Goal: Task Accomplishment & Management: Complete application form

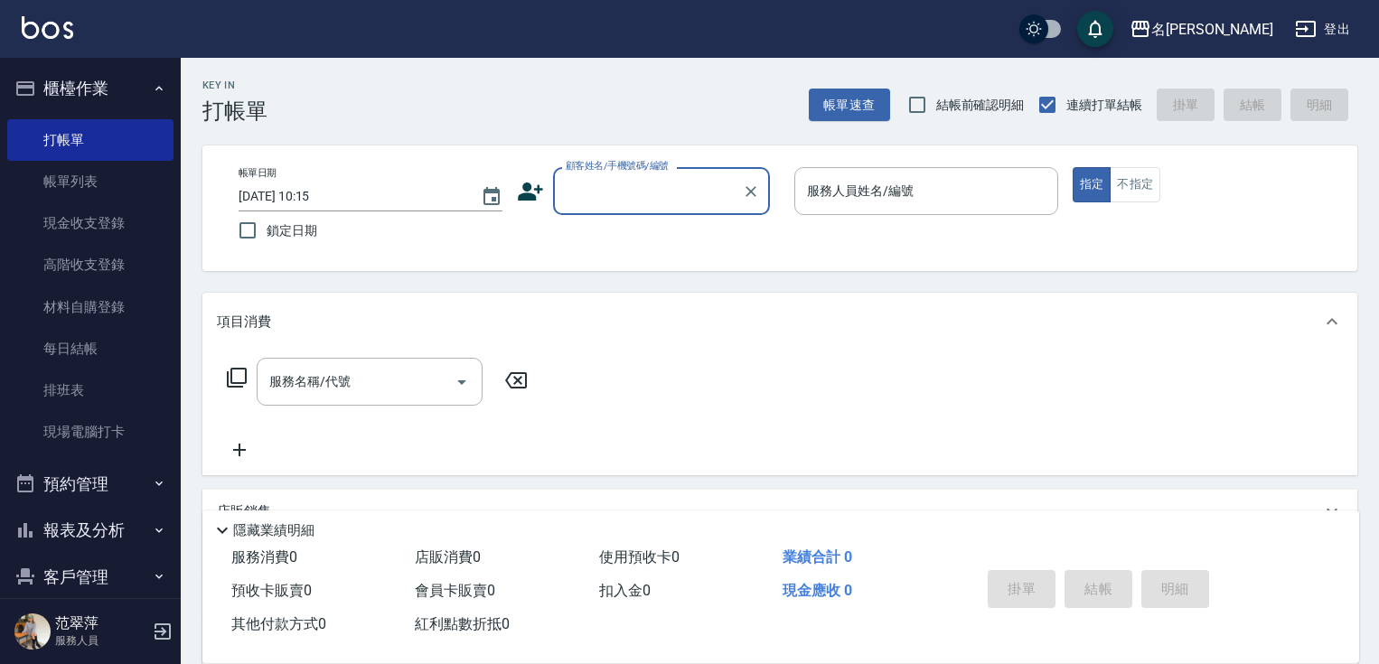
click at [610, 206] on input "顧客姓名/手機號碼/編號" at bounding box center [648, 191] width 174 height 32
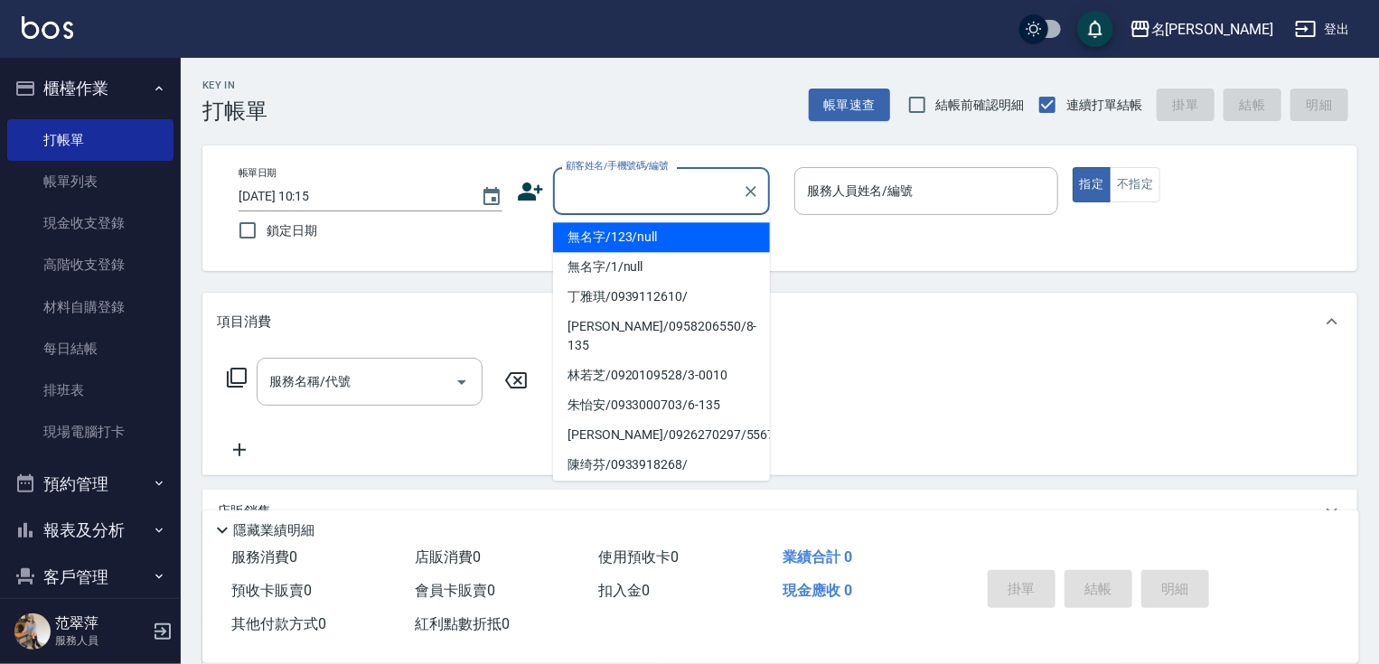
click at [624, 229] on li "無名字/123/null" at bounding box center [661, 237] width 217 height 30
type input "無名字/123/null"
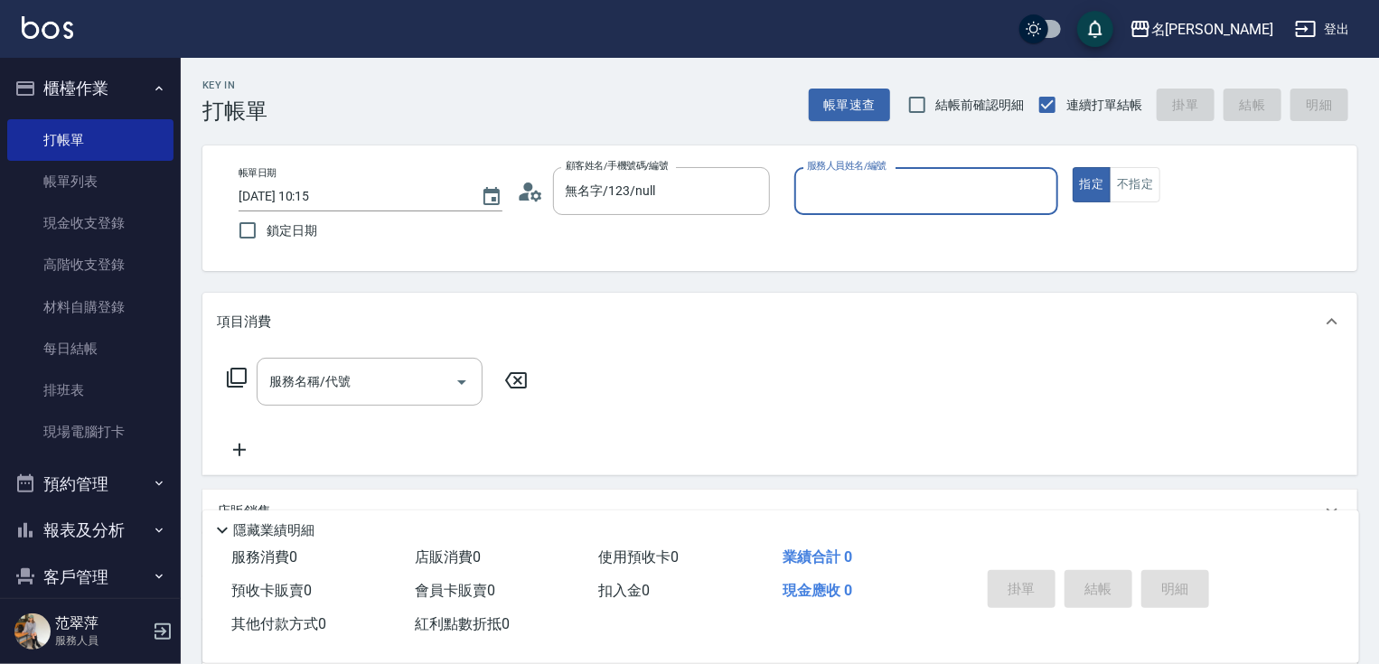
click at [865, 198] on input "服務人員姓名/編號" at bounding box center [927, 191] width 248 height 32
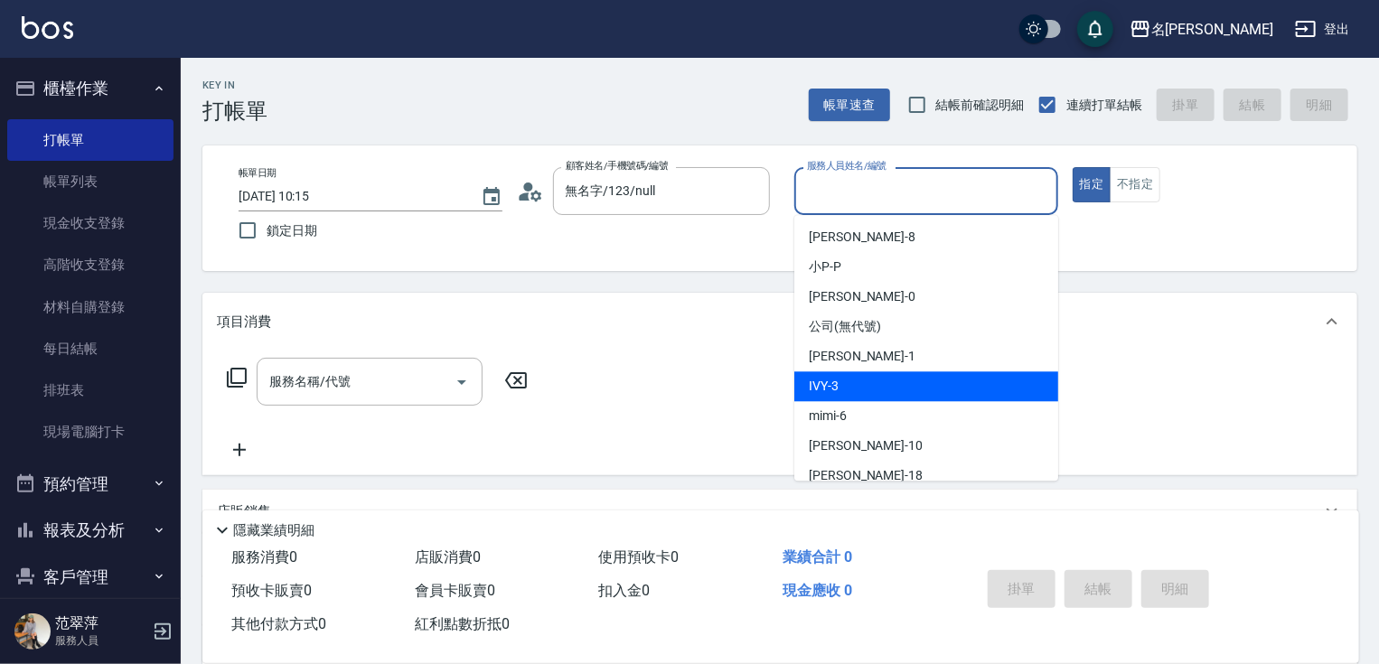
click at [884, 393] on div "IVY -3" at bounding box center [926, 386] width 264 height 30
type input "IVY-3"
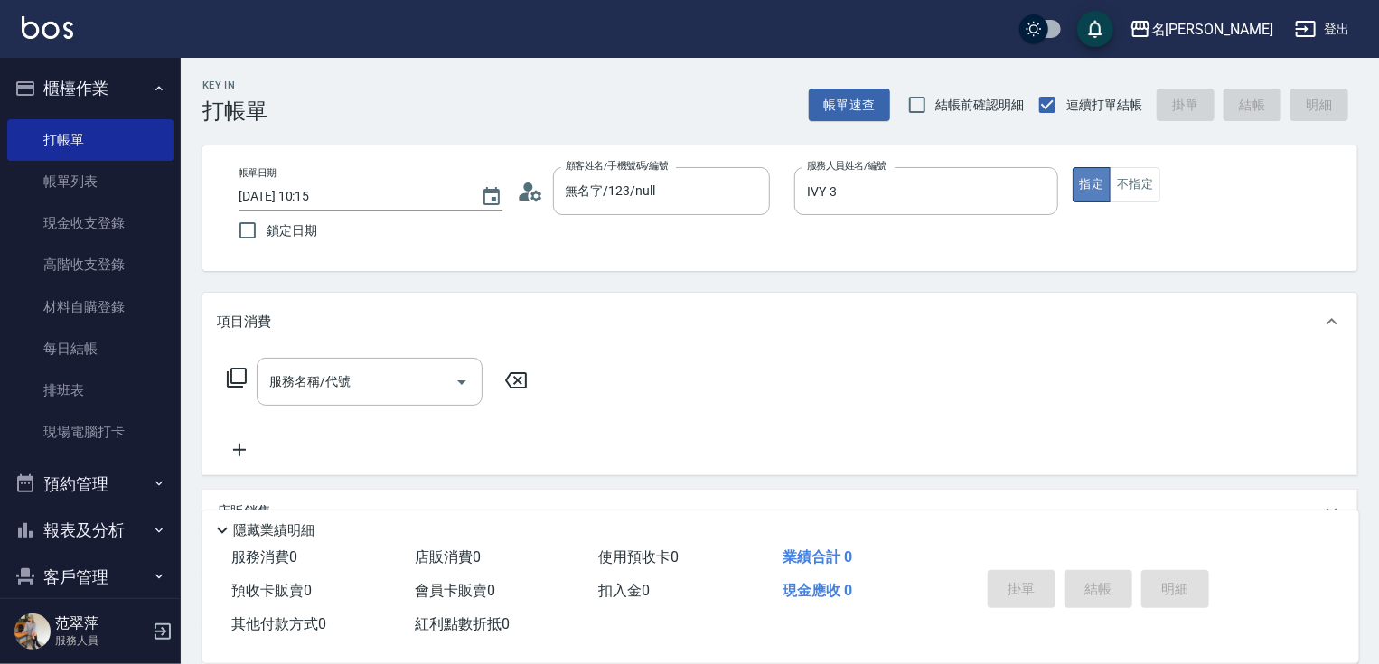
click at [1087, 191] on button "指定" at bounding box center [1092, 184] width 39 height 35
click at [1121, 191] on button "不指定" at bounding box center [1135, 184] width 51 height 35
click at [410, 394] on input "服務名稱/代號" at bounding box center [356, 382] width 183 height 32
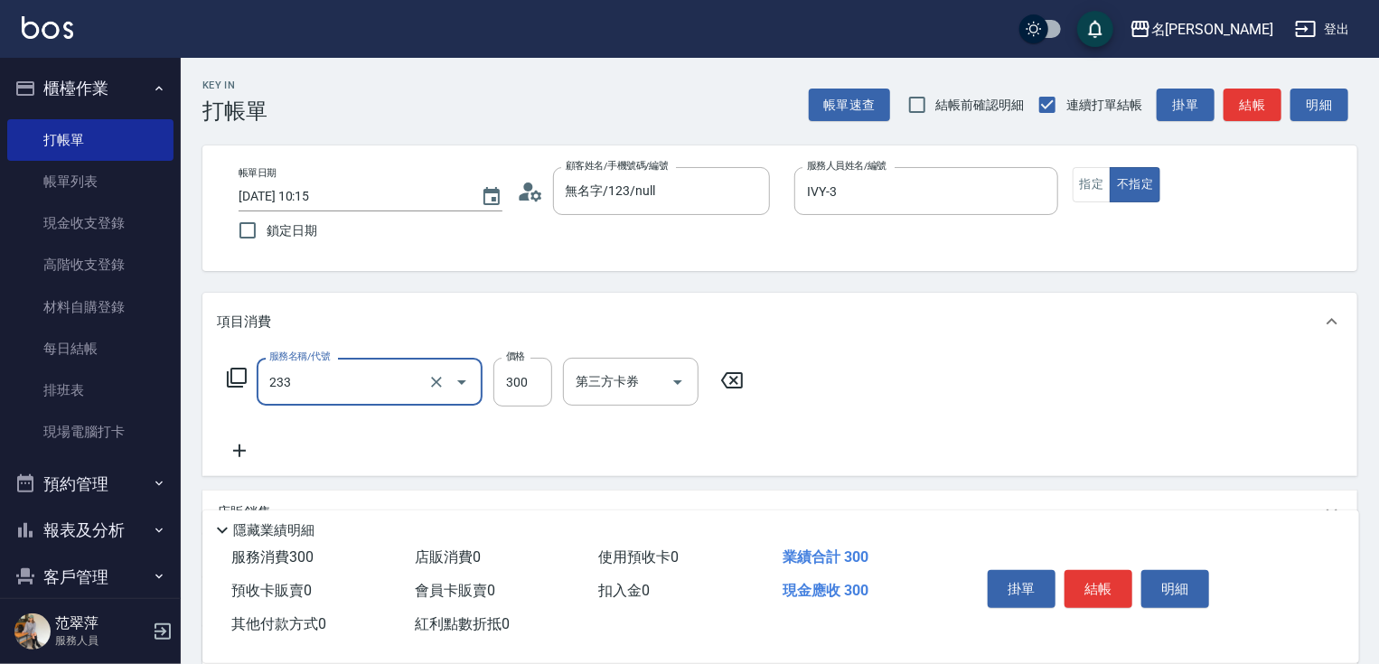
type input "洗髮300(233)"
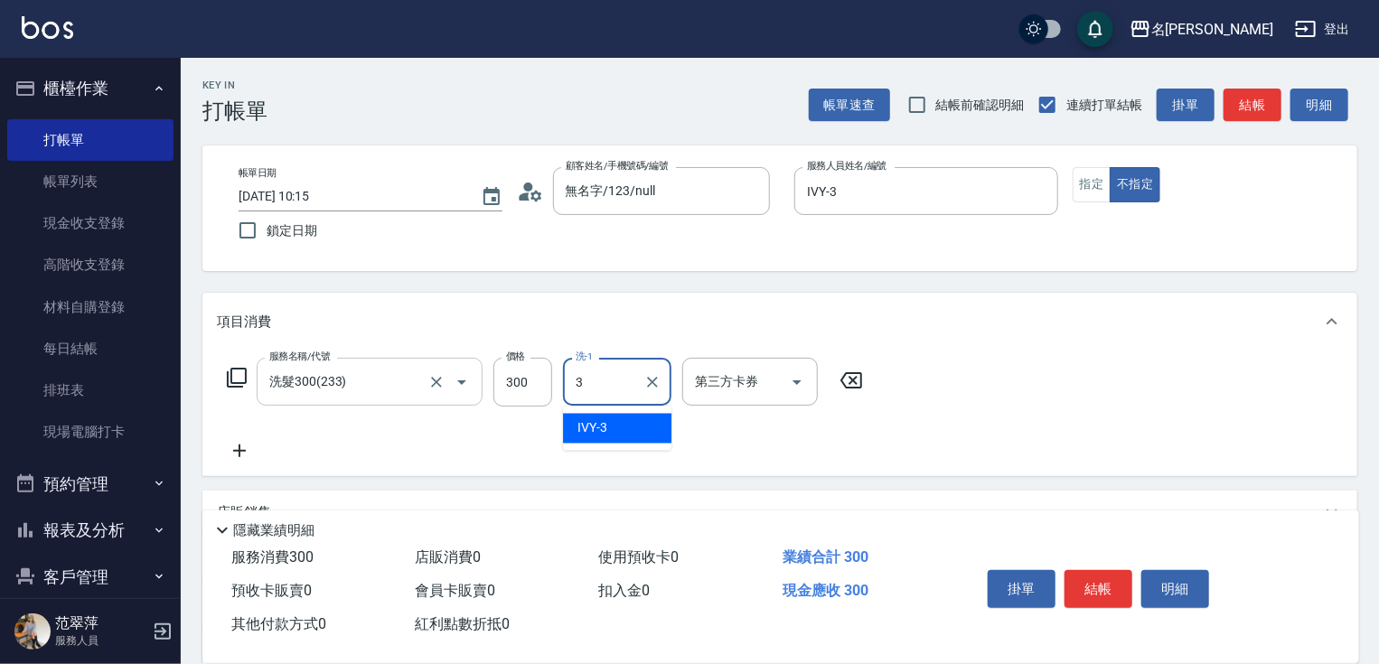
type input "IVY-3"
click at [1098, 576] on button "結帳" at bounding box center [1099, 589] width 68 height 38
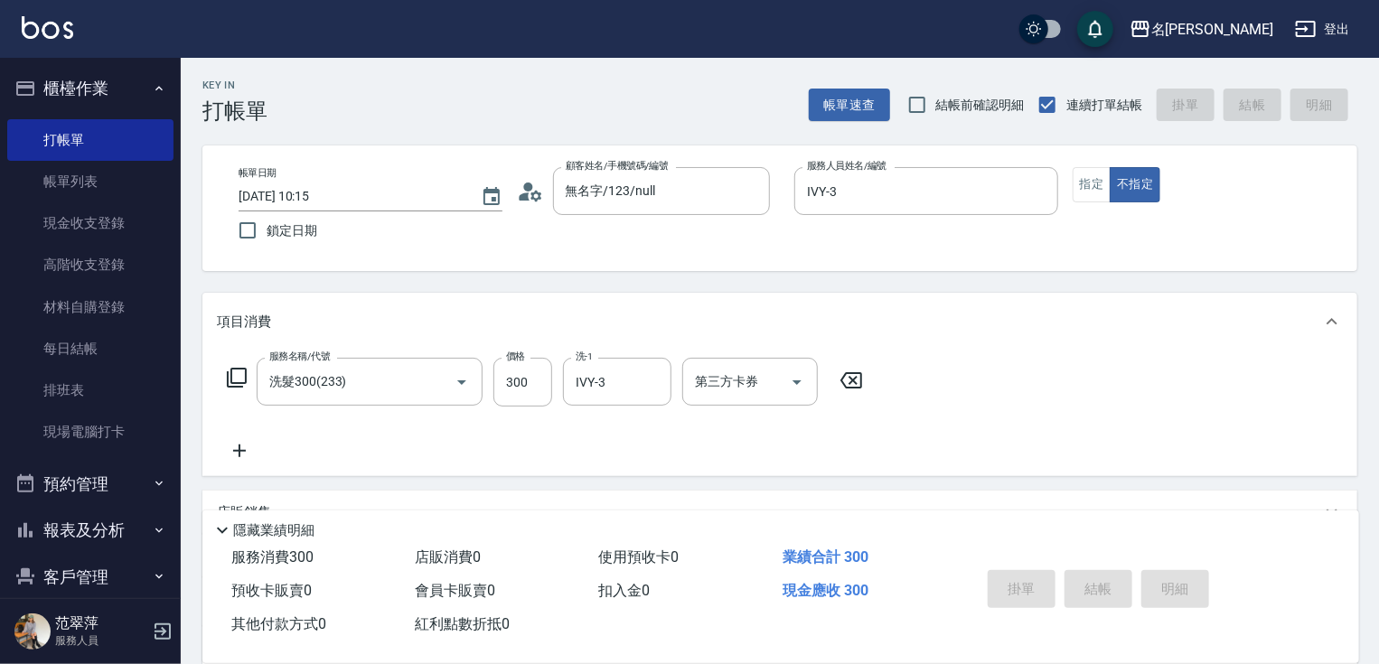
type input "[DATE] 15:47"
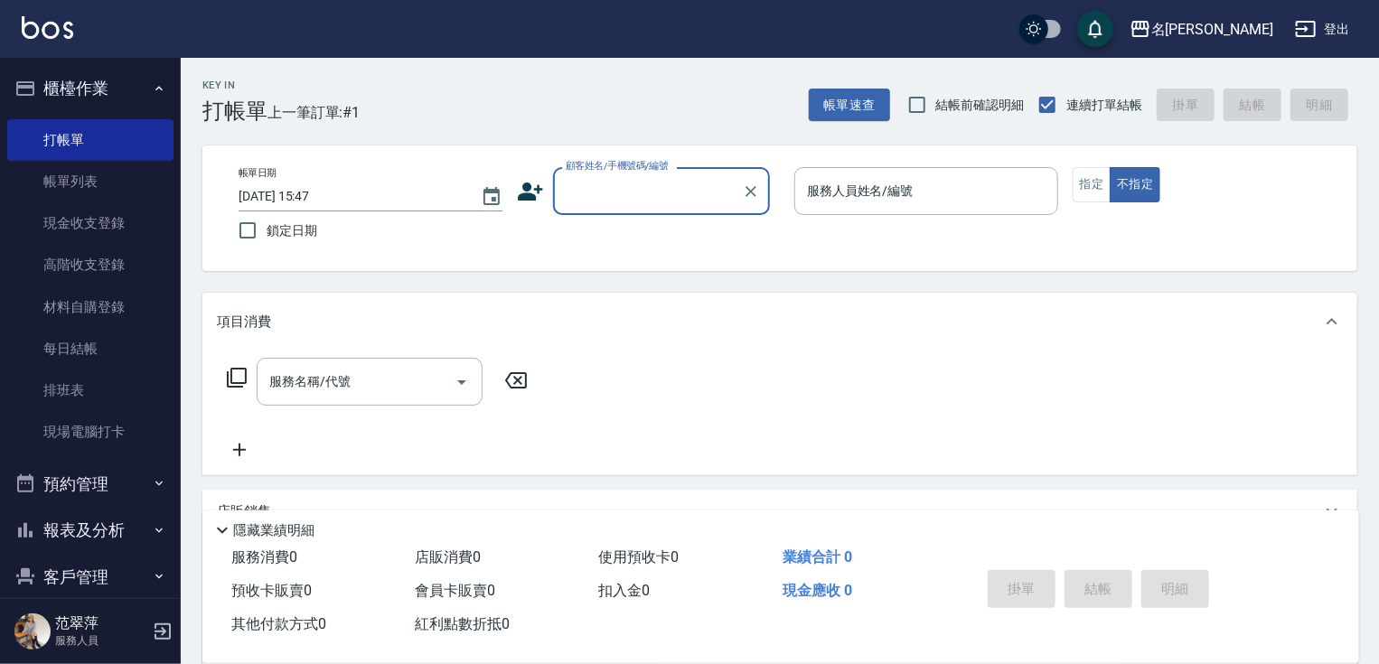
drag, startPoint x: 662, startPoint y: 184, endPoint x: 676, endPoint y: 213, distance: 32.3
click at [660, 188] on input "顧客姓名/手機號碼/編號" at bounding box center [648, 191] width 174 height 32
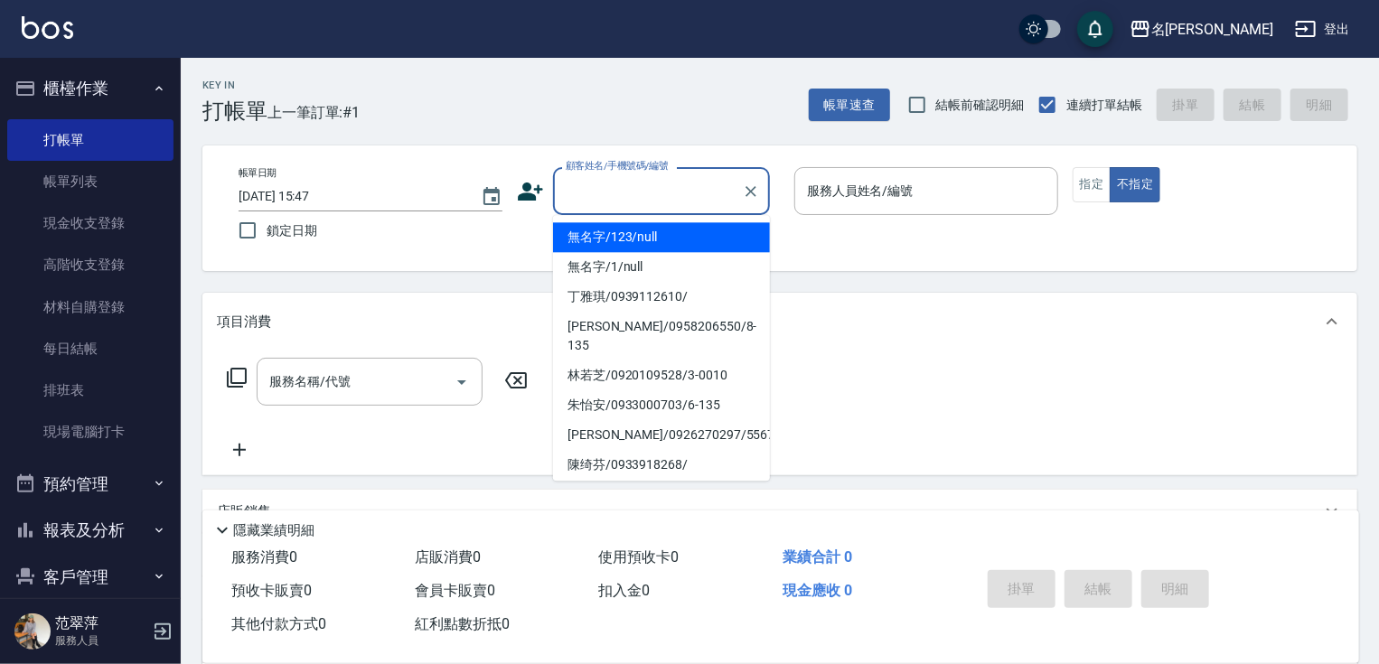
click at [680, 231] on li "無名字/123/null" at bounding box center [661, 237] width 217 height 30
type input "無名字/123/null"
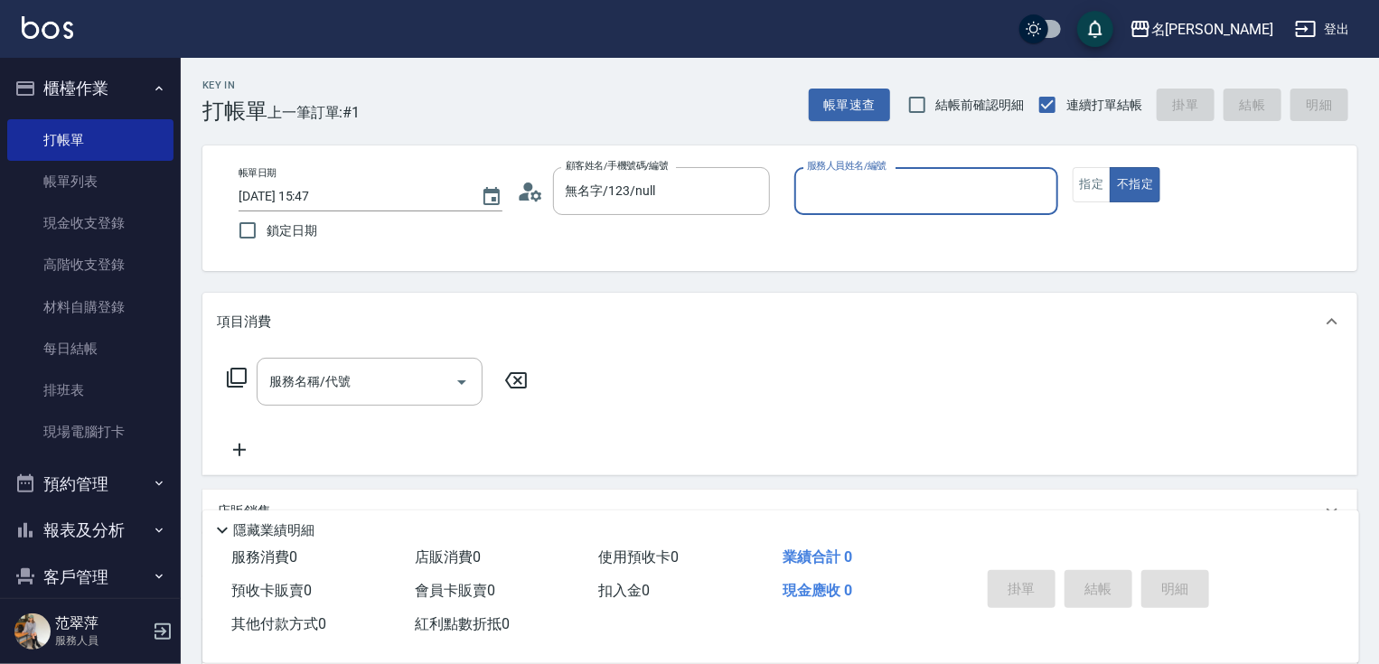
click at [877, 199] on input "服務人員姓名/編號" at bounding box center [927, 191] width 248 height 32
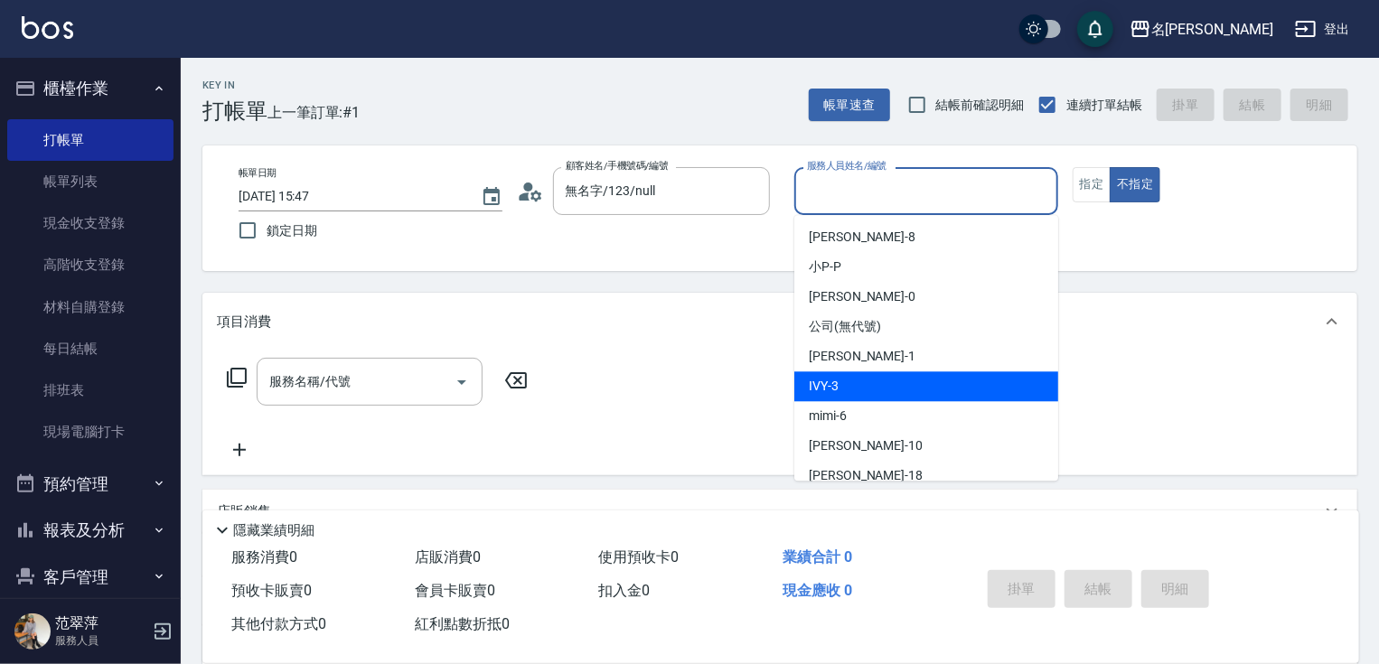
click at [871, 377] on div "IVY -3" at bounding box center [926, 386] width 264 height 30
type input "IVY-3"
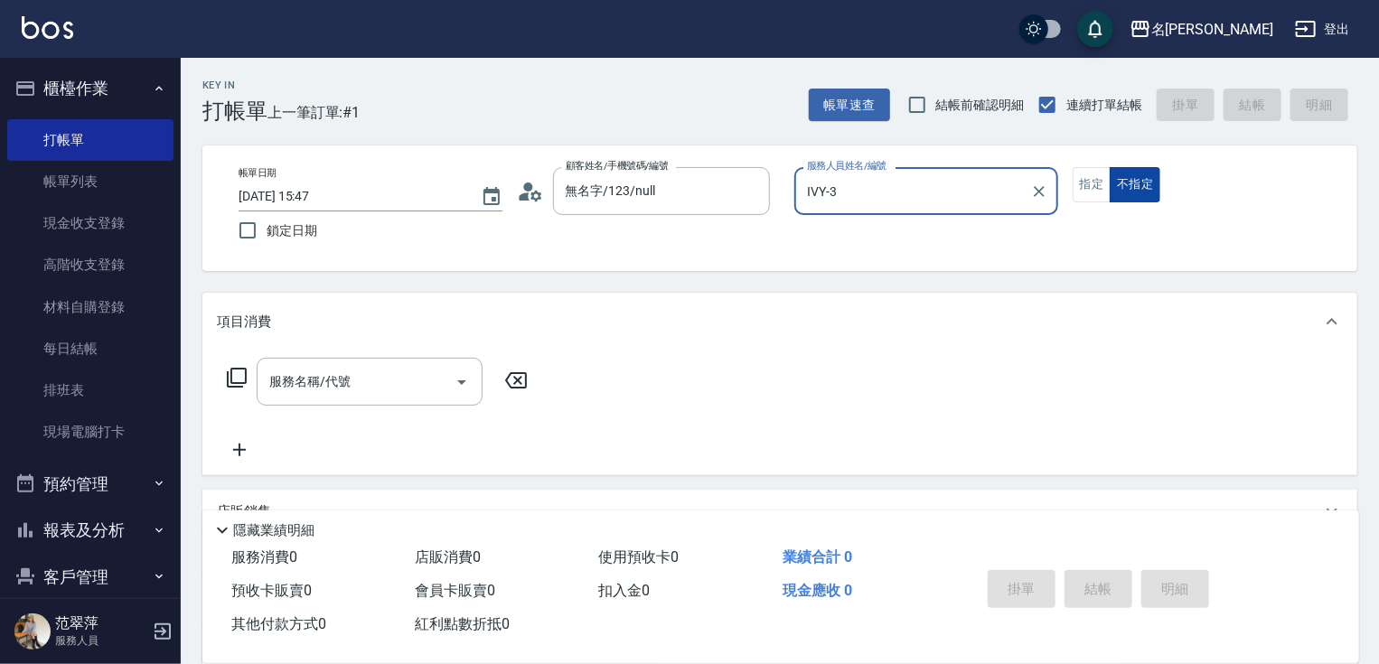
click at [1126, 188] on button "不指定" at bounding box center [1135, 184] width 51 height 35
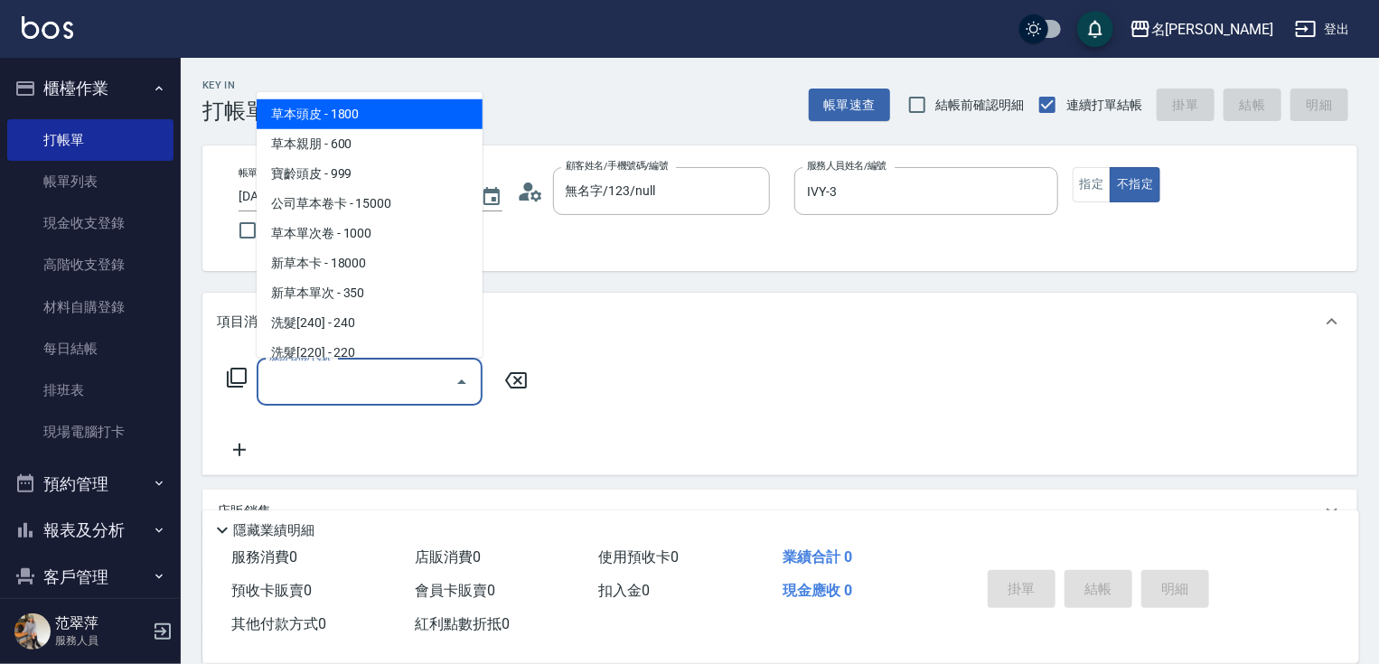
drag, startPoint x: 387, startPoint y: 383, endPoint x: 366, endPoint y: 370, distance: 24.8
click at [384, 386] on input "服務名稱/代號" at bounding box center [356, 382] width 183 height 32
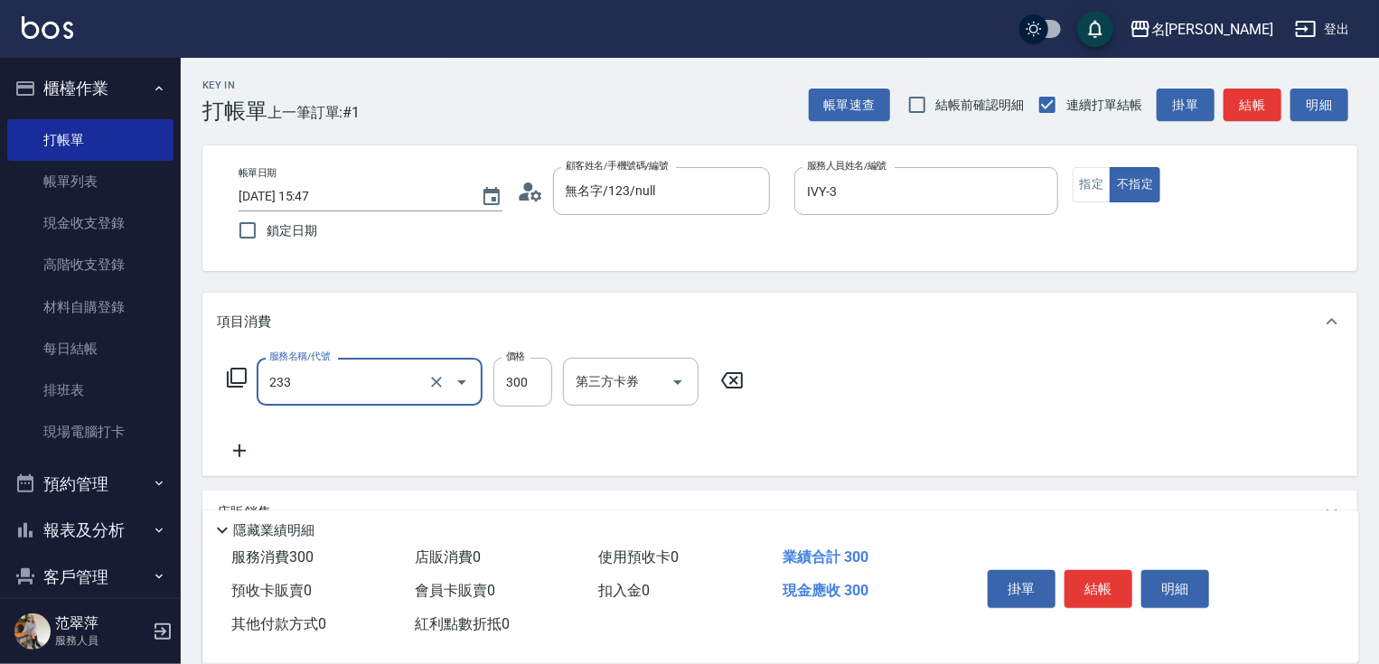
type input "洗髮300(233)"
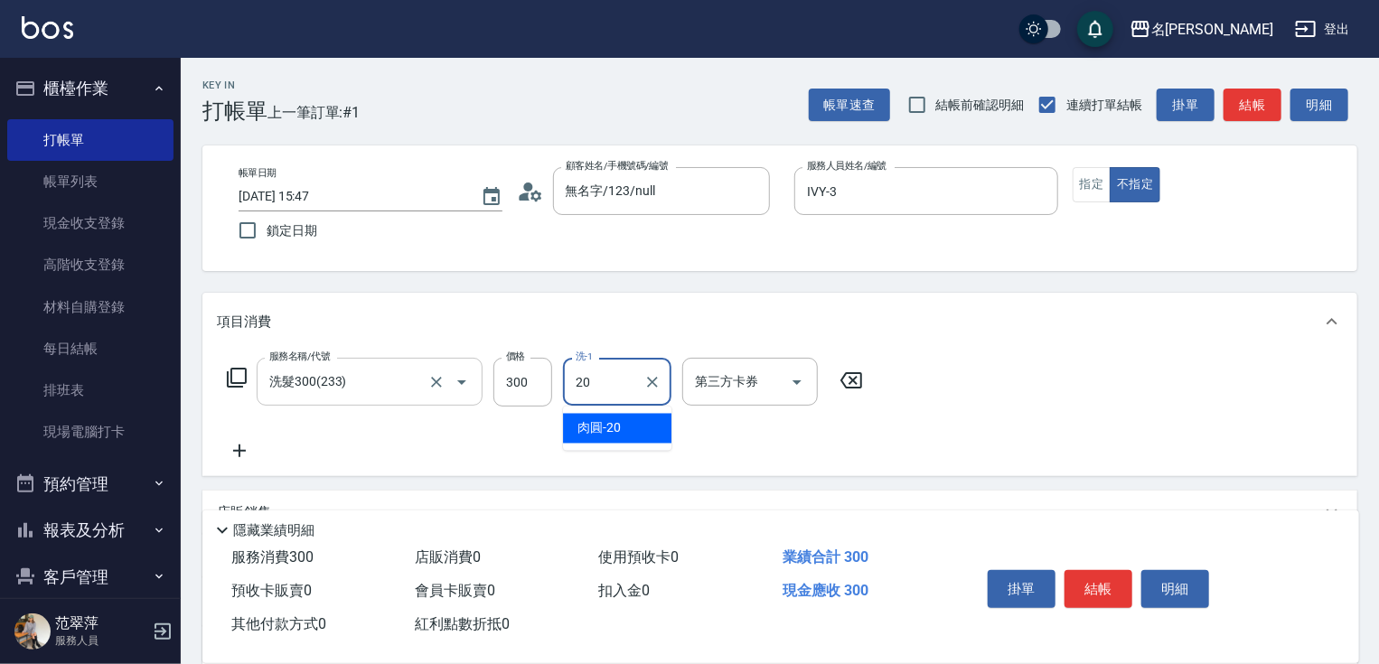
type input "肉圓-20"
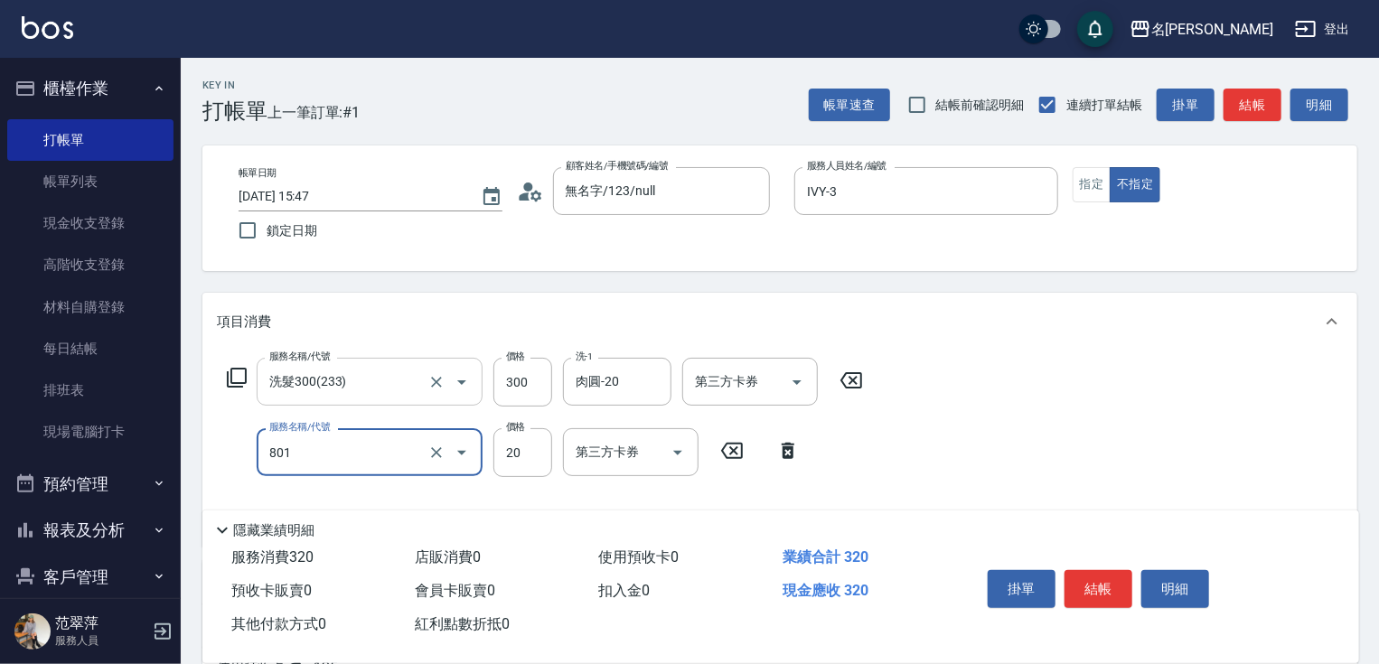
type input "潤絲20(801)"
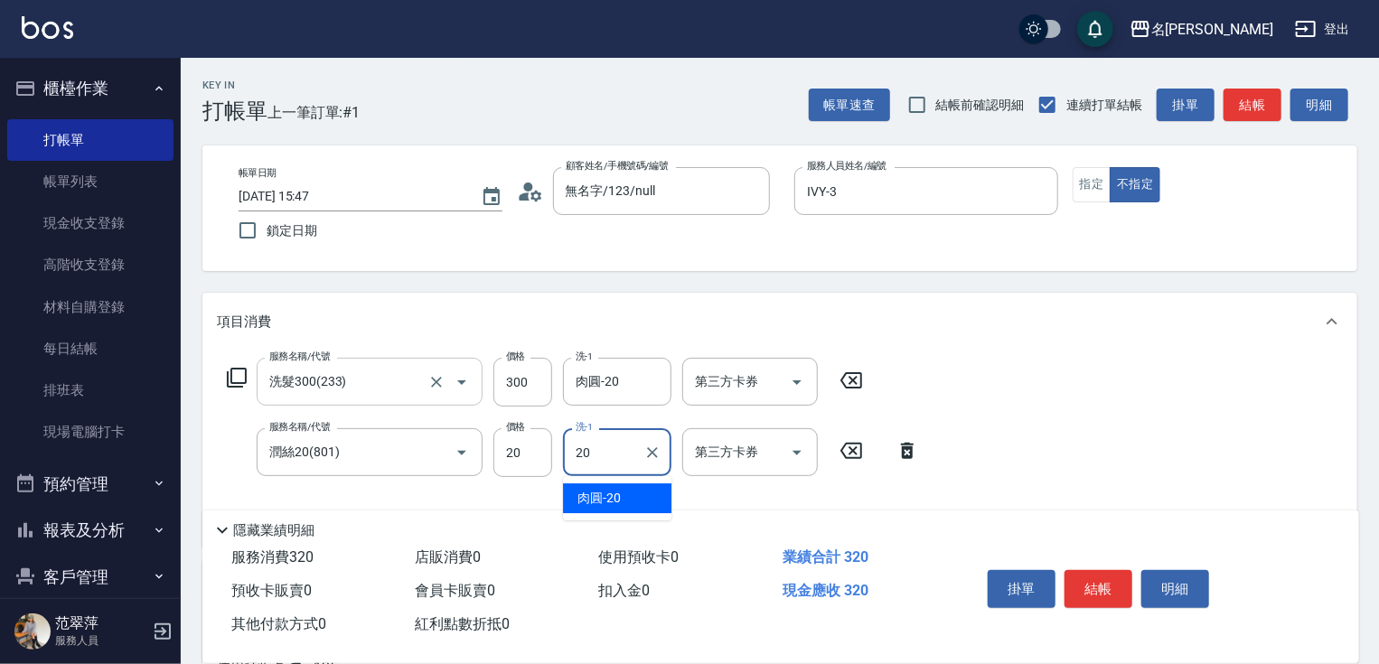
type input "肉圓-20"
click at [1106, 589] on button "結帳" at bounding box center [1099, 589] width 68 height 38
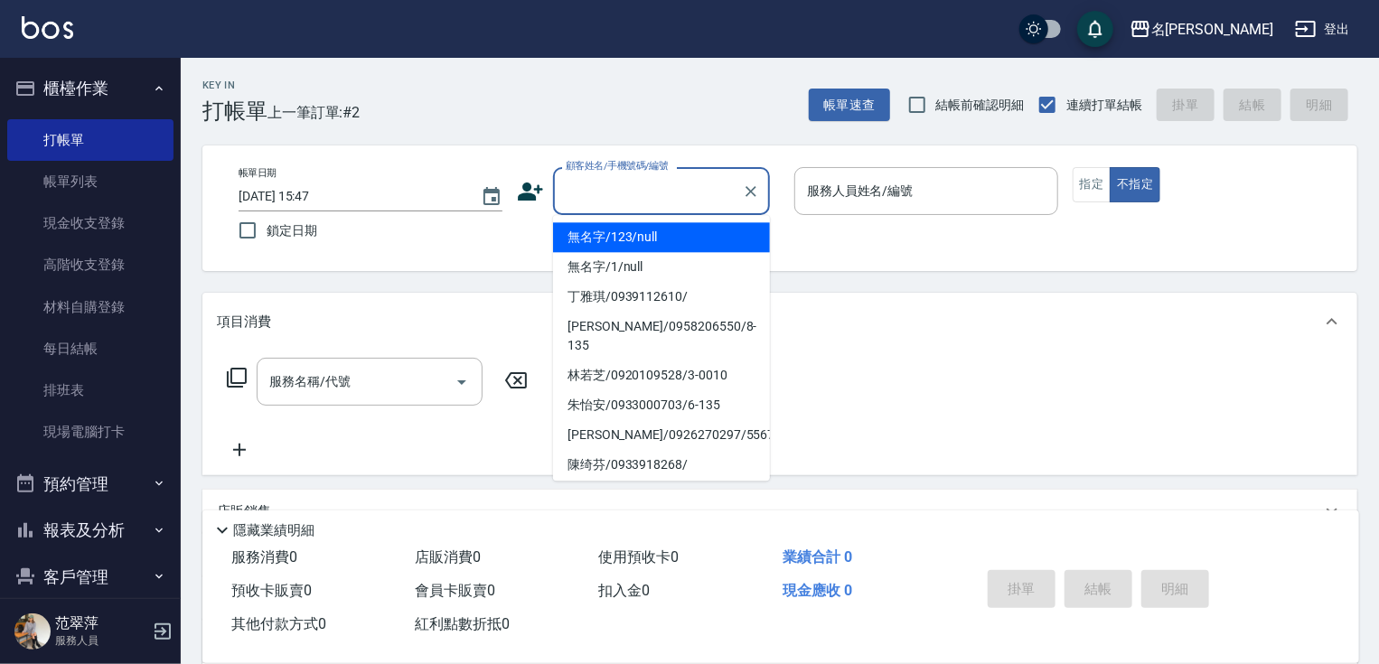
click at [599, 197] on input "顧客姓名/手機號碼/編號" at bounding box center [648, 191] width 174 height 32
click at [630, 238] on li "無名字/123/null" at bounding box center [661, 237] width 217 height 30
type input "無名字/123/null"
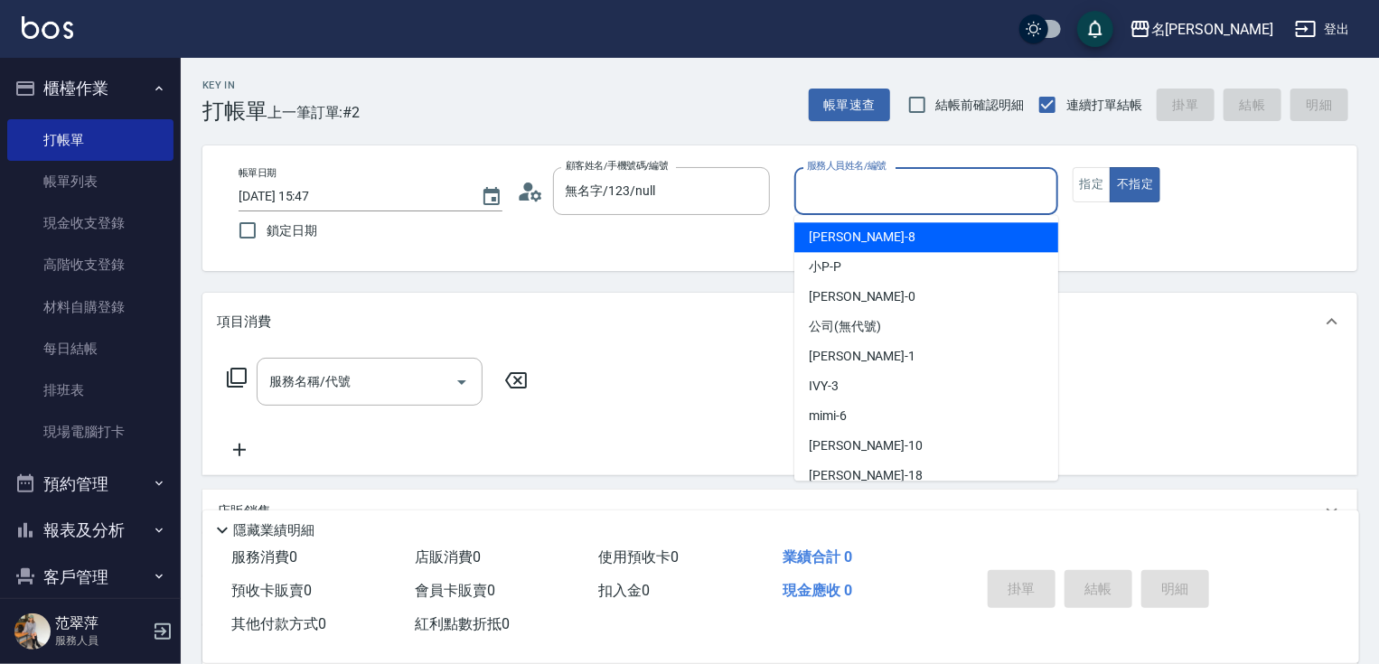
click at [846, 202] on input "服務人員姓名/編號" at bounding box center [927, 191] width 248 height 32
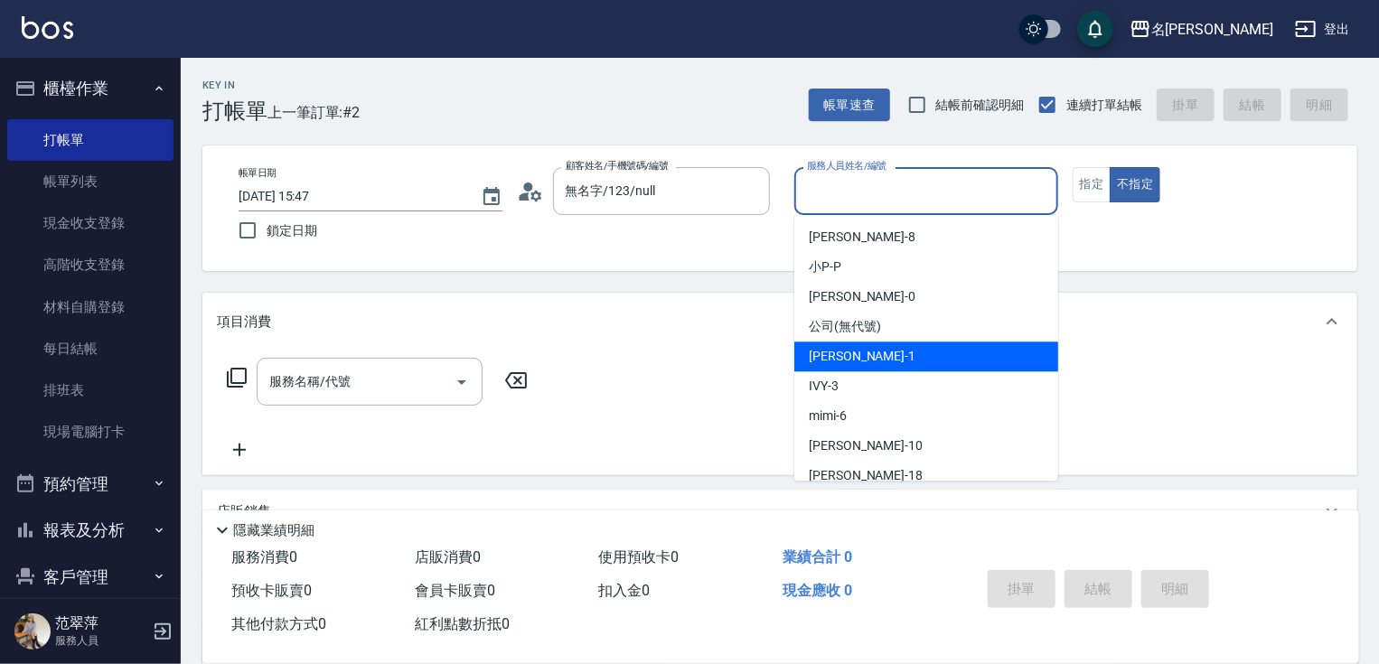
drag, startPoint x: 879, startPoint y: 357, endPoint x: 996, endPoint y: 314, distance: 124.4
click at [880, 357] on div "[PERSON_NAME] -1" at bounding box center [926, 357] width 264 height 30
type input "[PERSON_NAME]-1"
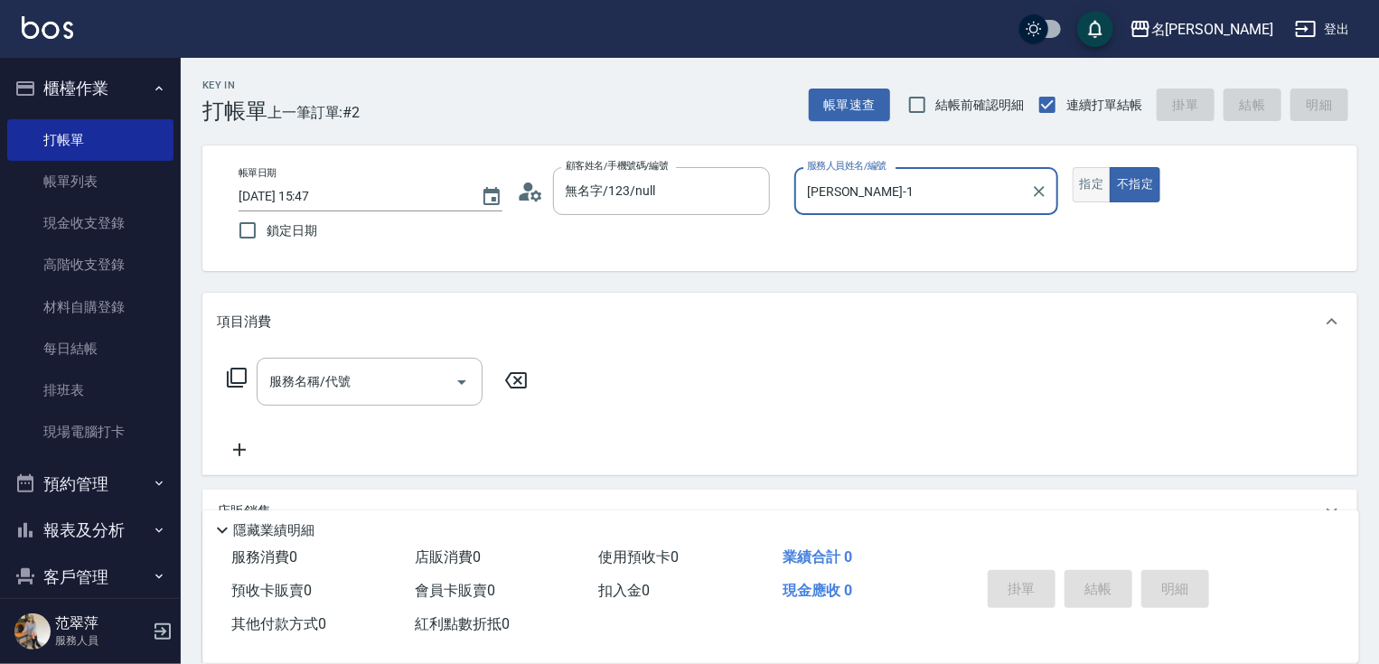
click at [1086, 189] on button "指定" at bounding box center [1092, 184] width 39 height 35
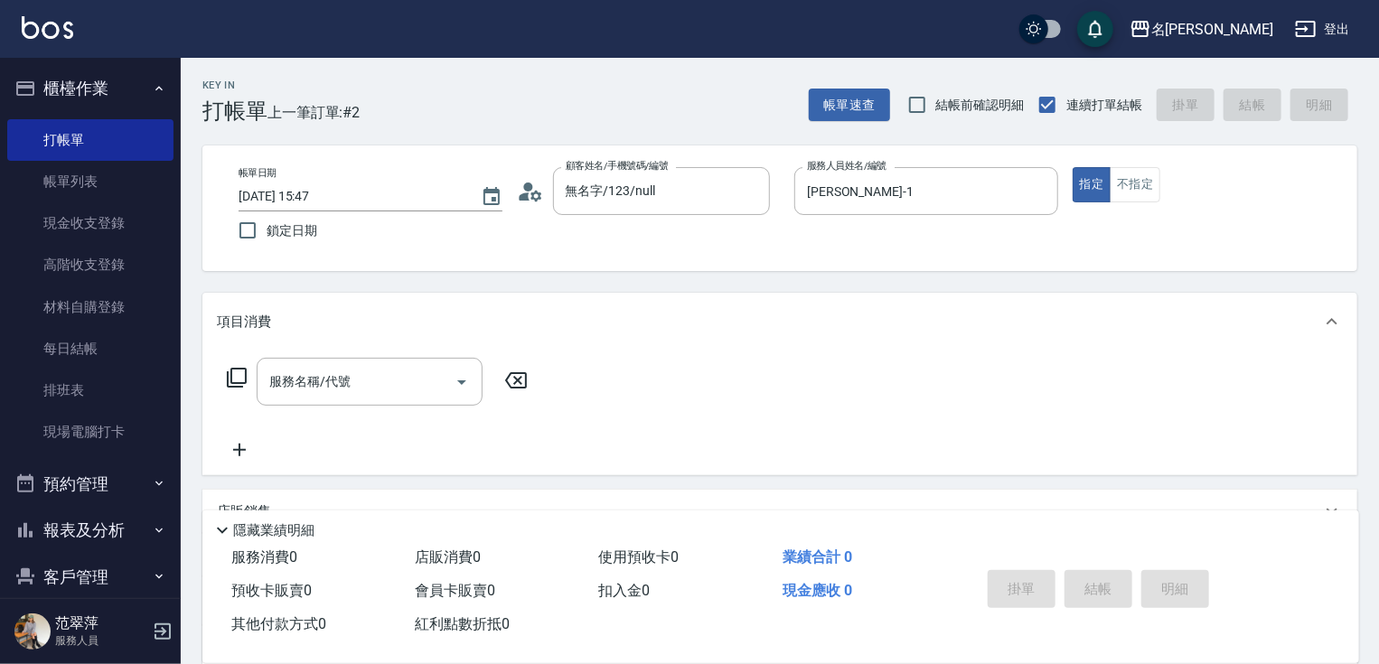
click at [235, 375] on icon at bounding box center [237, 378] width 22 height 22
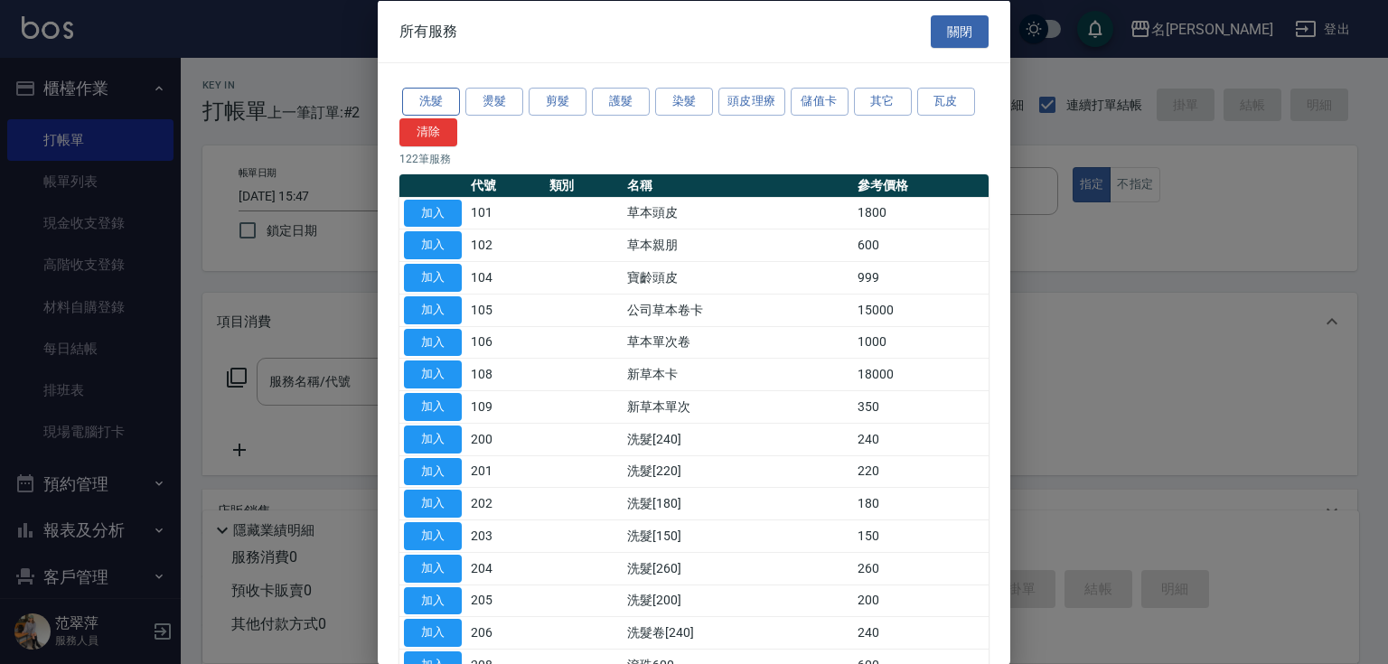
click at [438, 95] on button "洗髮" at bounding box center [431, 102] width 58 height 28
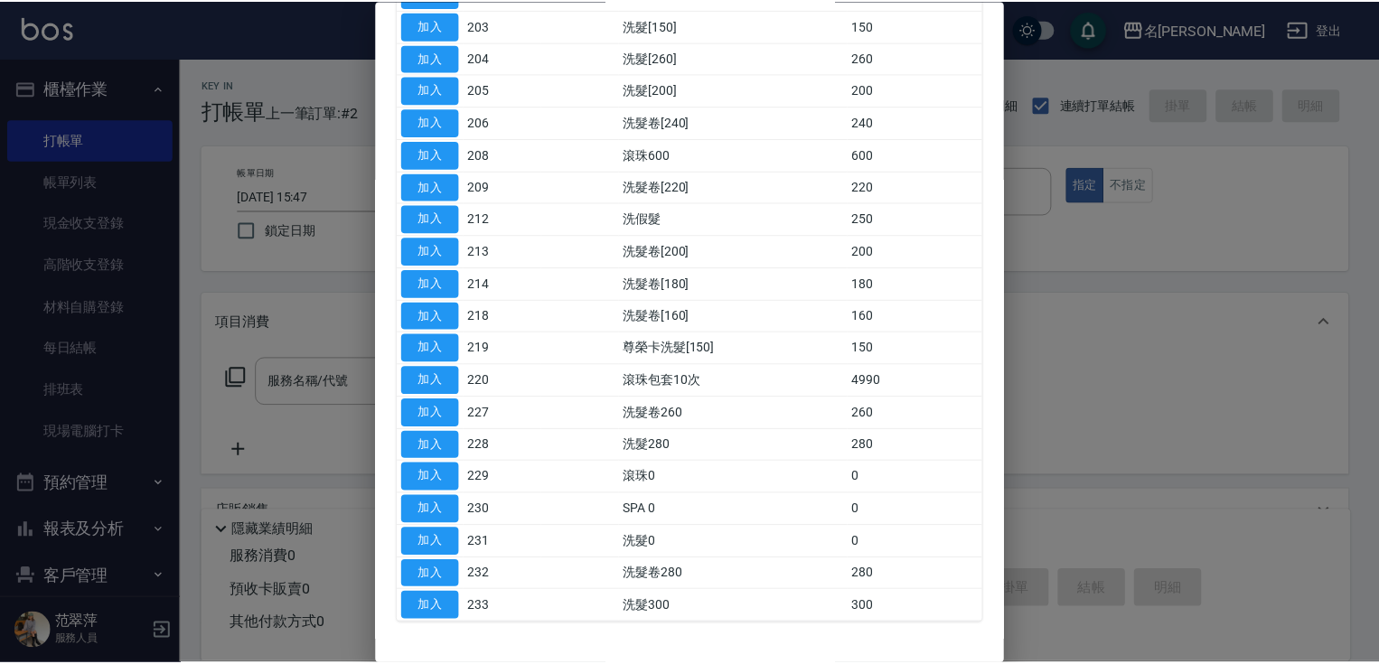
scroll to position [338, 0]
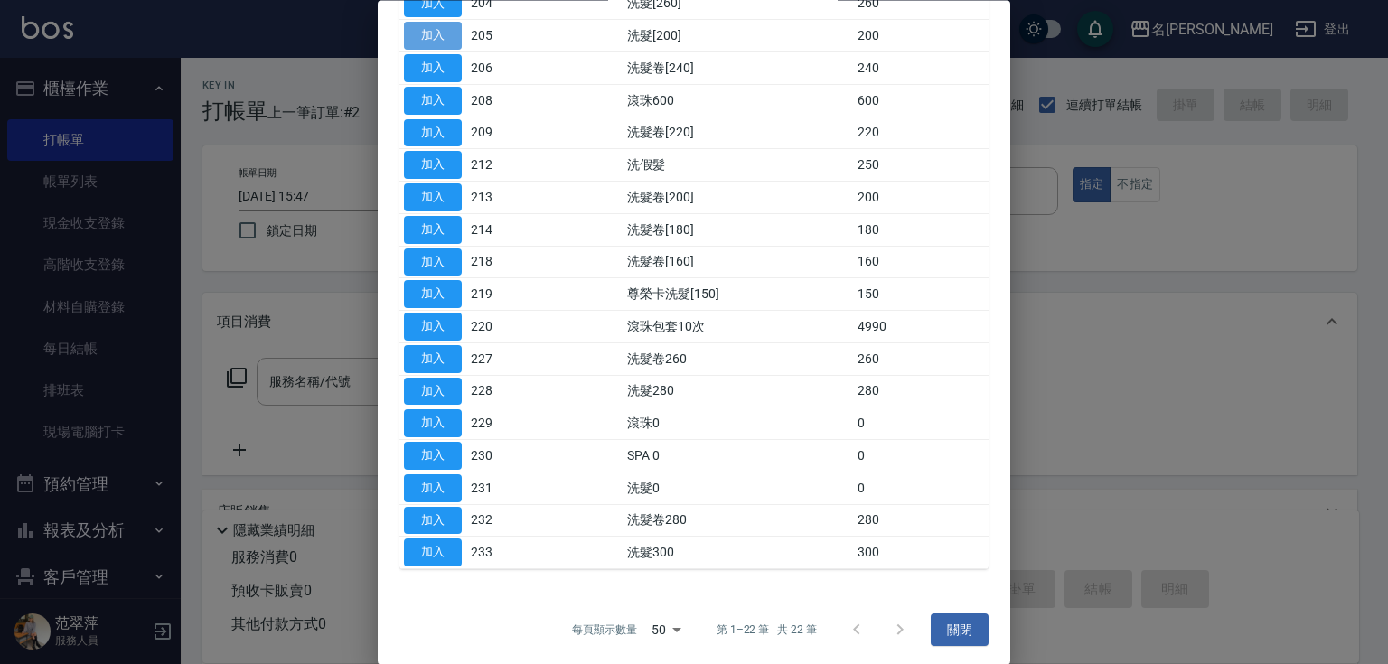
click at [434, 34] on button "加入" at bounding box center [433, 37] width 58 height 28
type input "洗髮[200](205)"
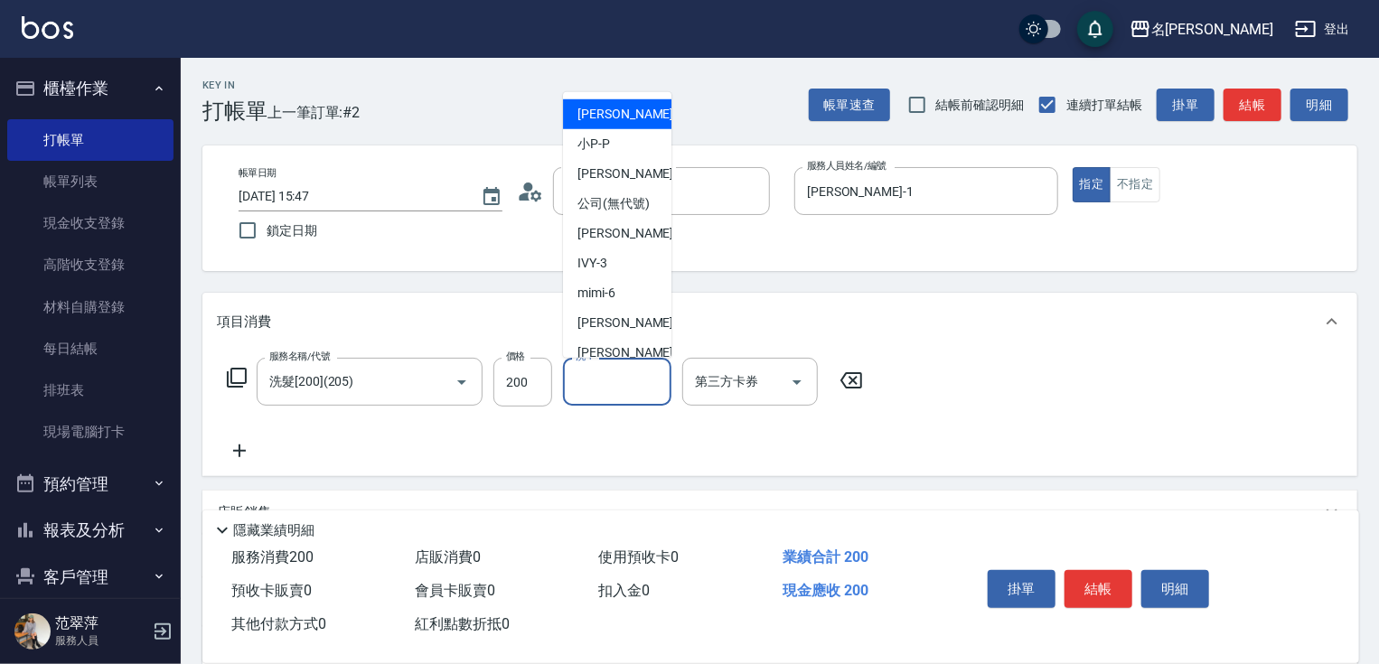
click at [617, 386] on input "洗-1" at bounding box center [617, 382] width 92 height 32
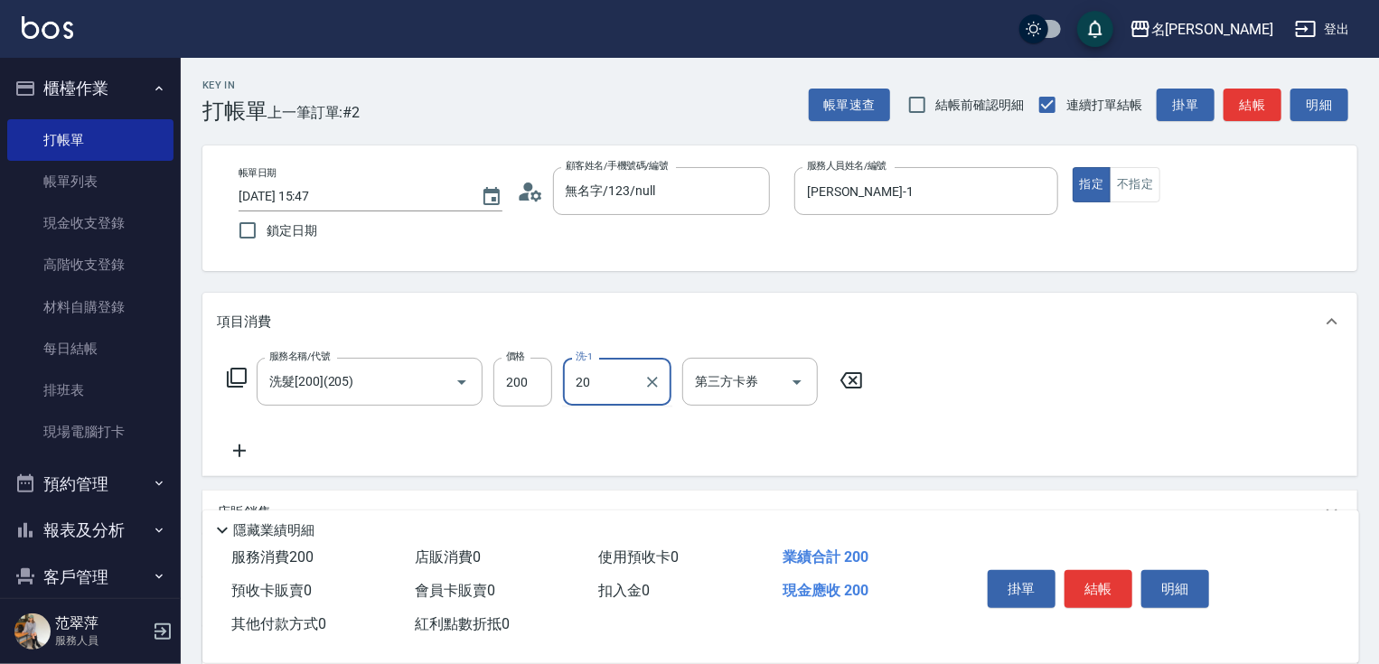
type input "肉圓-20"
click at [1085, 581] on button "結帳" at bounding box center [1099, 589] width 68 height 38
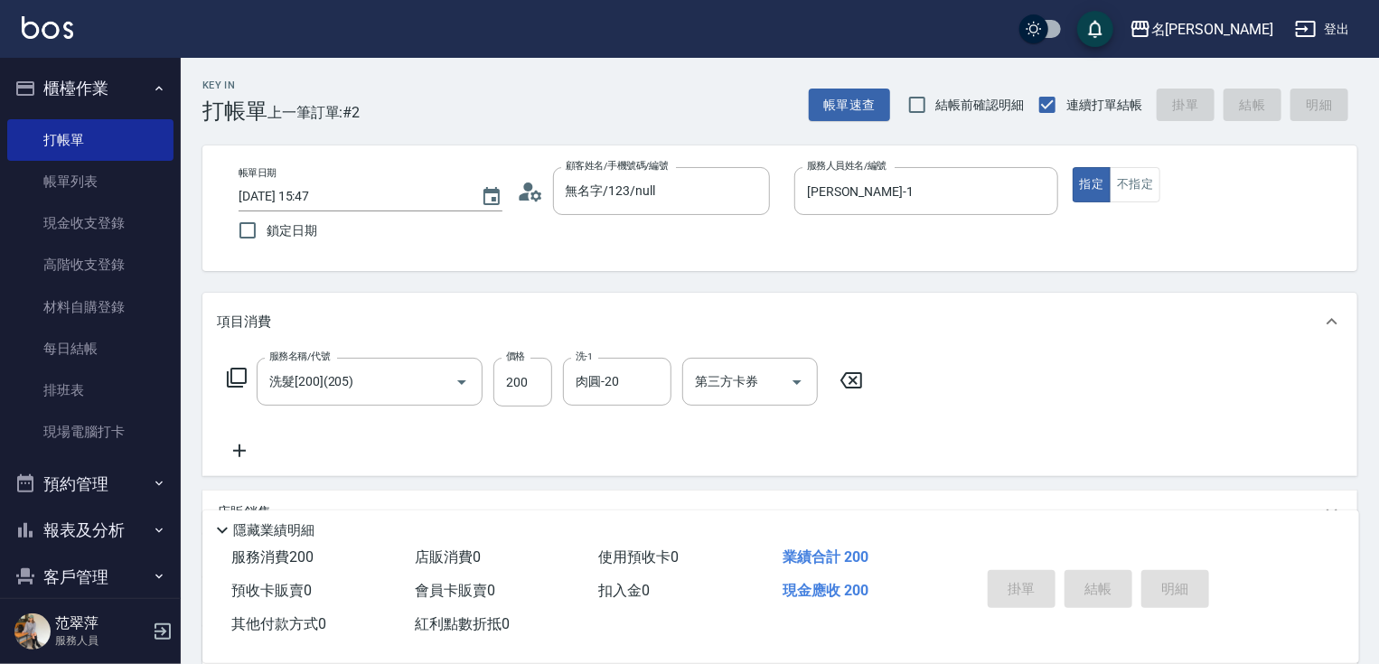
type input "[DATE] 15:48"
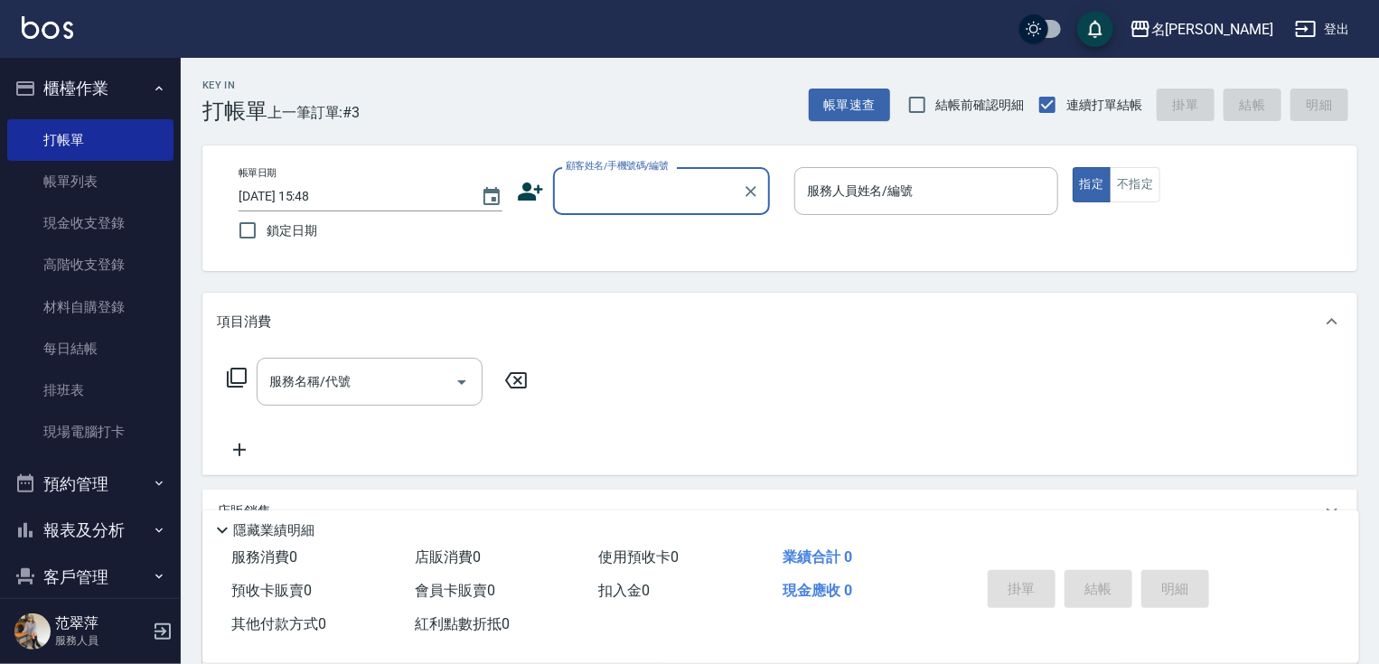
click at [671, 195] on input "顧客姓名/手機號碼/編號" at bounding box center [648, 191] width 174 height 32
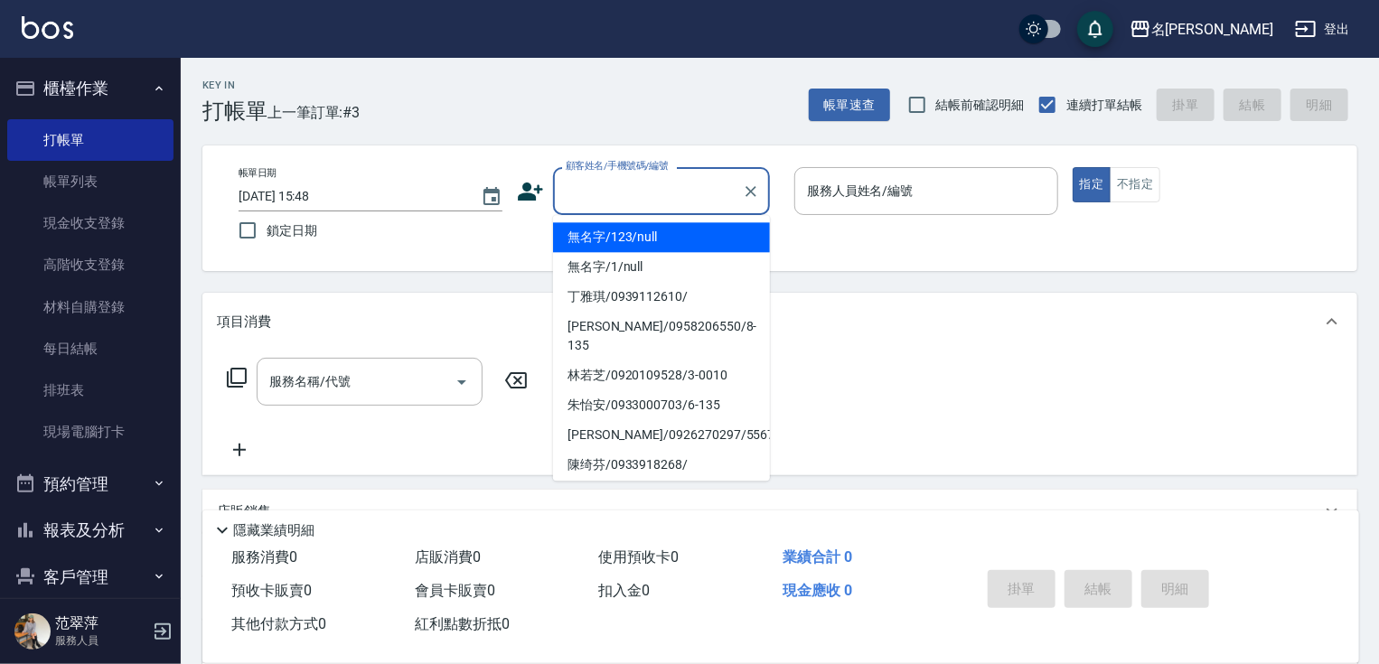
click at [683, 235] on li "無名字/123/null" at bounding box center [661, 237] width 217 height 30
type input "無名字/123/null"
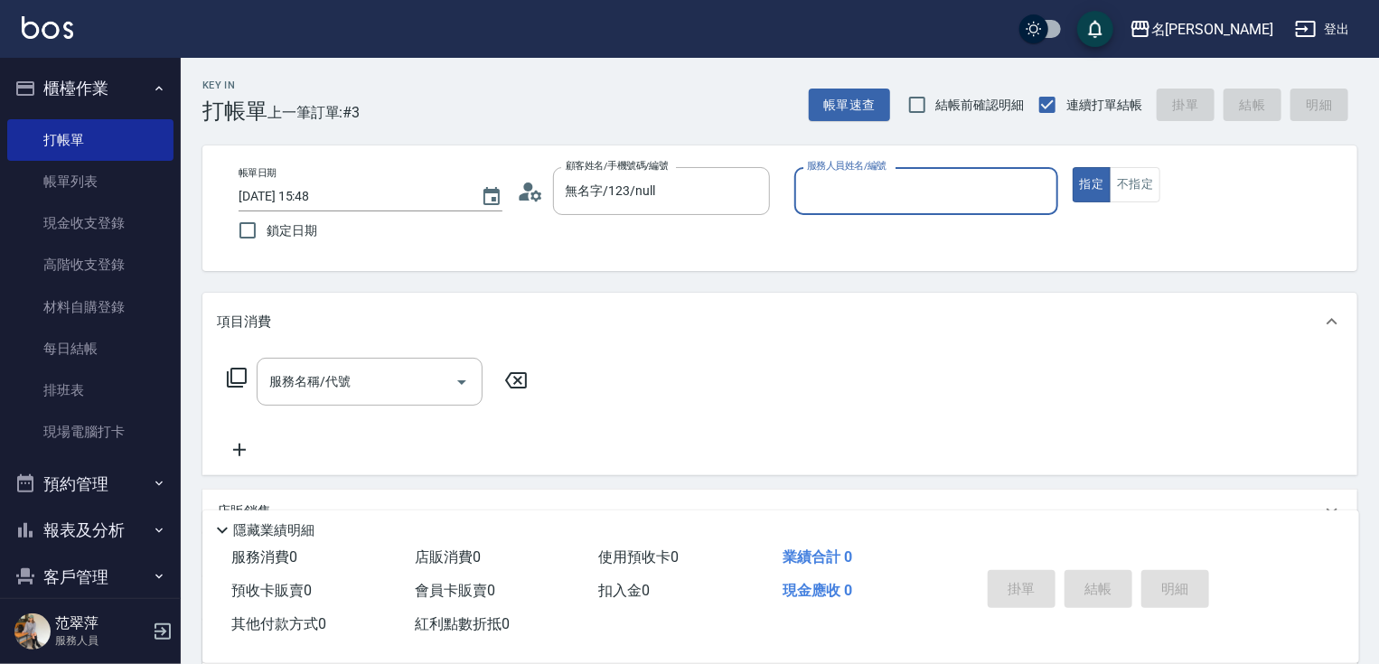
click at [936, 184] on input "服務人員姓名/編號" at bounding box center [927, 191] width 248 height 32
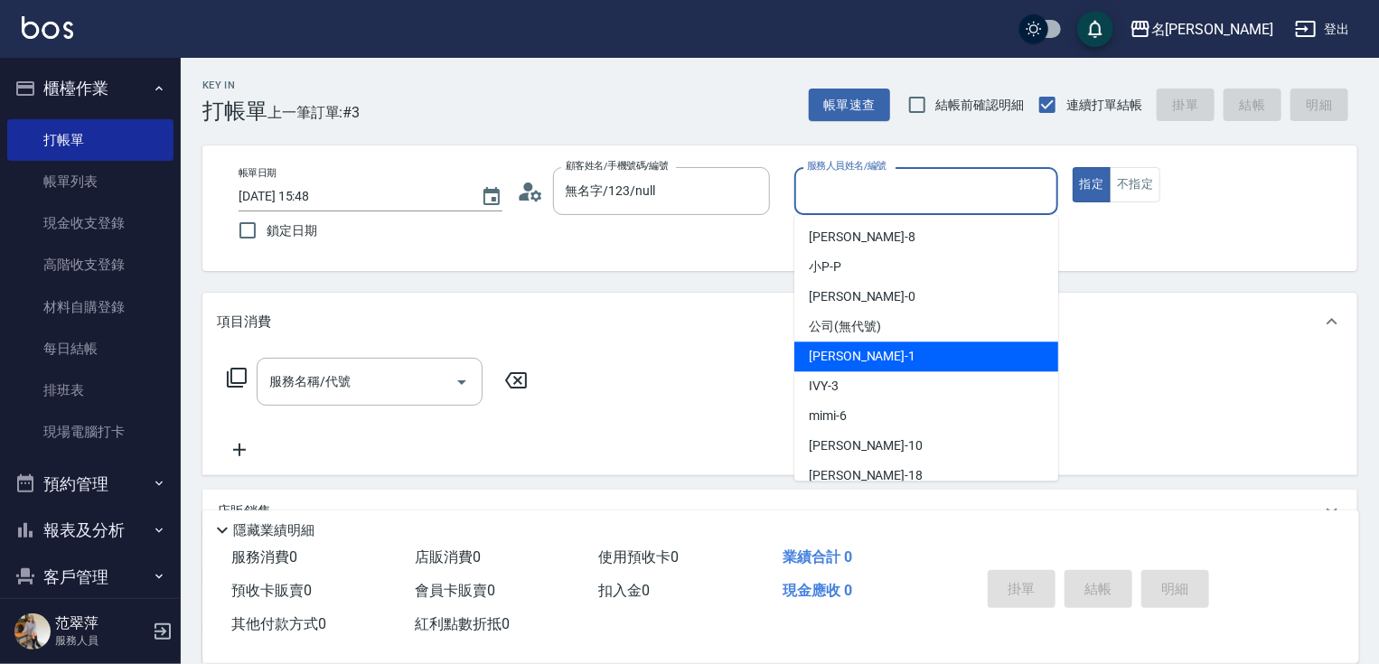
drag, startPoint x: 925, startPoint y: 347, endPoint x: 960, endPoint y: 320, distance: 44.5
click at [925, 347] on div "[PERSON_NAME] -1" at bounding box center [926, 357] width 264 height 30
type input "[PERSON_NAME]-1"
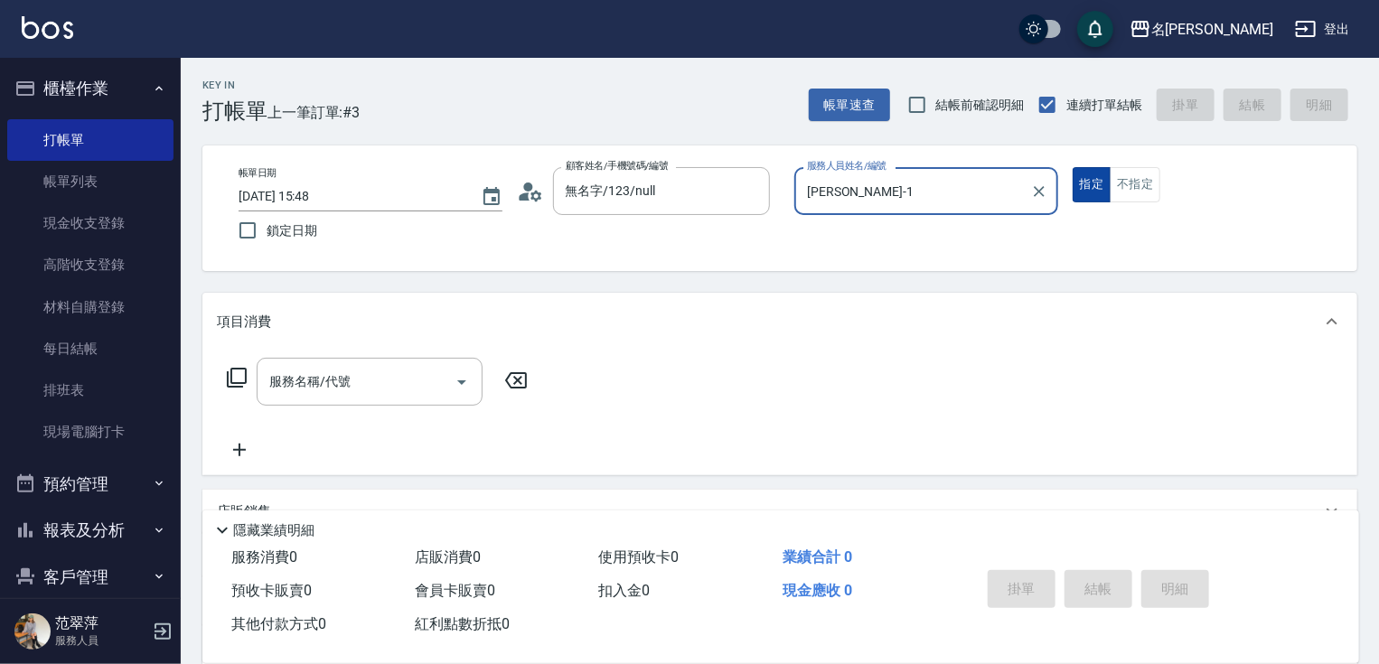
click at [1091, 179] on button "指定" at bounding box center [1092, 184] width 39 height 35
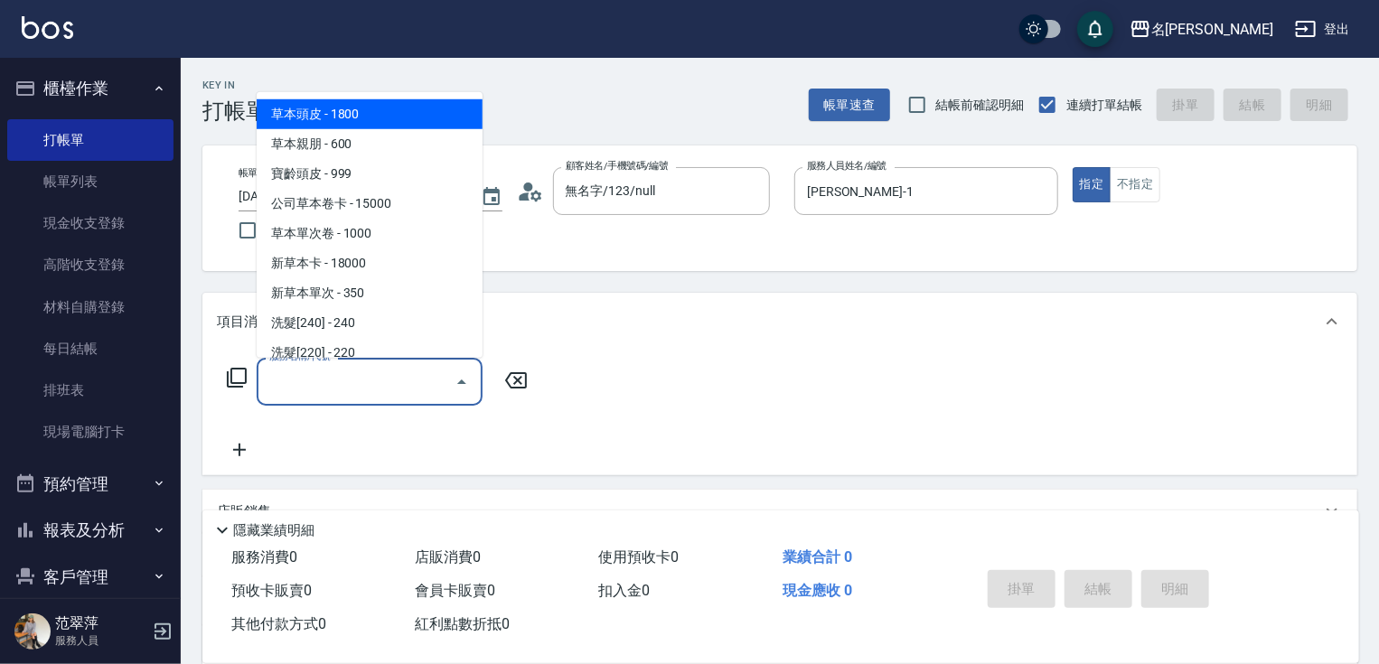
click at [404, 374] on input "服務名稱/代號" at bounding box center [356, 382] width 183 height 32
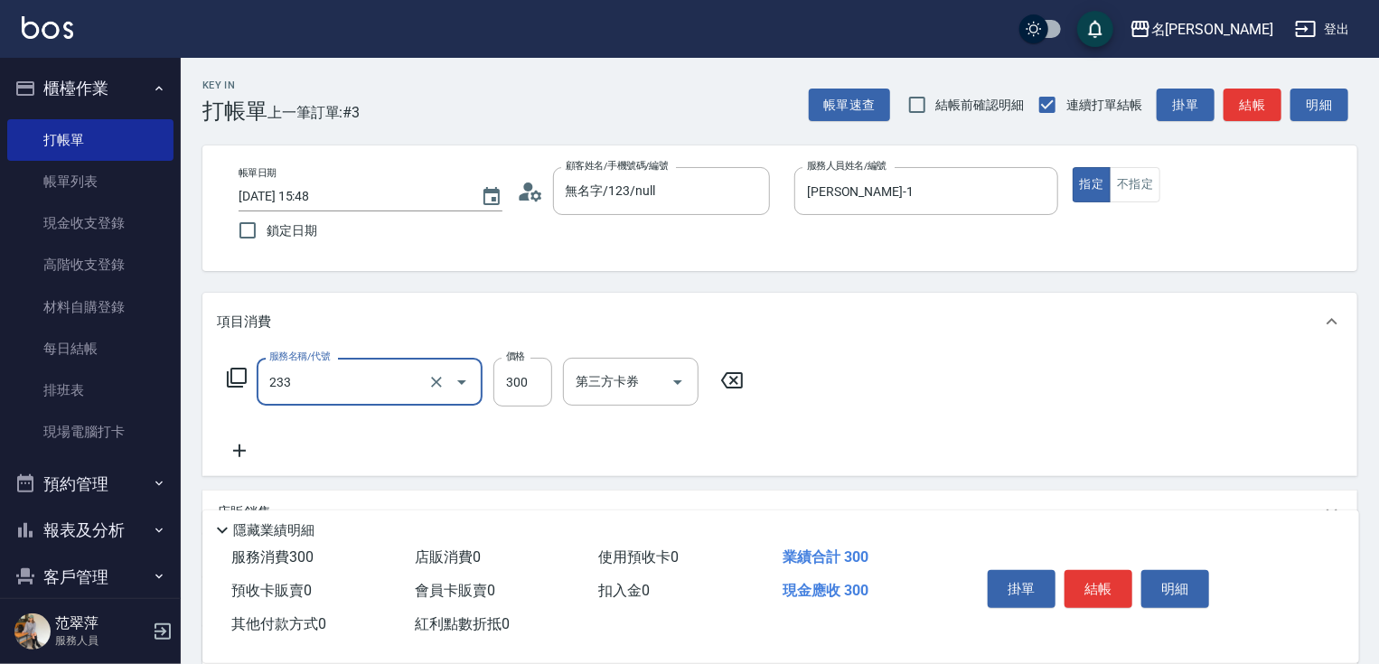
type input "洗髮300(233)"
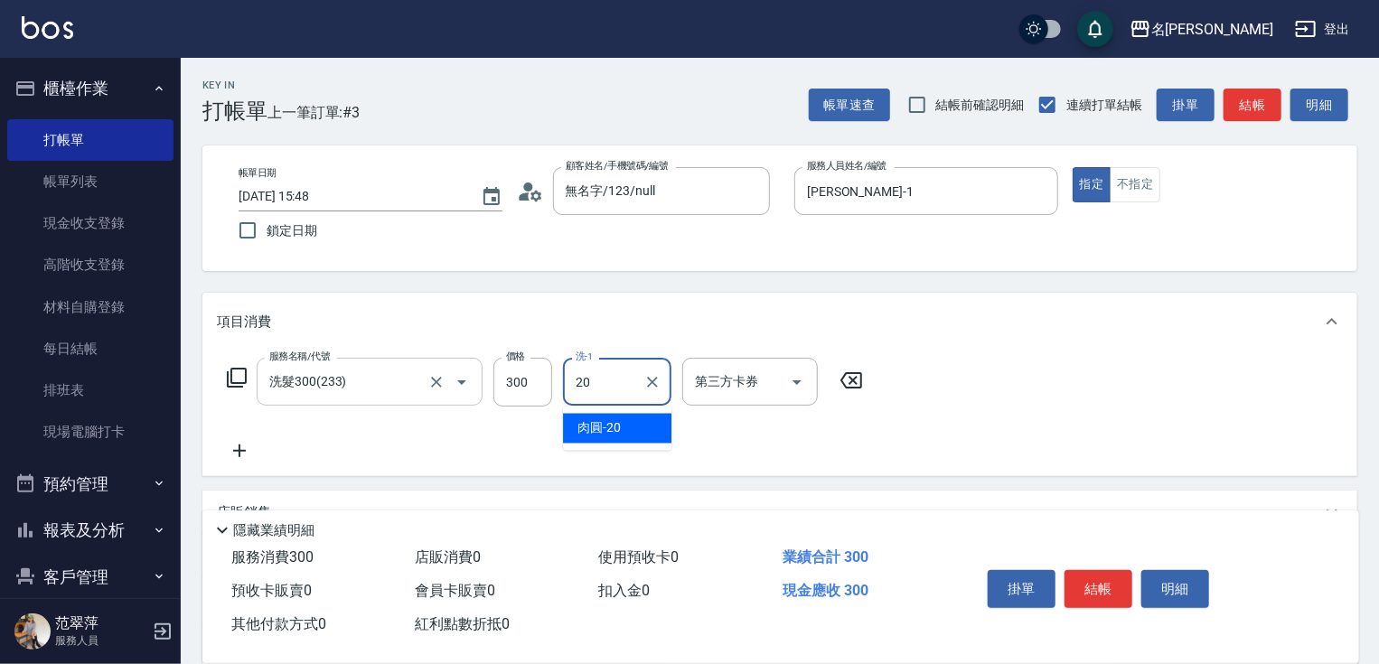
type input "肉圓-20"
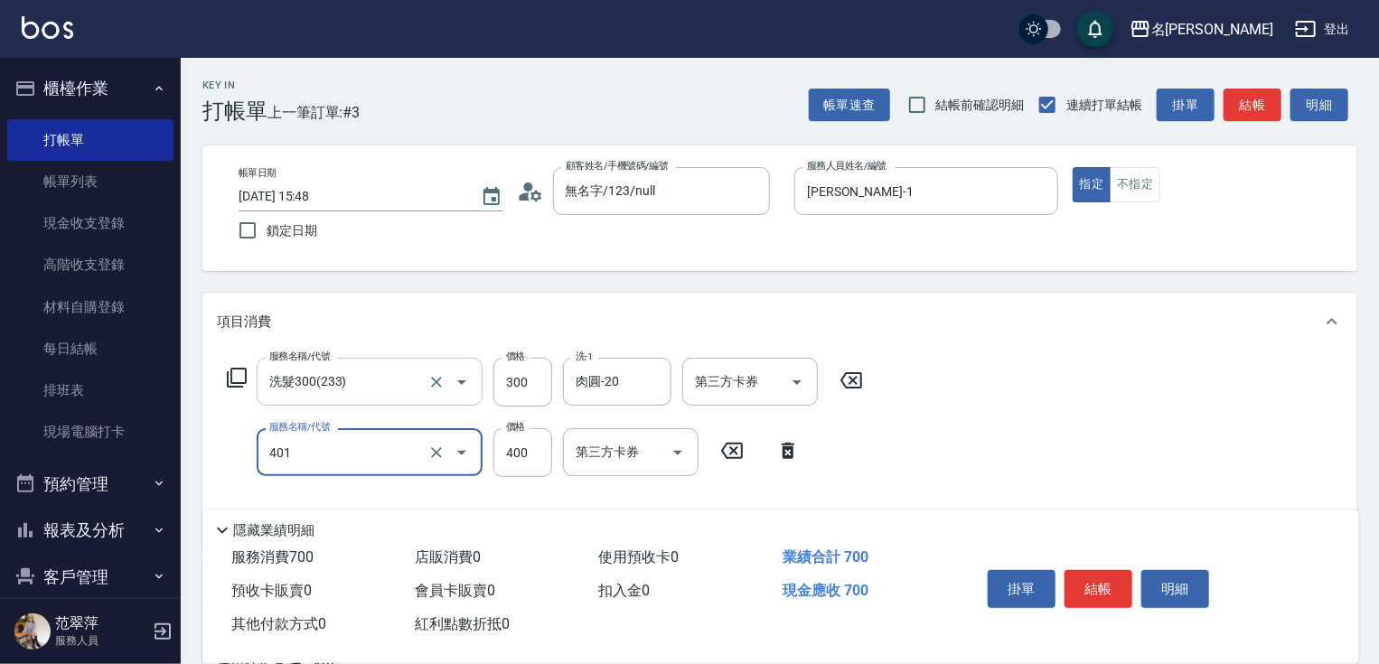
type input "剪髮(400)(401)"
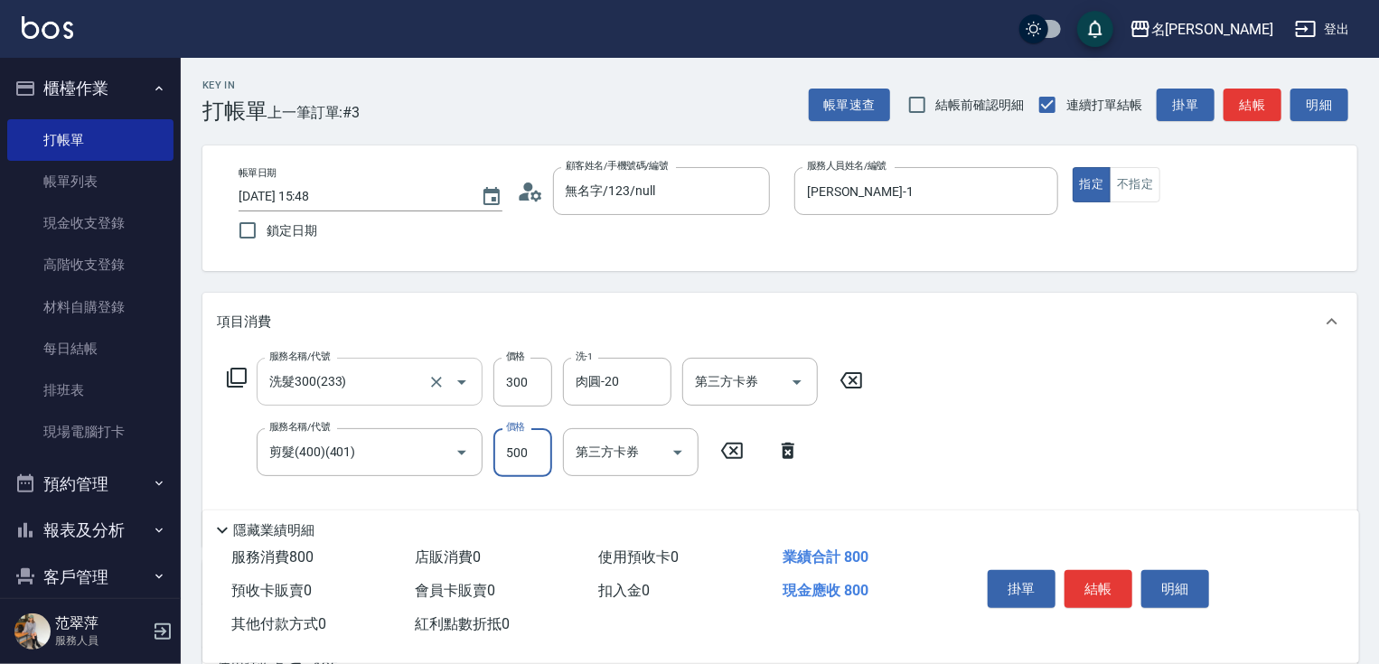
type input "500"
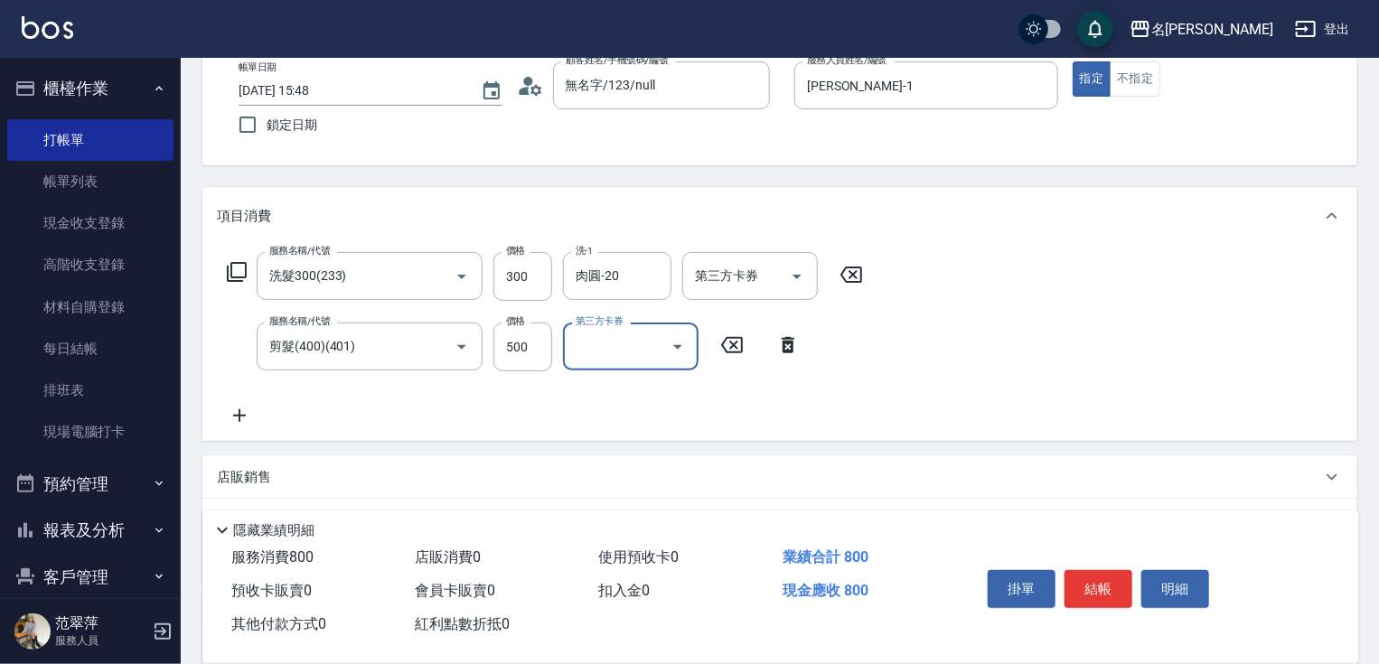
scroll to position [245, 0]
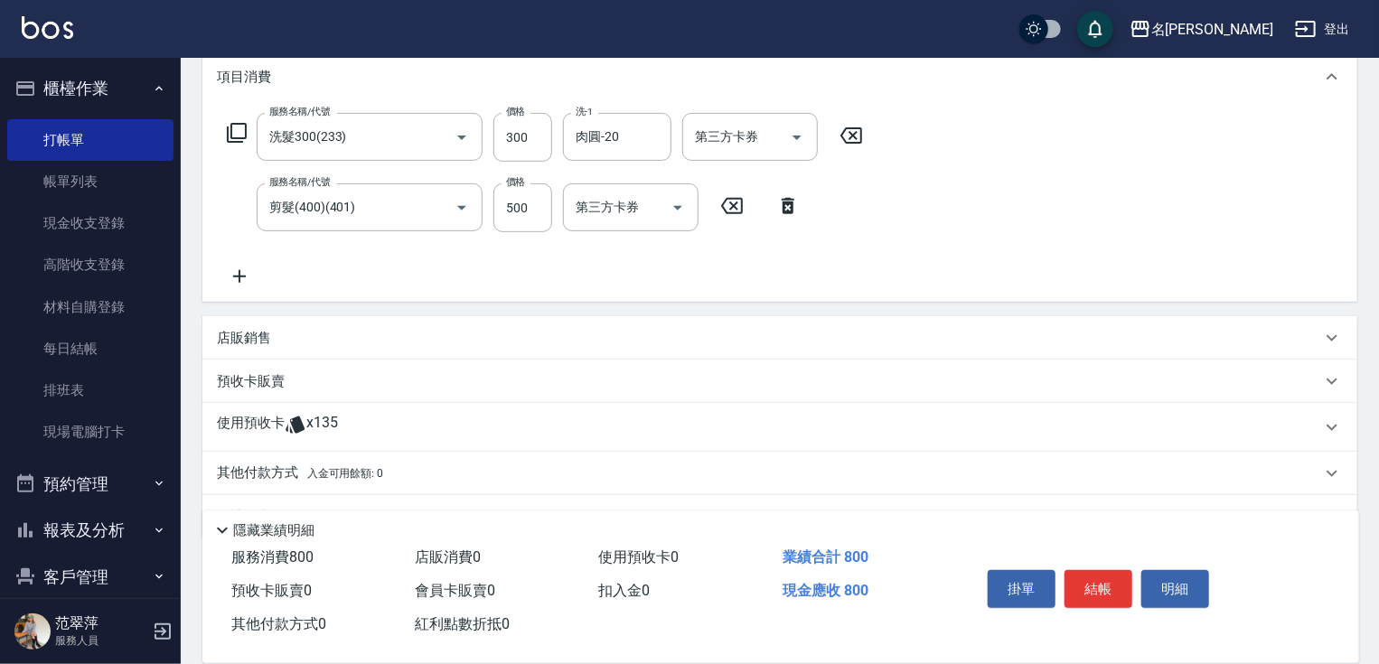
drag, startPoint x: 240, startPoint y: 272, endPoint x: 253, endPoint y: 241, distance: 33.2
click at [240, 273] on icon at bounding box center [239, 277] width 45 height 22
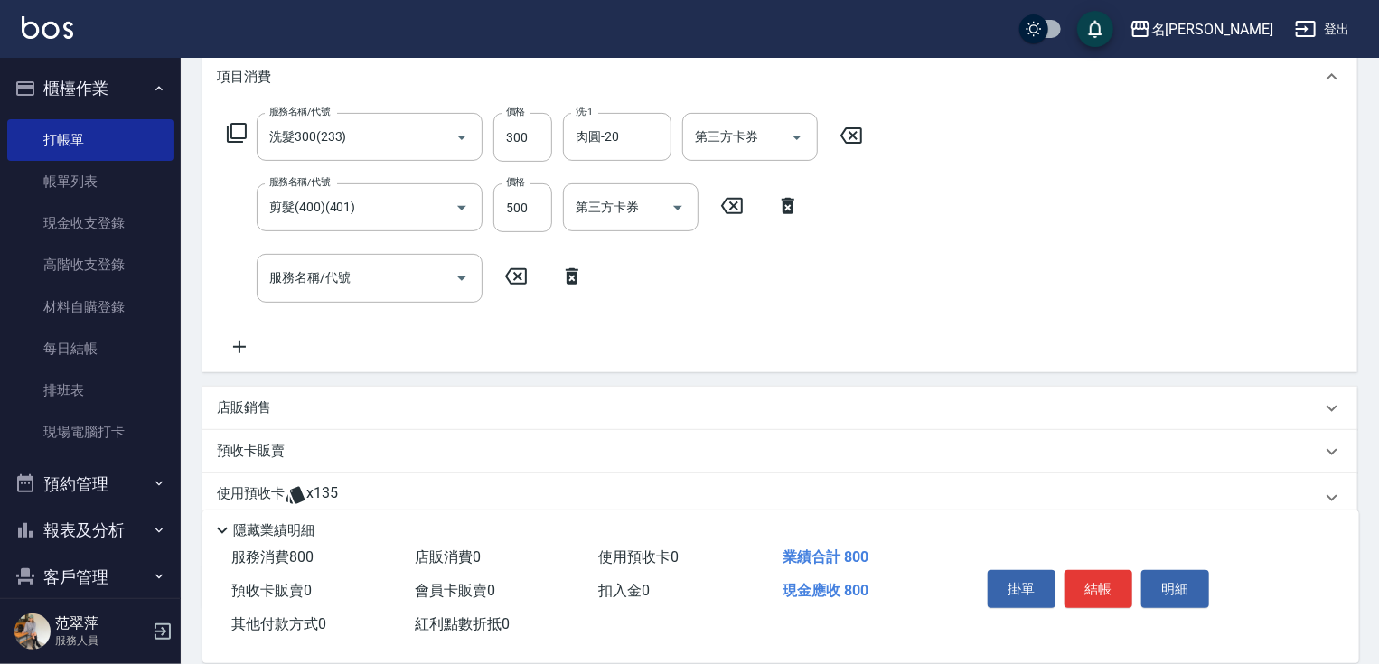
click at [235, 134] on icon at bounding box center [237, 133] width 22 height 22
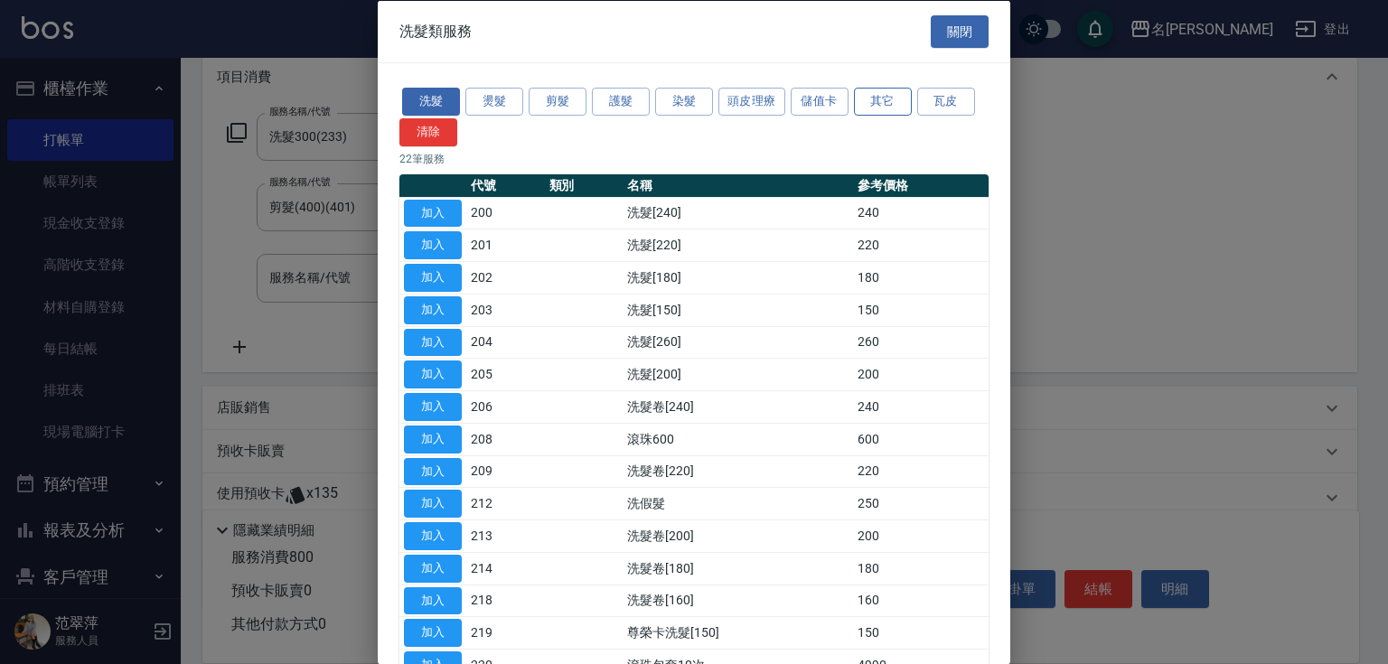
click at [885, 104] on button "其它" at bounding box center [883, 102] width 58 height 28
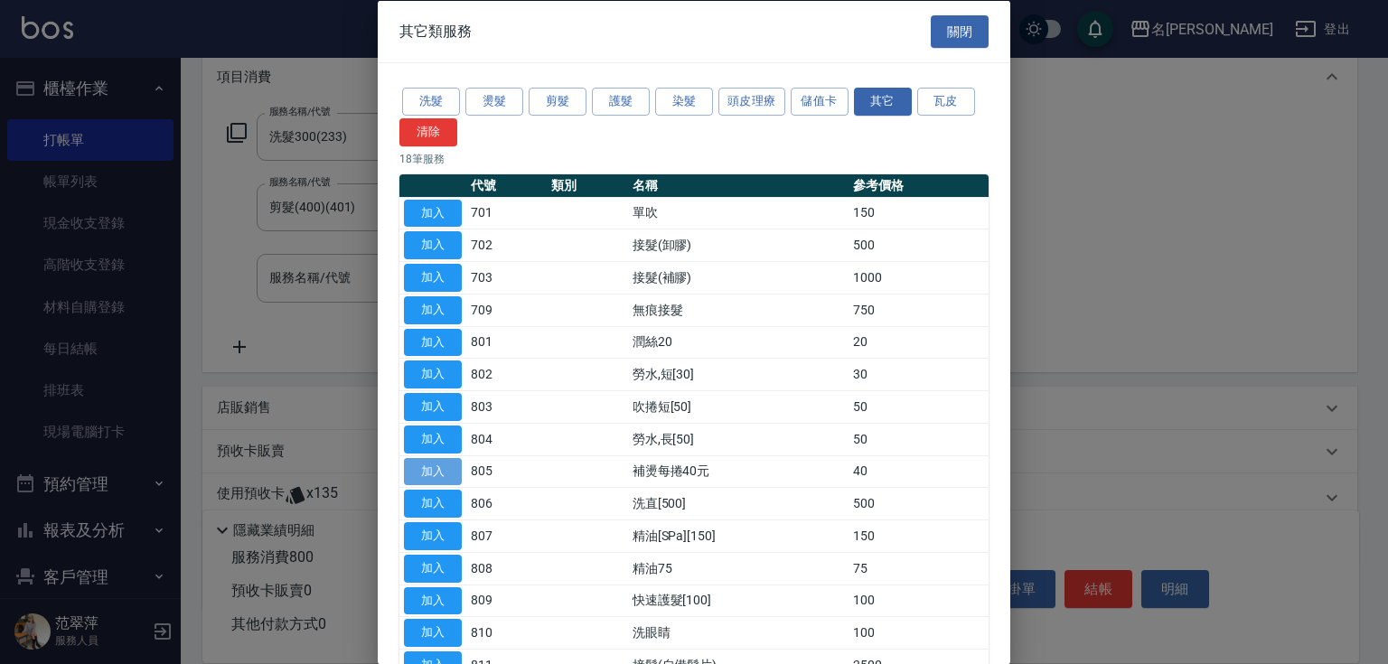
click at [433, 465] on button "加入" at bounding box center [433, 471] width 58 height 28
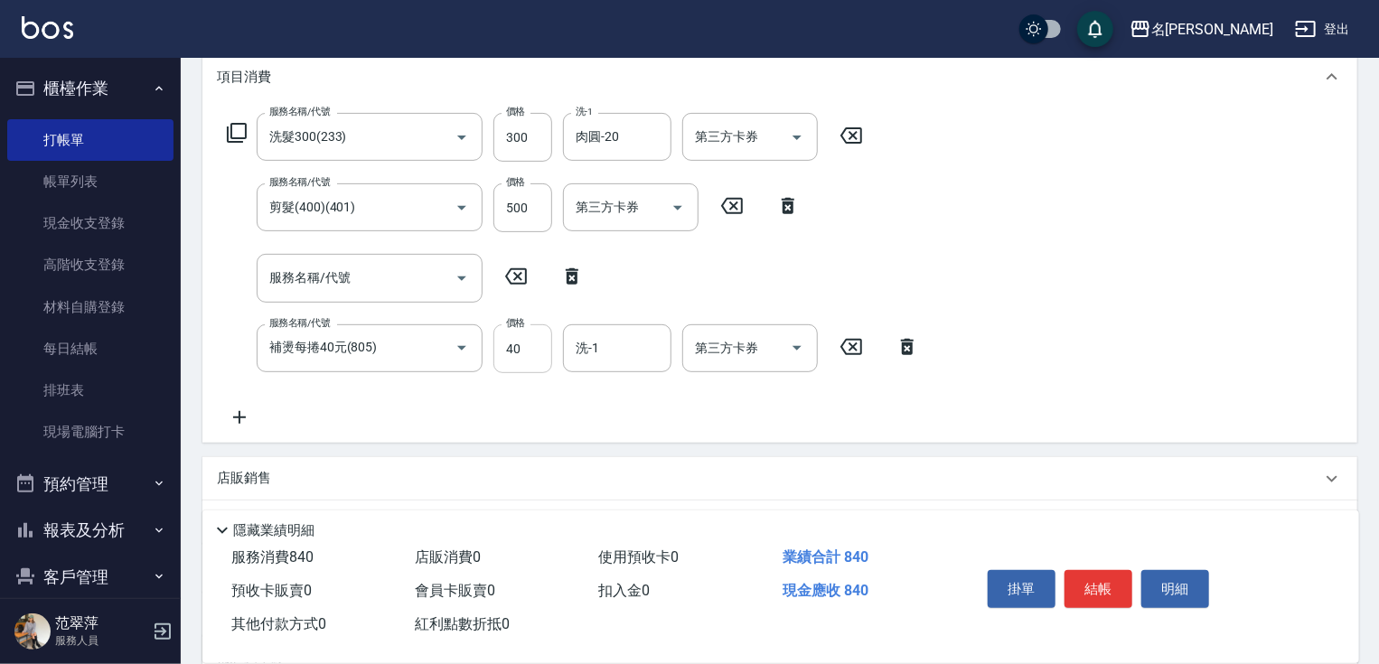
click at [523, 346] on input "40" at bounding box center [522, 348] width 59 height 49
type input "500"
type input "[PERSON_NAME]-1"
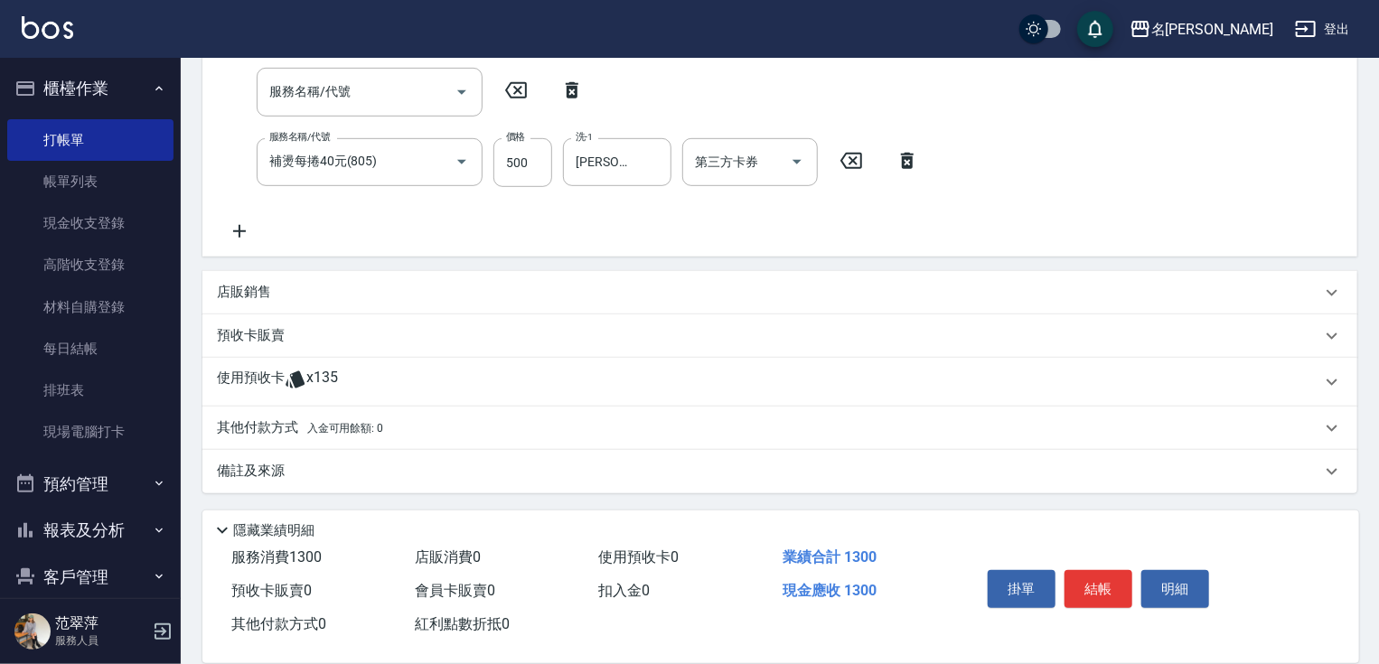
click at [269, 431] on p "其他付款方式 入金可用餘額: 0" at bounding box center [300, 428] width 166 height 20
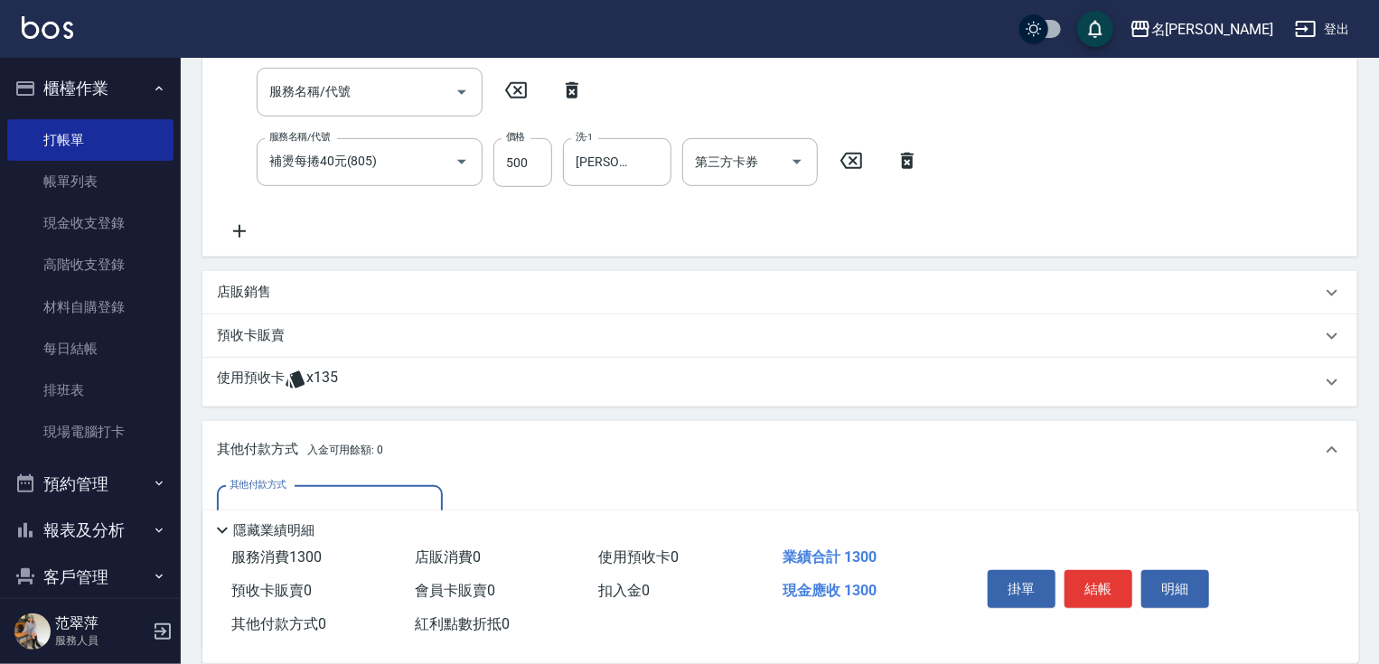
scroll to position [0, 0]
click at [344, 511] on div "隱藏業績明細" at bounding box center [780, 526] width 1157 height 31
click at [337, 499] on input "其他付款方式" at bounding box center [330, 510] width 210 height 32
click at [336, 585] on span "信用卡" at bounding box center [330, 585] width 226 height 30
type input "信用卡"
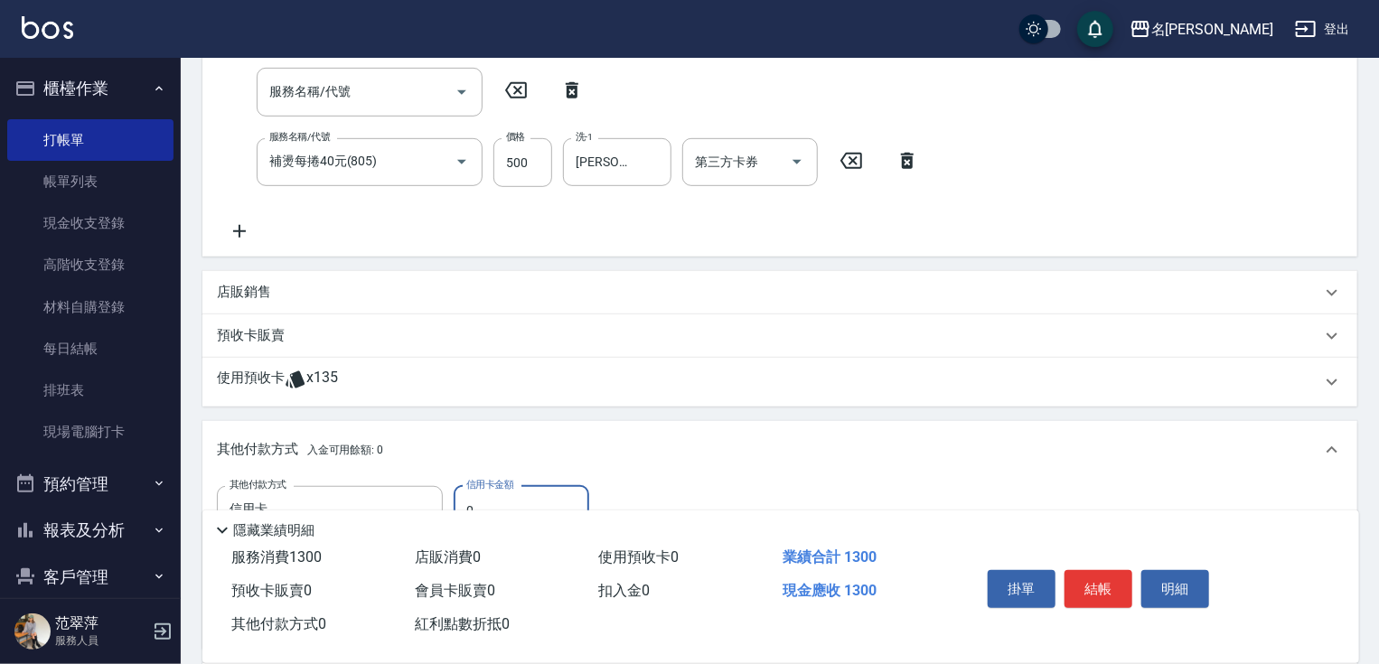
click at [512, 495] on input "0" at bounding box center [522, 510] width 136 height 49
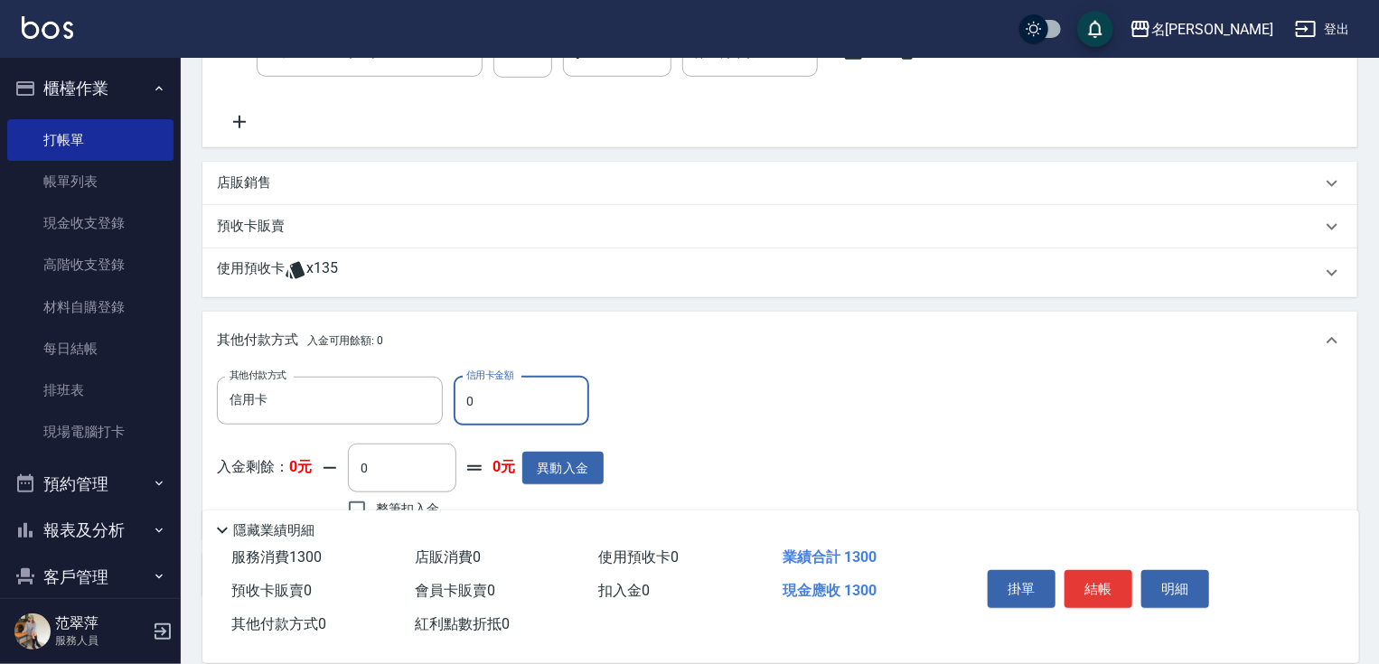
scroll to position [558, 0]
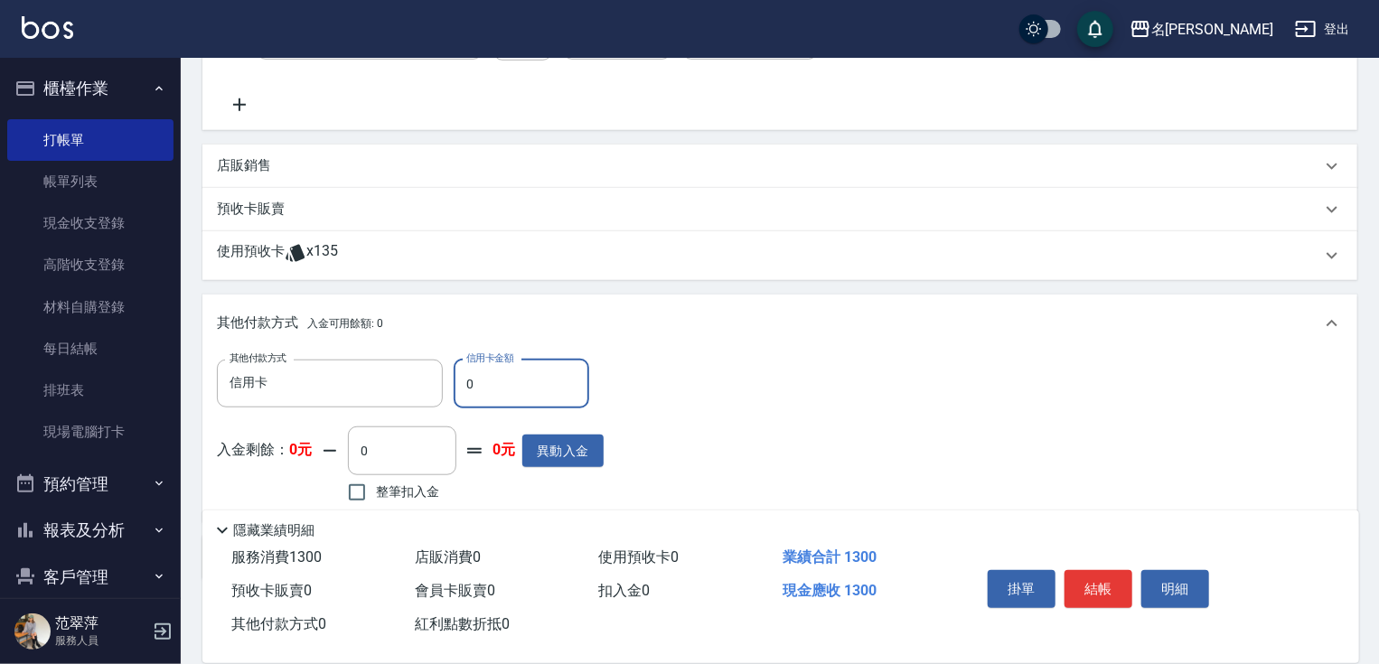
click at [463, 380] on input "0" at bounding box center [522, 384] width 136 height 49
type input "1300"
click at [1089, 593] on button "結帳" at bounding box center [1099, 589] width 68 height 38
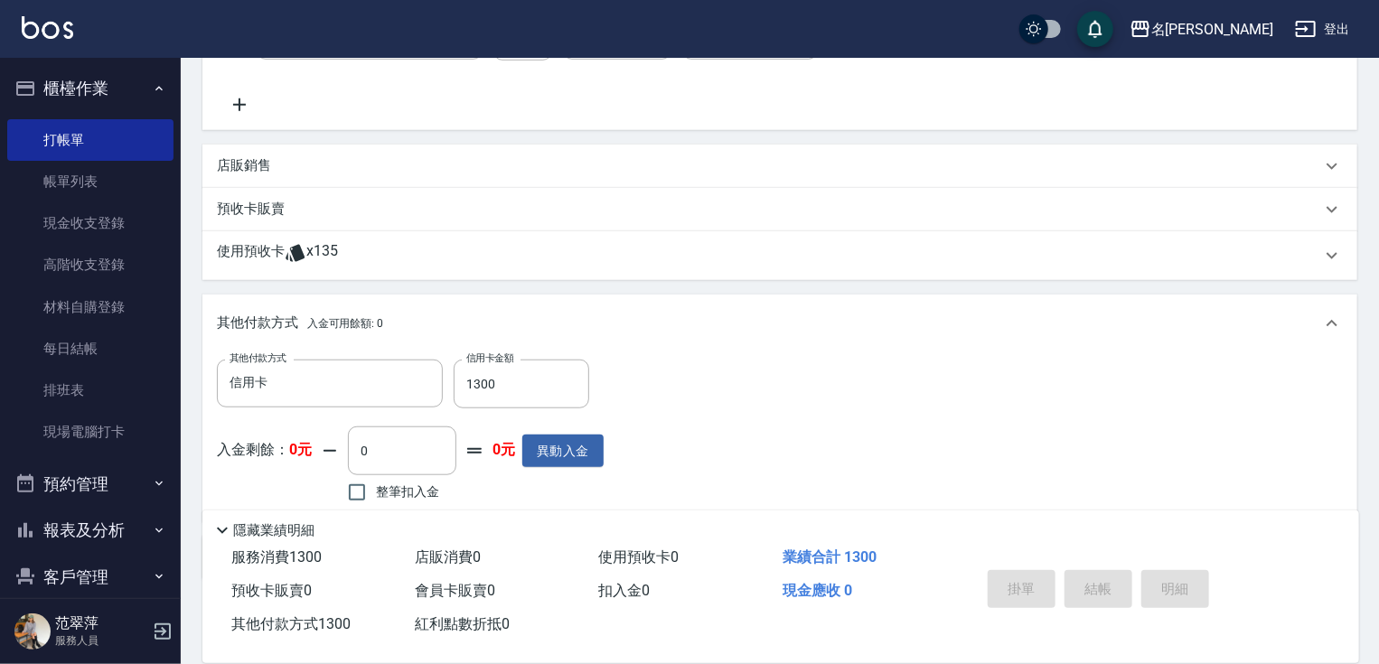
type input "[DATE] 15:49"
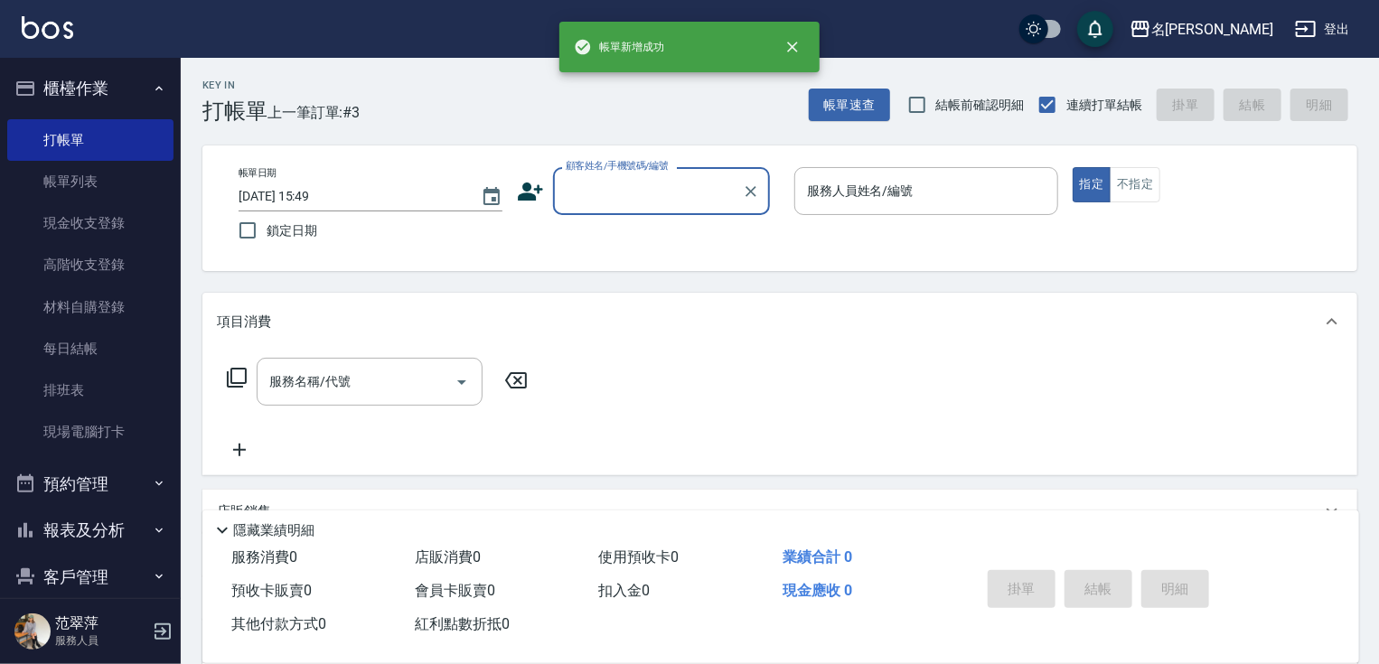
scroll to position [0, 0]
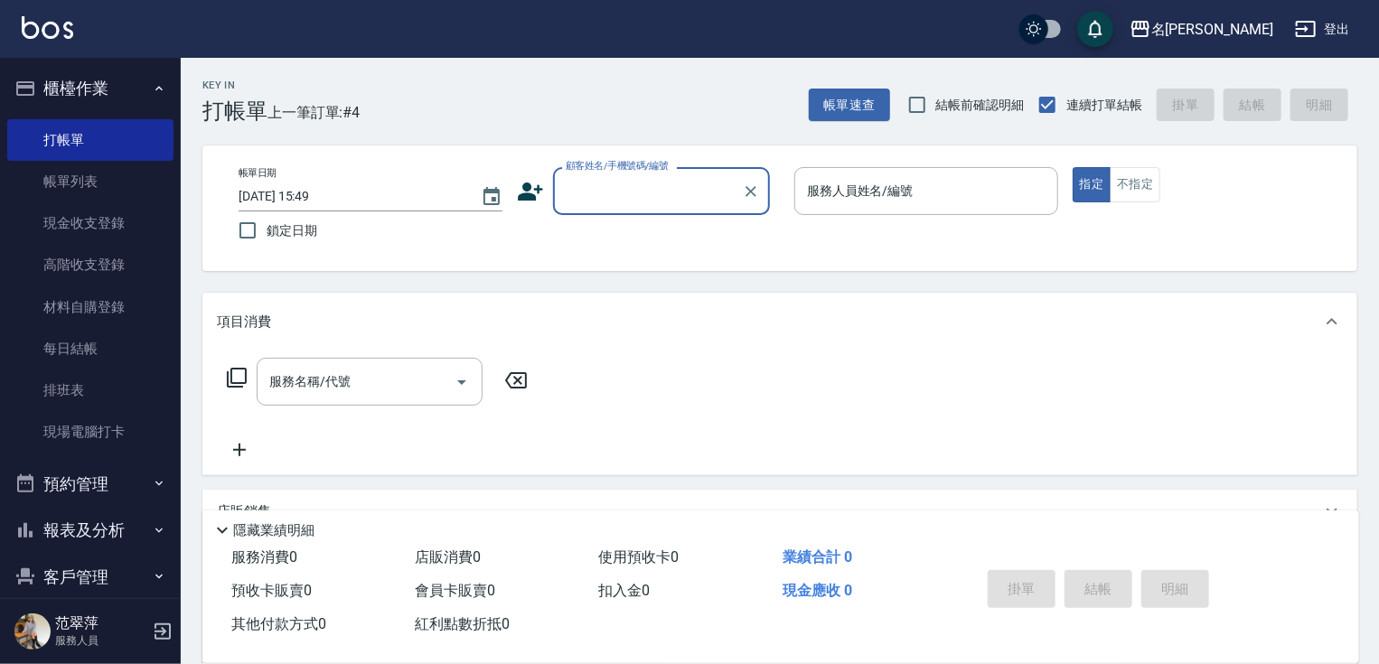
click at [573, 191] on input "顧客姓名/手機號碼/編號" at bounding box center [648, 191] width 174 height 32
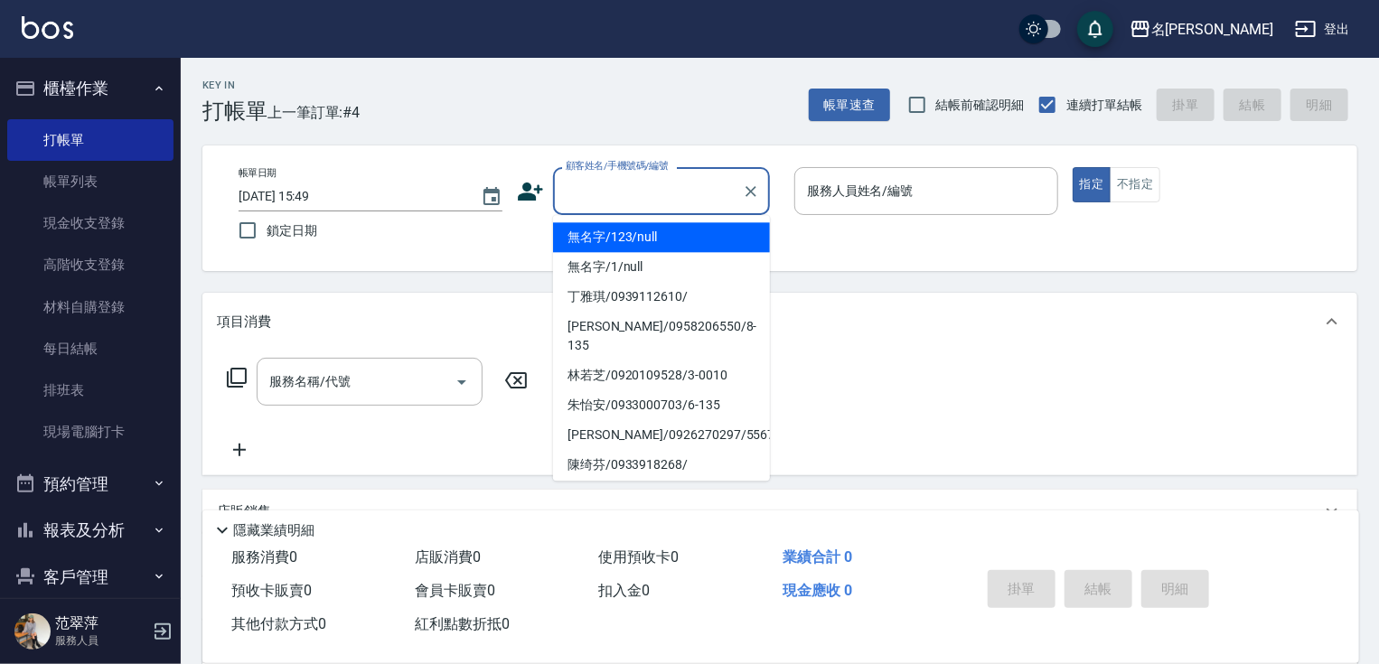
click at [624, 231] on li "無名字/123/null" at bounding box center [661, 237] width 217 height 30
type input "無名字/123/null"
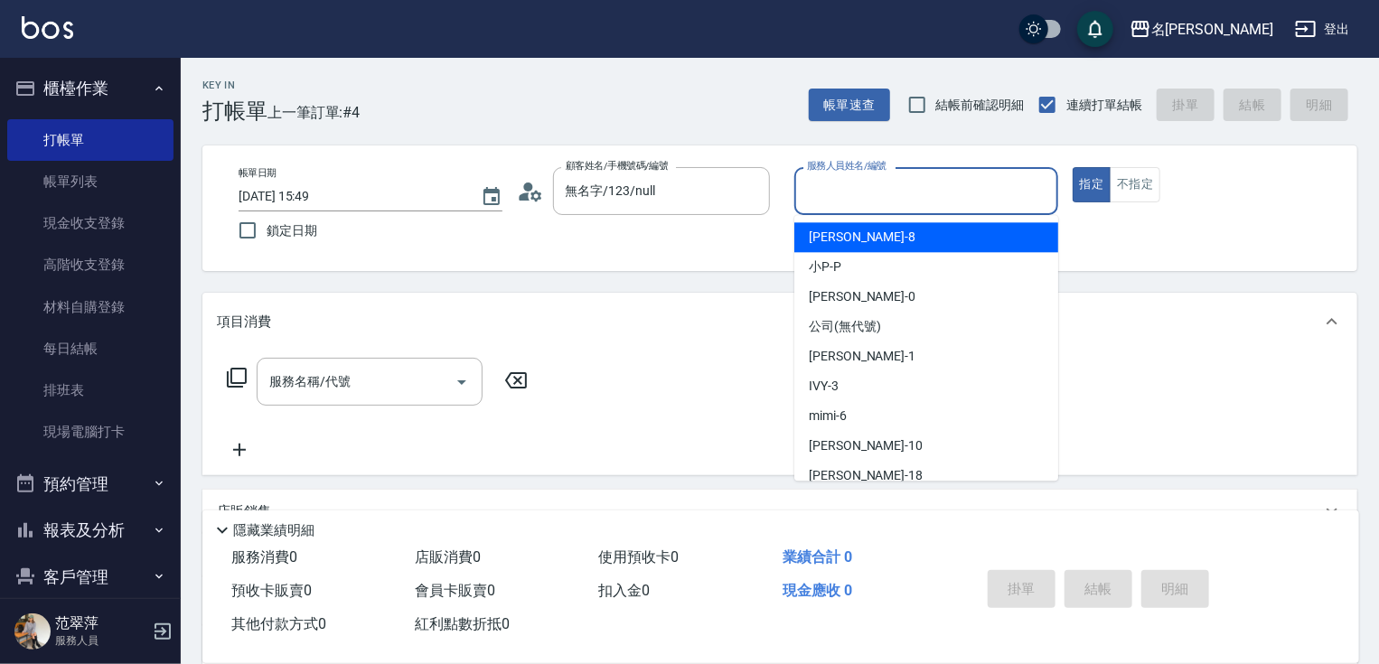
drag, startPoint x: 862, startPoint y: 197, endPoint x: 875, endPoint y: 239, distance: 44.3
click at [861, 197] on input "服務人員姓名/編號" at bounding box center [927, 191] width 248 height 32
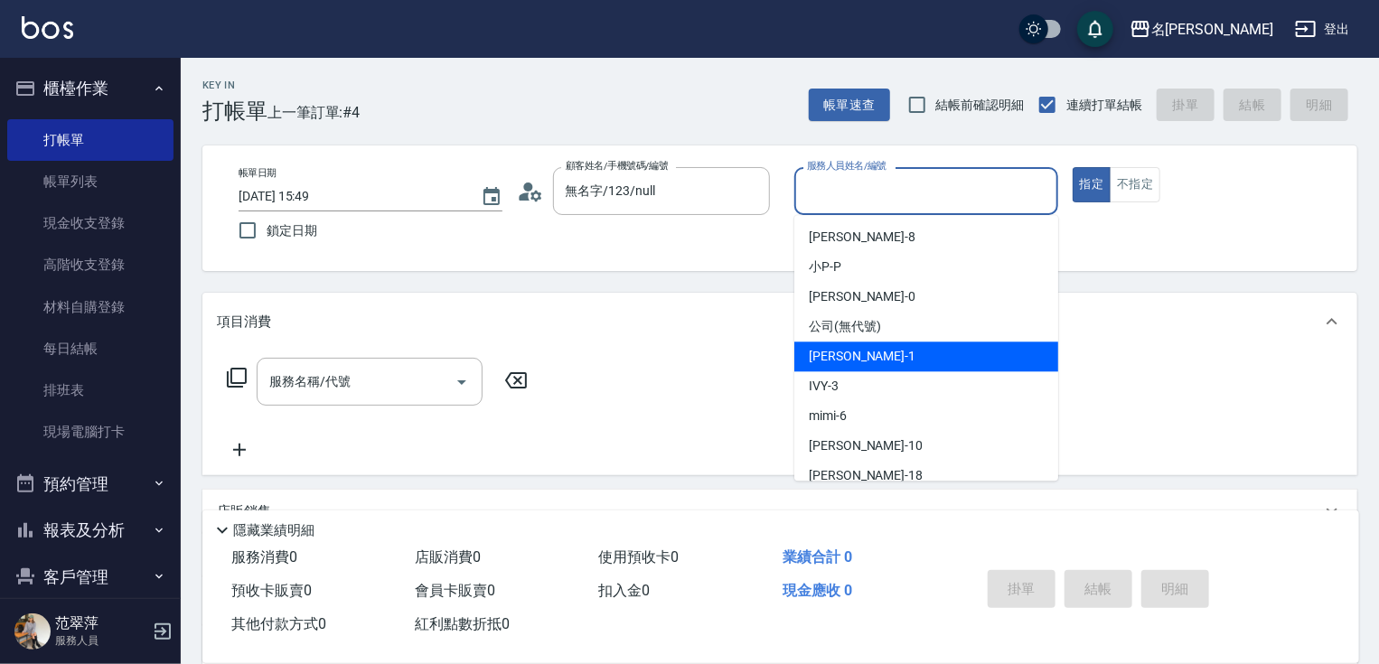
click at [884, 356] on div "[PERSON_NAME] -1" at bounding box center [926, 357] width 264 height 30
type input "[PERSON_NAME]-1"
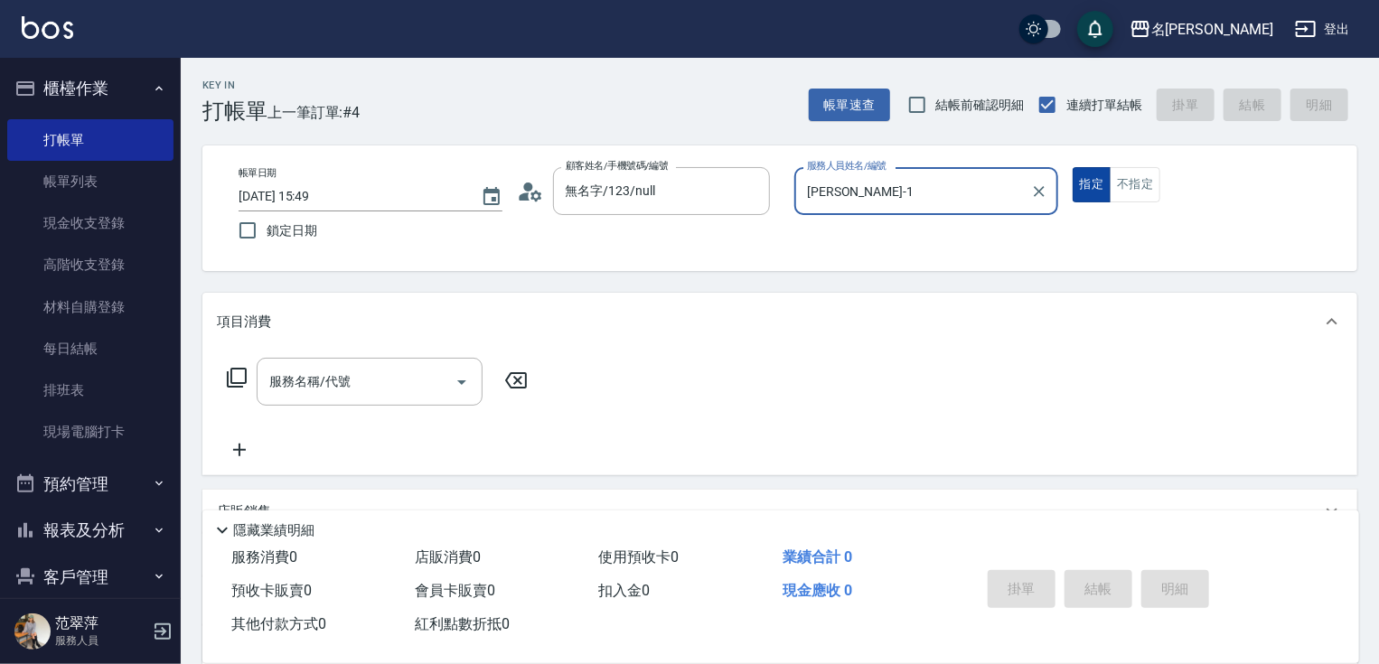
click at [1089, 185] on button "指定" at bounding box center [1092, 184] width 39 height 35
click at [236, 373] on icon at bounding box center [237, 378] width 22 height 22
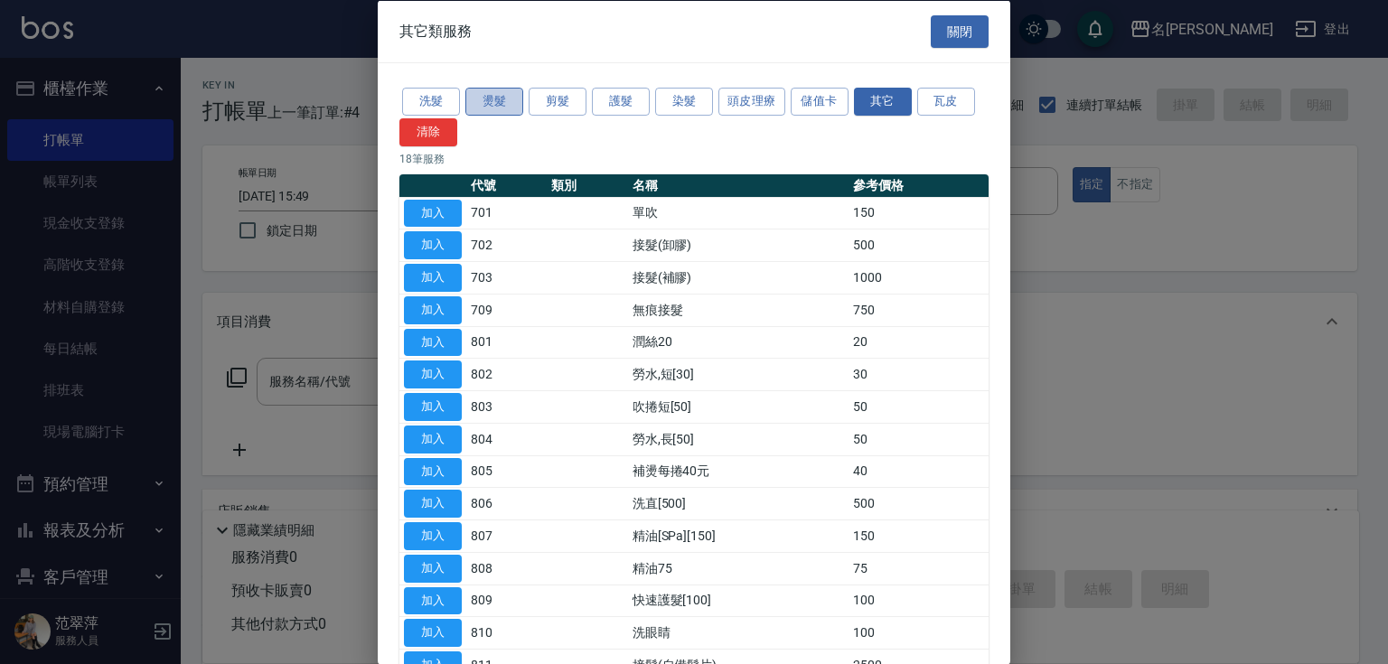
click at [493, 104] on button "燙髮" at bounding box center [494, 102] width 58 height 28
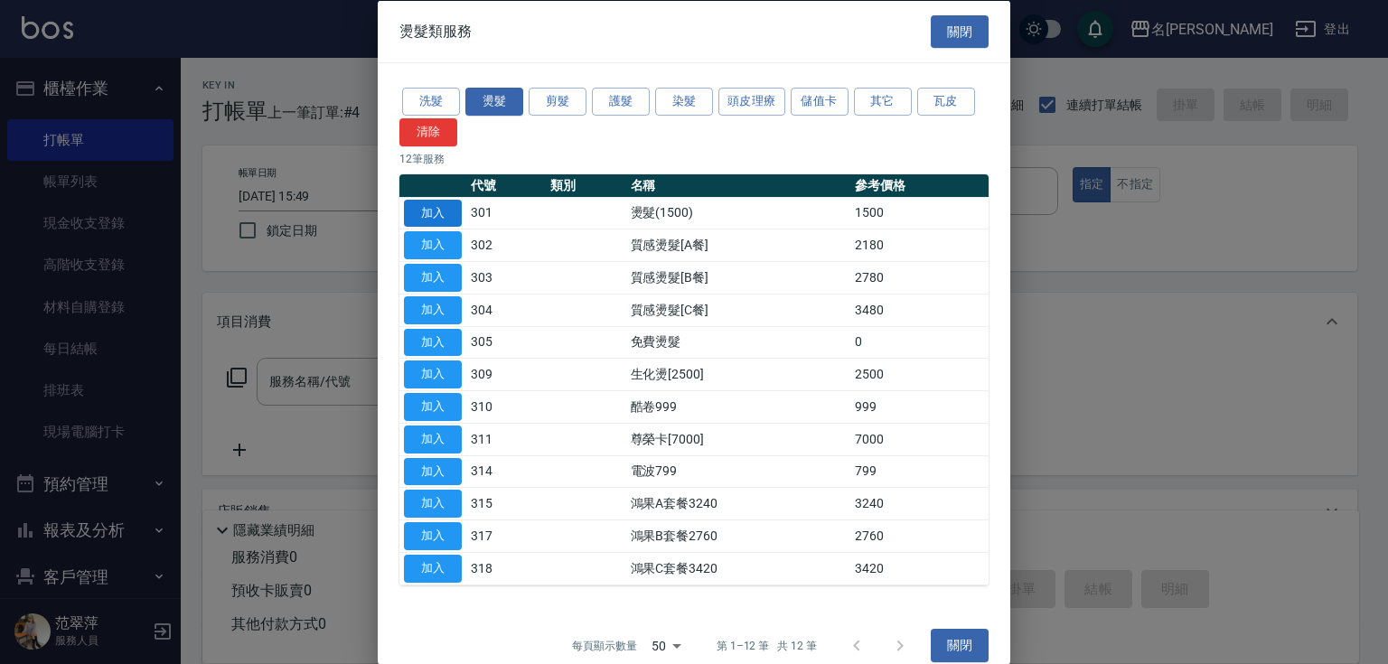
click at [430, 216] on button "加入" at bounding box center [433, 213] width 58 height 28
type input "燙髮(1500)(301)"
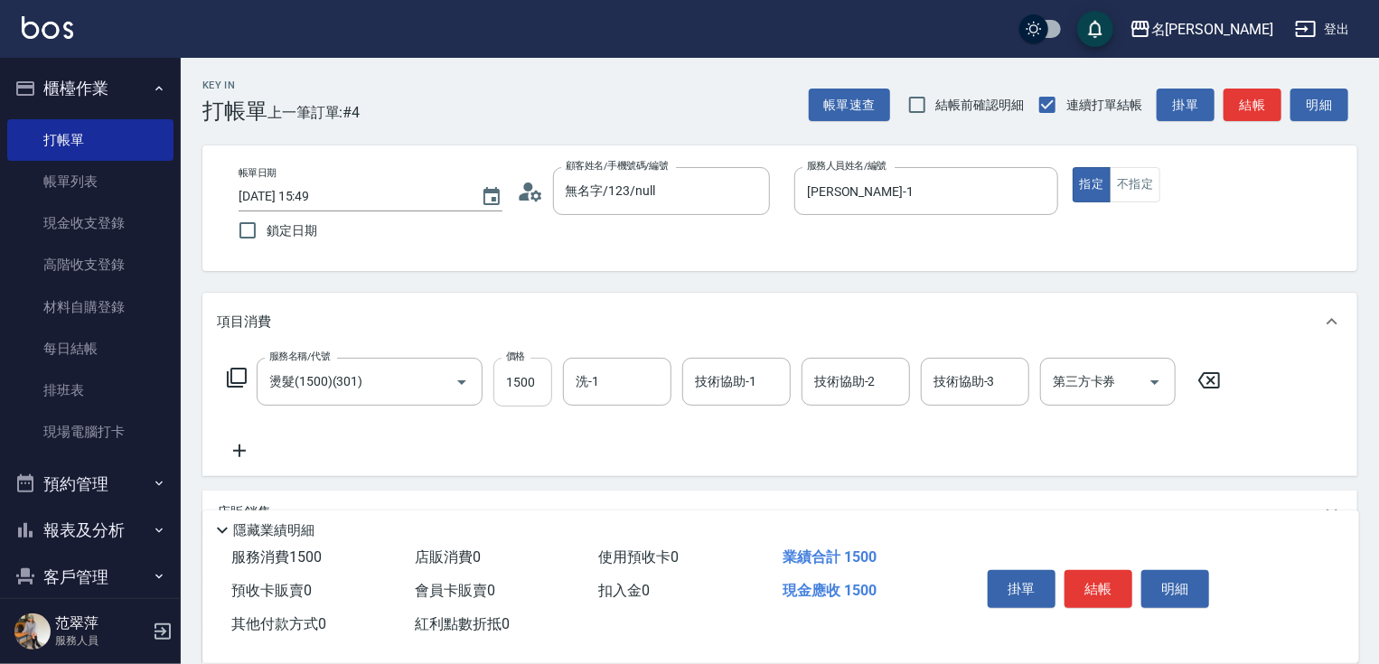
click at [531, 380] on input "1500" at bounding box center [522, 382] width 59 height 49
type input "24100"
type input "鴨肉-23"
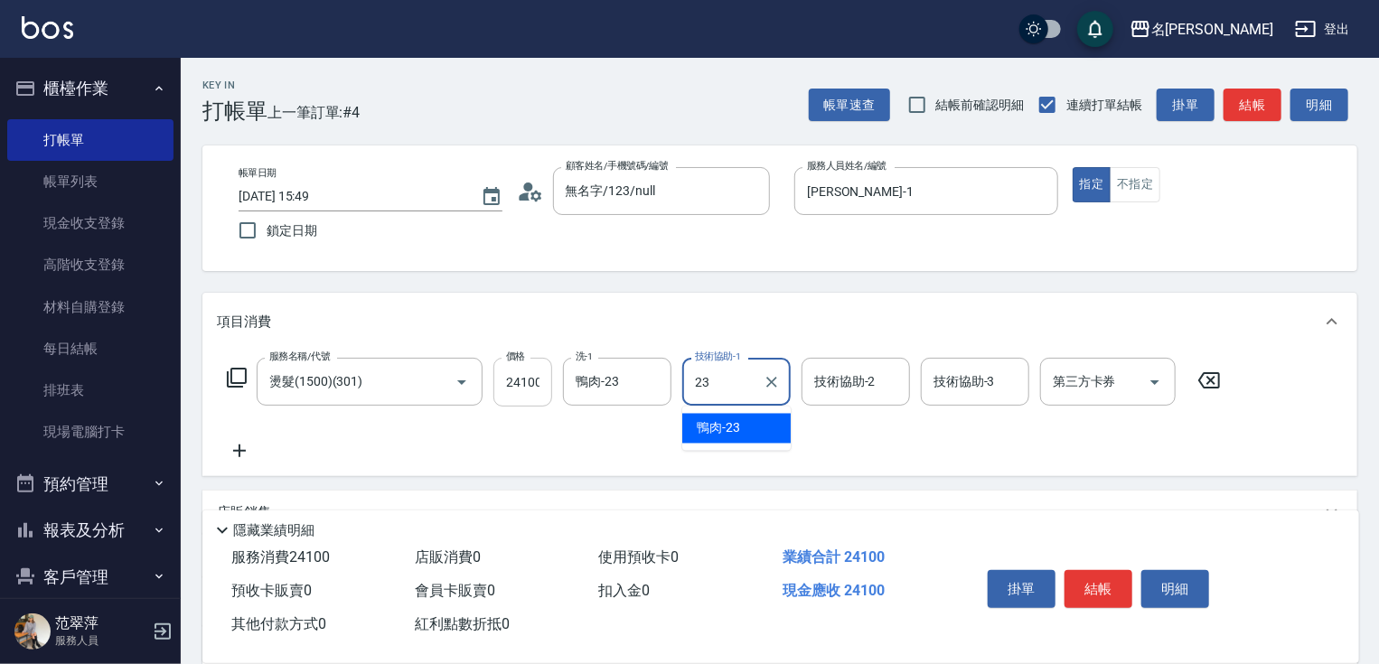
type input "鴨肉-23"
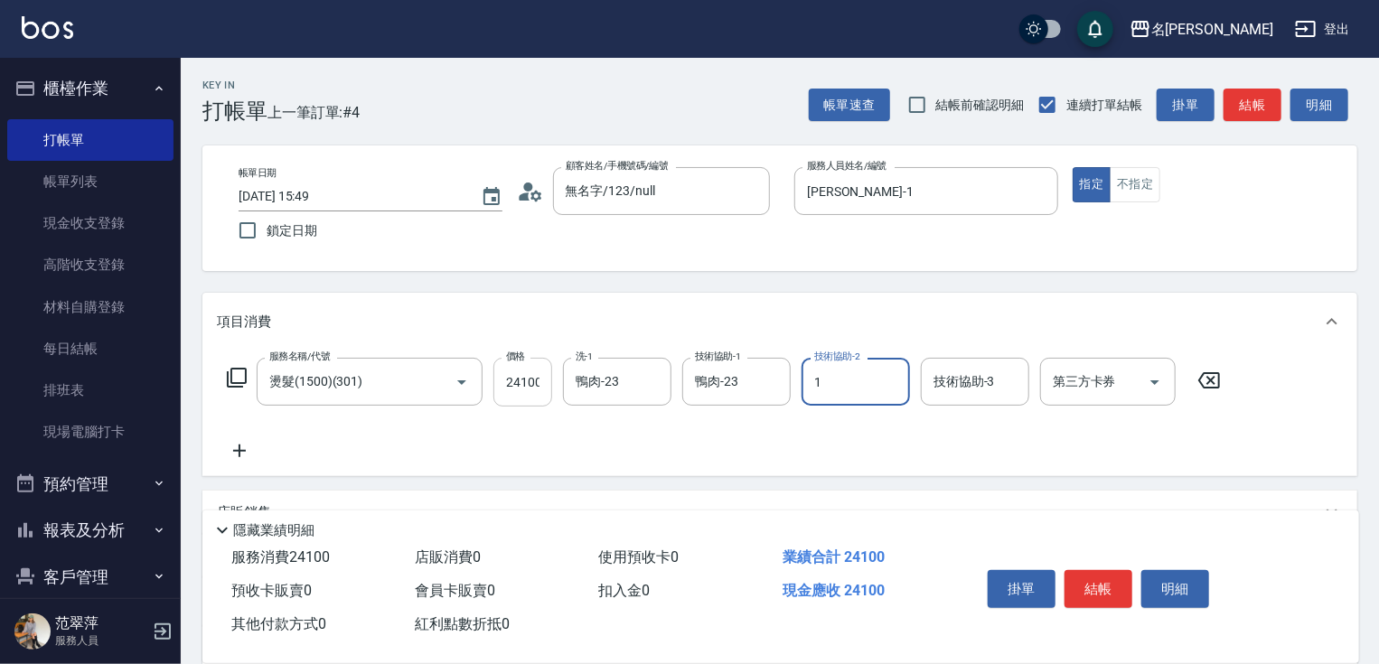
type input "[PERSON_NAME]-1"
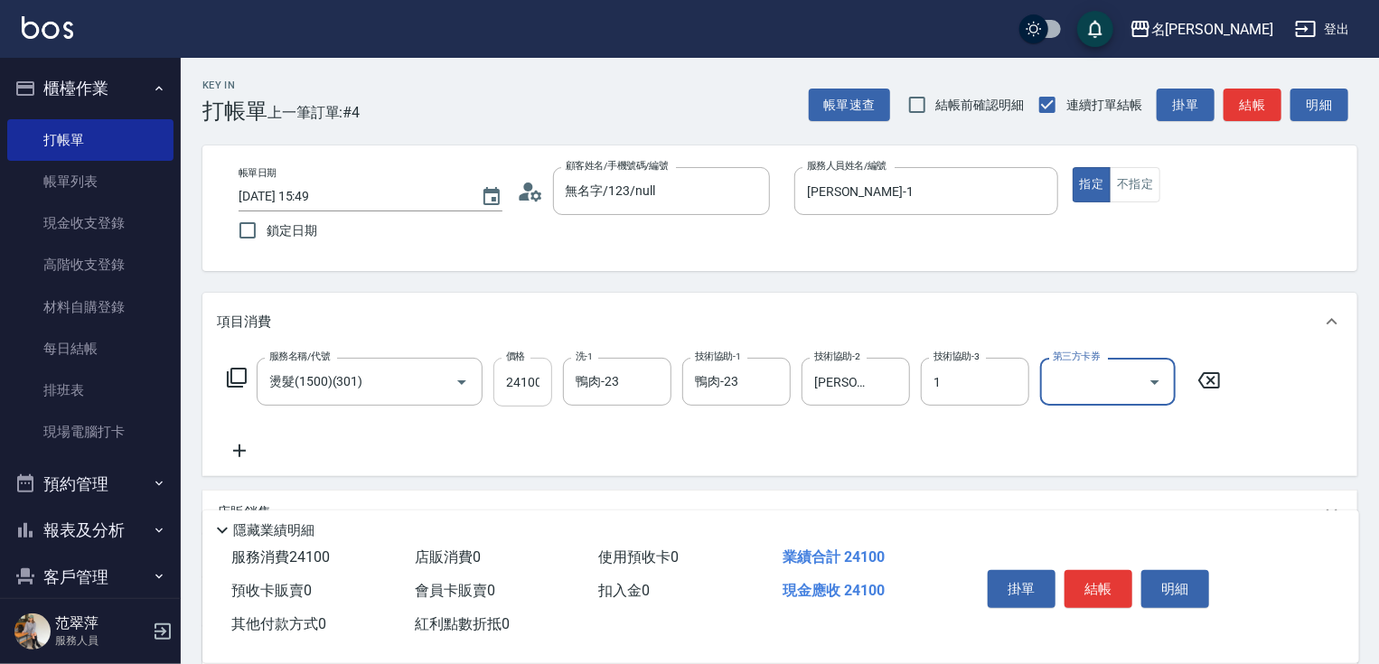
type input "[PERSON_NAME]-1"
click at [542, 382] on input "24100" at bounding box center [522, 382] width 59 height 49
click at [505, 385] on input "0" at bounding box center [522, 382] width 59 height 49
click at [539, 379] on input "24100" at bounding box center [522, 382] width 59 height 49
type input "2400"
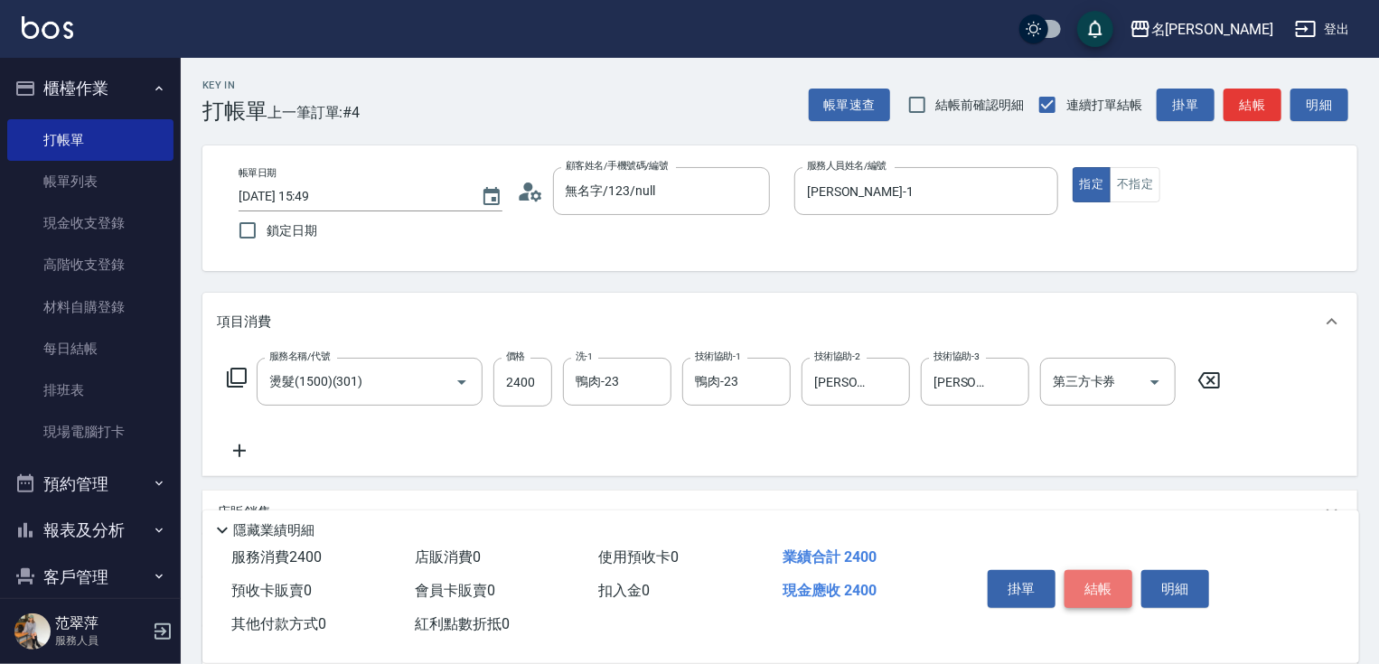
click at [1103, 590] on button "結帳" at bounding box center [1099, 589] width 68 height 38
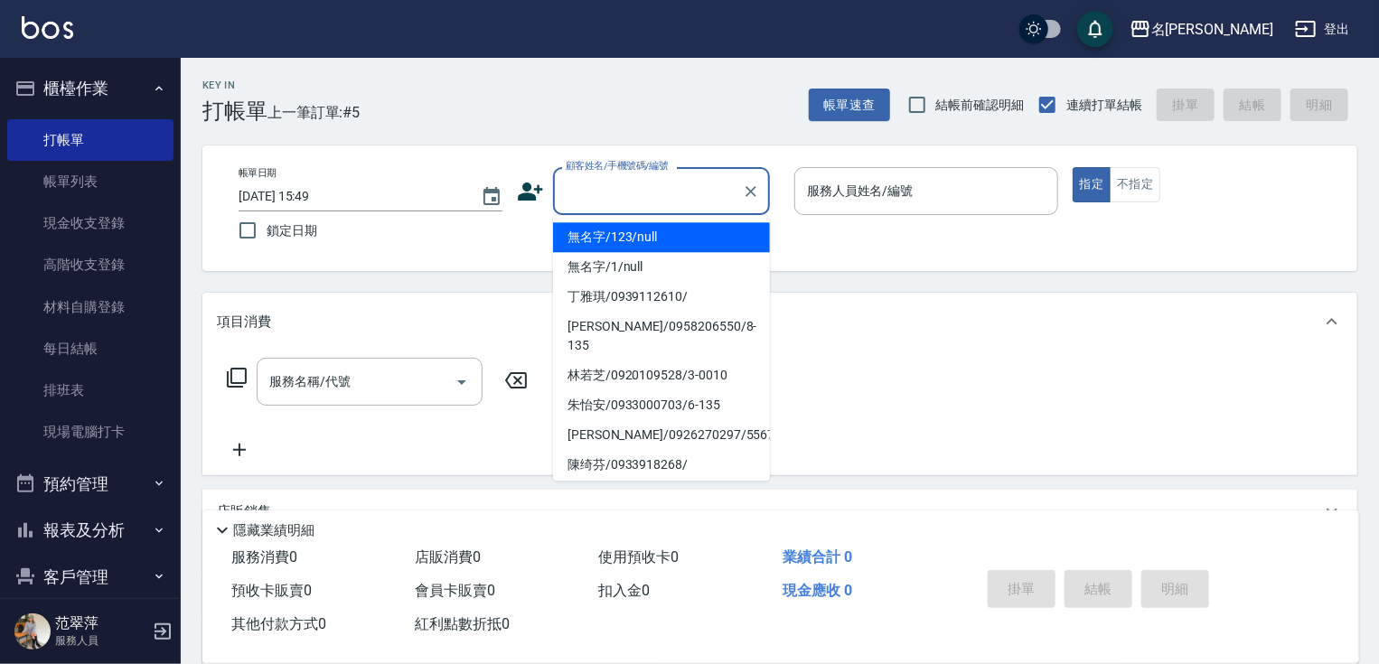
click at [647, 193] on input "顧客姓名/手機號碼/編號" at bounding box center [648, 191] width 174 height 32
click at [656, 239] on li "無名字/123/null" at bounding box center [661, 237] width 217 height 30
type input "無名字/123/null"
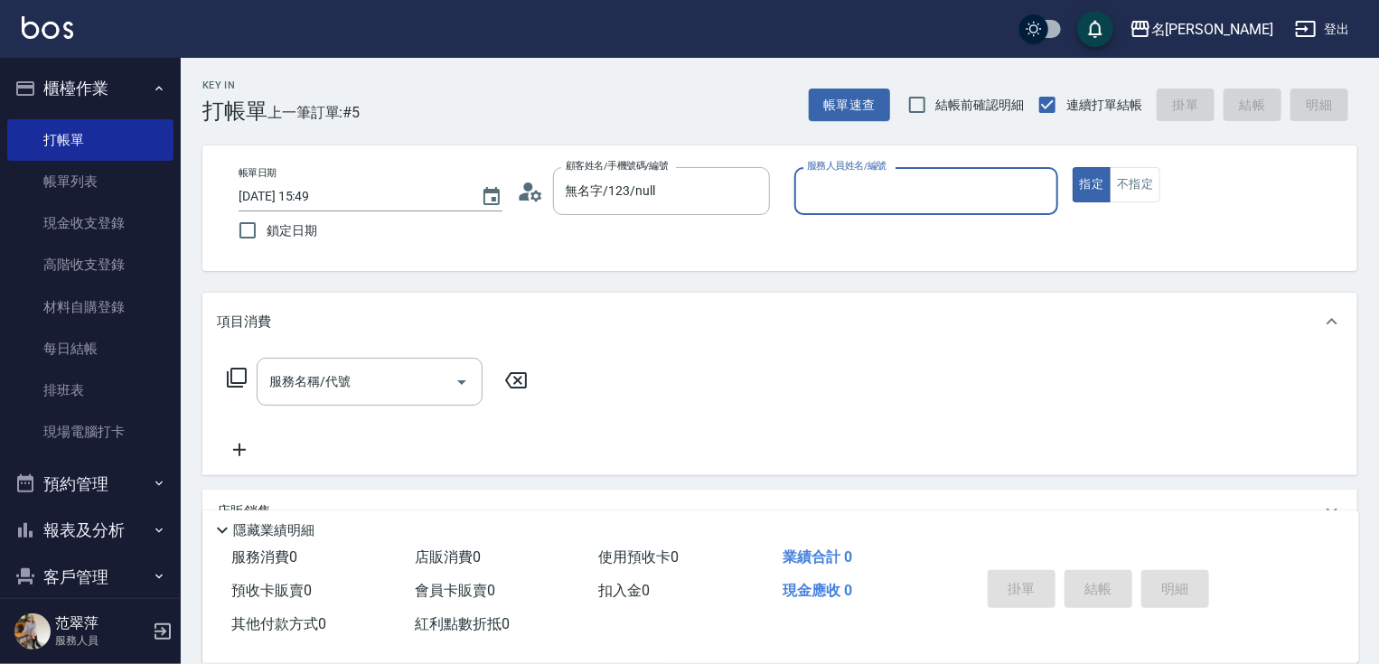
click at [850, 193] on input "服務人員姓名/編號" at bounding box center [927, 191] width 248 height 32
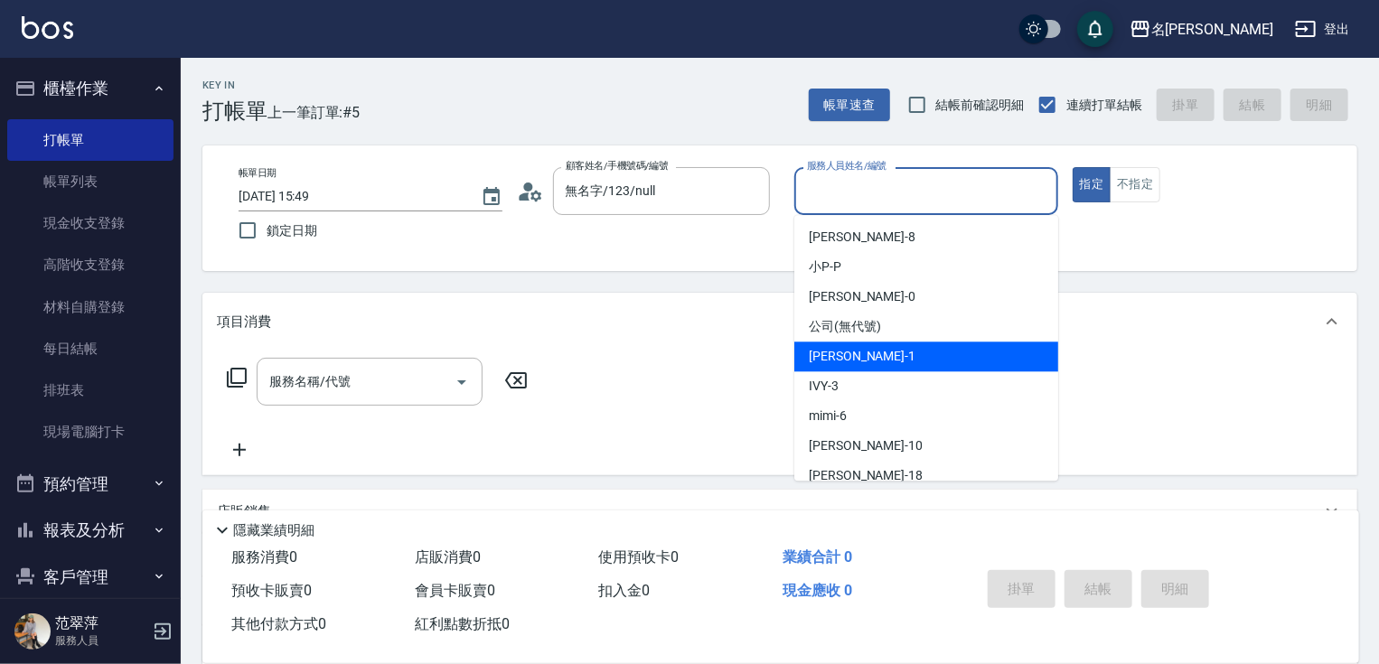
click at [907, 358] on div "[PERSON_NAME] -1" at bounding box center [926, 357] width 264 height 30
type input "[PERSON_NAME]-1"
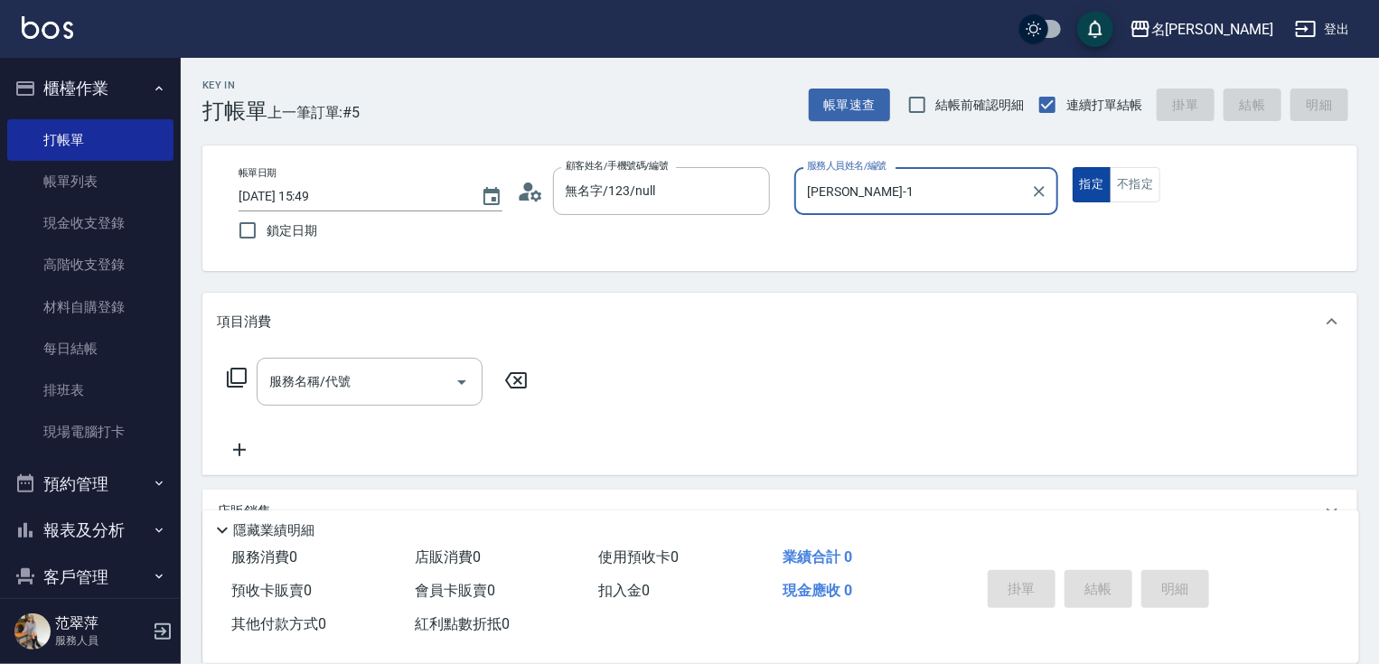
click at [1085, 190] on button "指定" at bounding box center [1092, 184] width 39 height 35
click at [402, 387] on input "服務名稱/代號" at bounding box center [356, 382] width 183 height 32
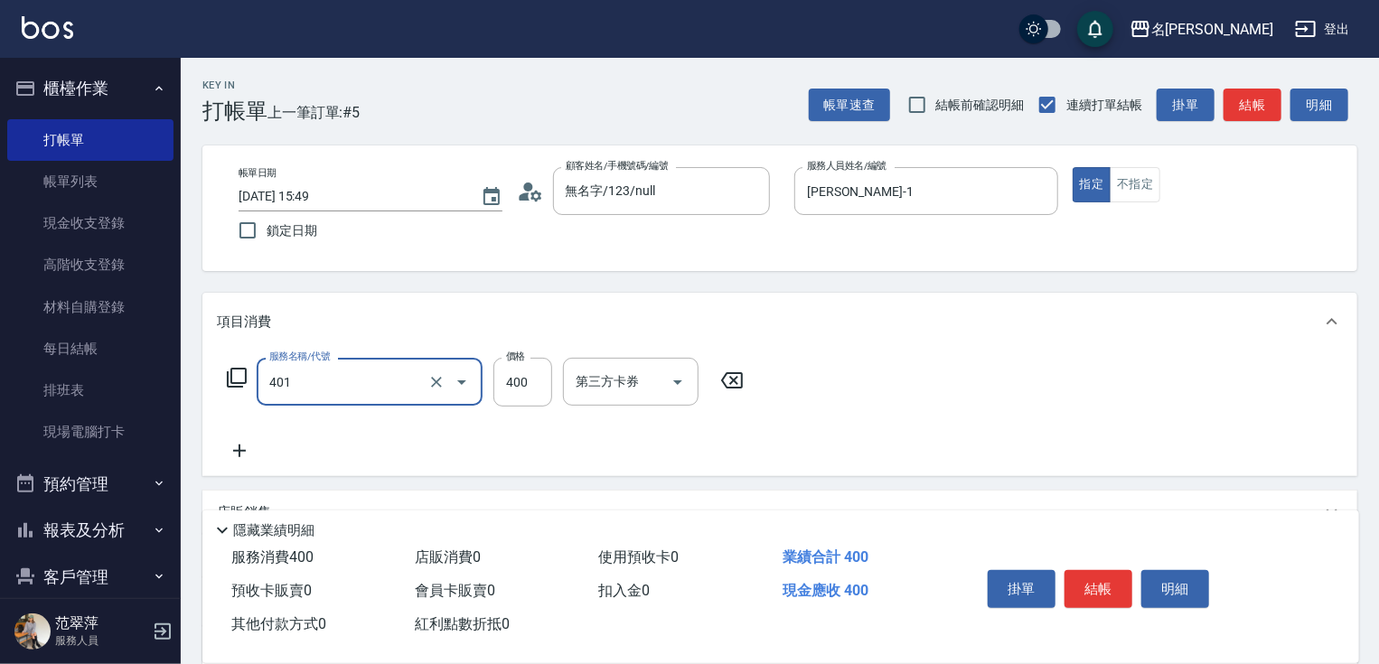
type input "剪髮(400)(401)"
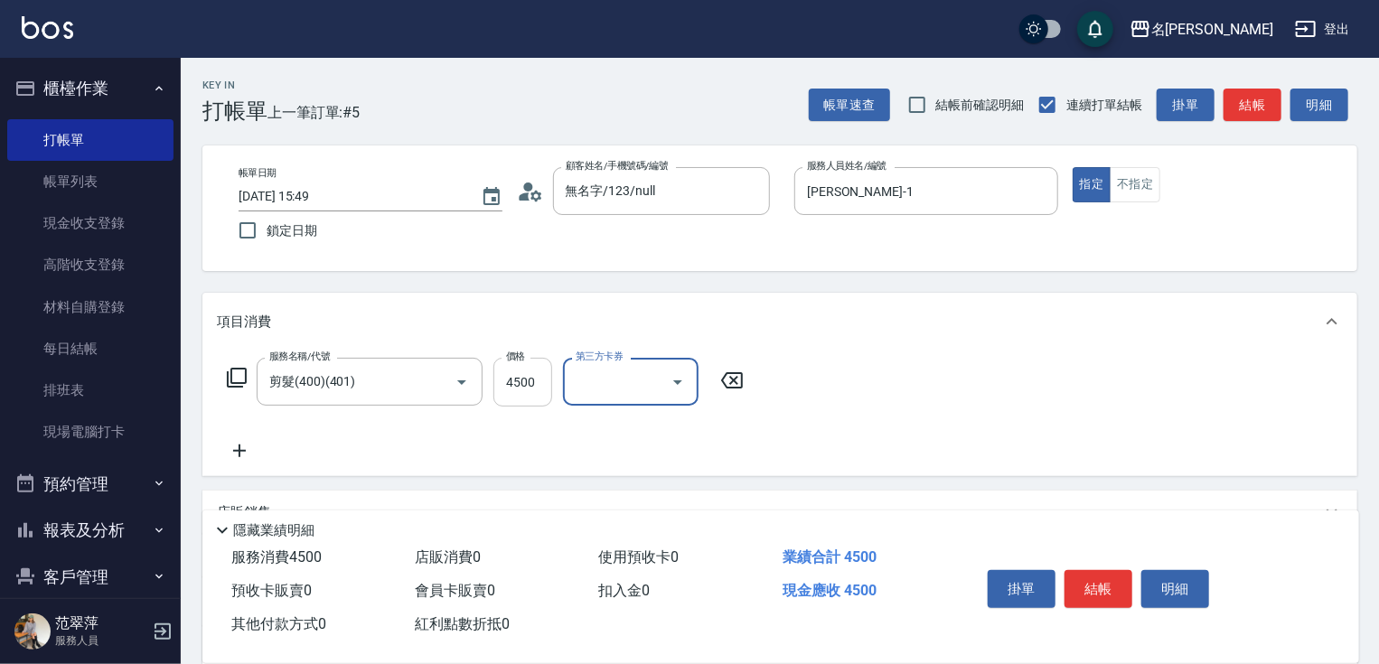
drag, startPoint x: 531, startPoint y: 374, endPoint x: 515, endPoint y: 365, distance: 18.6
click at [531, 372] on input "4500" at bounding box center [522, 382] width 59 height 49
click at [502, 379] on input "0" at bounding box center [522, 382] width 59 height 49
type input "500"
click at [231, 445] on icon at bounding box center [239, 451] width 45 height 22
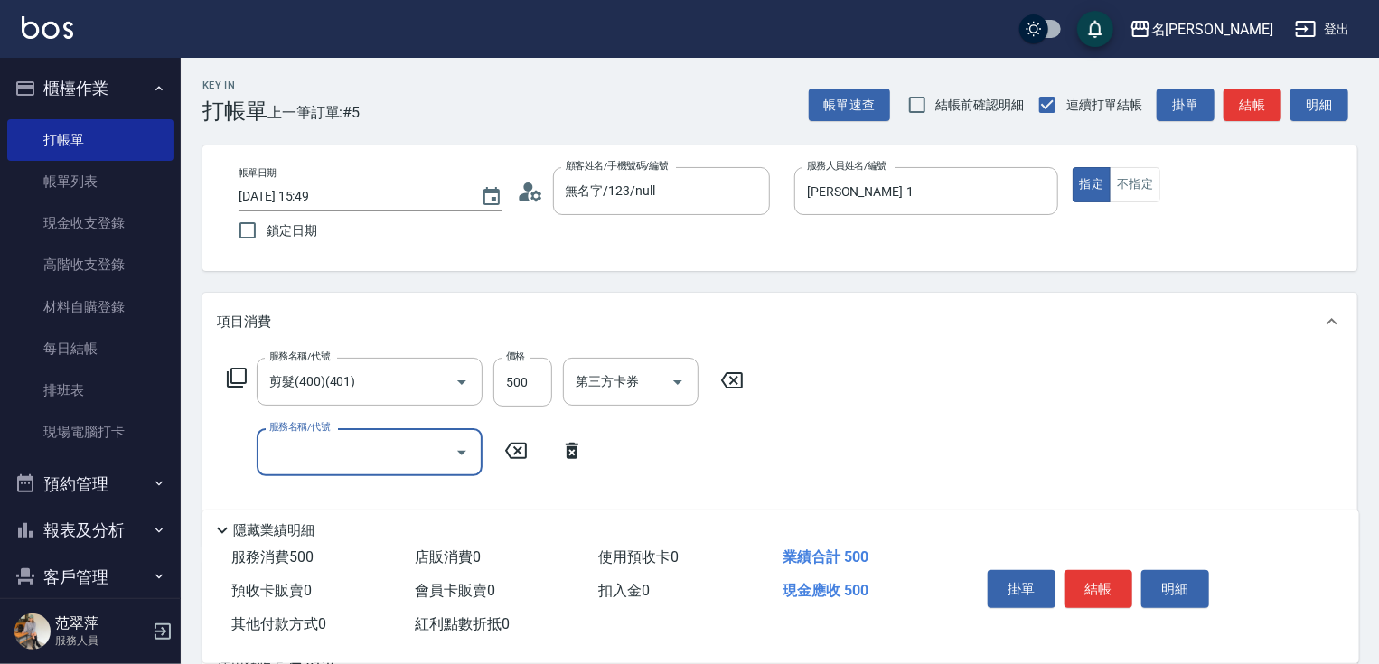
click at [245, 370] on icon at bounding box center [237, 378] width 20 height 20
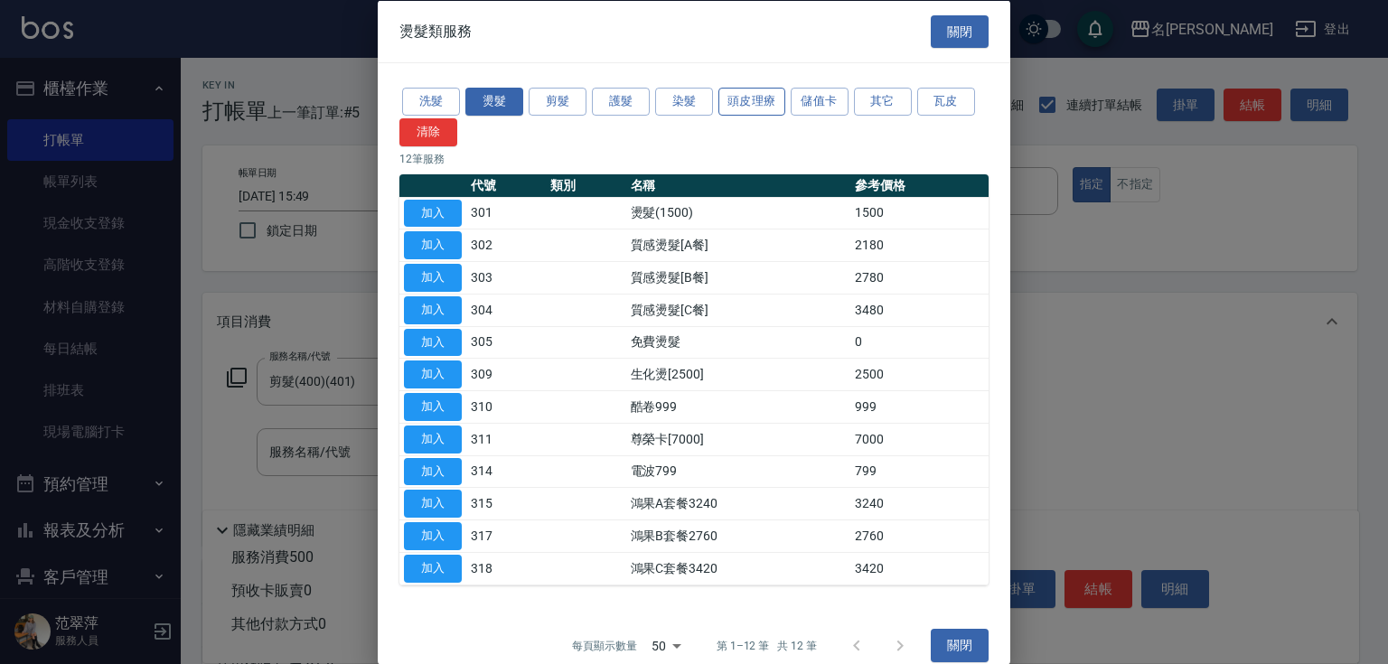
click at [755, 105] on button "頭皮理療" at bounding box center [751, 102] width 67 height 28
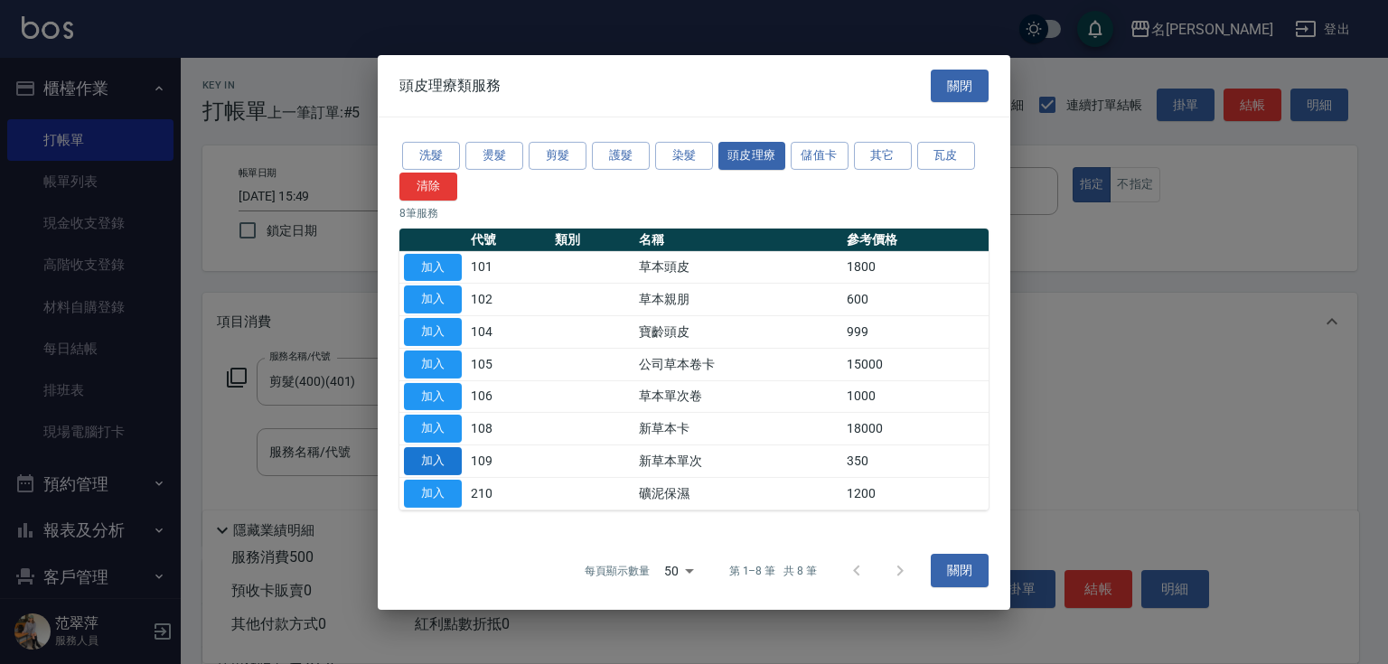
click at [420, 466] on button "加入" at bounding box center [433, 461] width 58 height 28
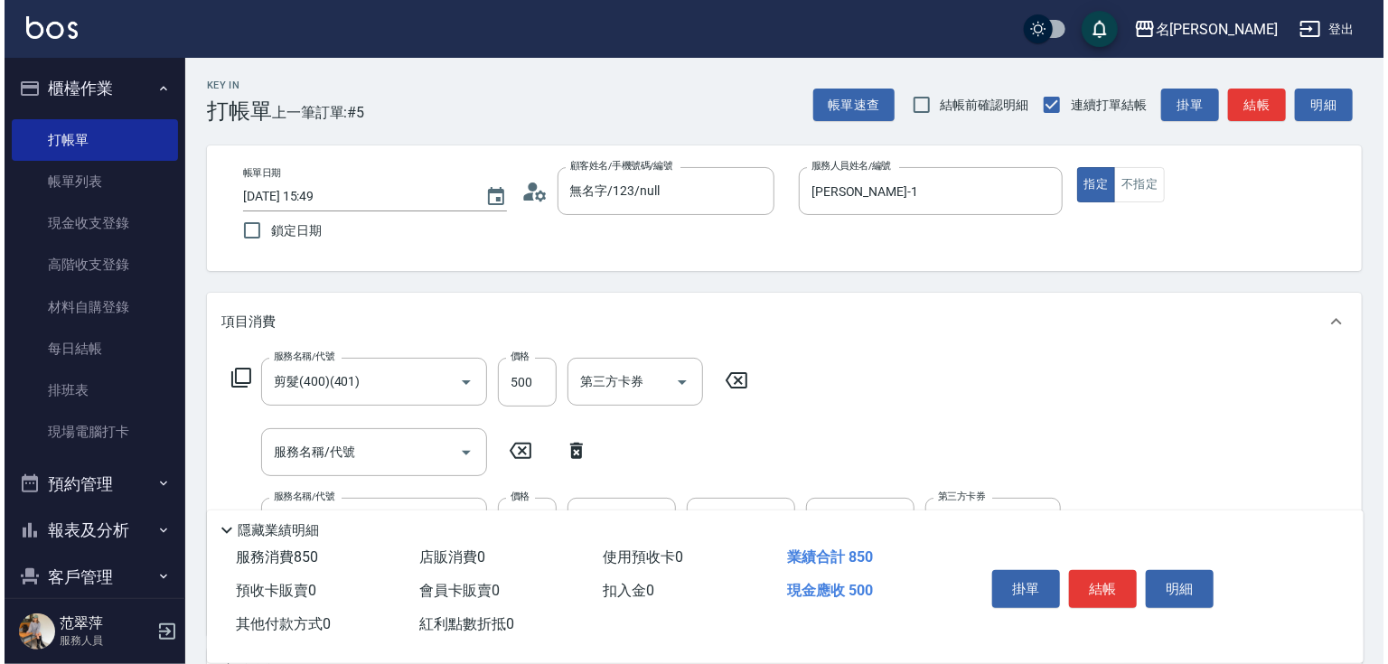
scroll to position [63, 0]
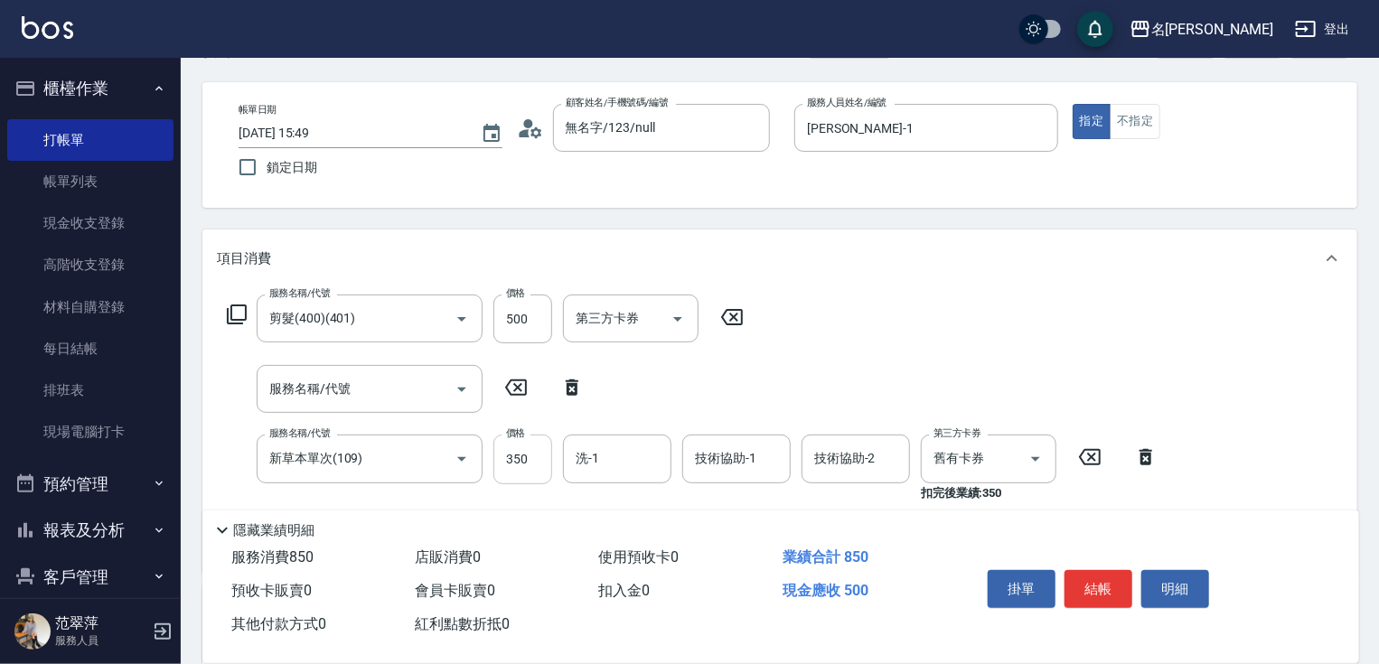
click at [528, 463] on input "350" at bounding box center [522, 459] width 59 height 49
type input "496"
type input "鴨肉-23"
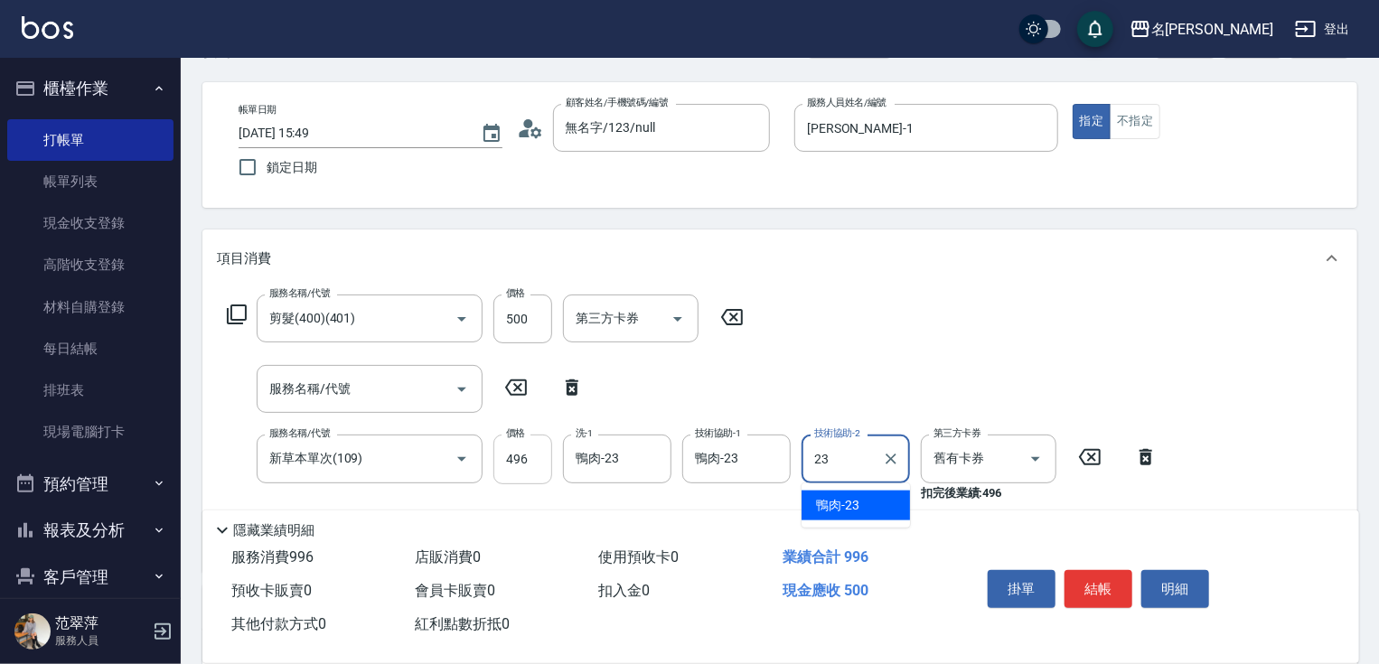
type input "鴨肉-23"
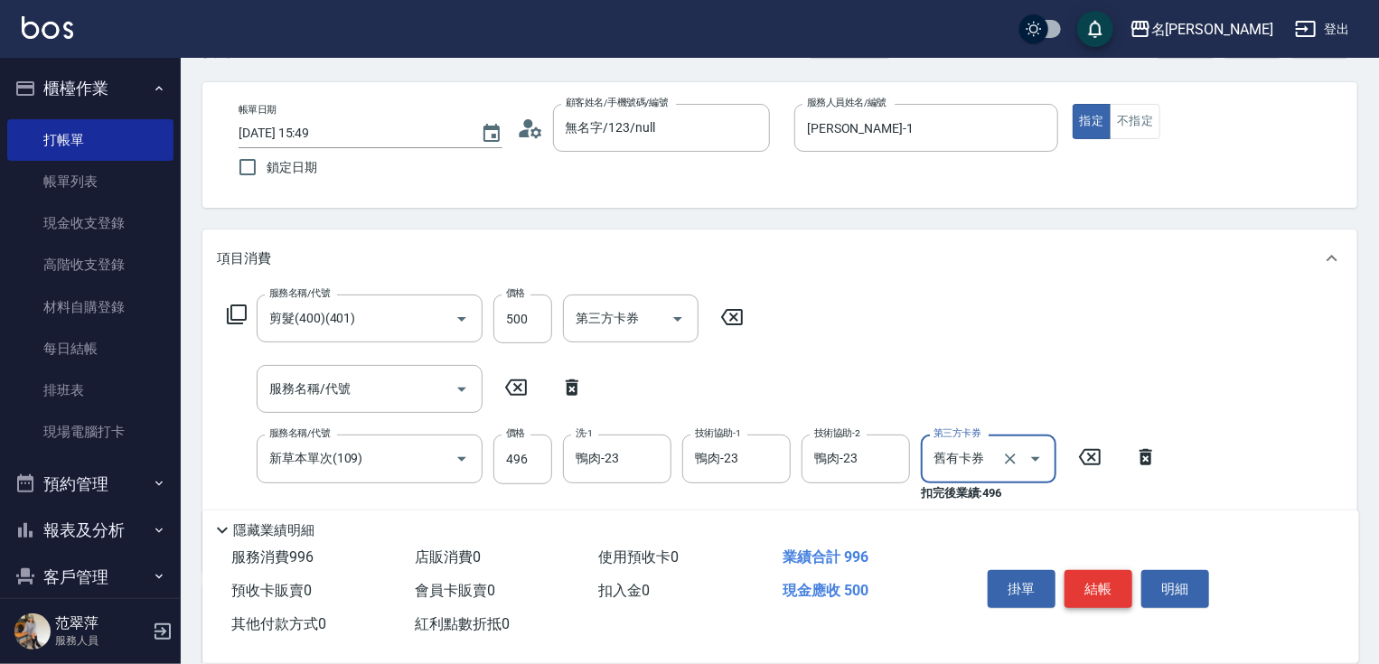
click at [1112, 570] on button "結帳" at bounding box center [1099, 589] width 68 height 38
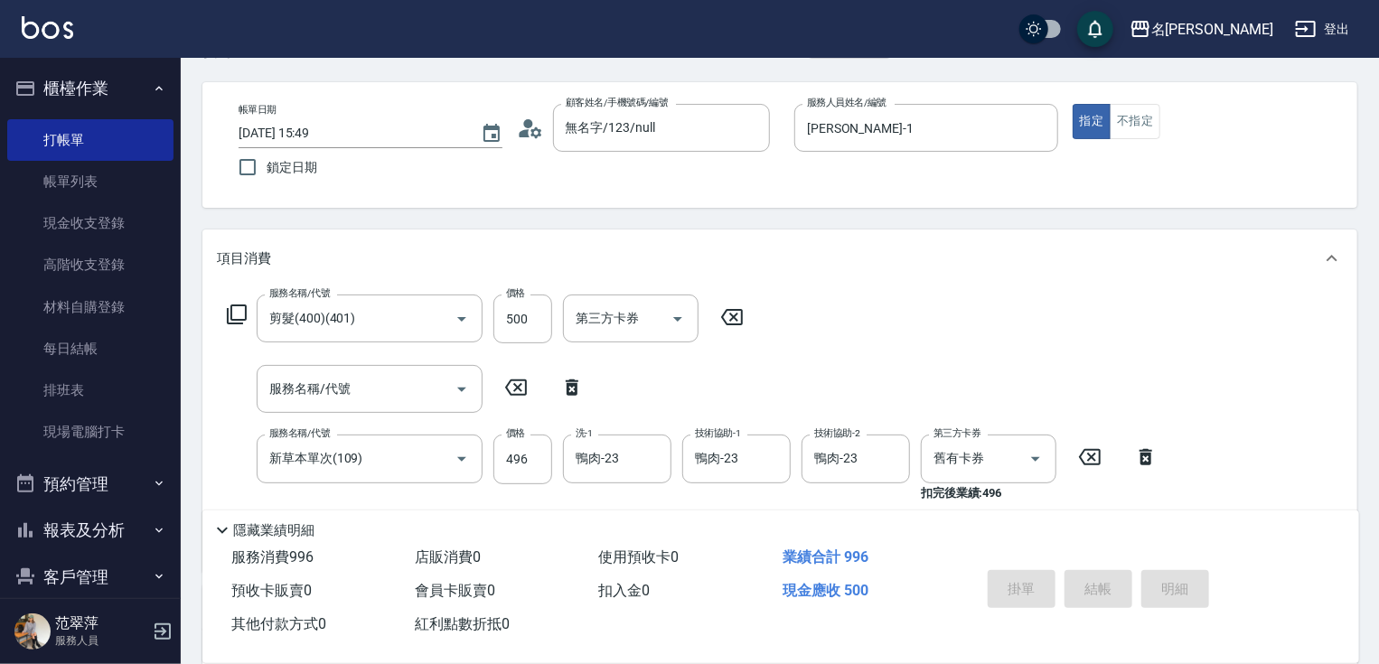
type input "[DATE] 15:50"
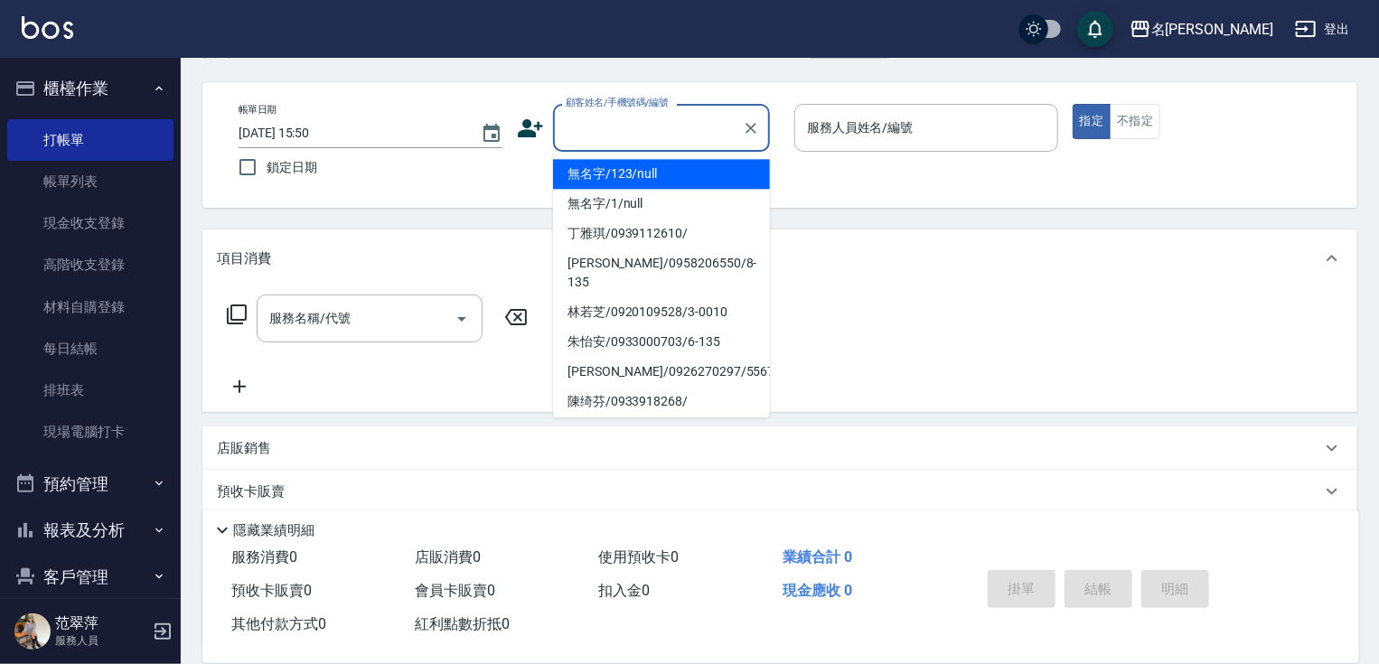
click at [597, 124] on input "顧客姓名/手機號碼/編號" at bounding box center [648, 128] width 174 height 32
click at [643, 182] on li "無名字/123/null" at bounding box center [661, 174] width 217 height 30
type input "無名字/123/null"
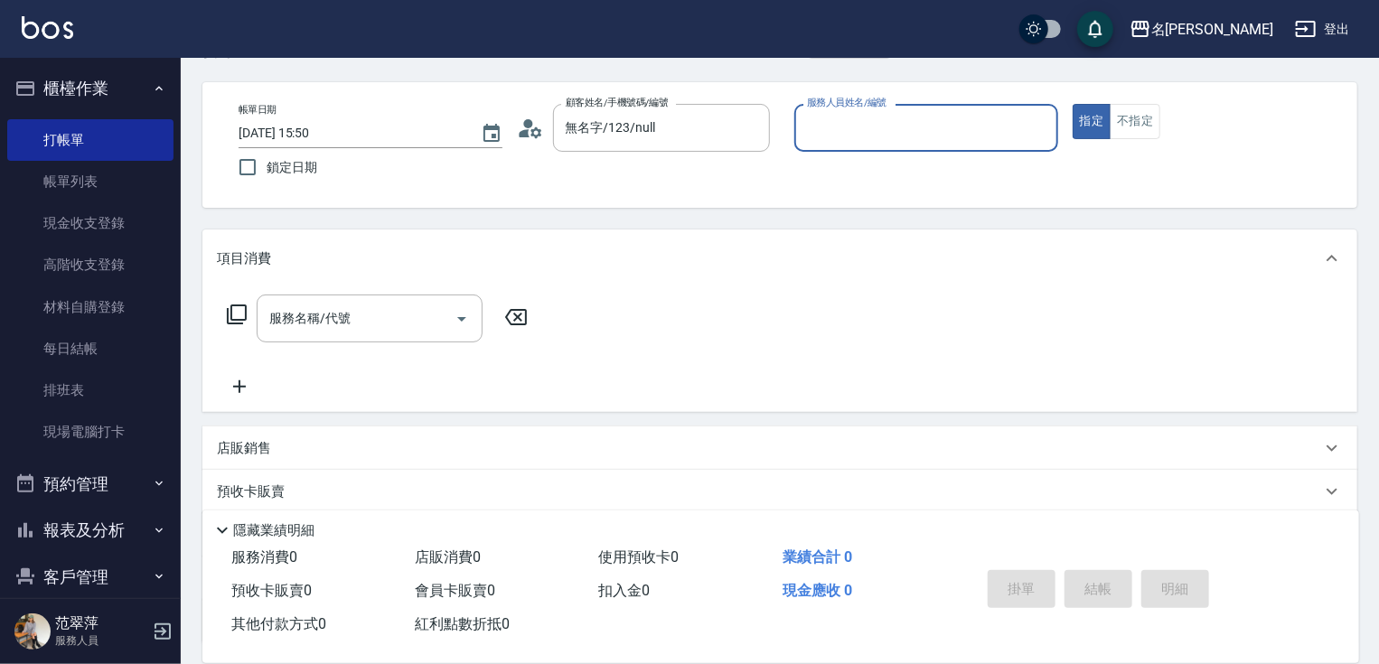
click at [862, 132] on input "服務人員姓名/編號" at bounding box center [927, 128] width 248 height 32
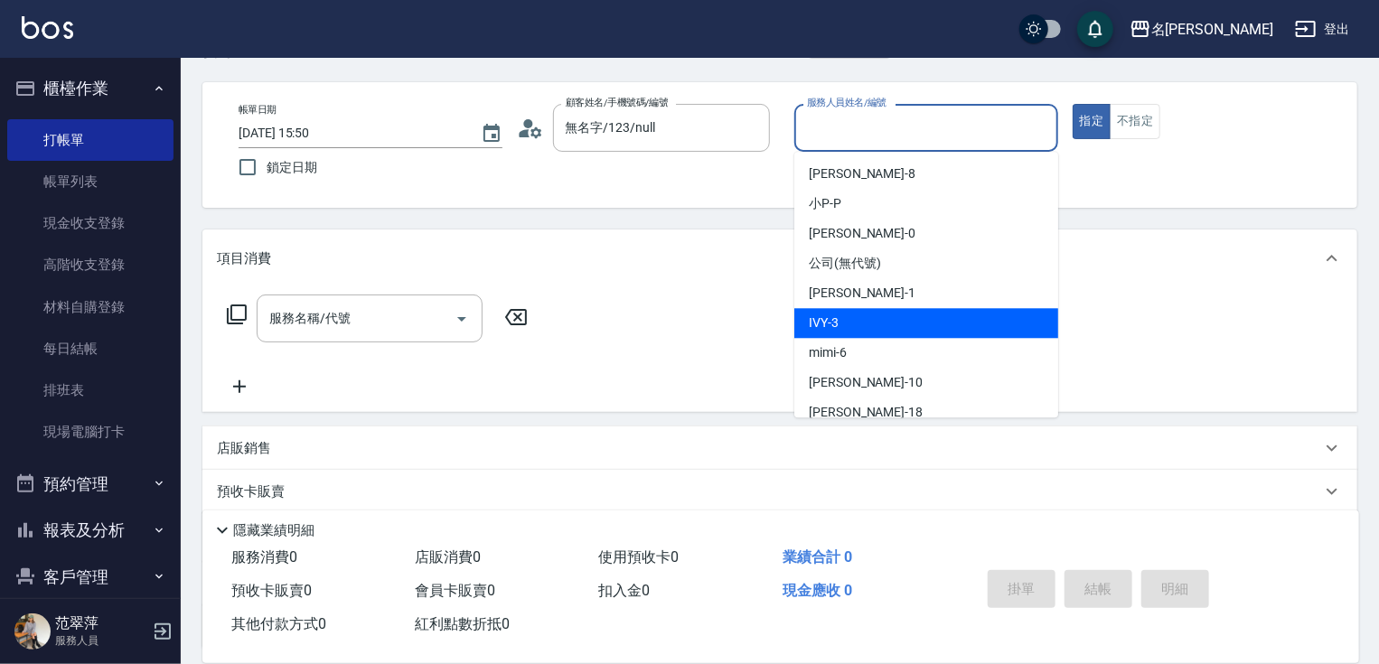
click at [872, 320] on div "IVY -3" at bounding box center [926, 323] width 264 height 30
type input "IVY-3"
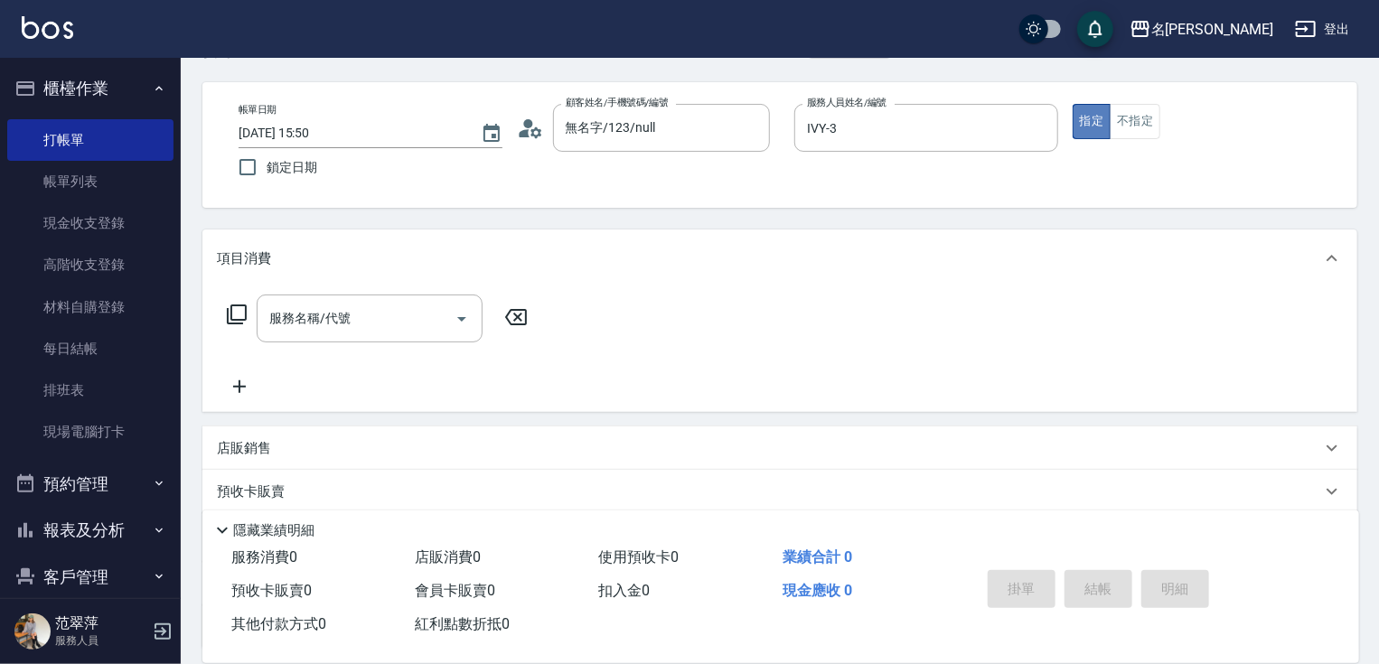
click at [1086, 127] on button "指定" at bounding box center [1092, 121] width 39 height 35
click at [231, 304] on icon at bounding box center [237, 315] width 22 height 22
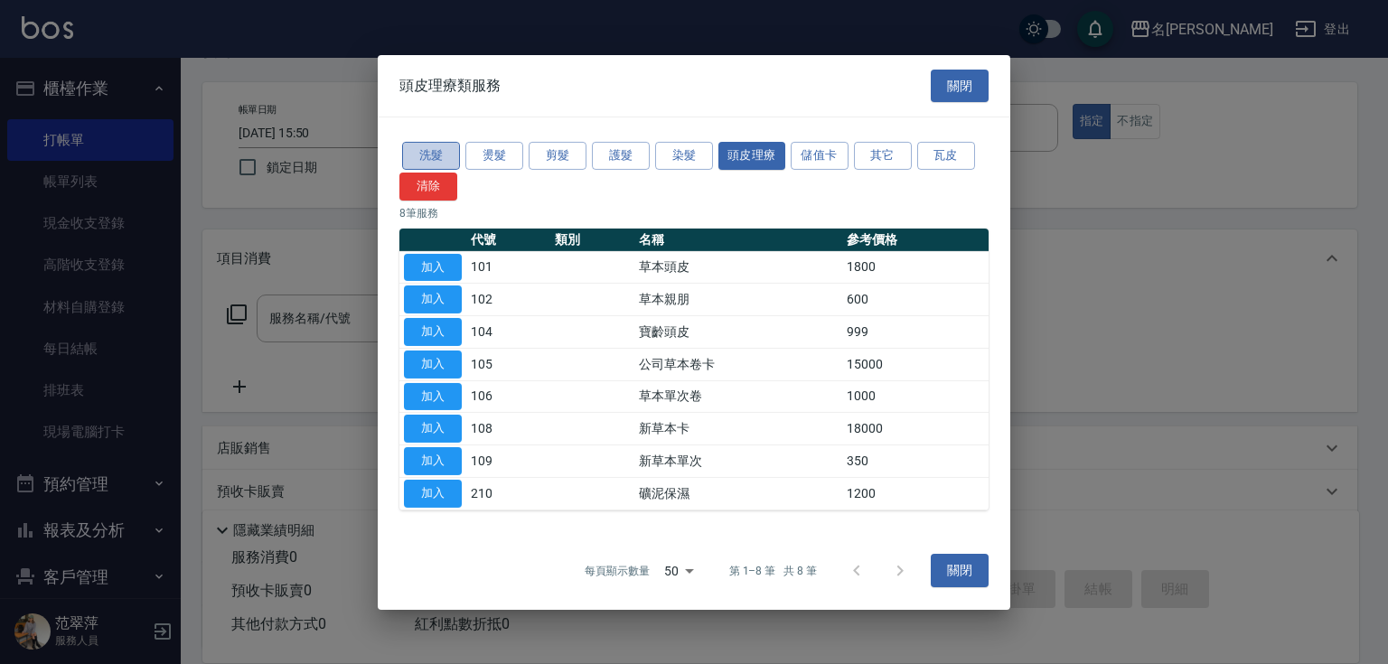
click at [411, 155] on button "洗髮" at bounding box center [431, 156] width 58 height 28
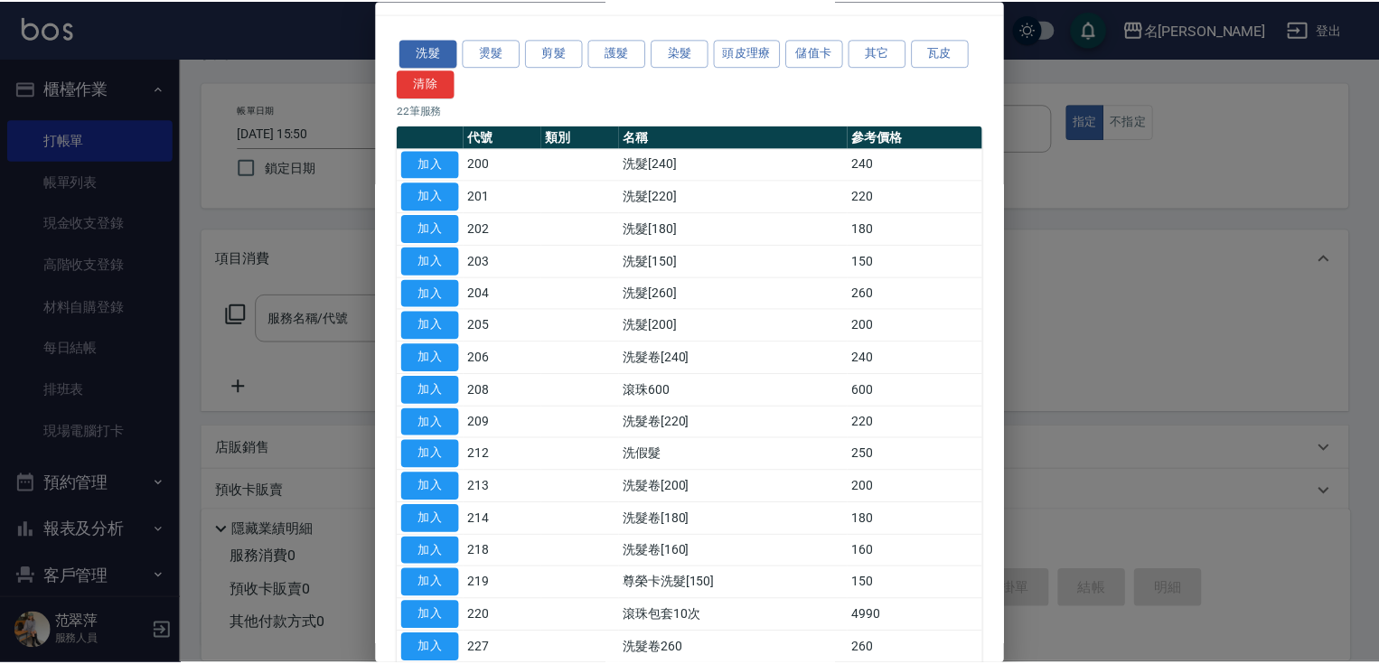
scroll to position [112, 0]
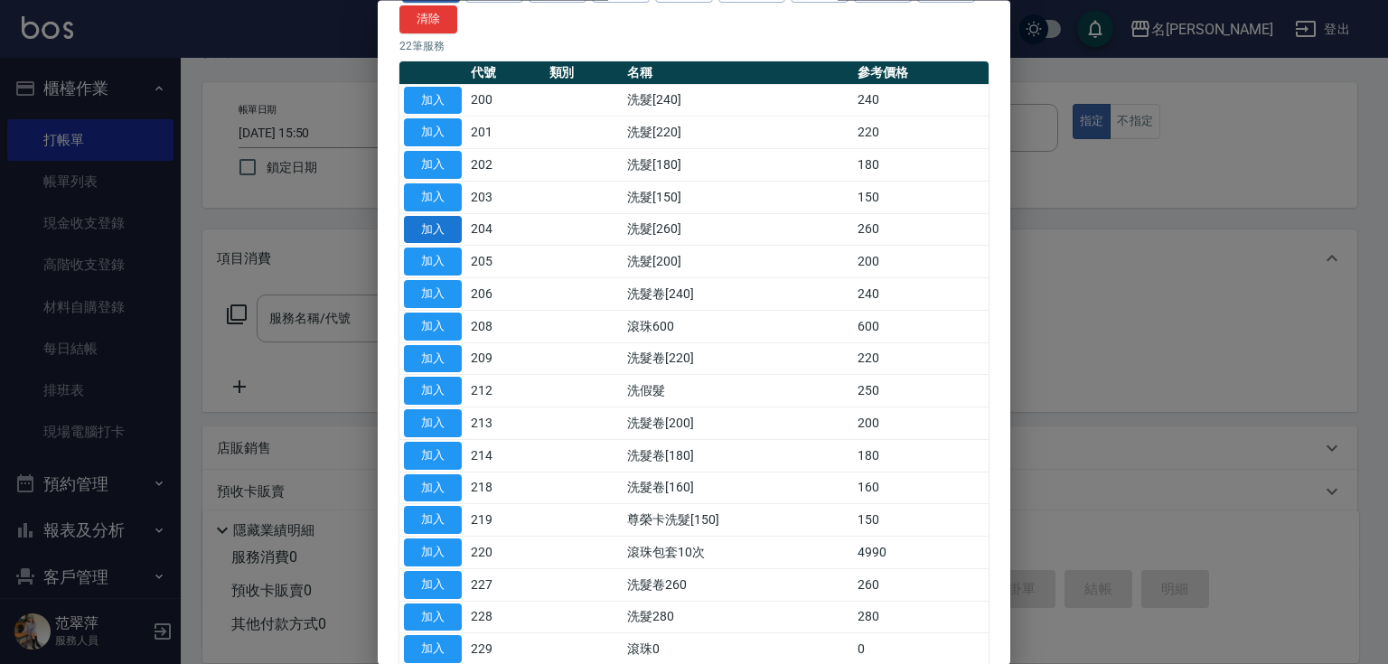
click at [430, 221] on button "加入" at bounding box center [433, 230] width 58 height 28
type input "洗髮[260](204)"
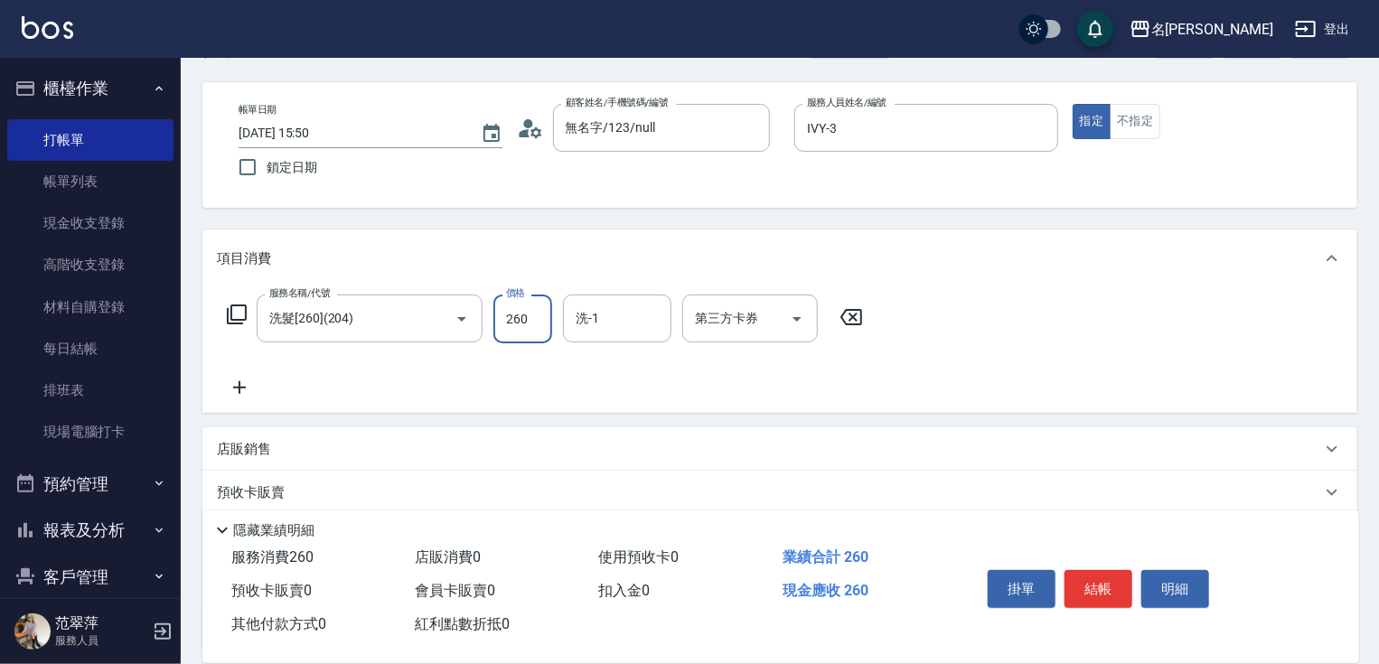
click at [536, 313] on input "260" at bounding box center [522, 319] width 59 height 49
click at [500, 313] on input "0" at bounding box center [522, 319] width 59 height 49
type input "280"
type input "IVY-3"
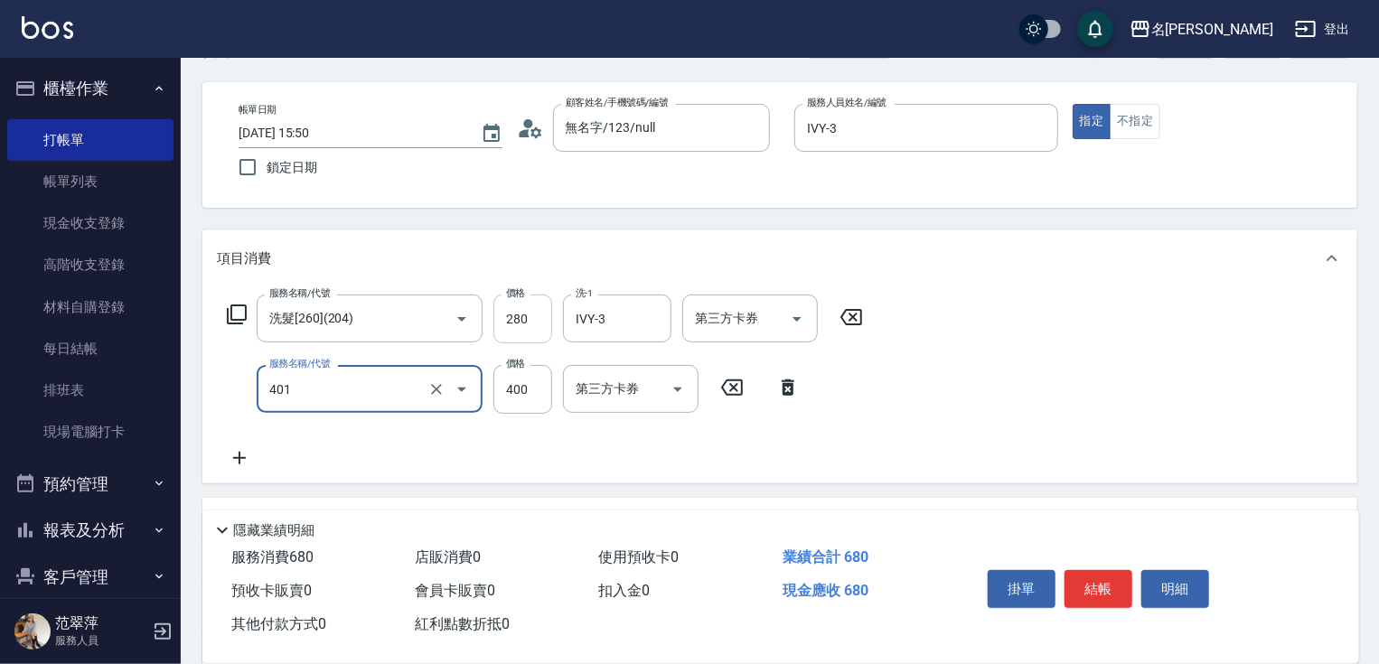
type input "剪髮(400)(401)"
type input "450"
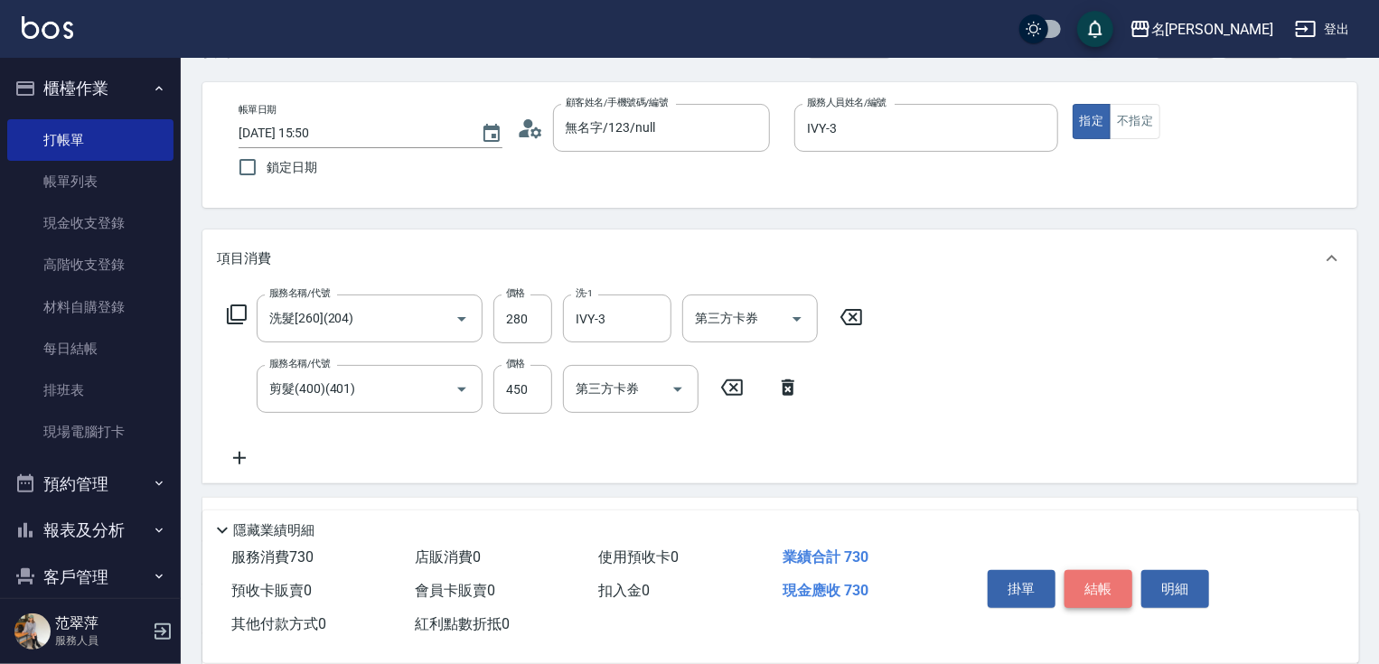
click at [1121, 578] on button "結帳" at bounding box center [1099, 589] width 68 height 38
type input "[DATE] 15:51"
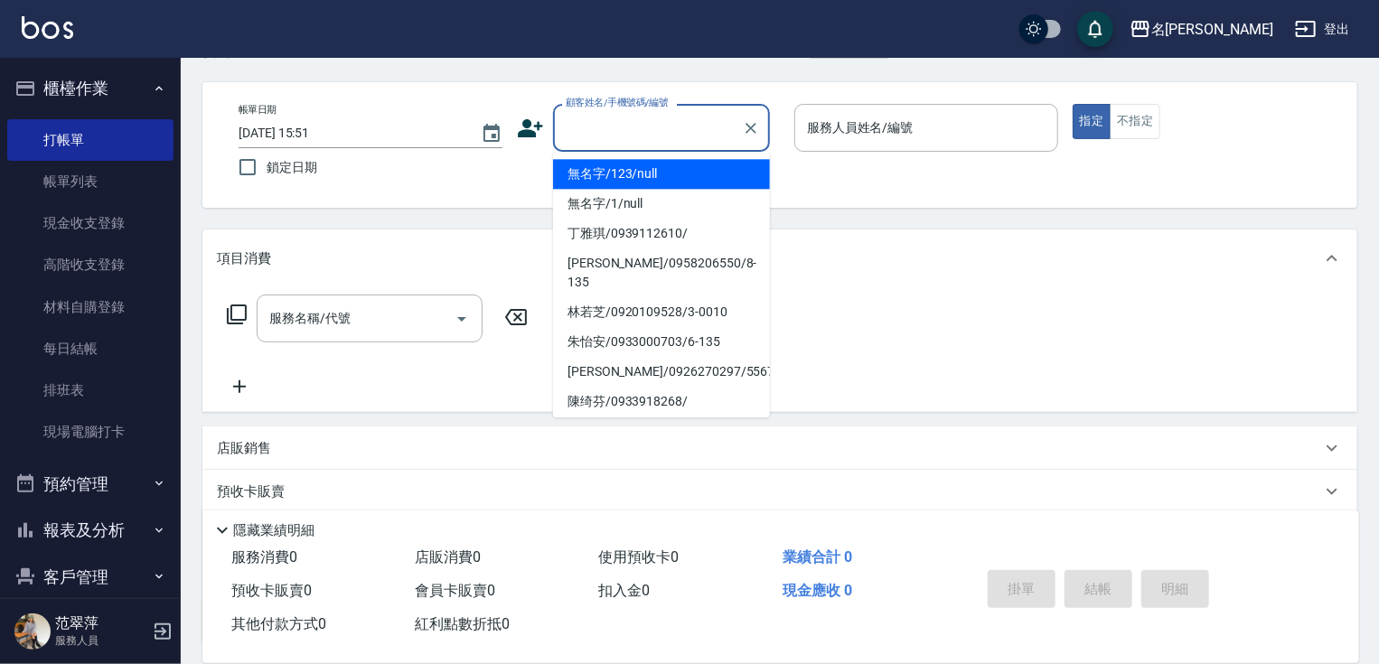
click at [591, 122] on input "顧客姓名/手機號碼/編號" at bounding box center [648, 128] width 174 height 32
click at [618, 175] on li "無名字/123/null" at bounding box center [661, 174] width 217 height 30
type input "無名字/123/null"
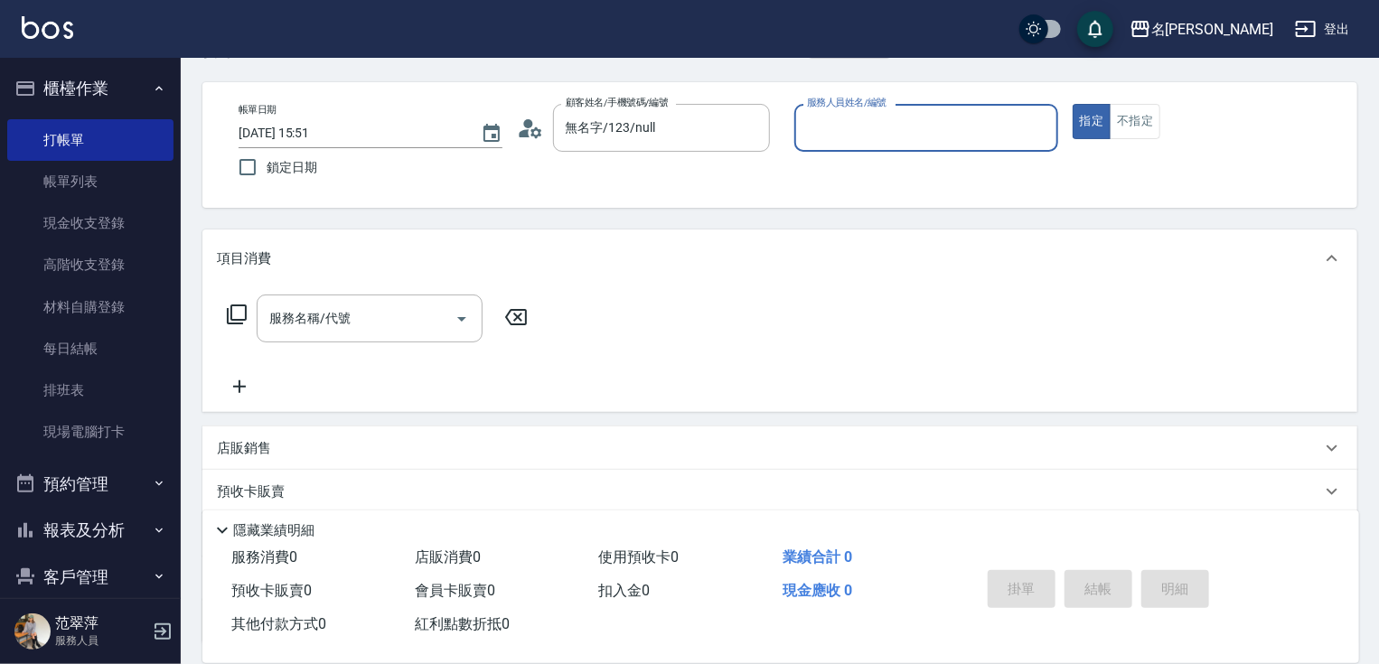
click at [852, 125] on input "服務人員姓名/編號" at bounding box center [927, 128] width 248 height 32
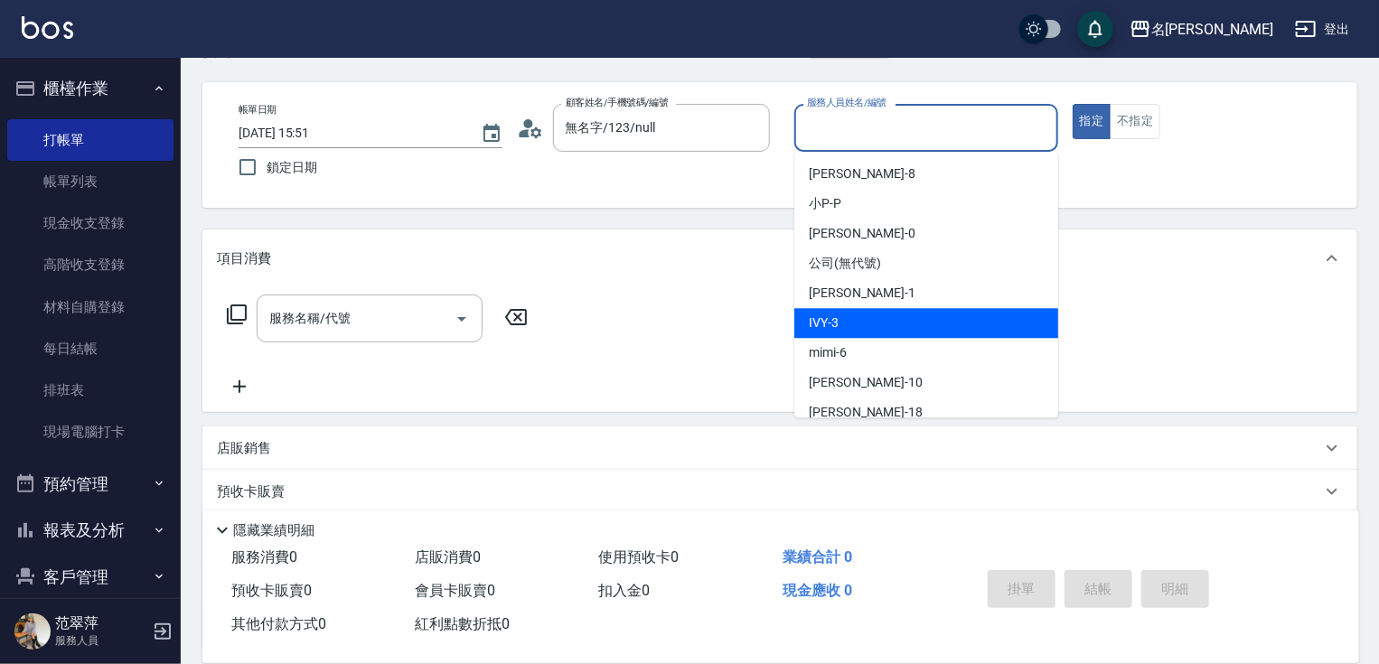
click at [881, 318] on div "IVY -3" at bounding box center [926, 323] width 264 height 30
type input "IVY-3"
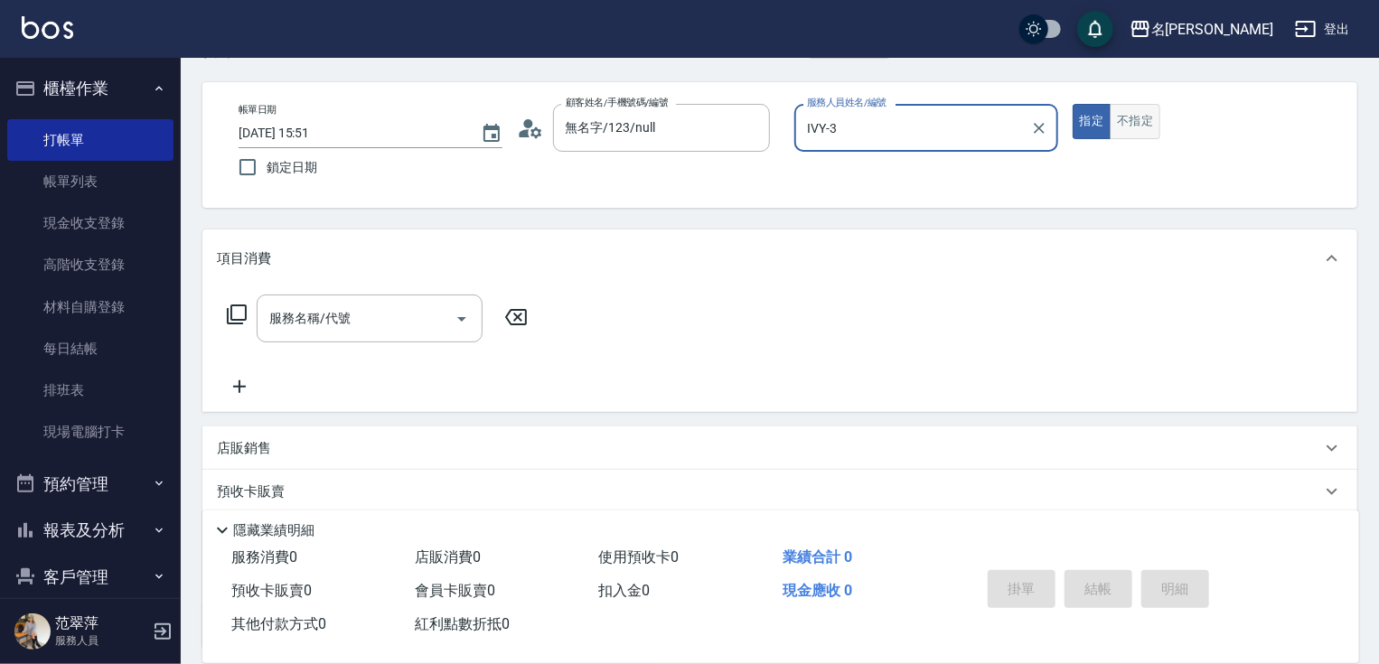
click at [1145, 128] on button "不指定" at bounding box center [1135, 121] width 51 height 35
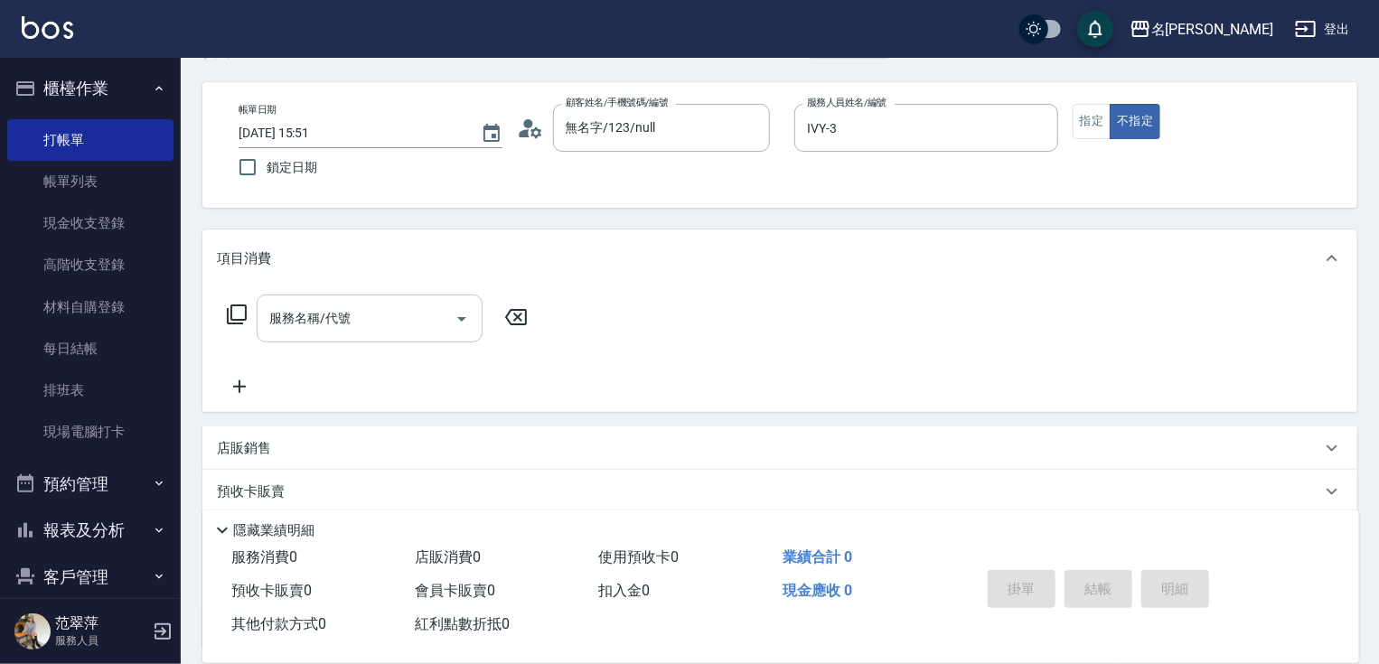
click at [399, 329] on input "服務名稱/代號" at bounding box center [356, 319] width 183 height 32
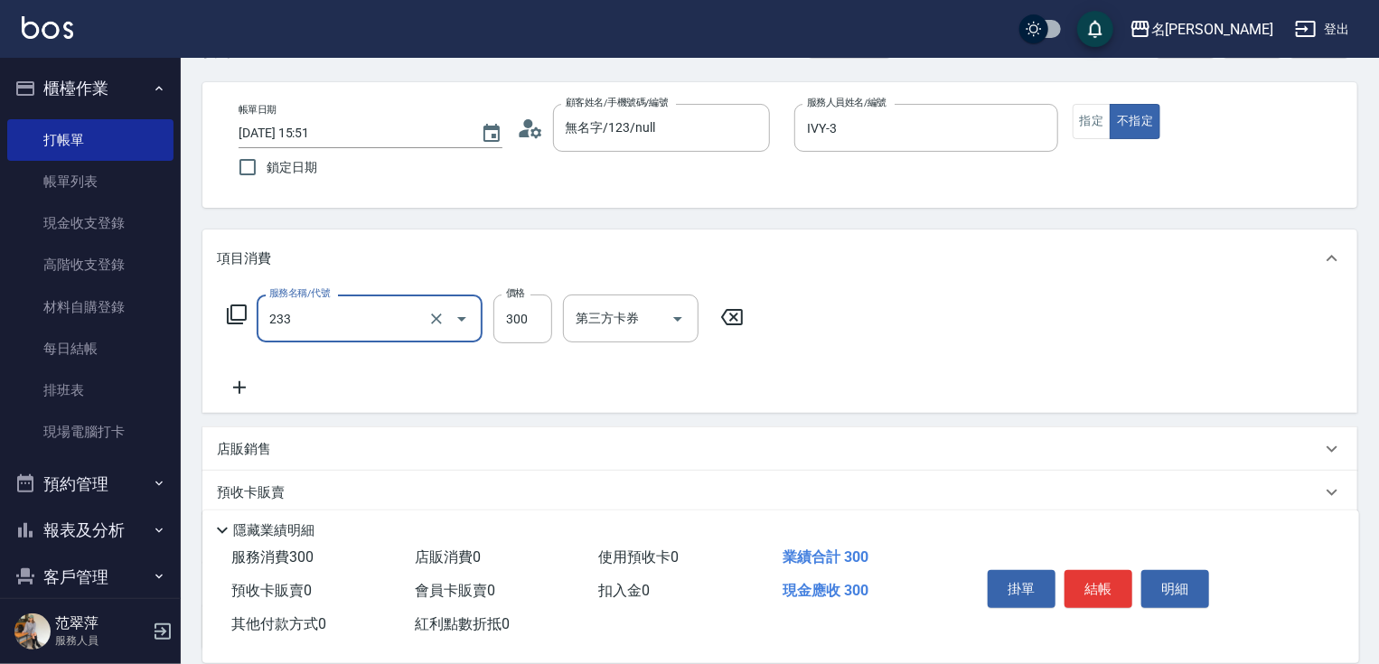
type input "洗髮300(233)"
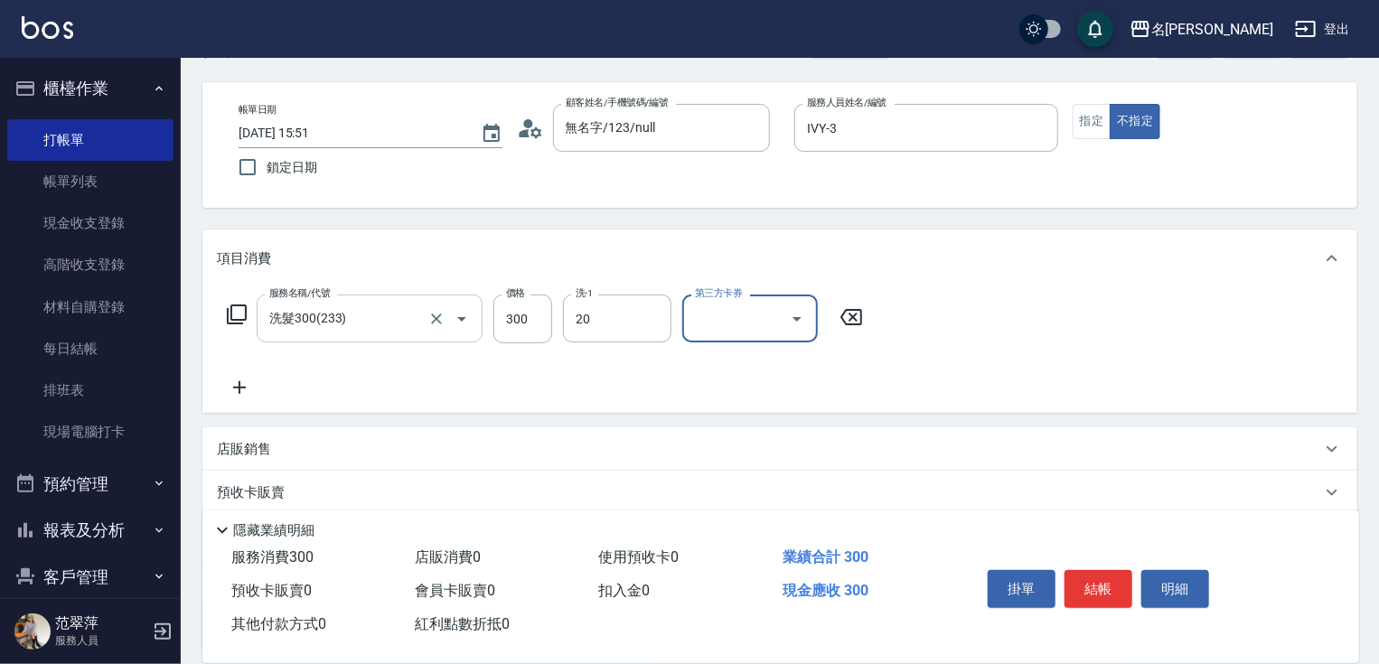
type input "肉圓-20"
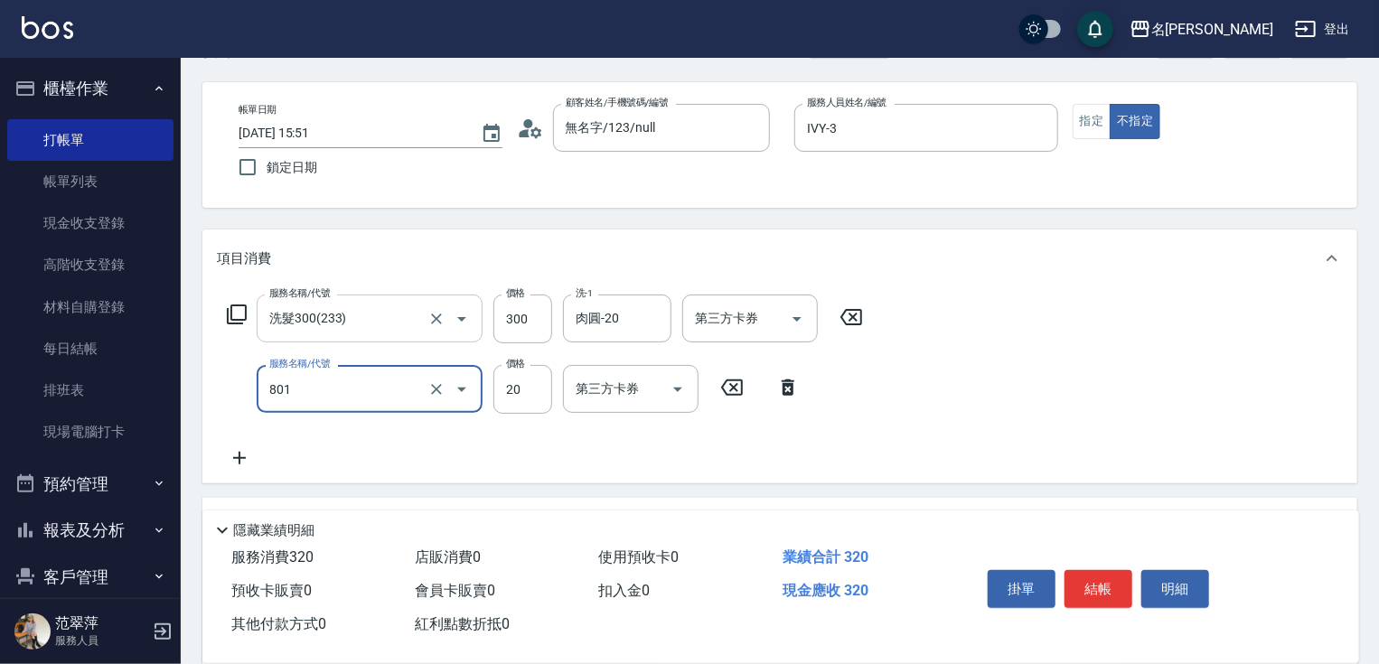
type input "潤絲20(801)"
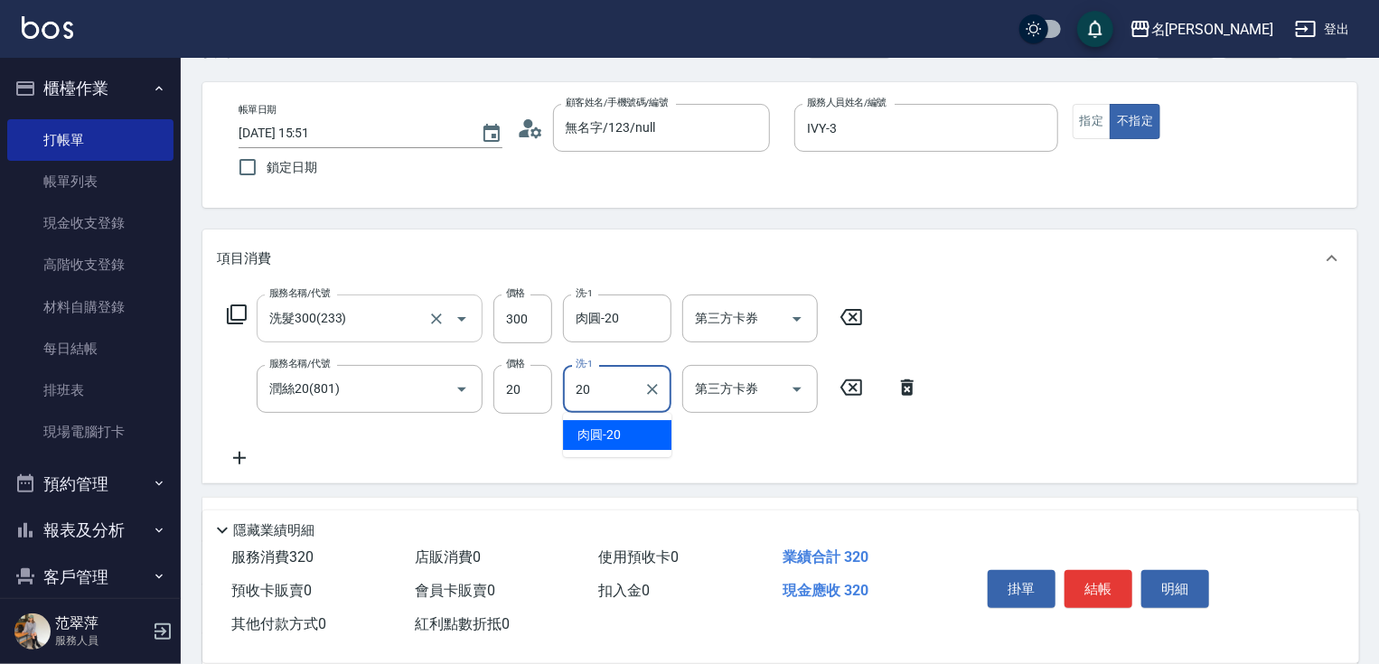
type input "肉圓-20"
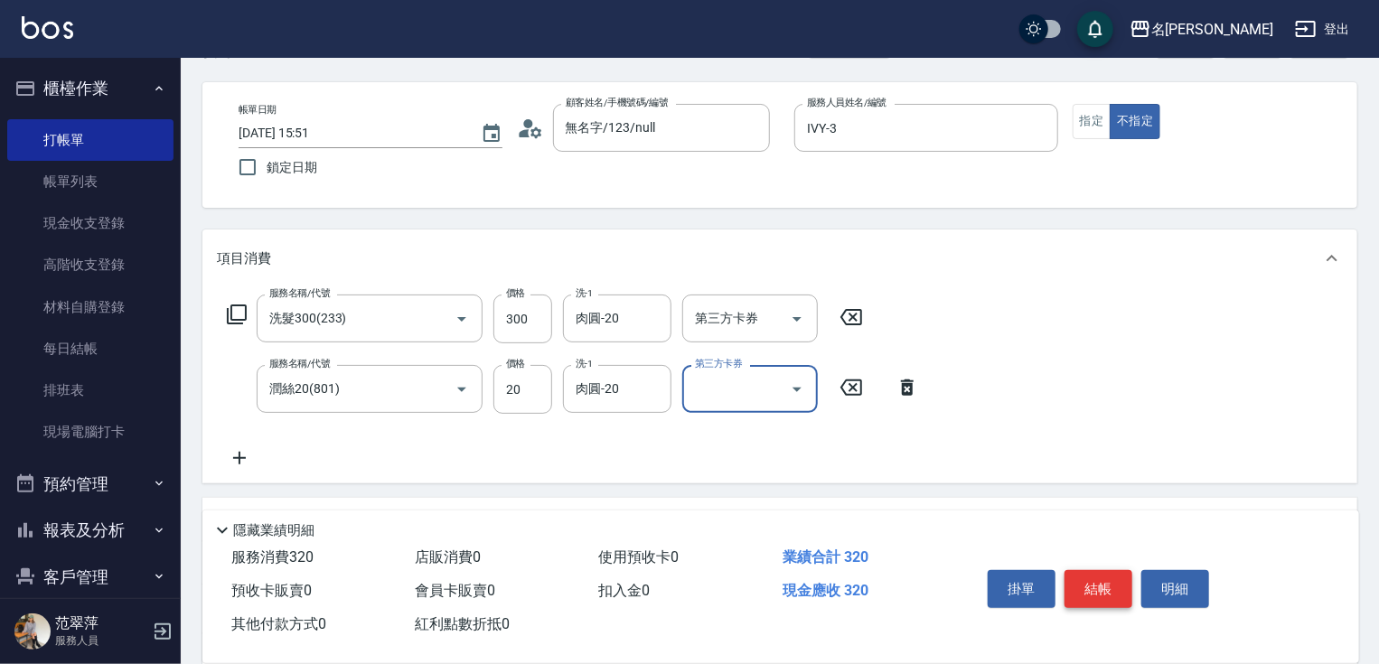
click at [1107, 589] on button "結帳" at bounding box center [1099, 589] width 68 height 38
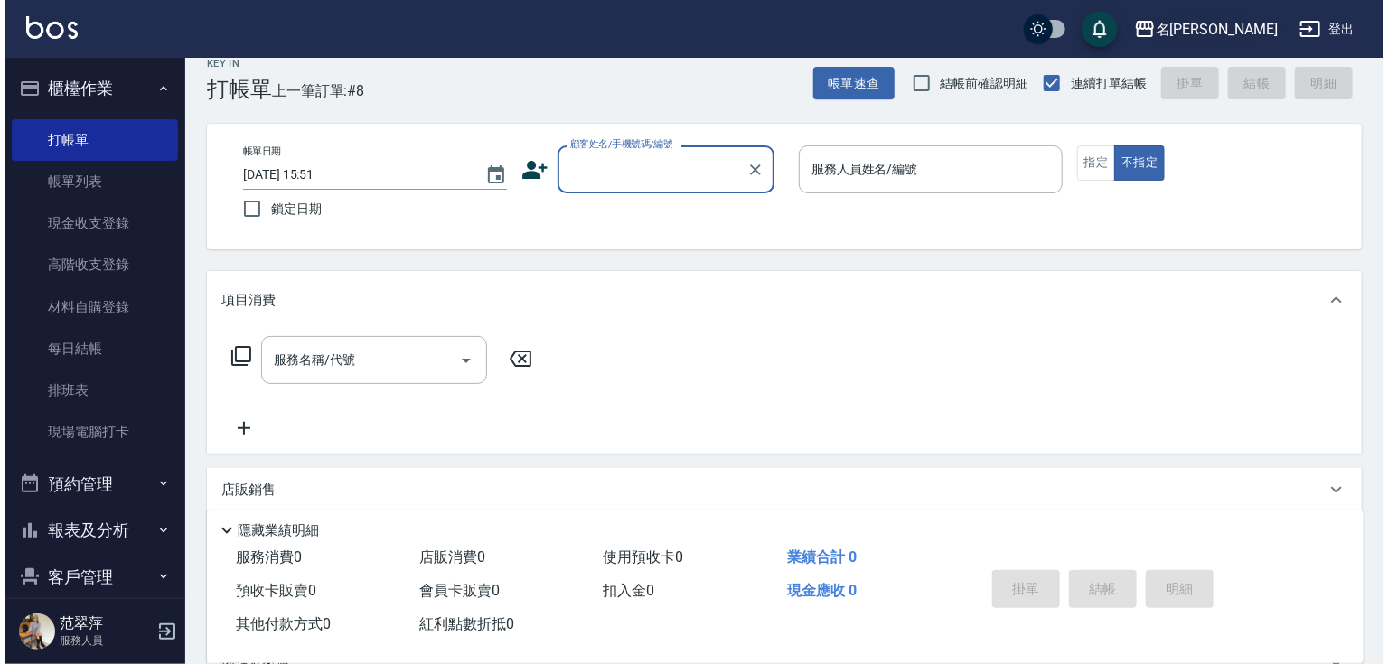
scroll to position [0, 0]
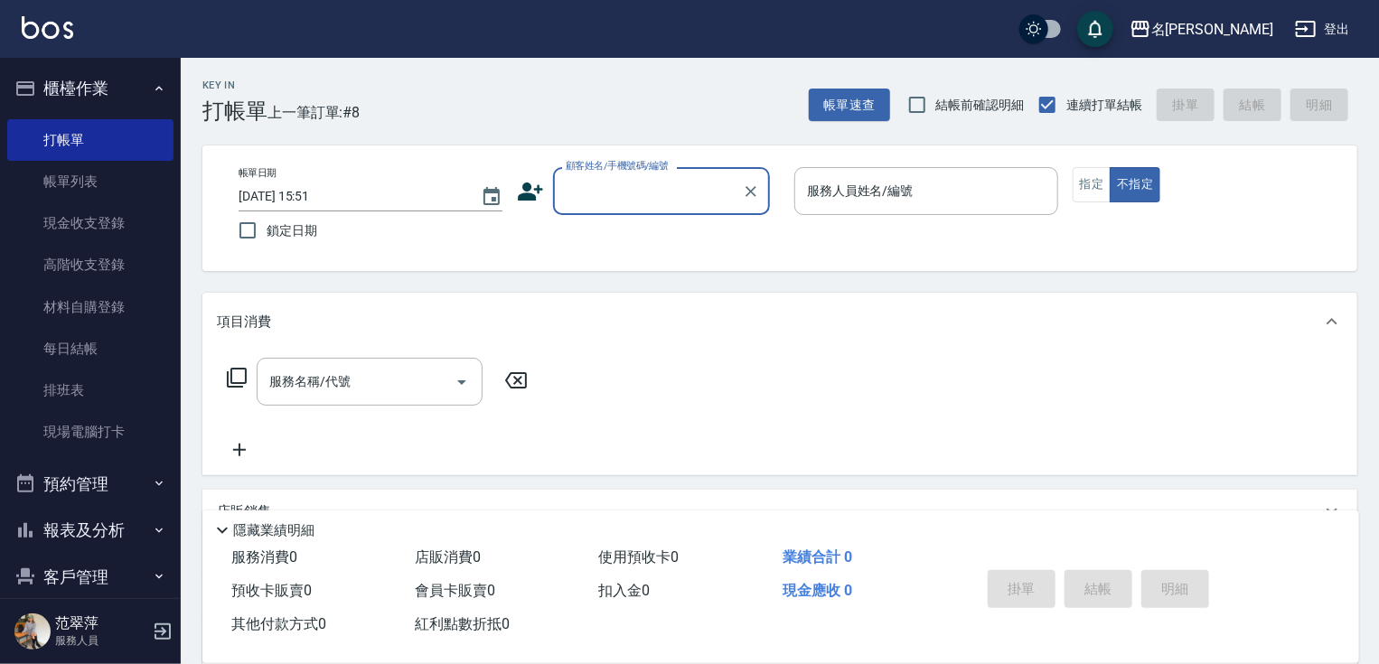
click at [589, 202] on input "顧客姓名/手機號碼/編號" at bounding box center [648, 191] width 174 height 32
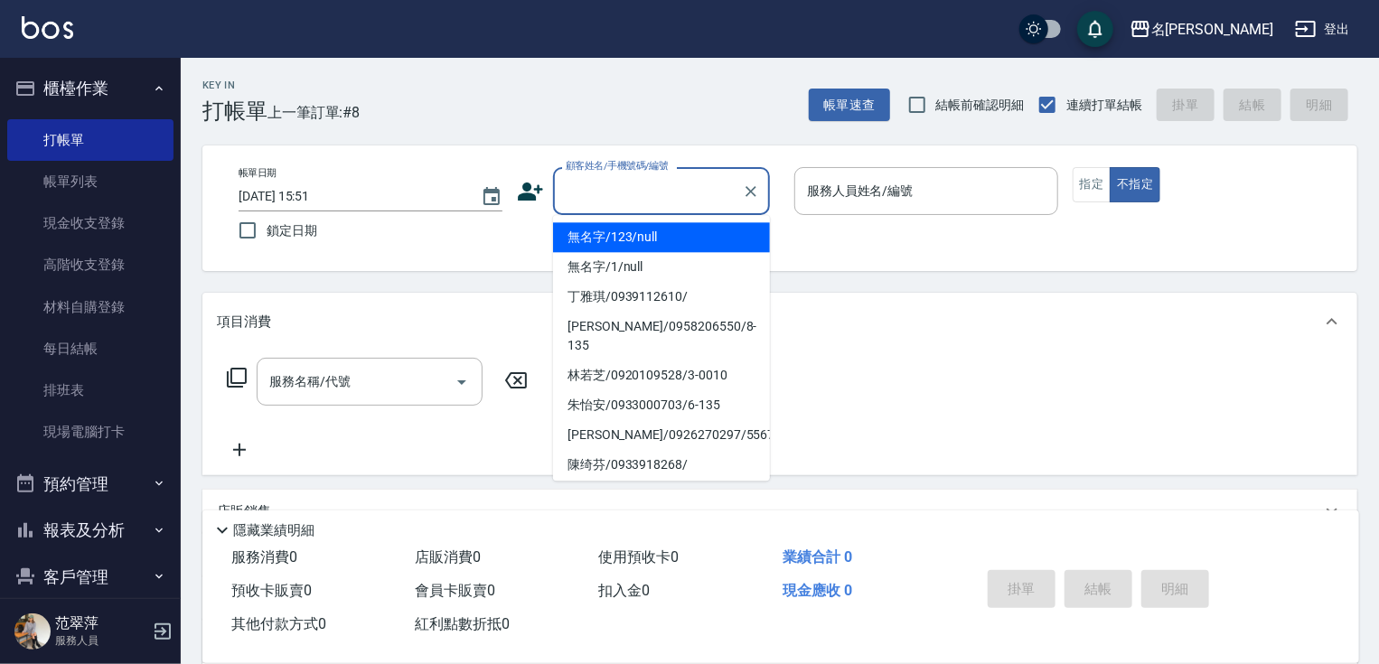
click at [598, 242] on li "無名字/123/null" at bounding box center [661, 237] width 217 height 30
type input "無名字/123/null"
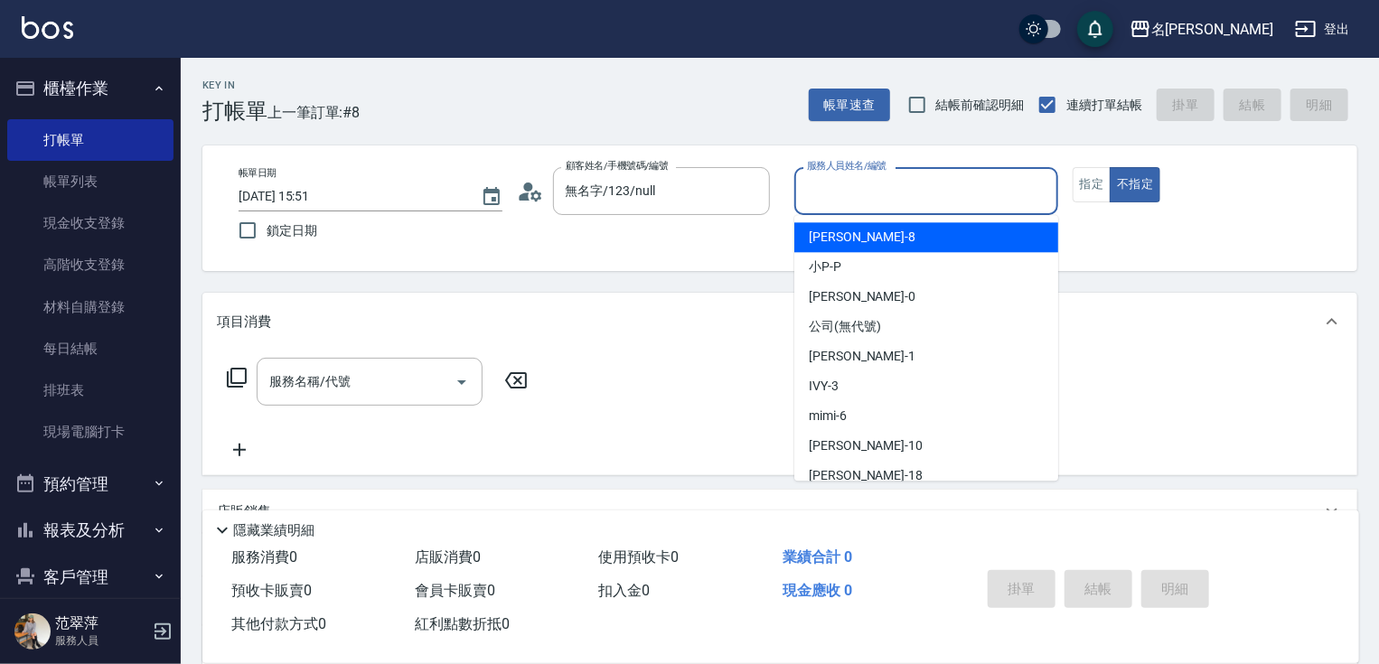
click at [859, 200] on input "服務人員姓名/編號" at bounding box center [927, 191] width 248 height 32
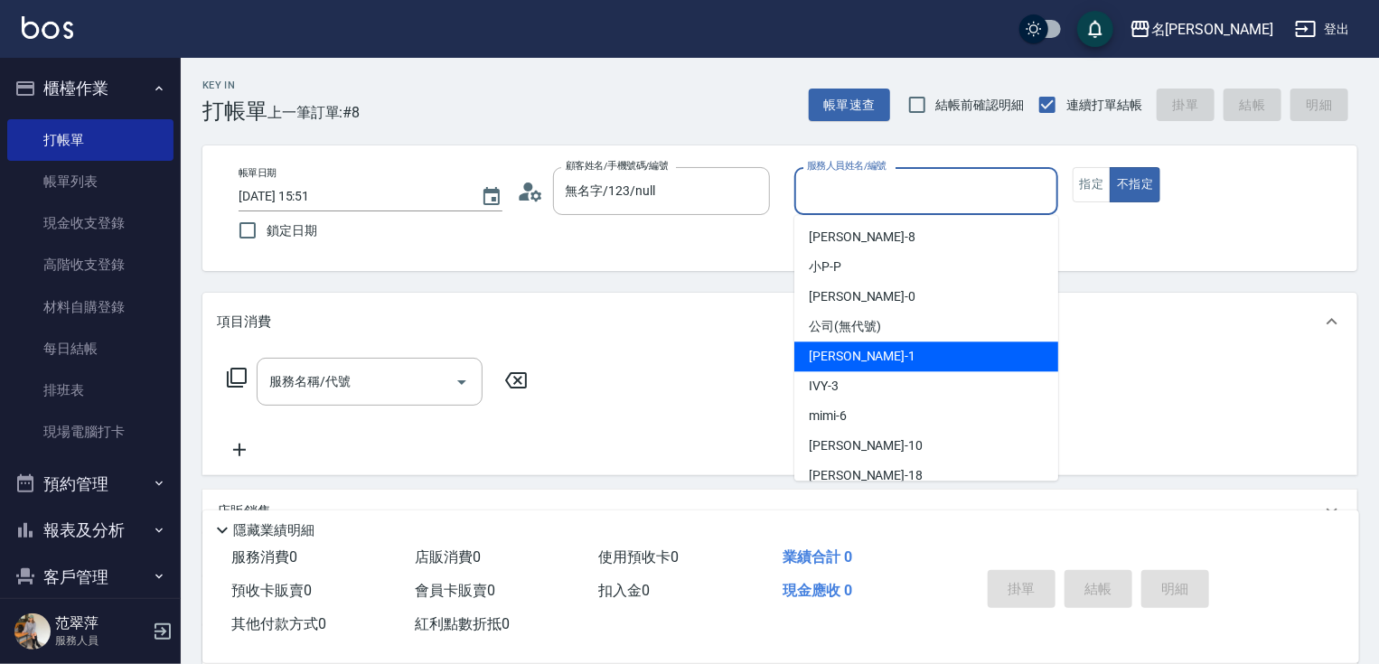
click at [866, 360] on div "[PERSON_NAME] -1" at bounding box center [926, 357] width 264 height 30
type input "[PERSON_NAME]-1"
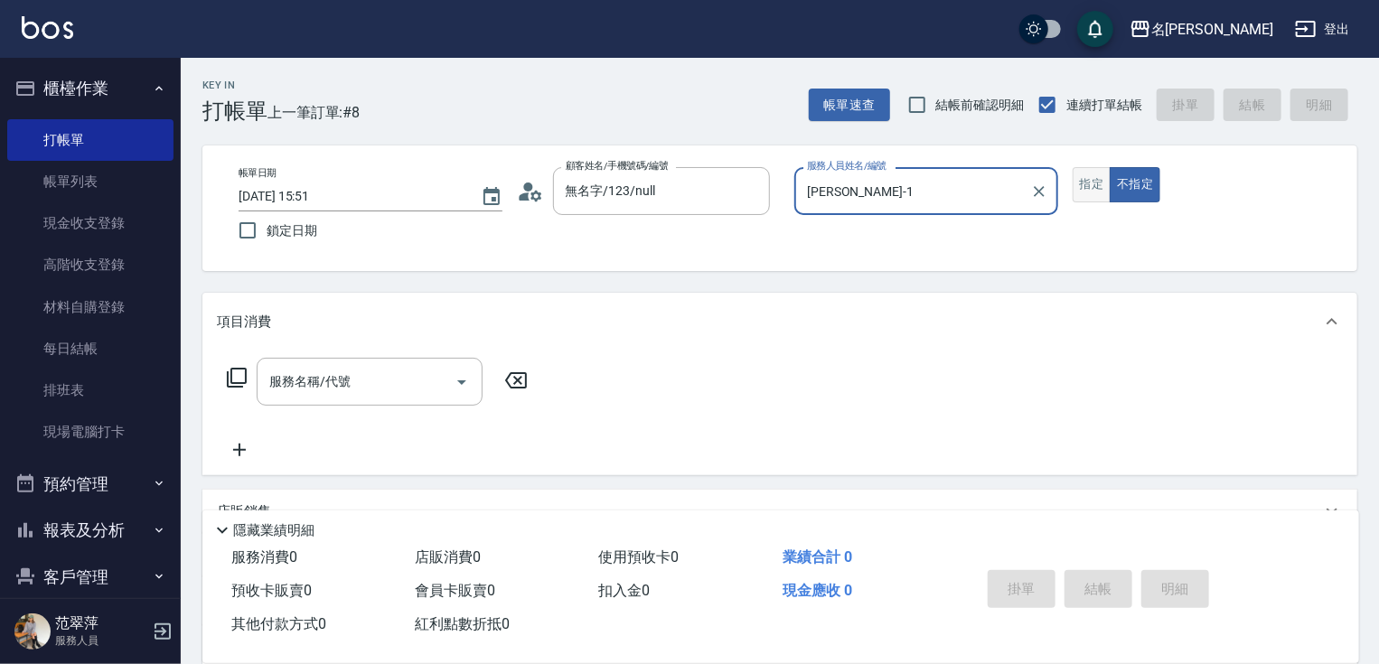
click at [1088, 191] on button "指定" at bounding box center [1092, 184] width 39 height 35
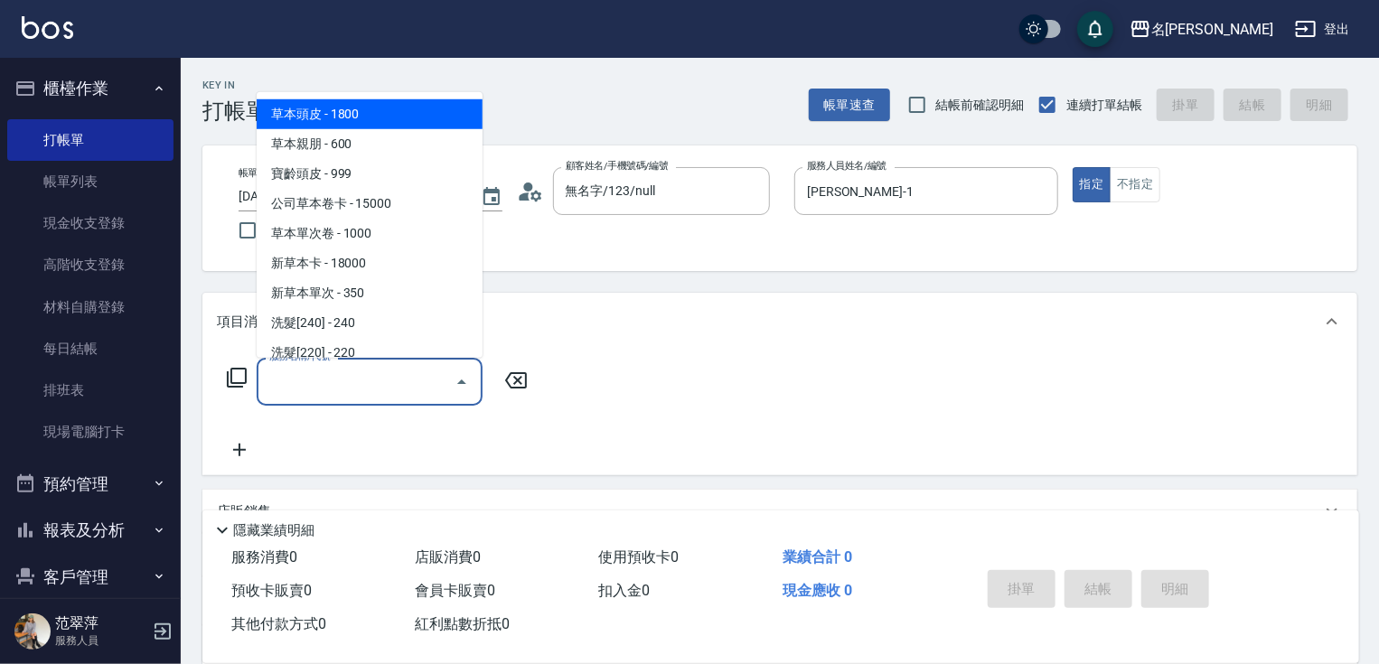
click at [427, 375] on input "服務名稱/代號" at bounding box center [356, 382] width 183 height 32
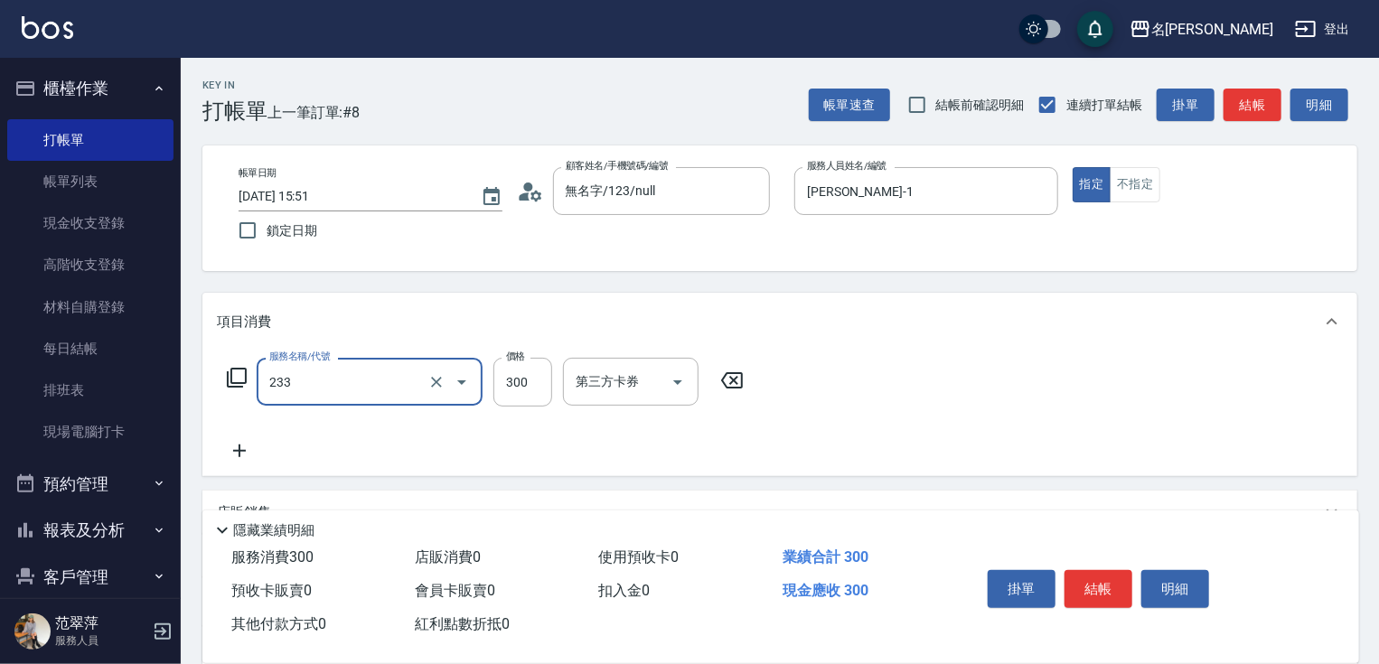
type input "洗髮300(233)"
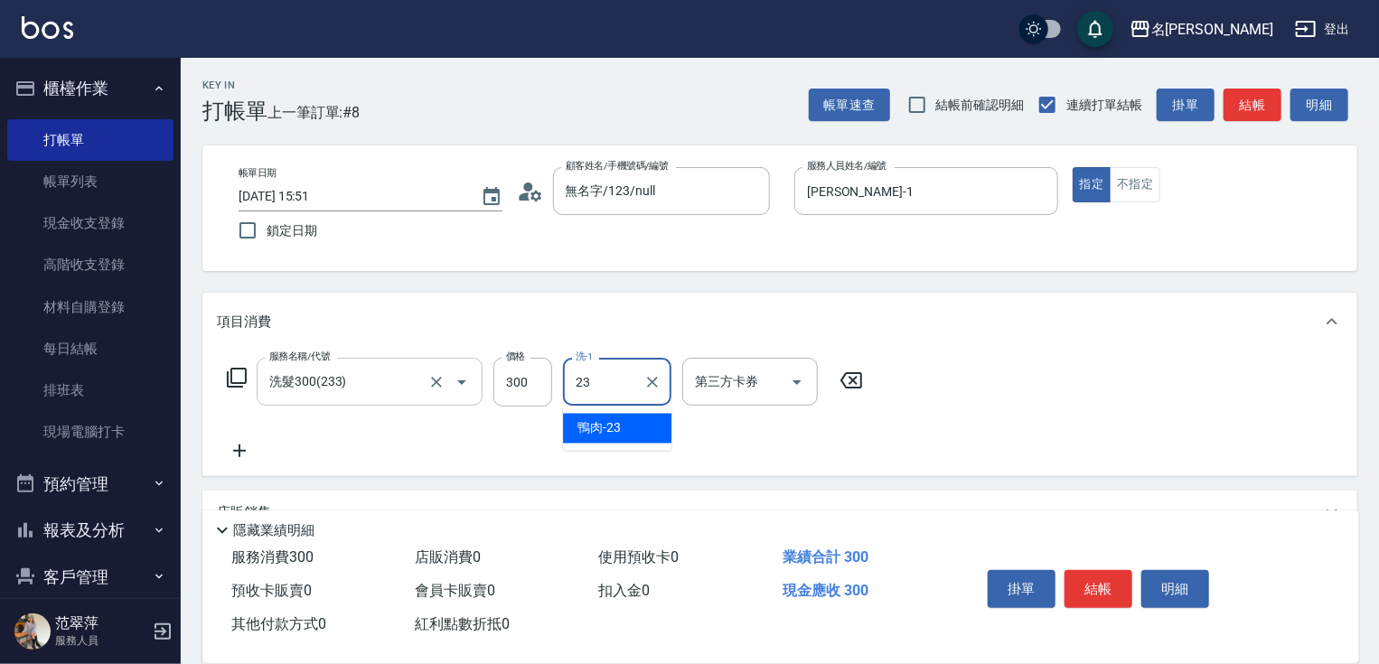
type input "鴨肉-23"
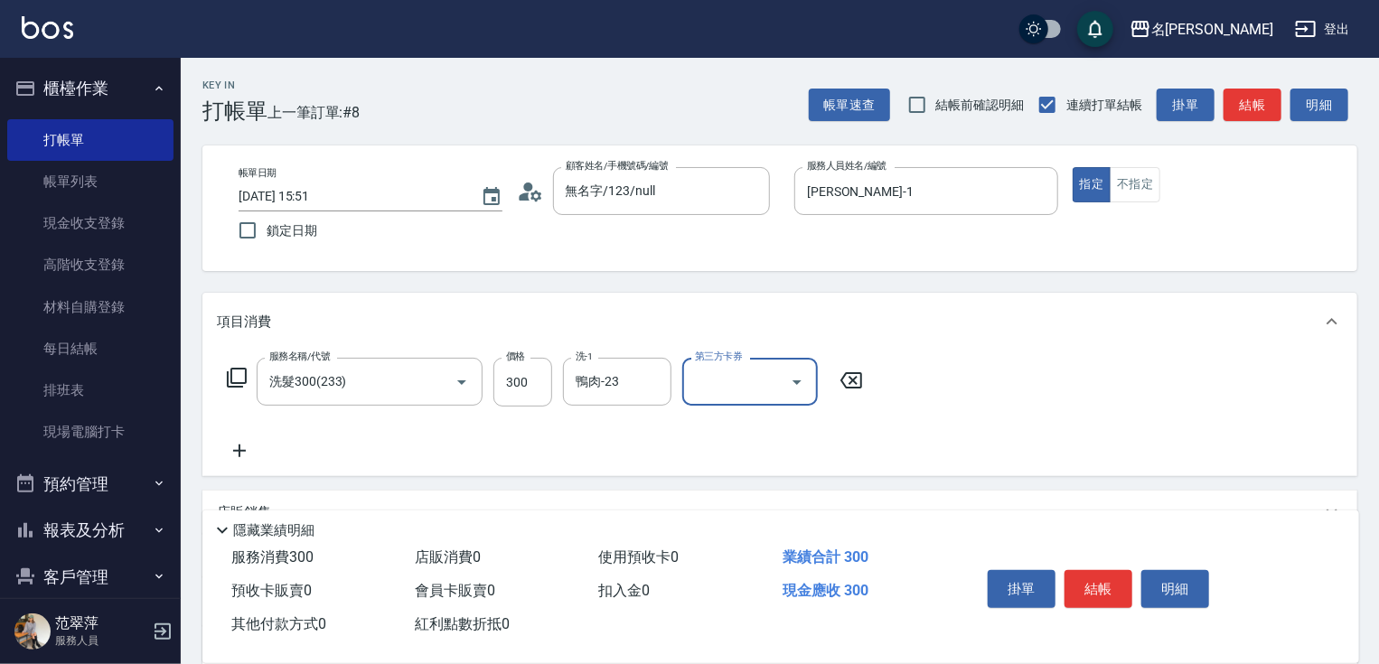
click at [1088, 578] on button "結帳" at bounding box center [1099, 589] width 68 height 38
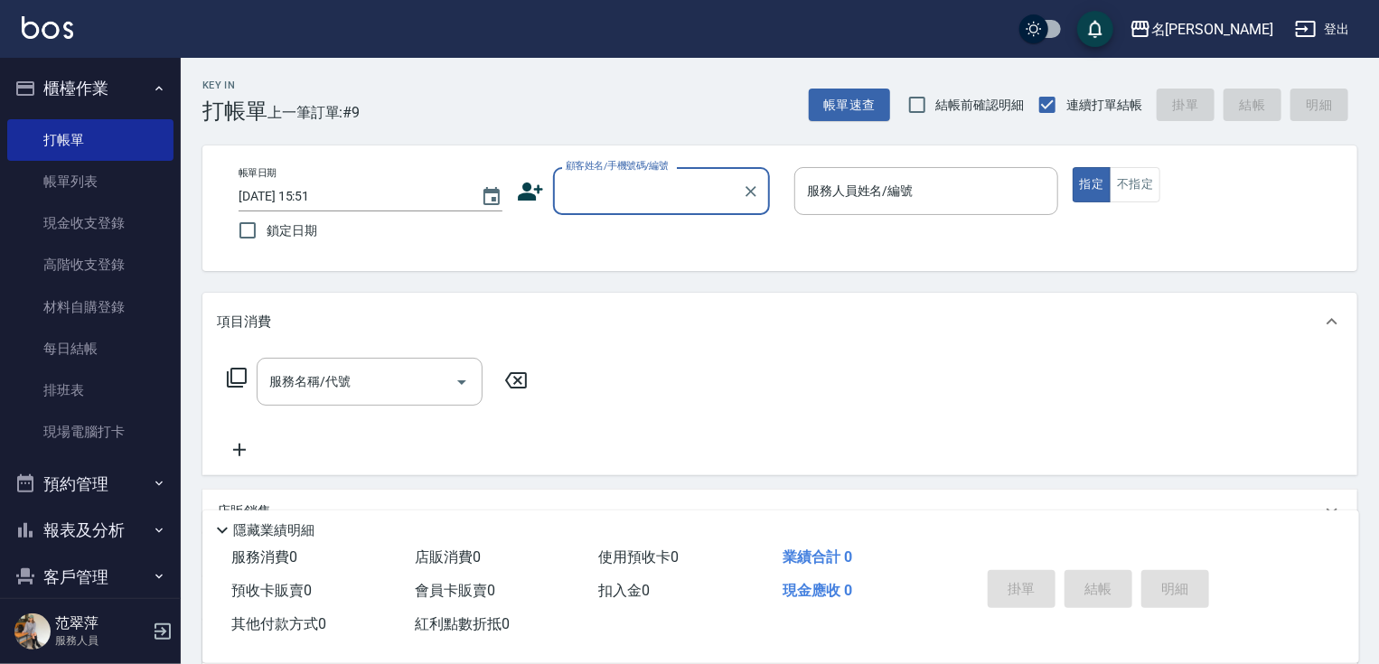
click at [654, 193] on input "顧客姓名/手機號碼/編號" at bounding box center [648, 191] width 174 height 32
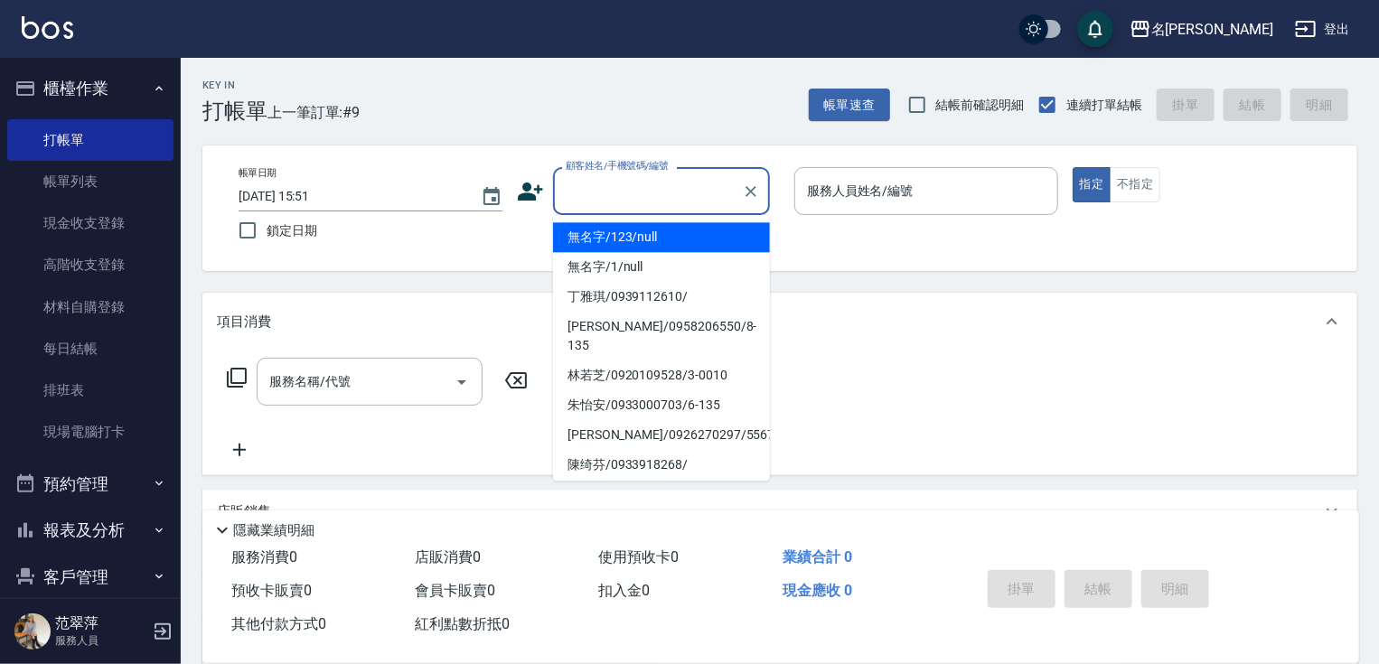
click at [671, 236] on li "無名字/123/null" at bounding box center [661, 237] width 217 height 30
type input "無名字/123/null"
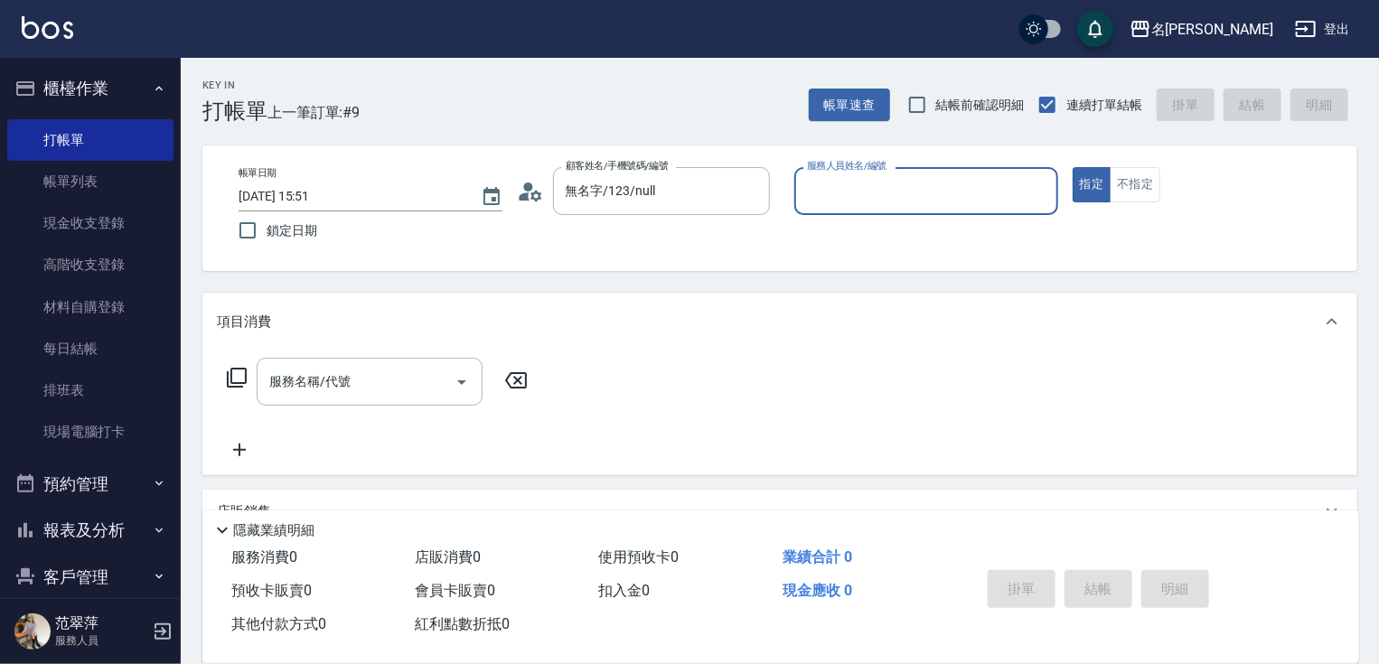
click at [877, 186] on input "服務人員姓名/編號" at bounding box center [927, 191] width 248 height 32
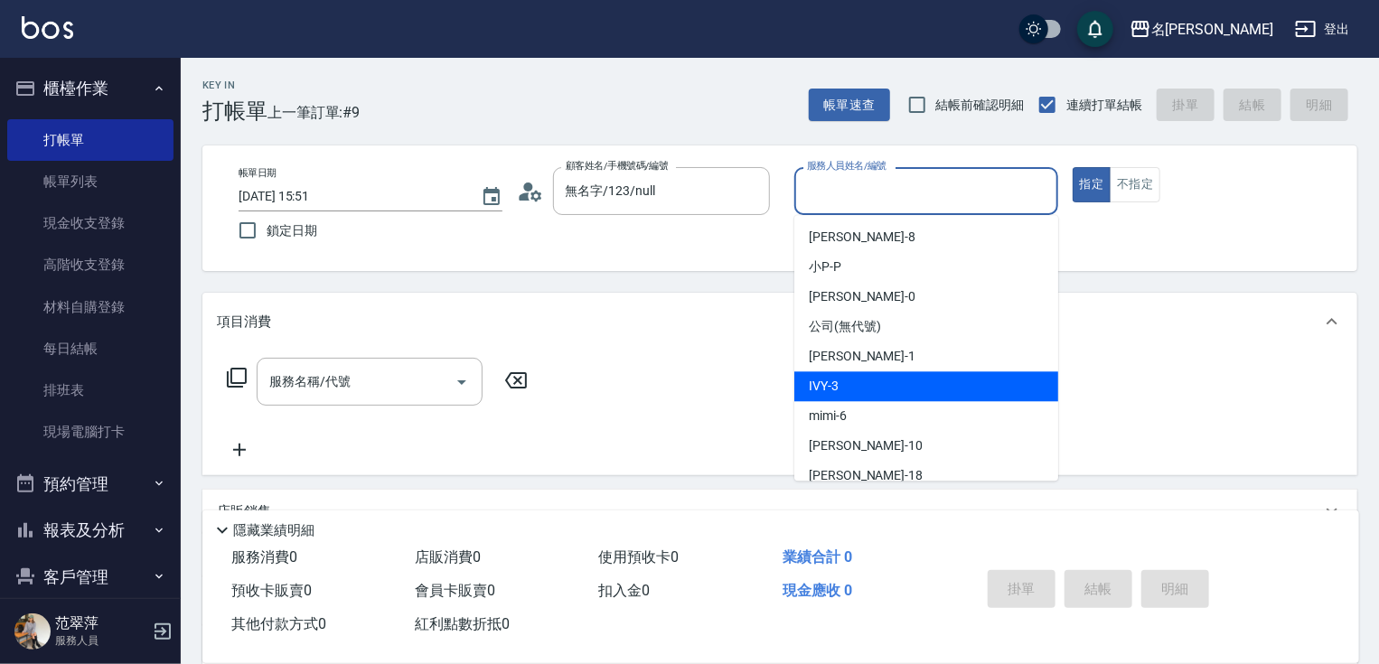
click at [875, 392] on div "IVY -3" at bounding box center [926, 386] width 264 height 30
type input "IVY-3"
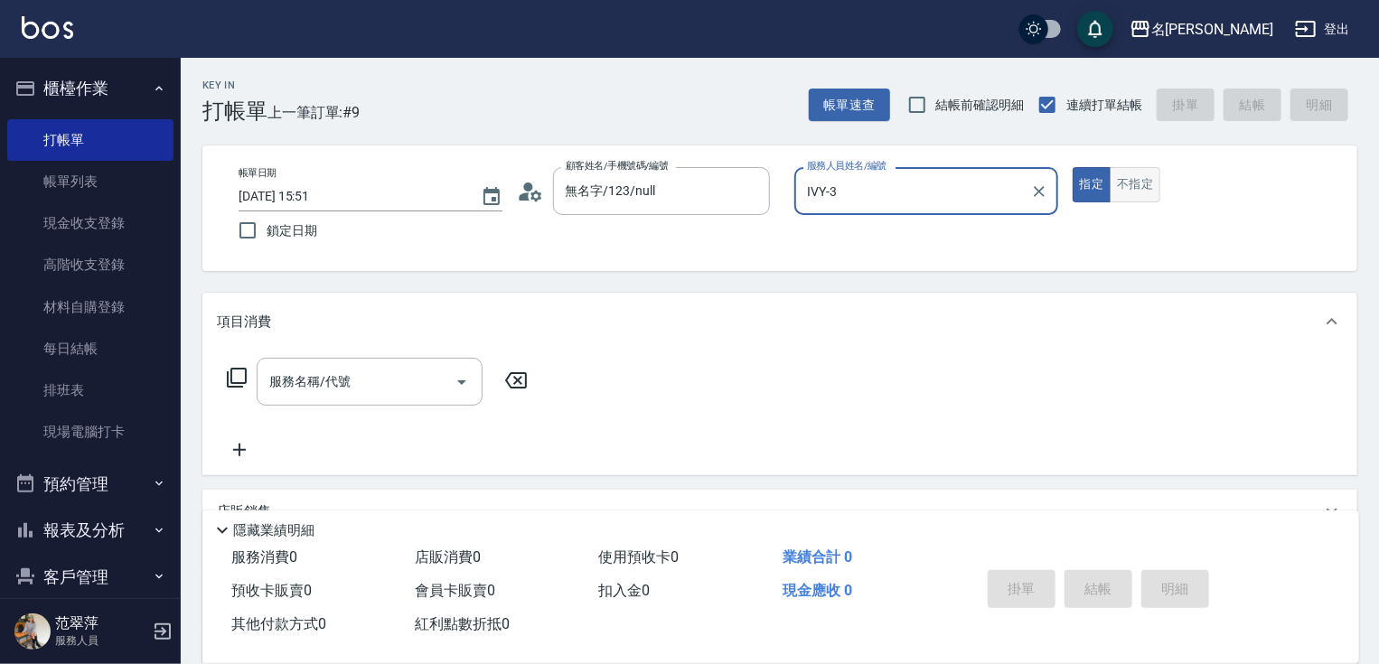
click at [1128, 187] on button "不指定" at bounding box center [1135, 184] width 51 height 35
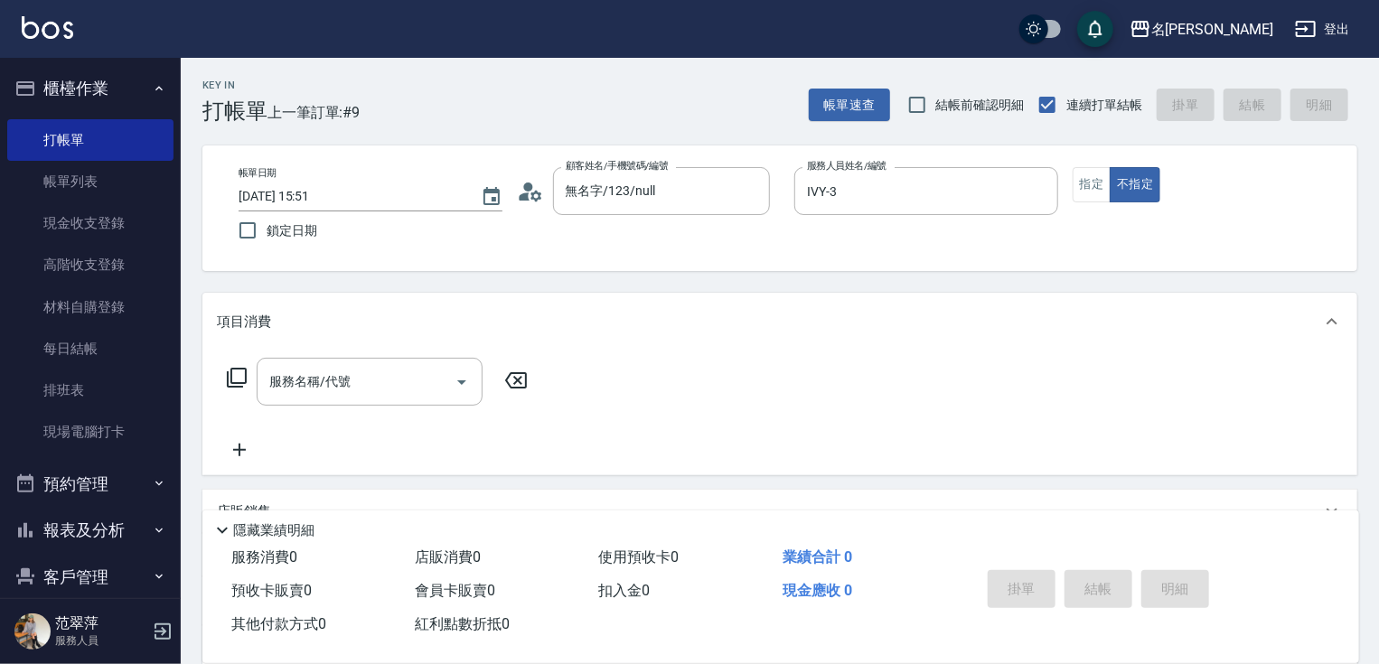
click at [232, 378] on icon at bounding box center [237, 378] width 22 height 22
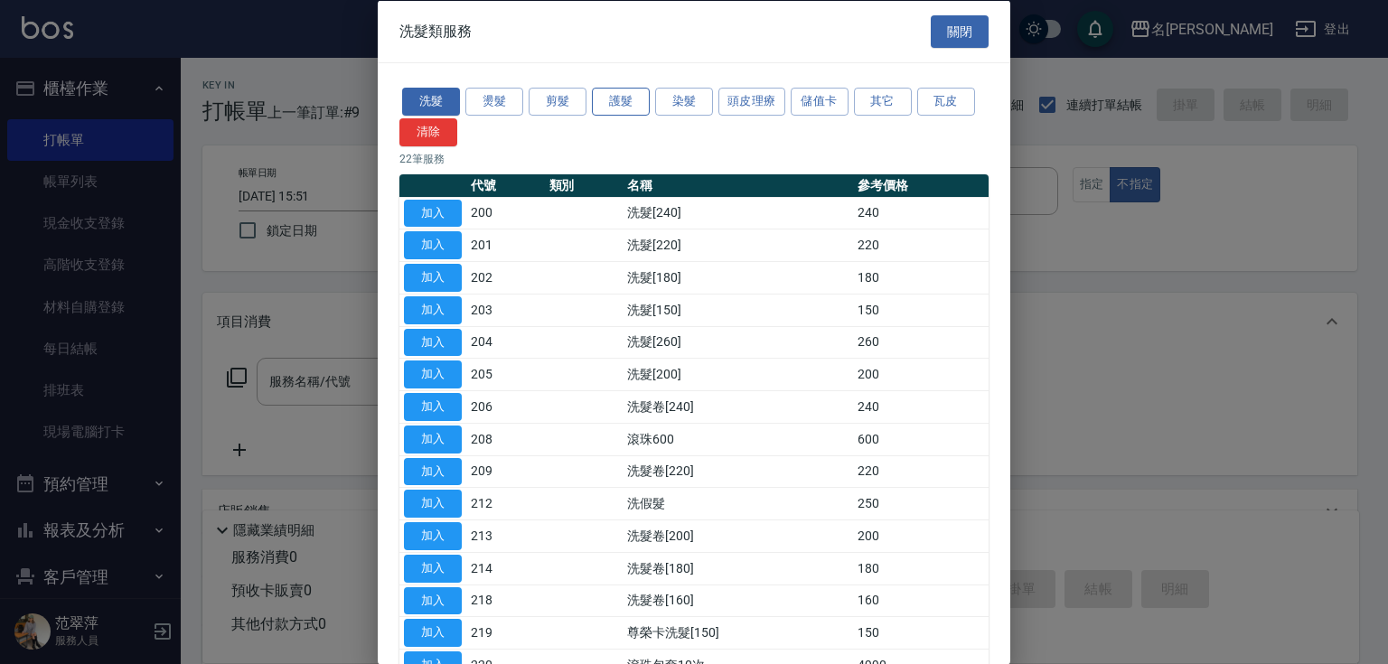
click at [630, 105] on button "護髮" at bounding box center [621, 102] width 58 height 28
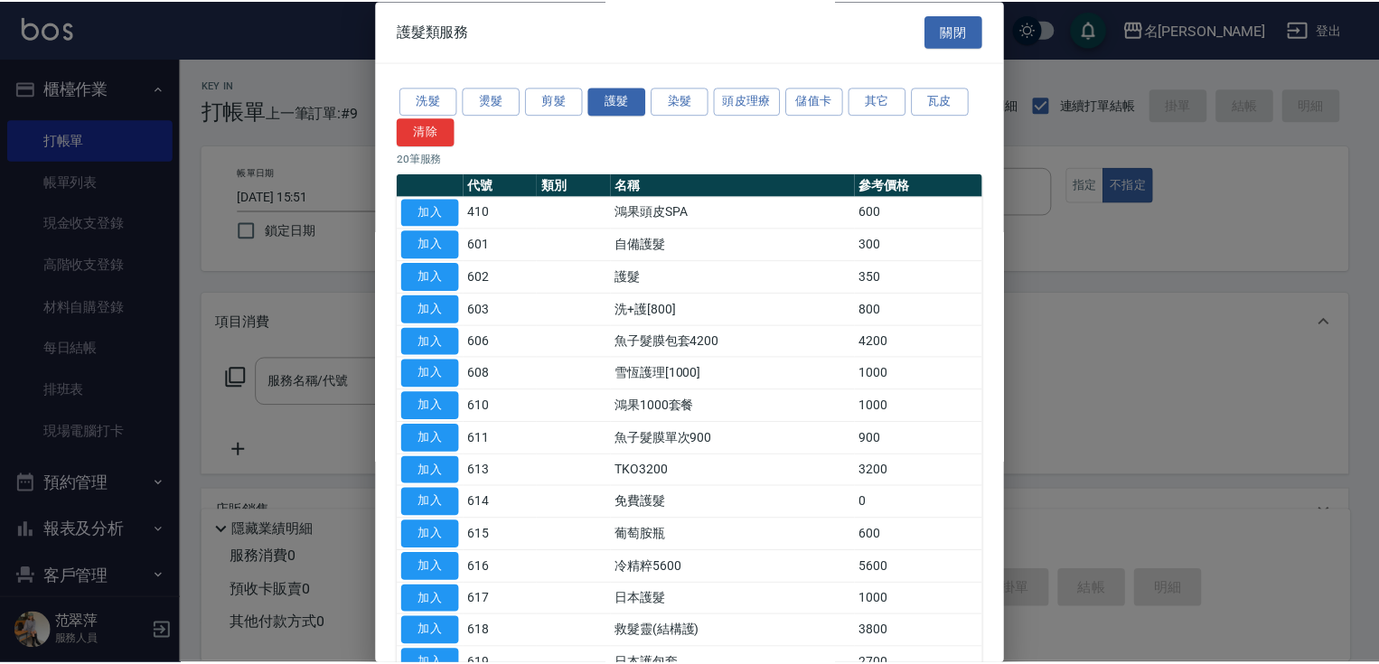
scroll to position [274, 0]
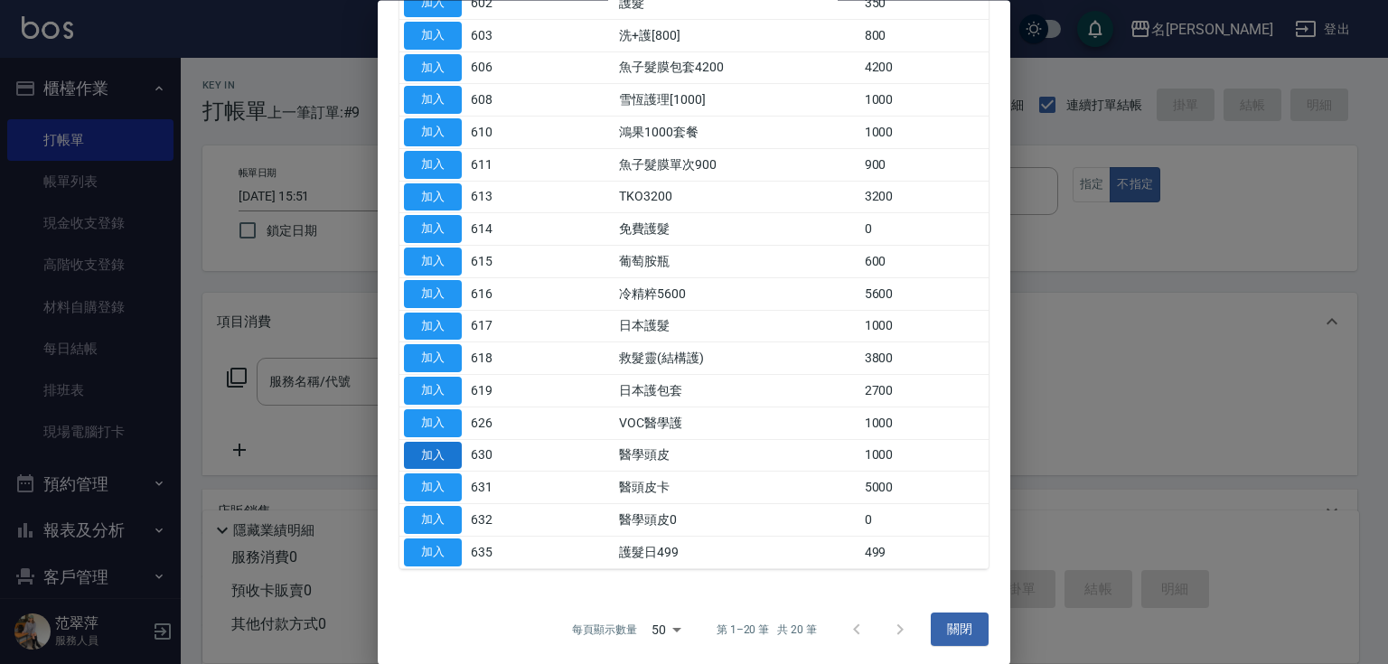
click at [437, 448] on button "加入" at bounding box center [433, 456] width 58 height 28
type input "醫學頭皮(630)"
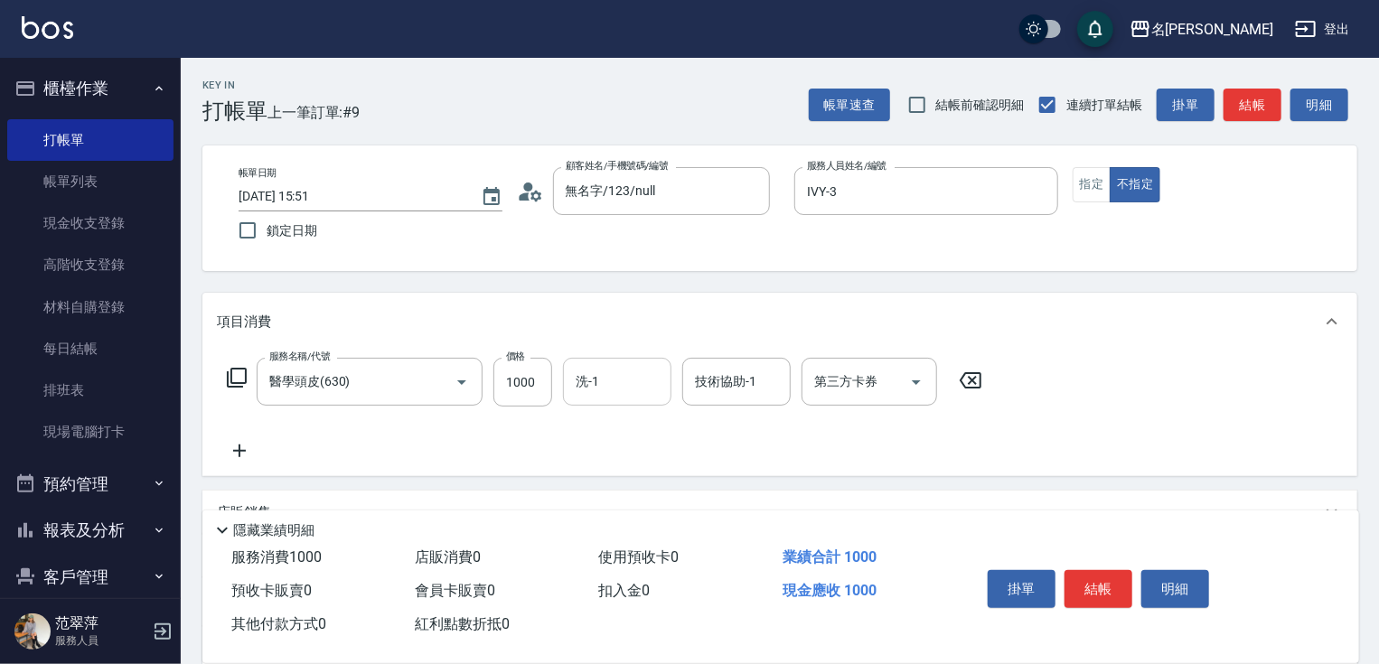
click at [611, 388] on input "洗-1" at bounding box center [617, 382] width 92 height 32
type input "肉圓-20"
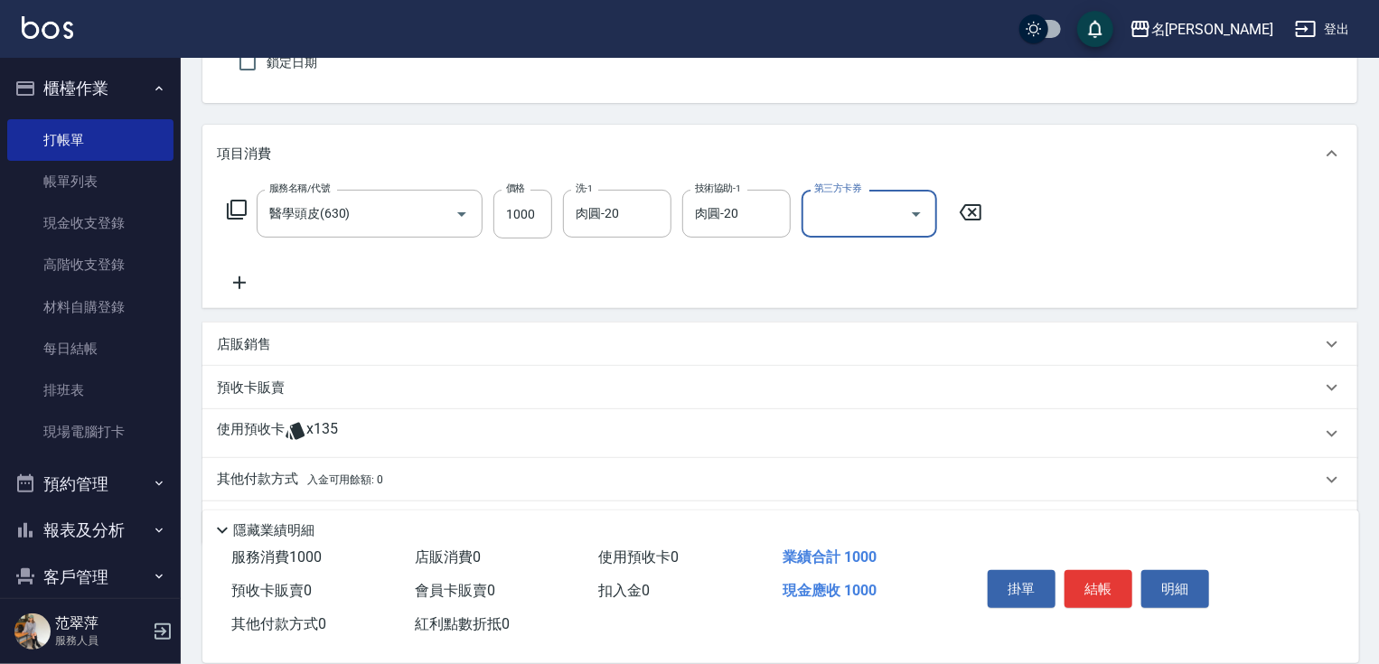
scroll to position [206, 0]
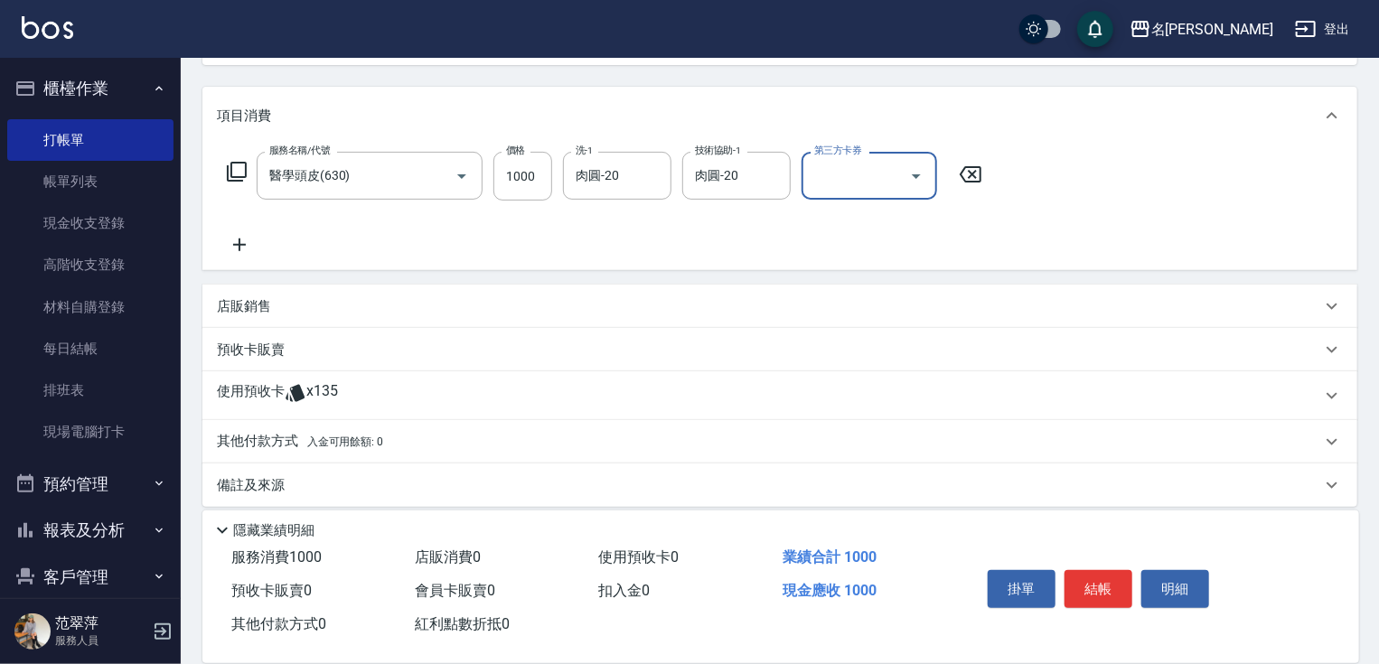
click at [230, 309] on p "店販銷售" at bounding box center [244, 306] width 54 height 19
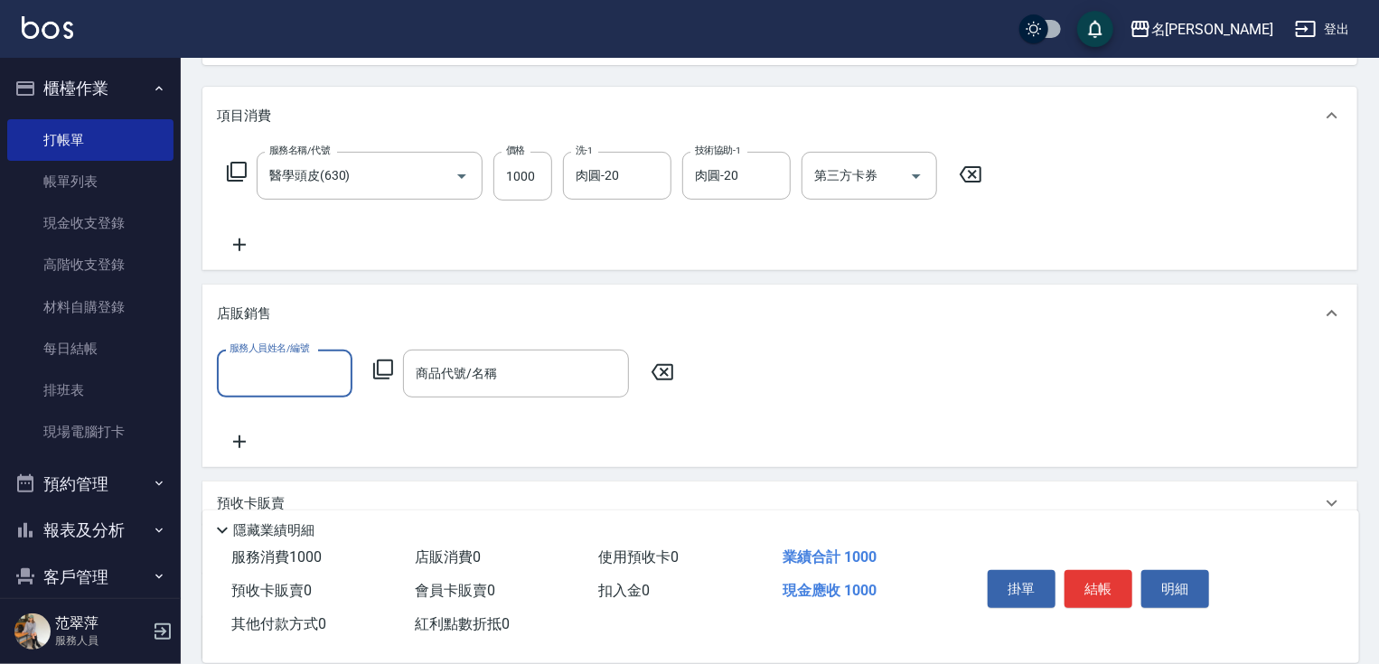
scroll to position [0, 0]
click at [278, 369] on input "服務人員姓名/編號" at bounding box center [284, 374] width 119 height 32
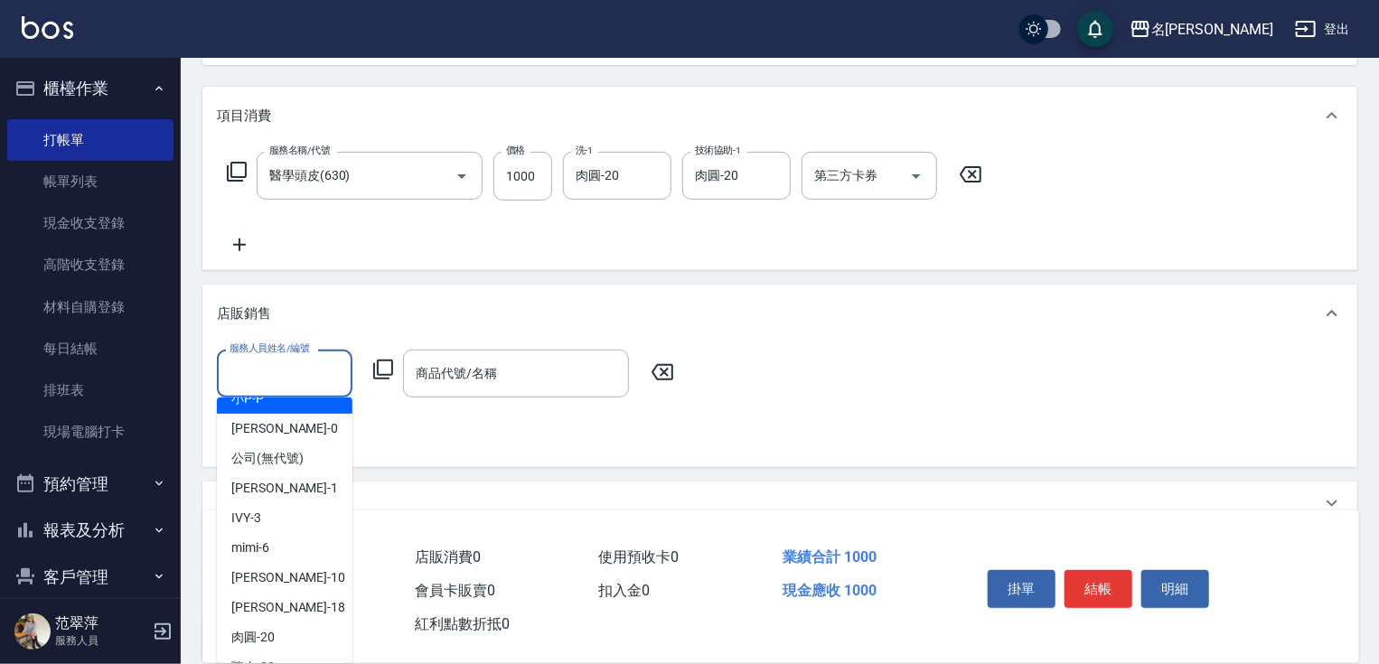
scroll to position [106, 0]
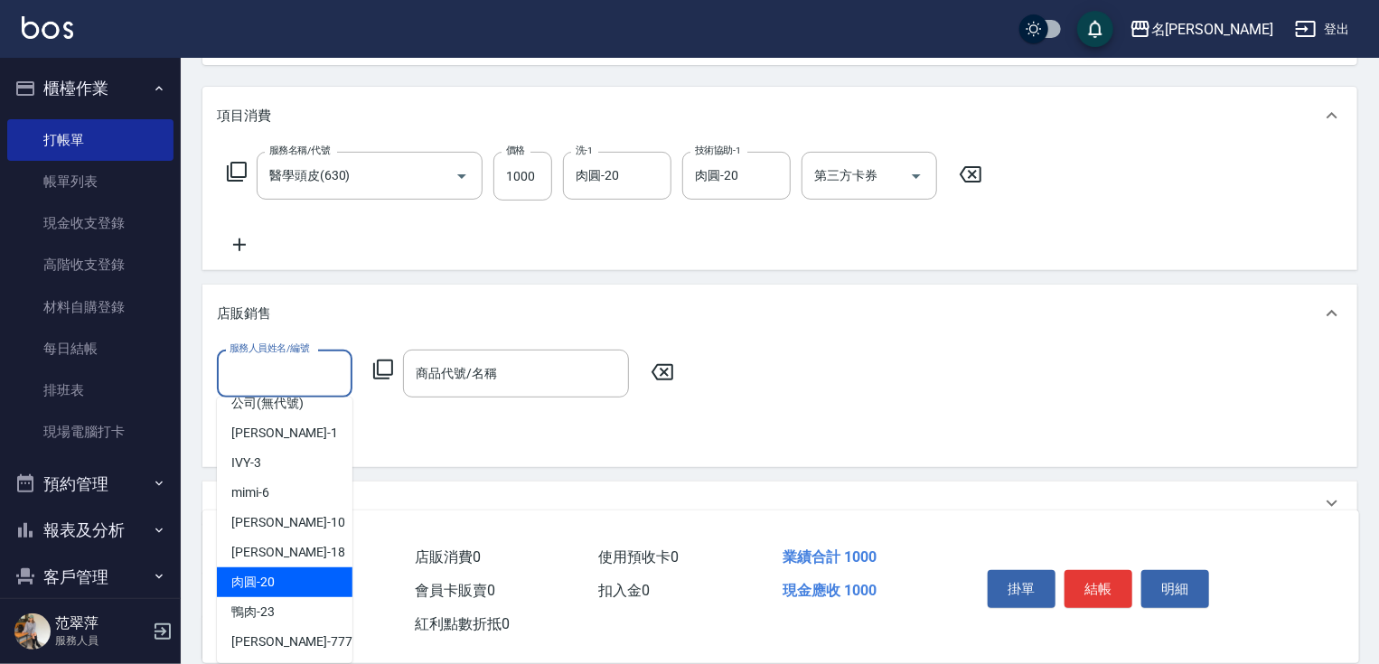
click at [250, 581] on span "肉圓 -20" at bounding box center [252, 582] width 43 height 19
type input "肉圓-20"
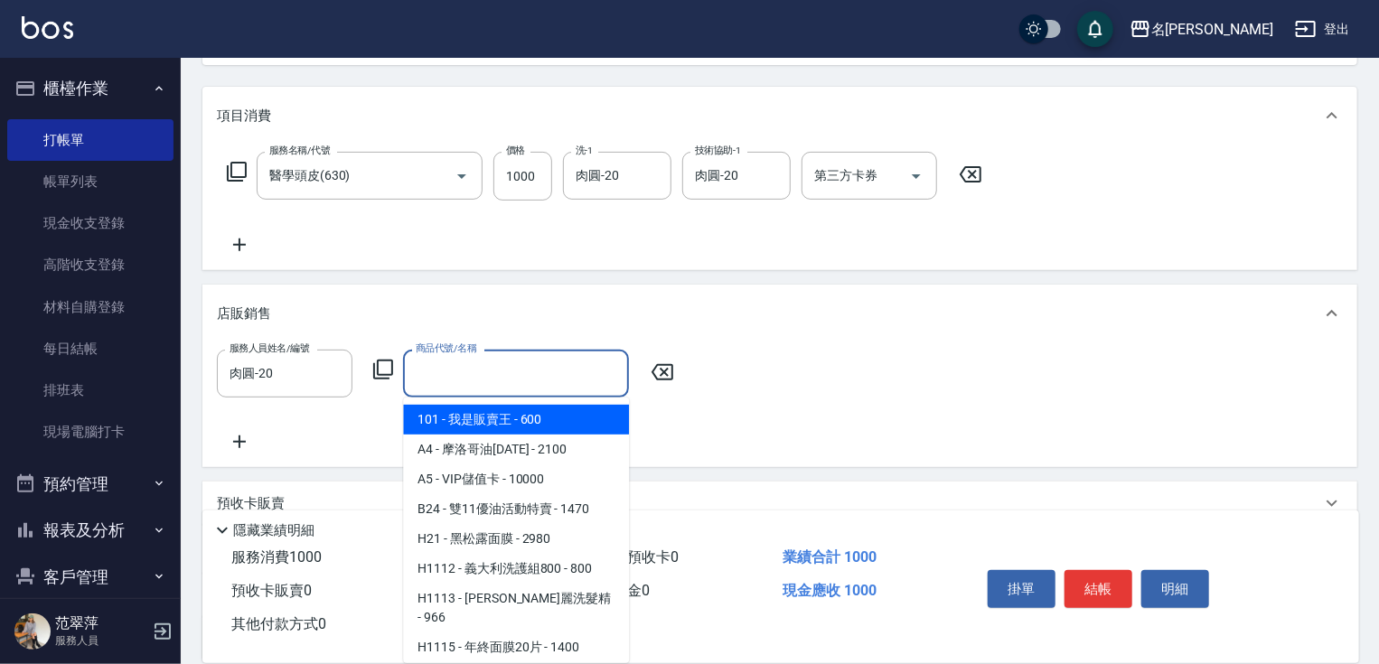
click at [479, 363] on div "商品代號/名稱 商品代號/名稱" at bounding box center [516, 374] width 226 height 48
click at [474, 419] on span "101 - 我是販賣王 - 600" at bounding box center [516, 420] width 226 height 30
type input "我是販賣王"
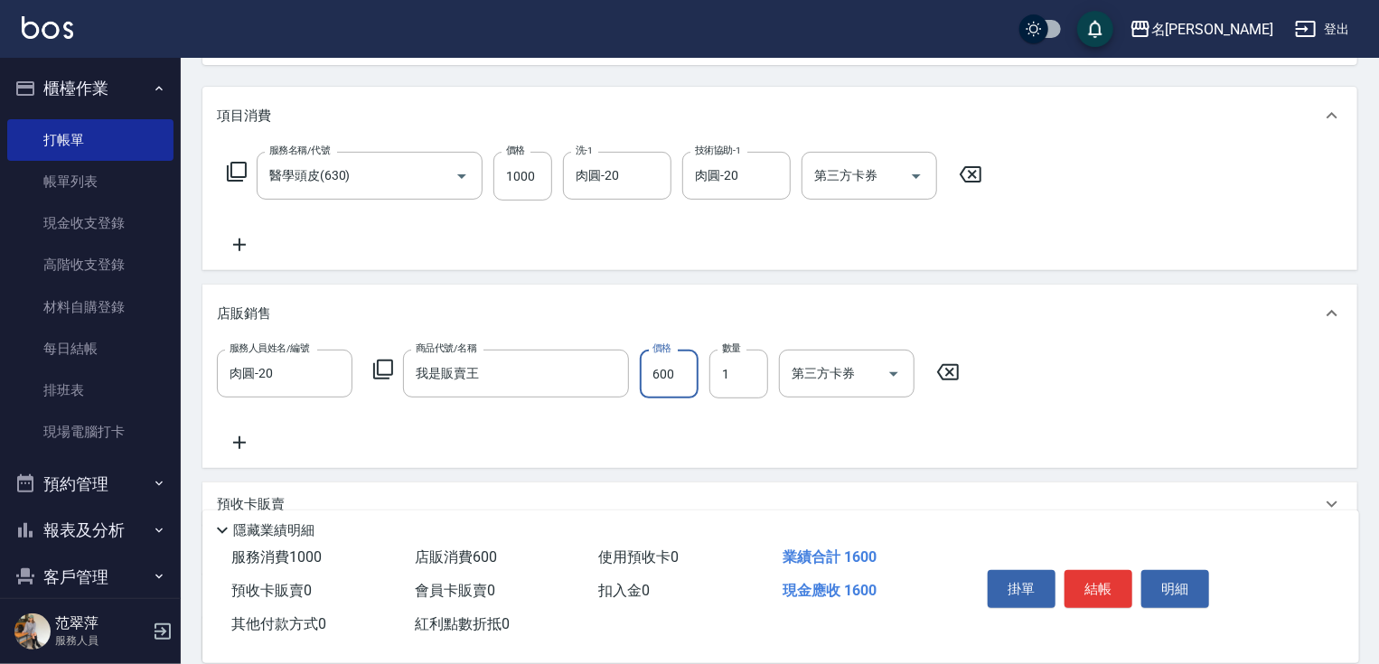
click at [653, 372] on input "600" at bounding box center [669, 374] width 59 height 49
type input "1648"
click at [1092, 595] on button "結帳" at bounding box center [1099, 589] width 68 height 38
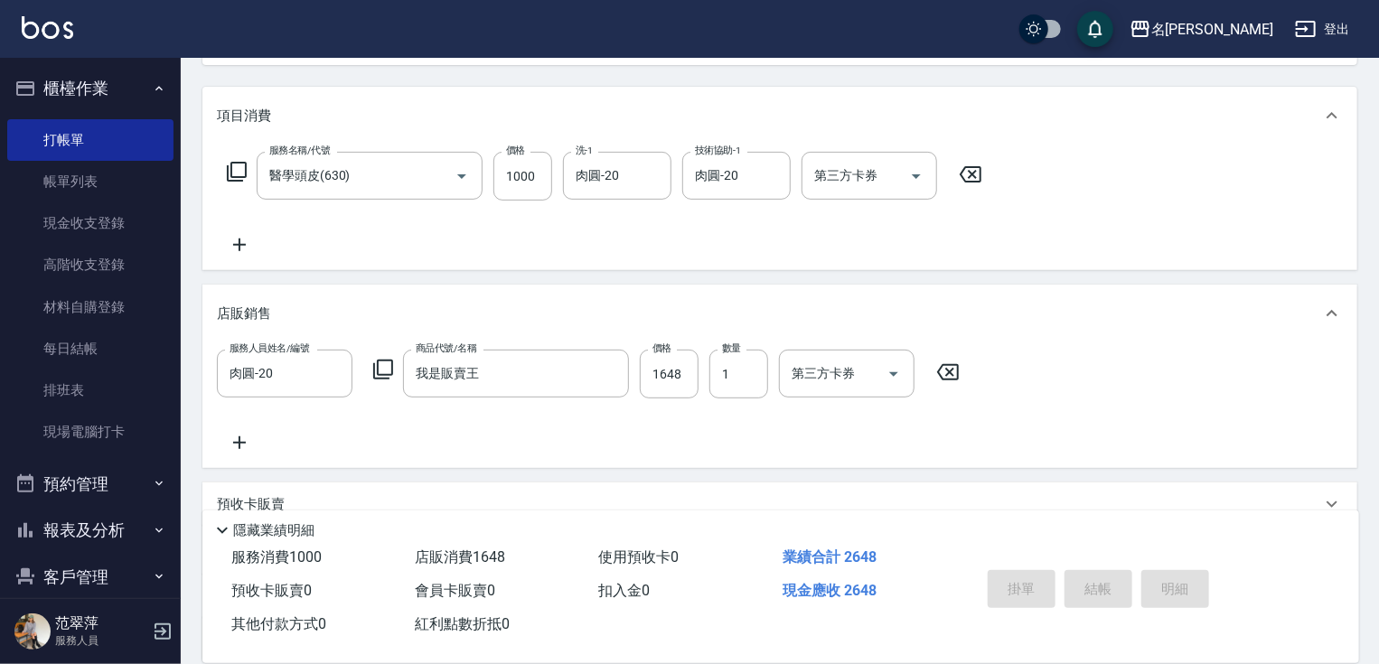
type input "[DATE] 15:52"
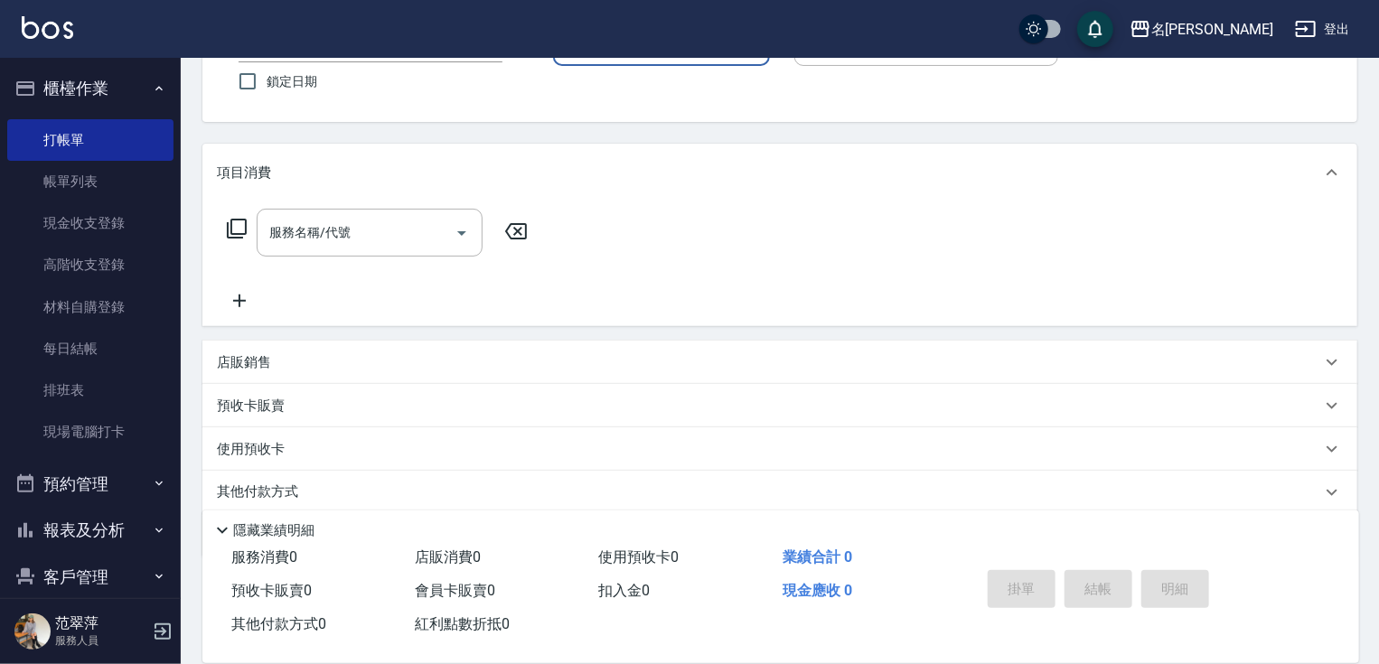
scroll to position [0, 0]
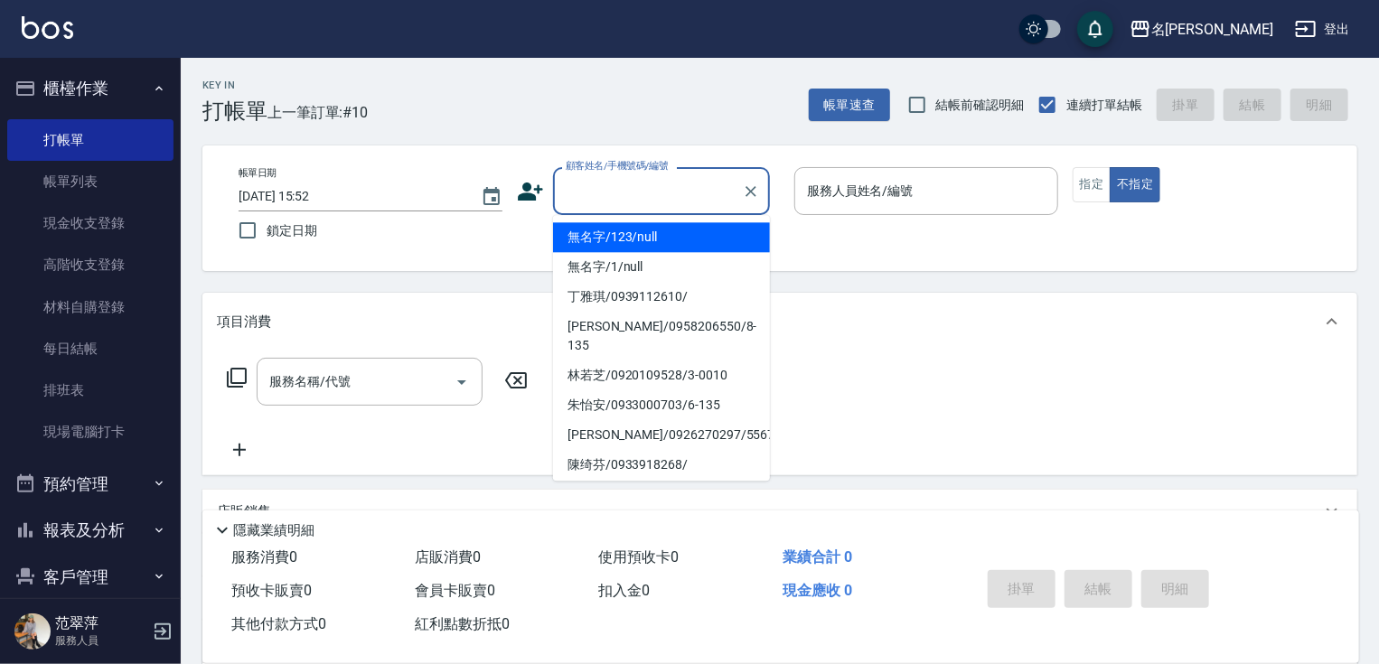
click at [588, 191] on input "顧客姓名/手機號碼/編號" at bounding box center [648, 191] width 174 height 32
click at [629, 237] on li "無名字/123/null" at bounding box center [661, 237] width 217 height 30
type input "無名字/123/null"
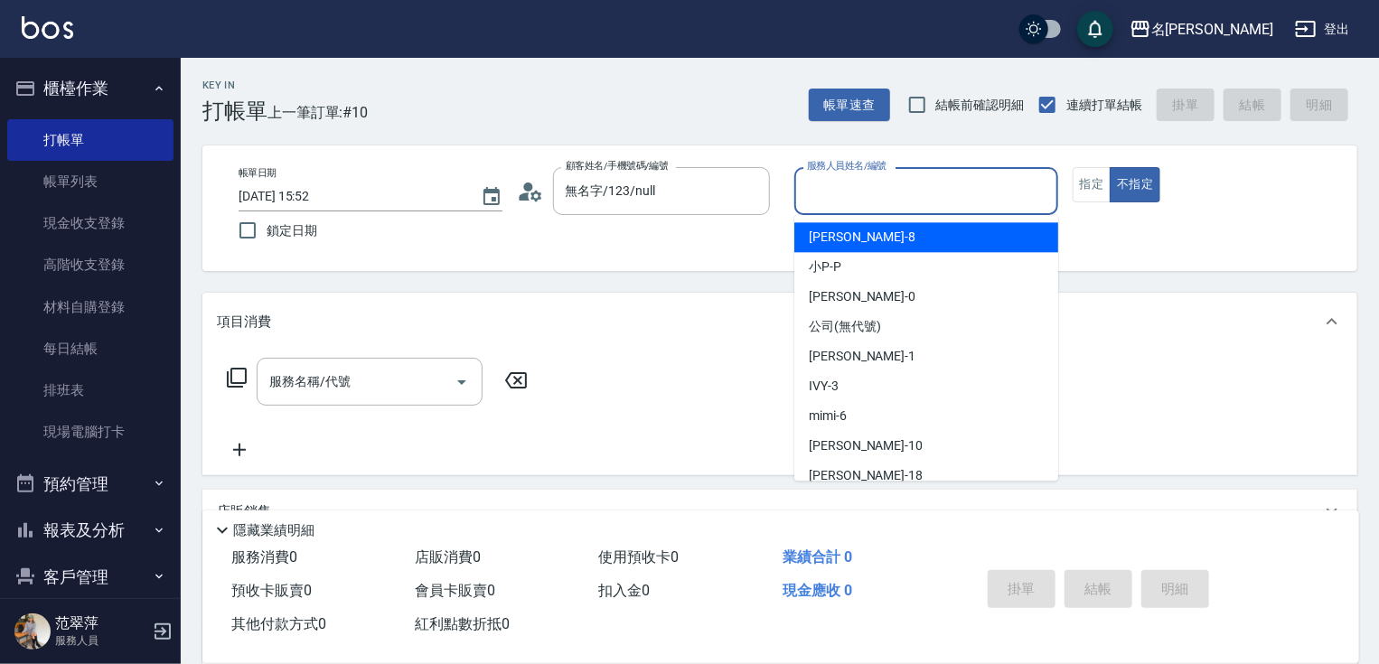
click at [831, 195] on input "服務人員姓名/編號" at bounding box center [927, 191] width 248 height 32
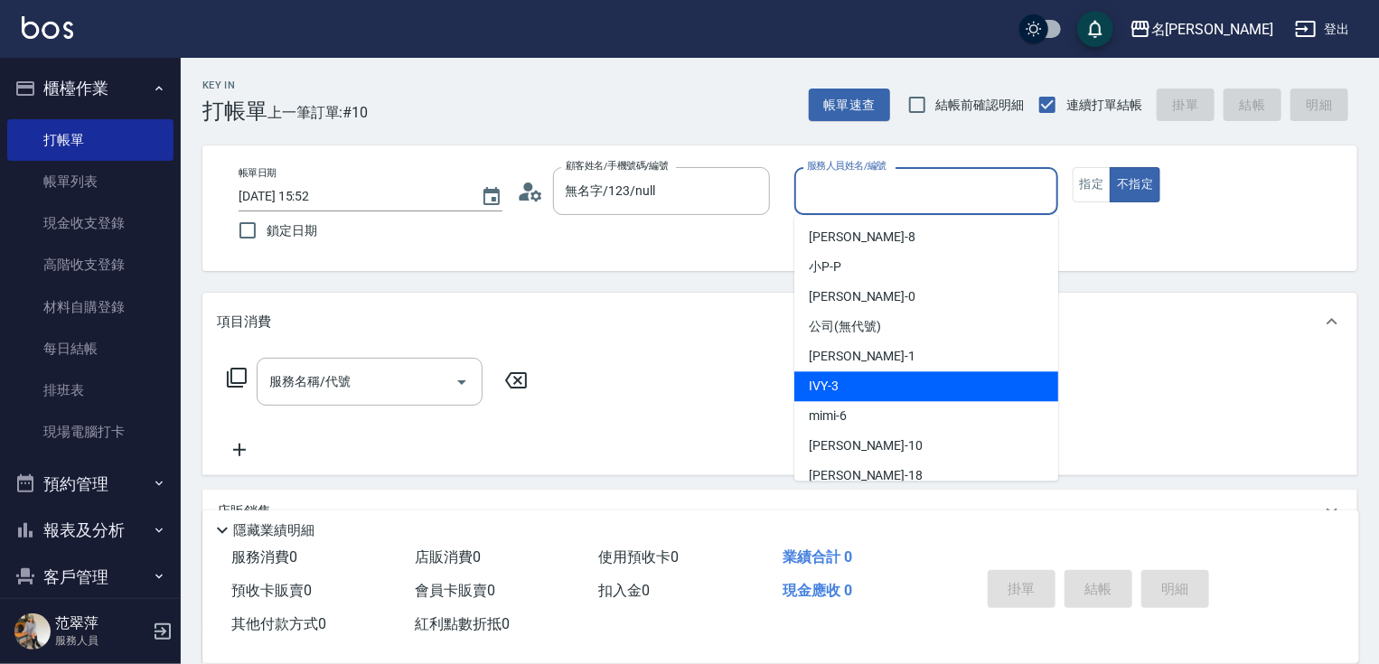
click at [838, 394] on span "IVY -3" at bounding box center [824, 386] width 30 height 19
type input "IVY-3"
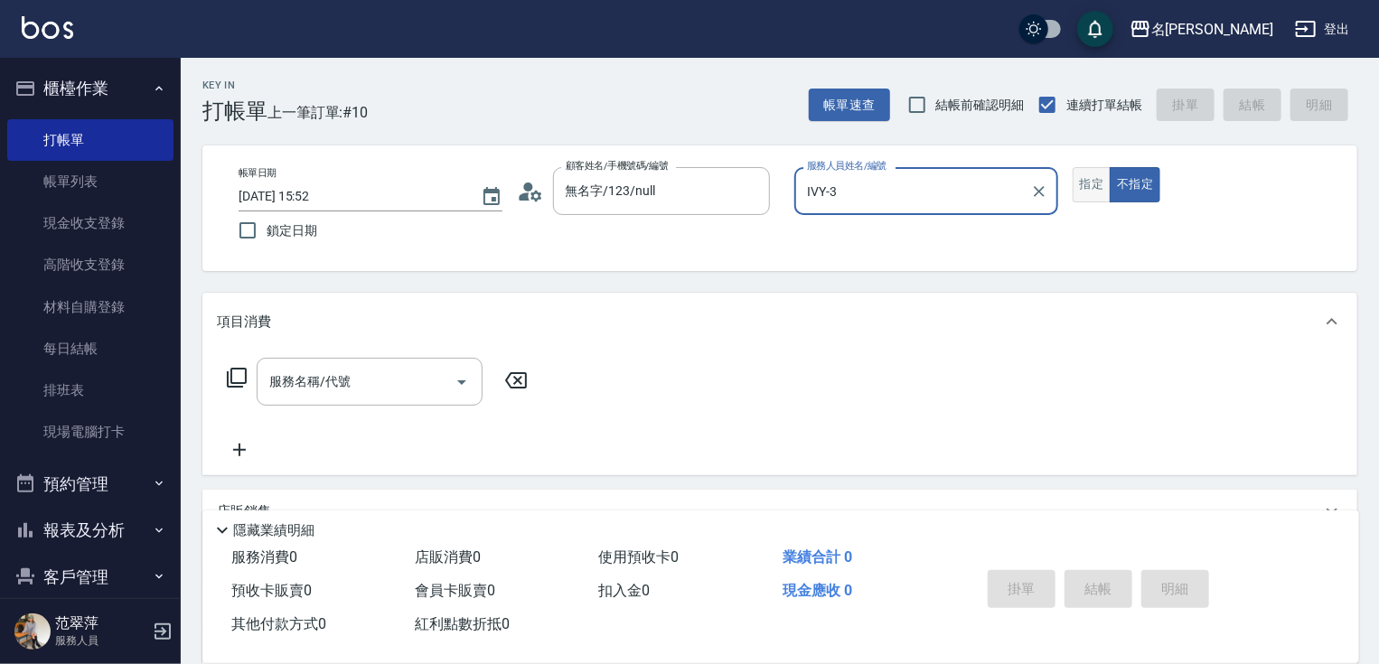
click at [1086, 193] on button "指定" at bounding box center [1092, 184] width 39 height 35
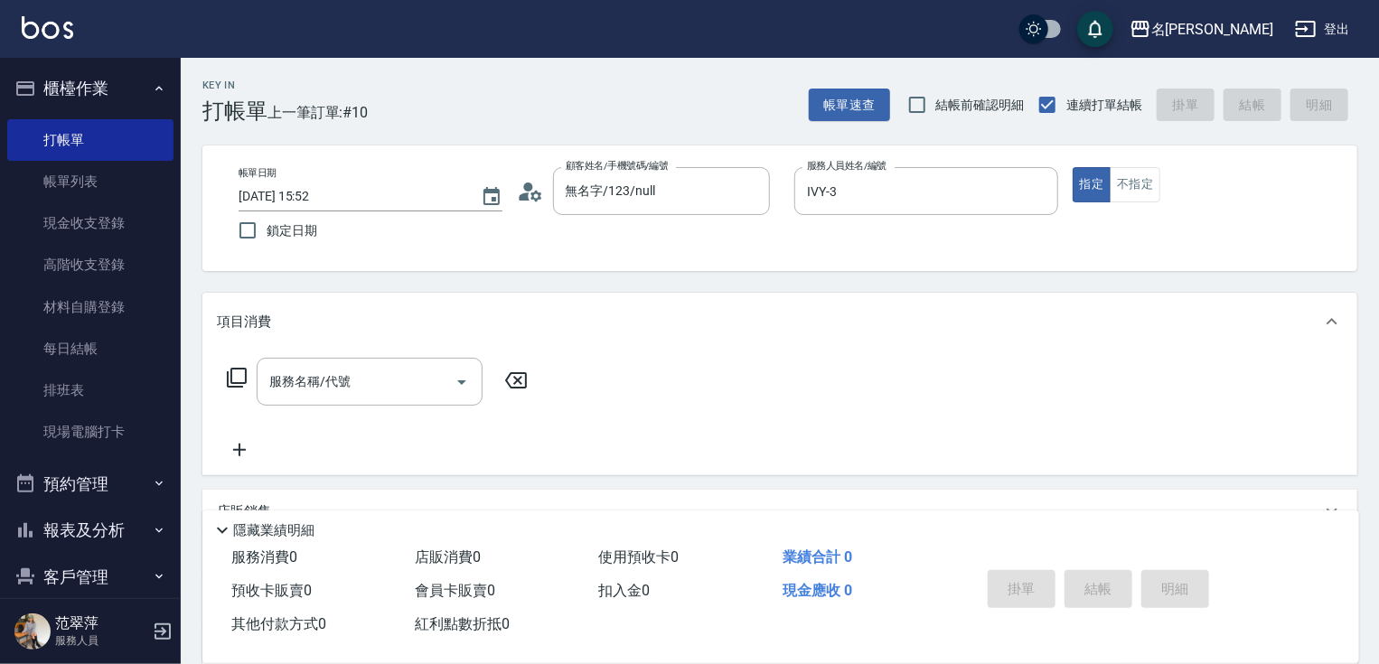
click at [235, 376] on icon at bounding box center [237, 378] width 22 height 22
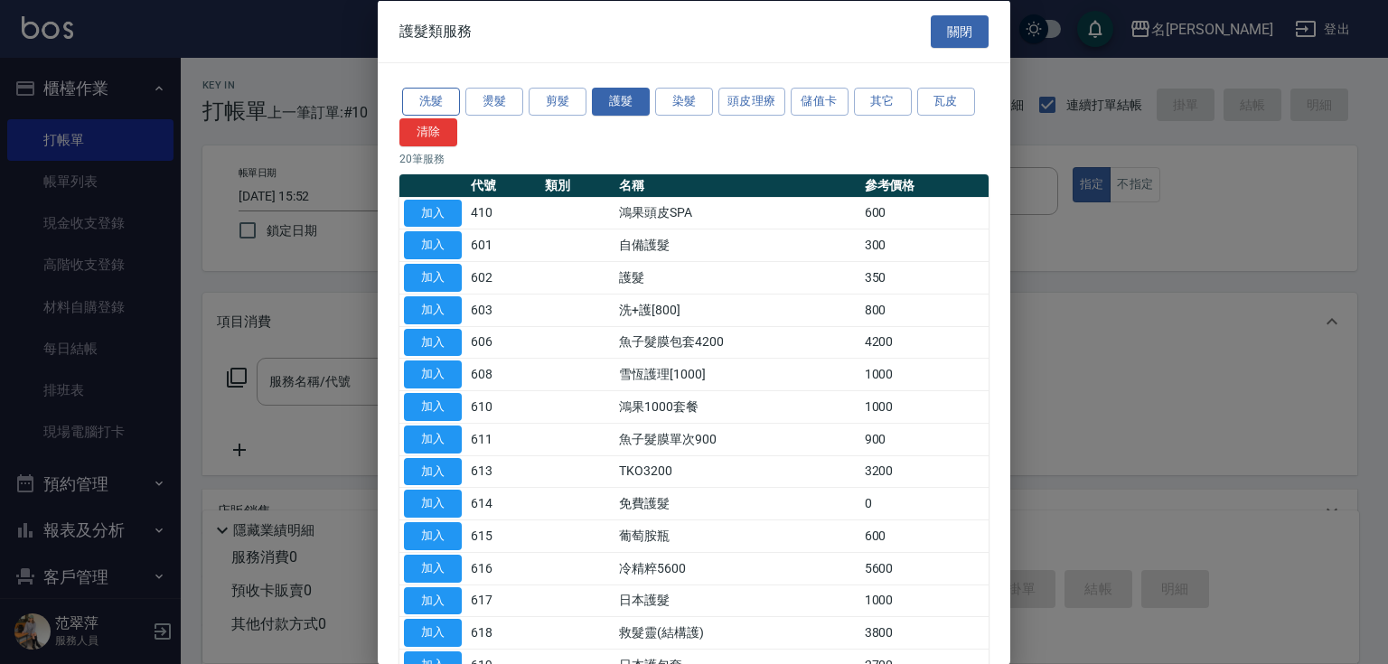
click at [430, 96] on button "洗髮" at bounding box center [431, 102] width 58 height 28
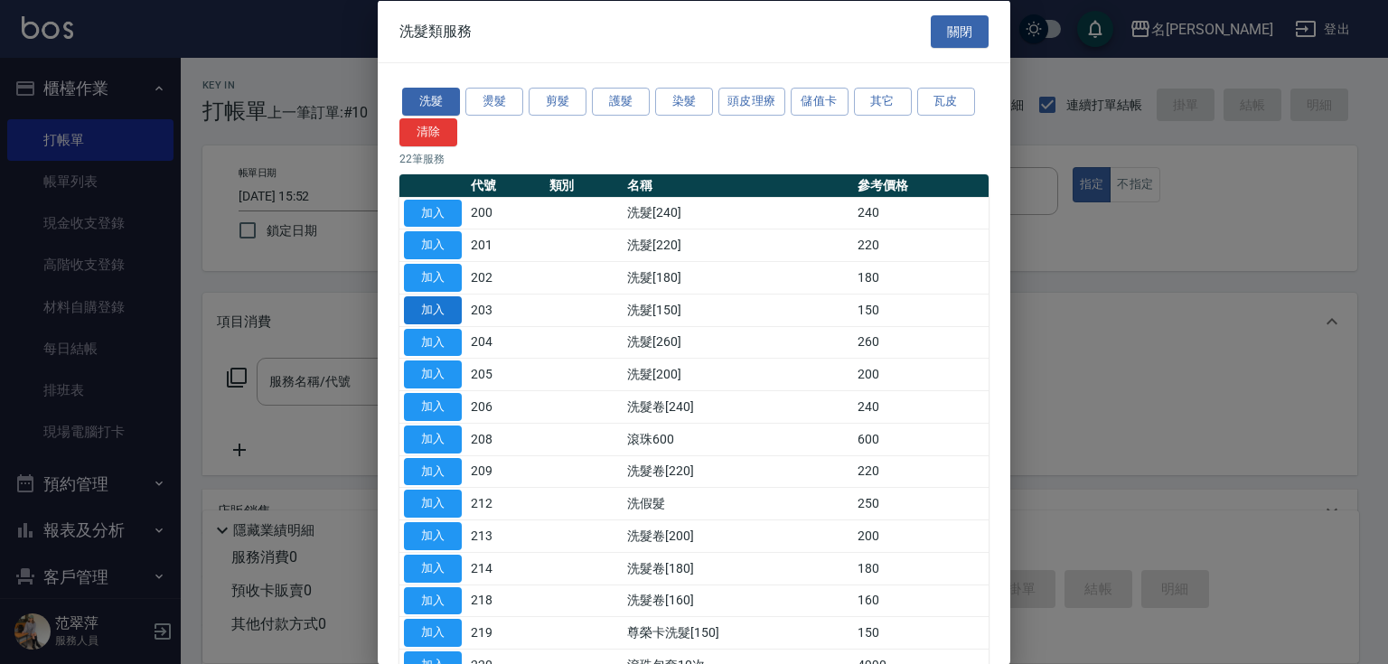
click at [435, 310] on button "加入" at bounding box center [433, 310] width 58 height 28
type input "洗髮[150](203)"
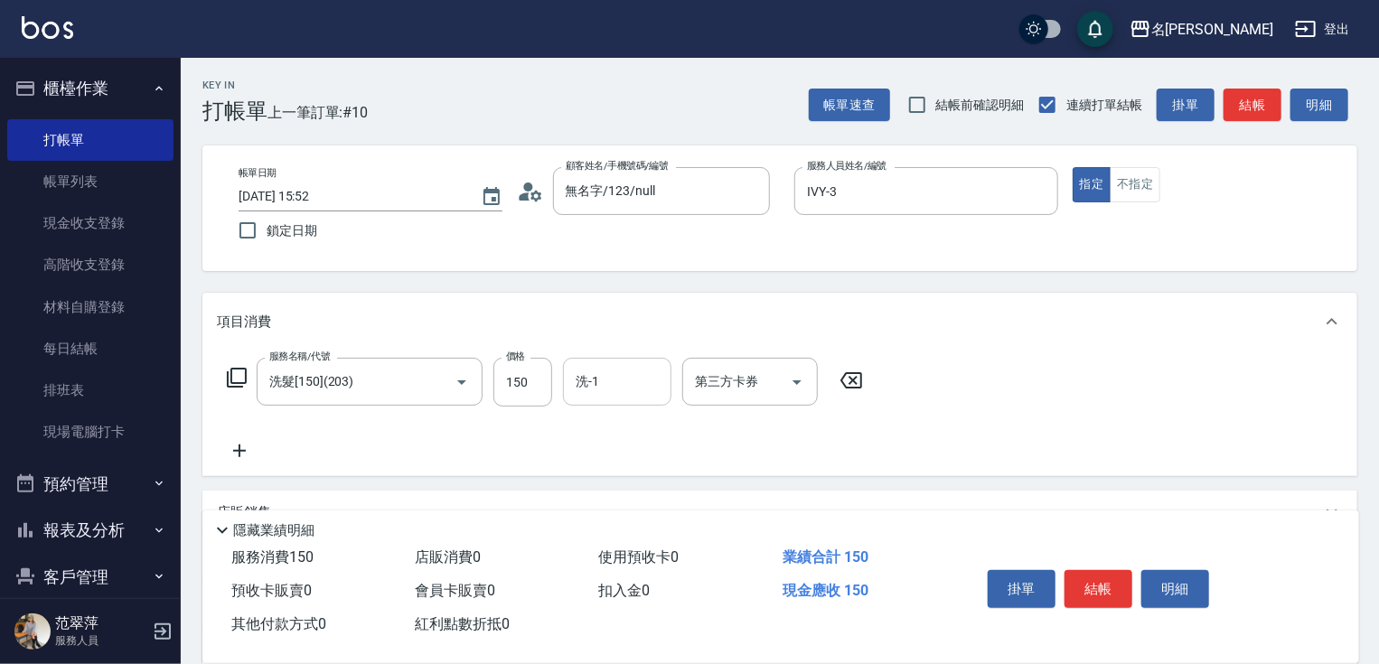
click at [631, 390] on input "洗-1" at bounding box center [617, 382] width 92 height 32
type input "IVY-3"
click at [1080, 588] on button "結帳" at bounding box center [1099, 589] width 68 height 38
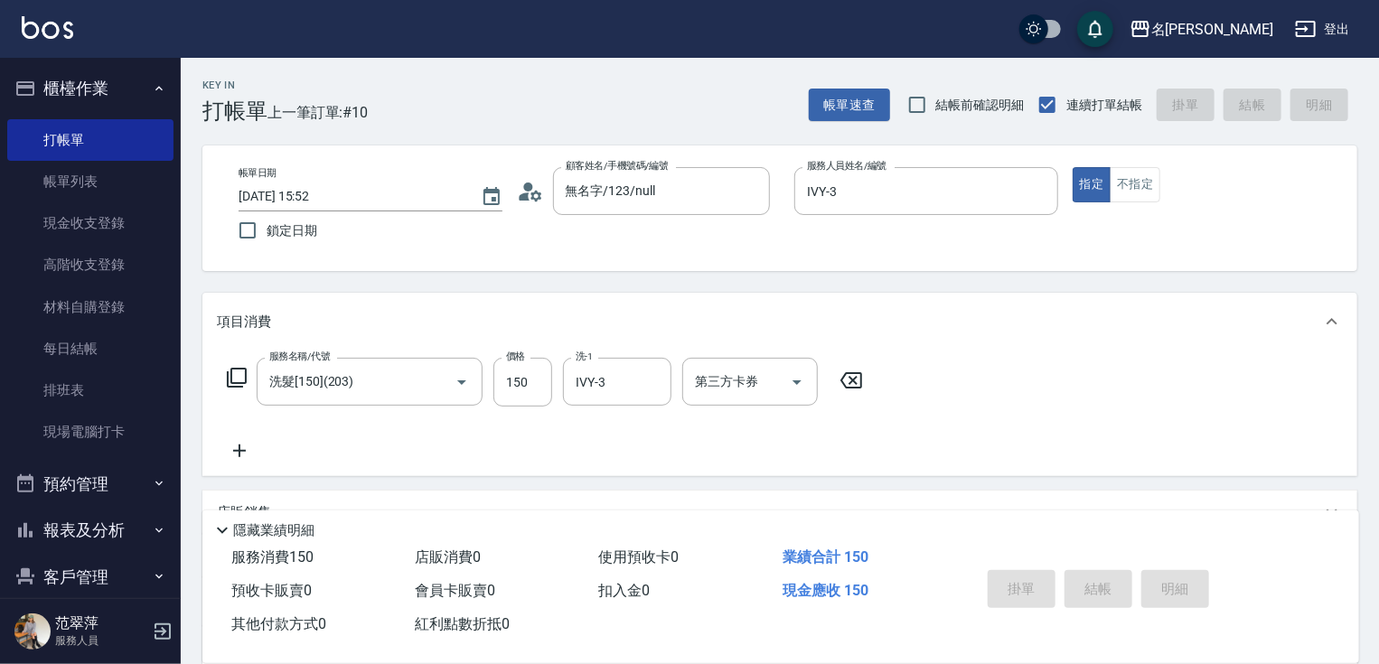
type input "[DATE] 15:53"
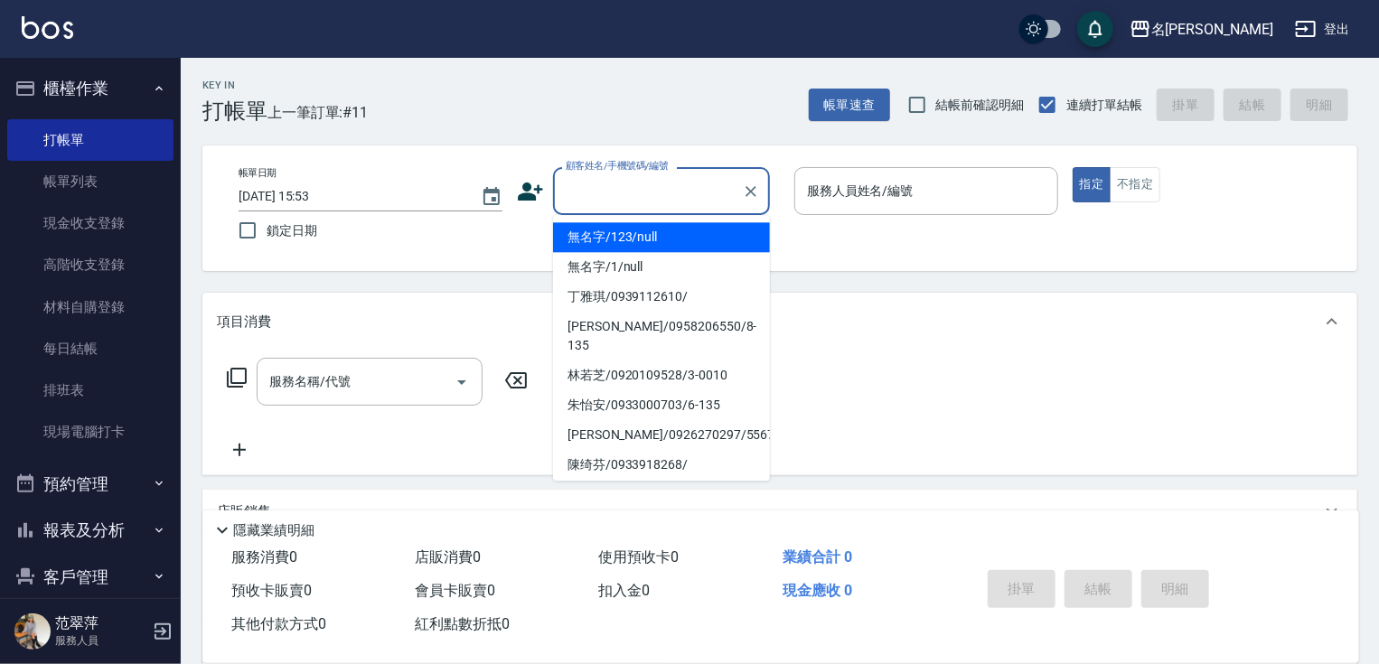
click at [611, 199] on input "顧客姓名/手機號碼/編號" at bounding box center [648, 191] width 174 height 32
click at [592, 234] on li "無名字/123/null" at bounding box center [661, 237] width 217 height 30
type input "無名字/123/null"
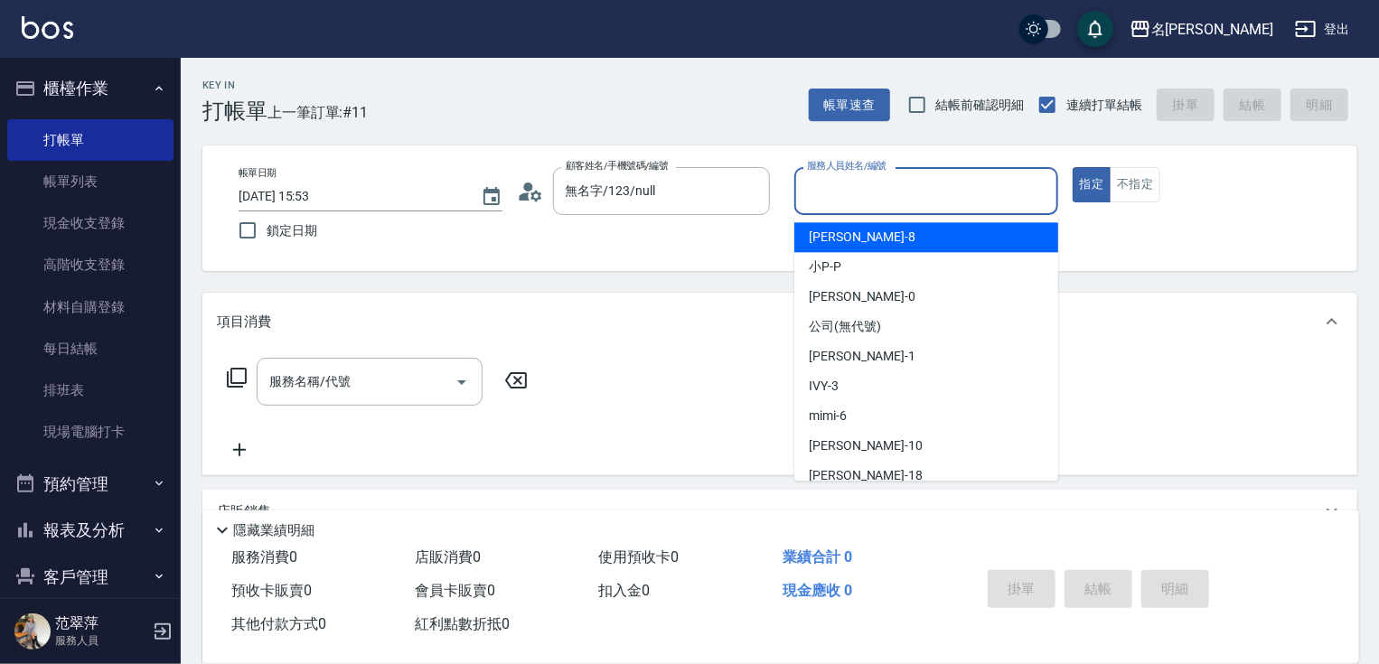
click at [867, 181] on input "服務人員姓名/編號" at bounding box center [927, 191] width 248 height 32
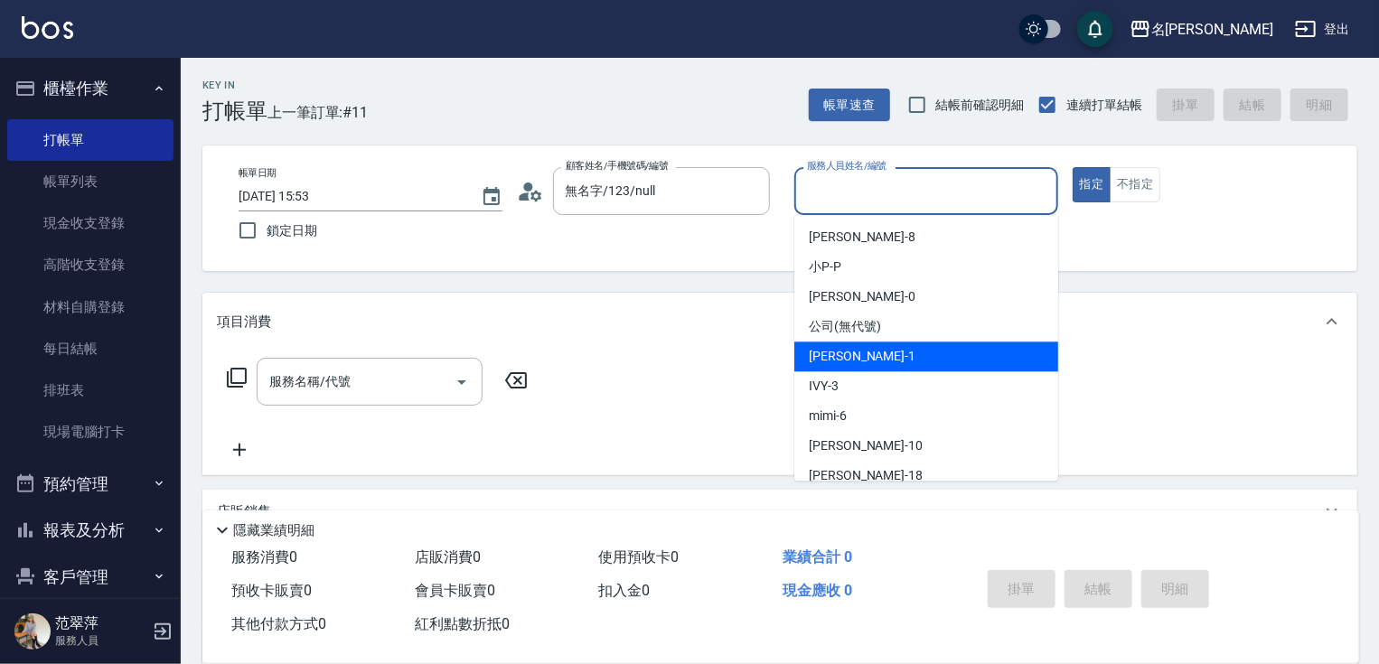
drag, startPoint x: 900, startPoint y: 362, endPoint x: 963, endPoint y: 338, distance: 67.5
click at [906, 356] on div "[PERSON_NAME] -1" at bounding box center [926, 357] width 264 height 30
type input "[PERSON_NAME]-1"
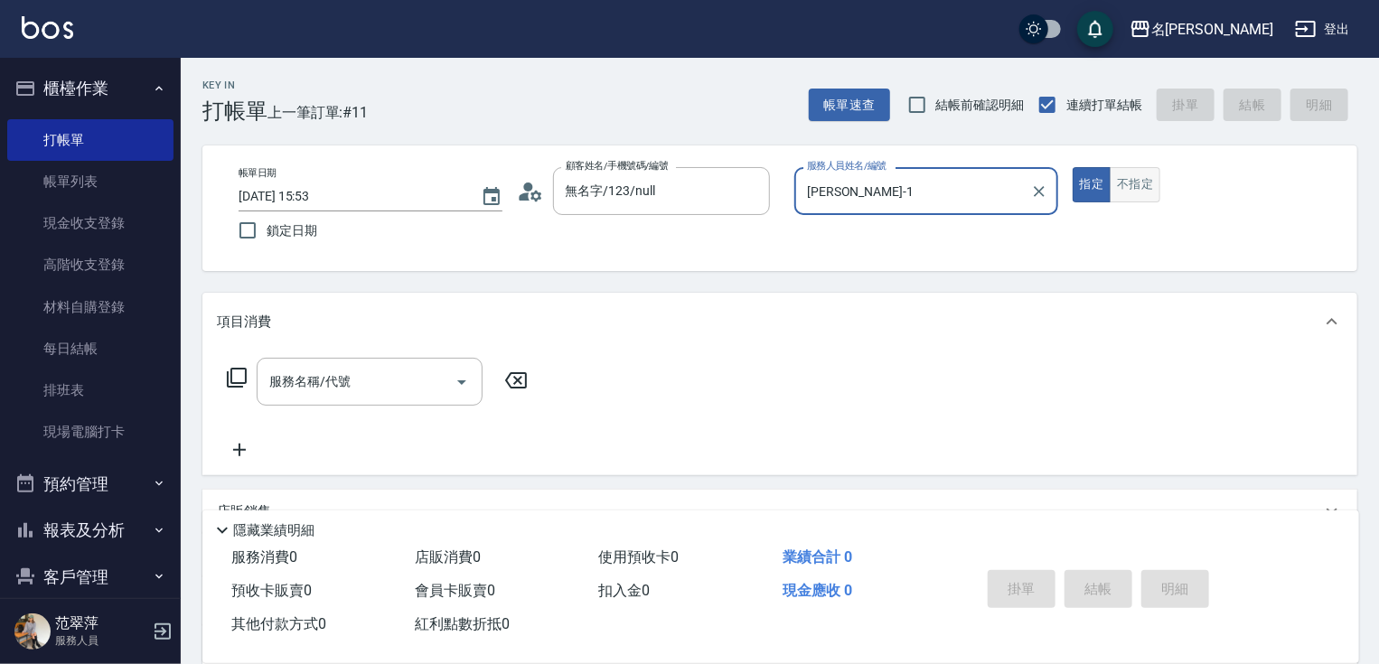
click at [1139, 185] on button "不指定" at bounding box center [1135, 184] width 51 height 35
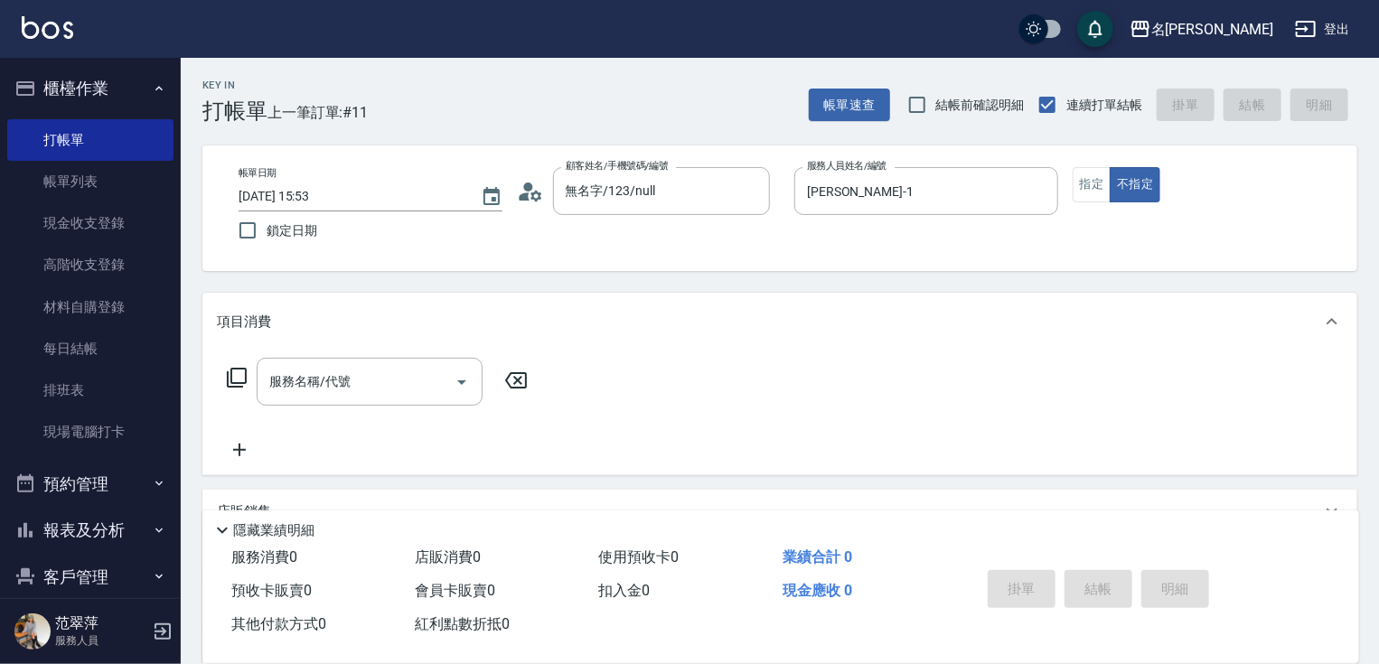
click at [243, 371] on icon at bounding box center [237, 378] width 22 height 22
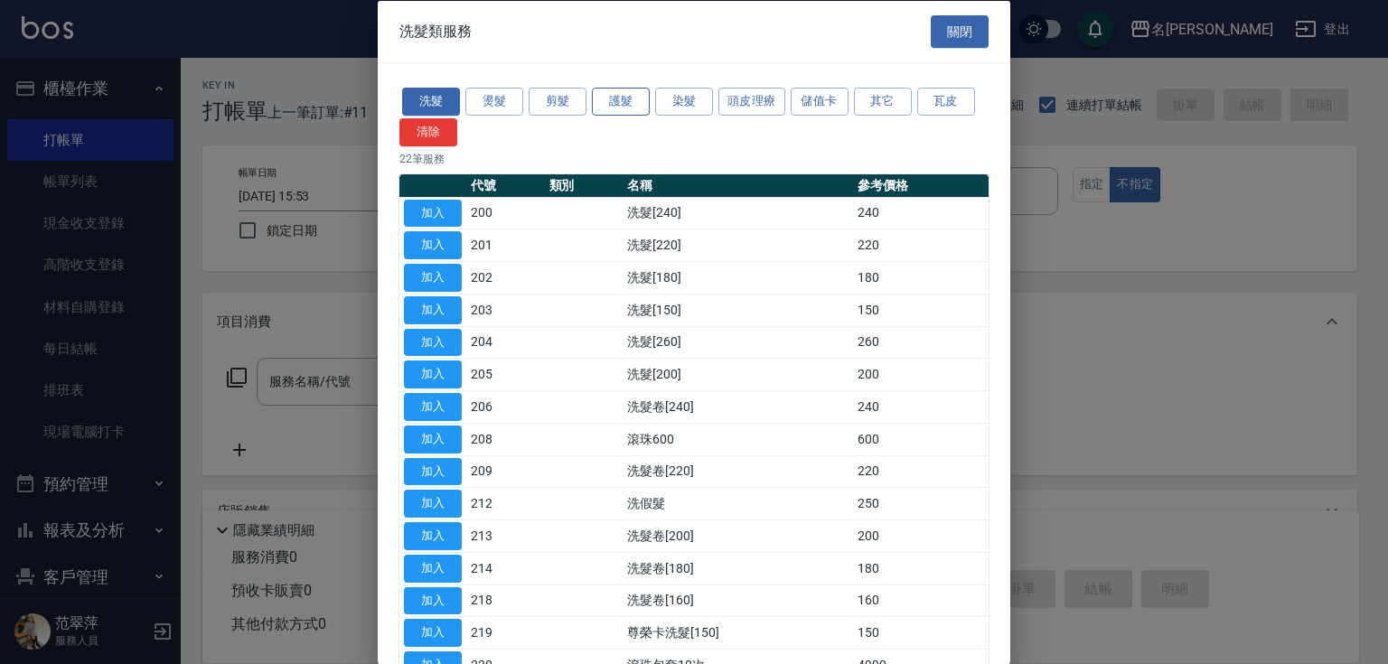
click at [626, 96] on button "護髮" at bounding box center [621, 102] width 58 height 28
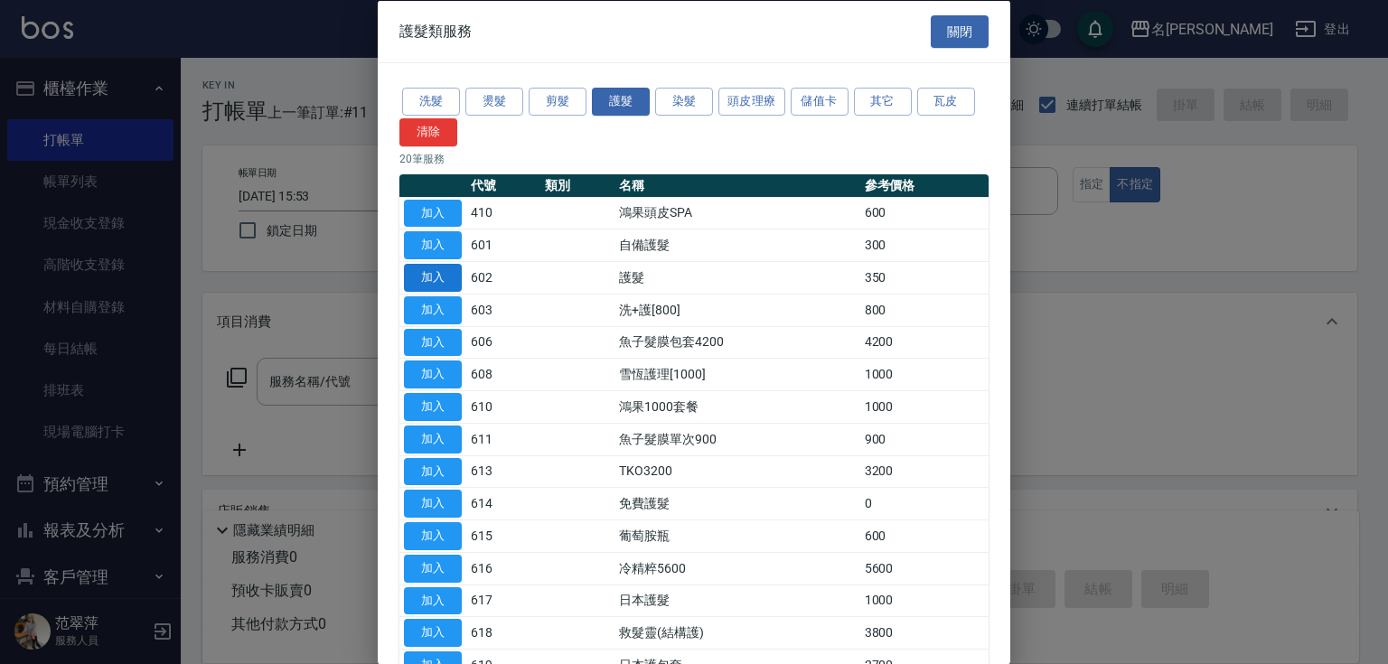
click at [432, 279] on button "加入" at bounding box center [433, 278] width 58 height 28
type input "護髮(602)"
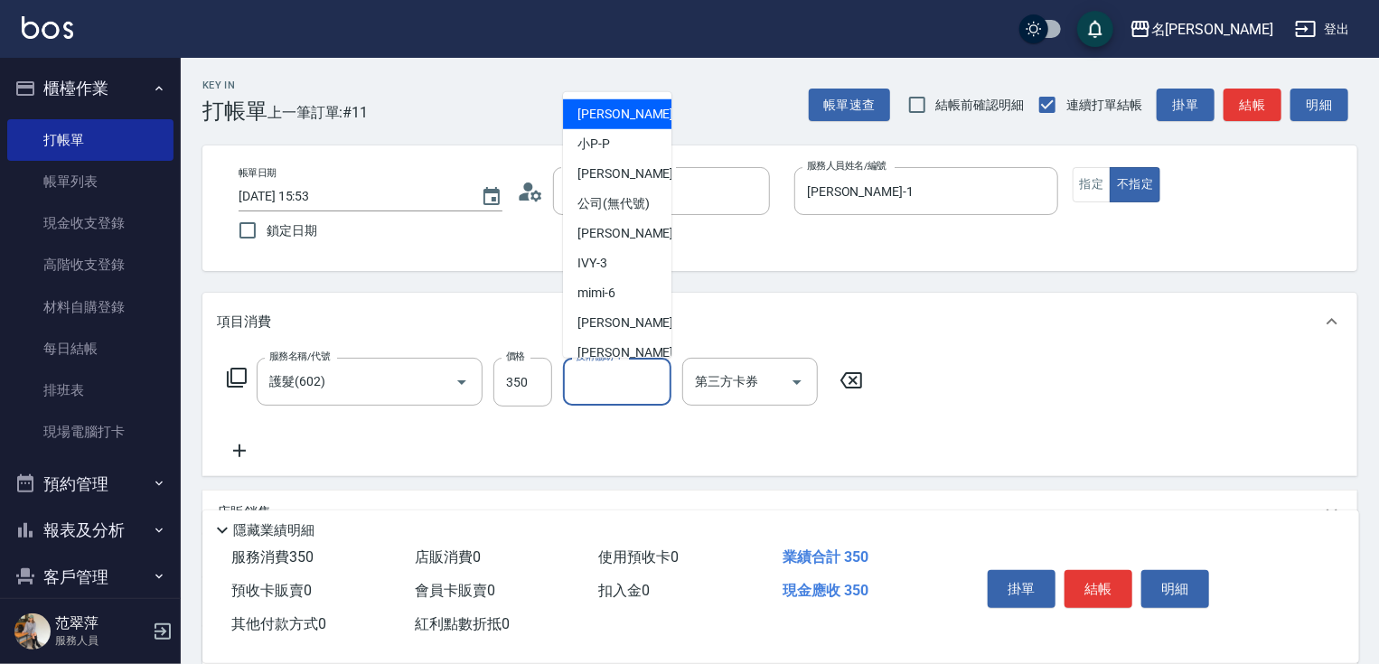
drag, startPoint x: 643, startPoint y: 380, endPoint x: 631, endPoint y: 383, distance: 12.9
click at [642, 383] on input "技術協助-1" at bounding box center [617, 382] width 92 height 32
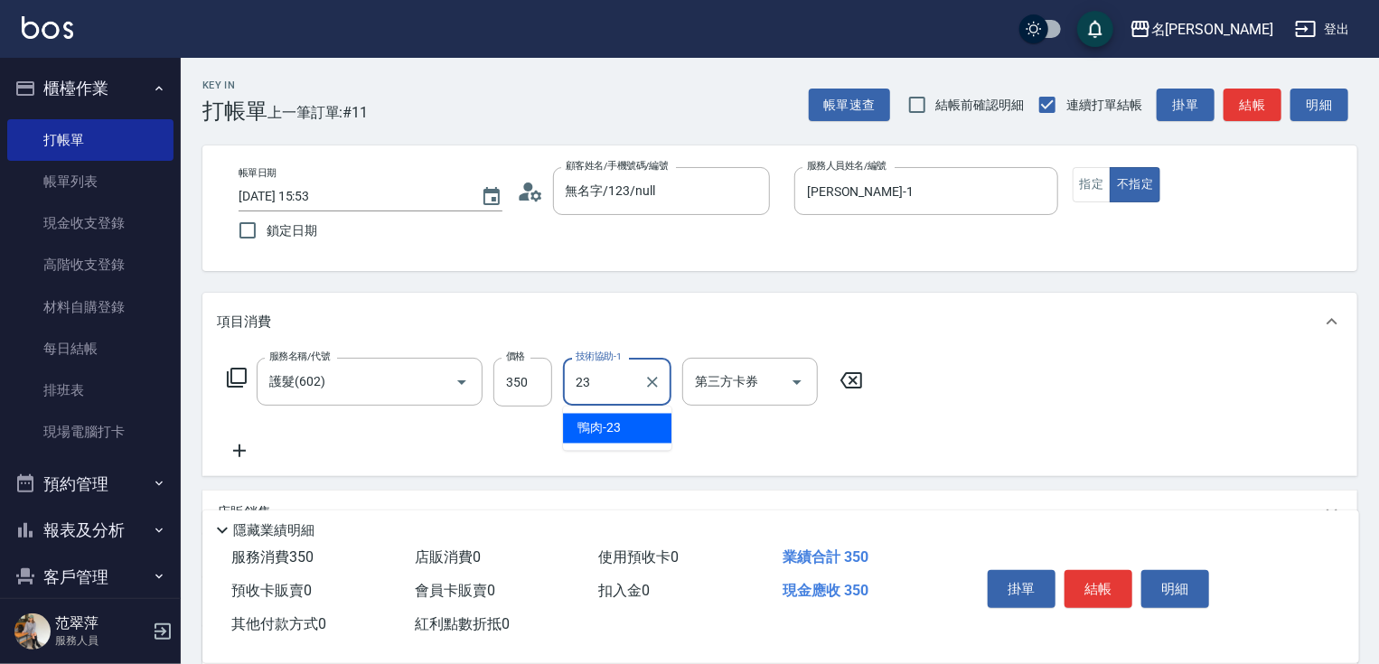
type input "鴨肉-23"
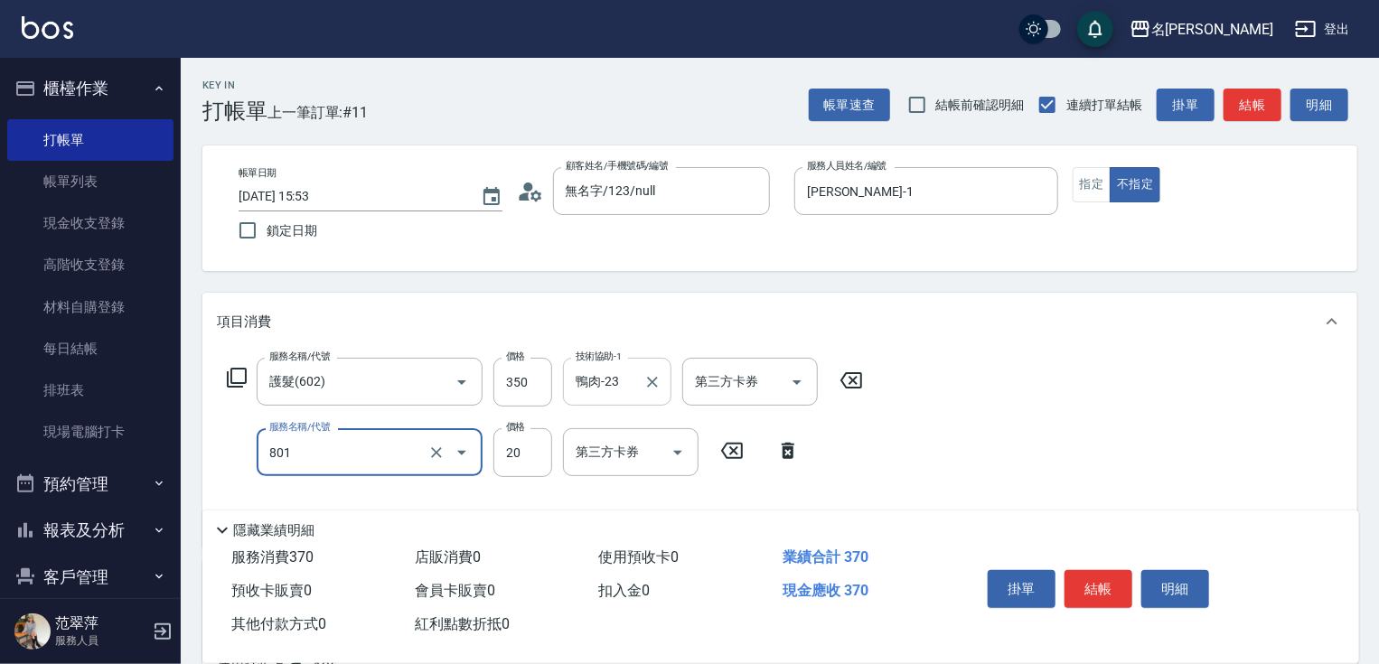
type input "潤絲20(801)"
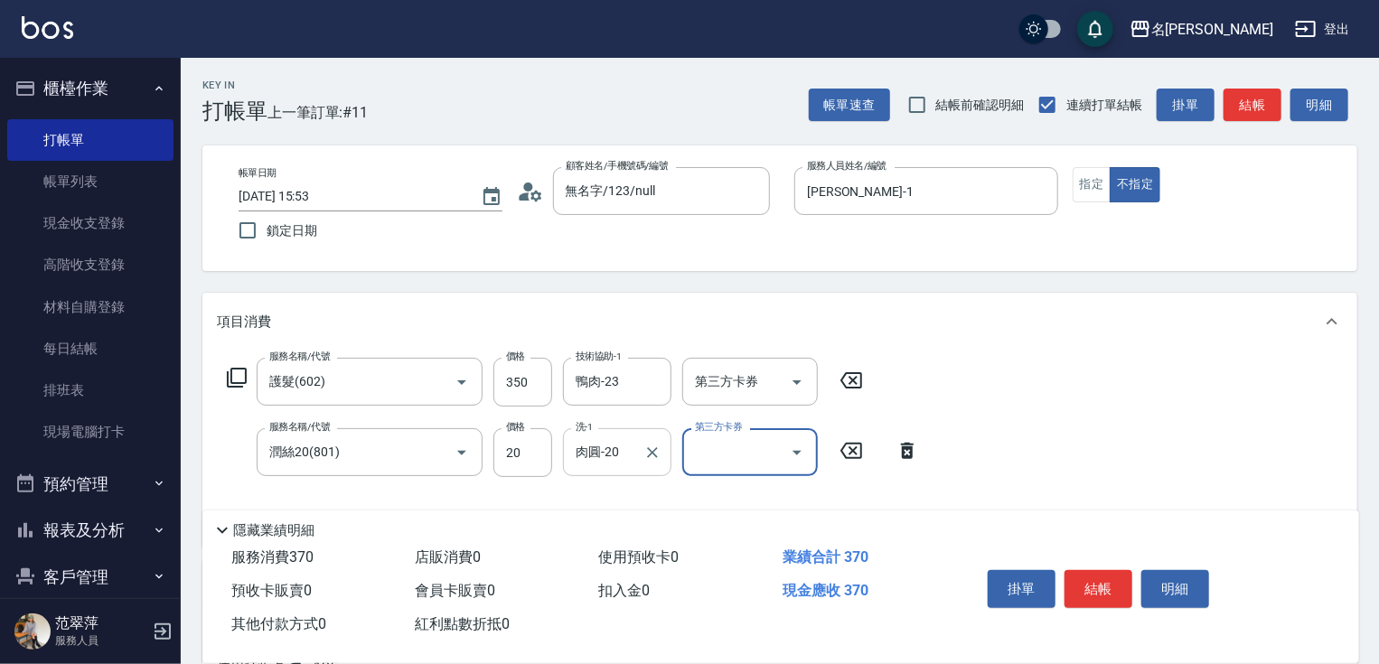
click at [637, 452] on div "肉圓-20 洗-1" at bounding box center [617, 452] width 108 height 48
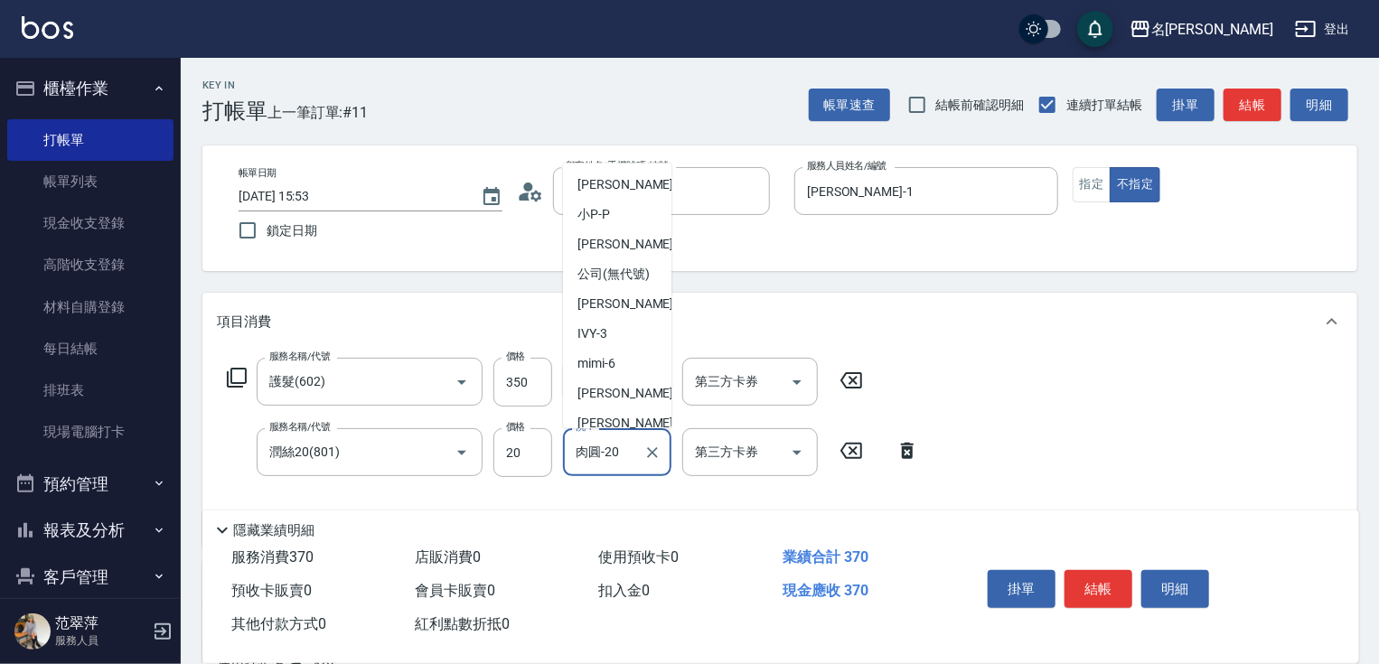
scroll to position [58, 0]
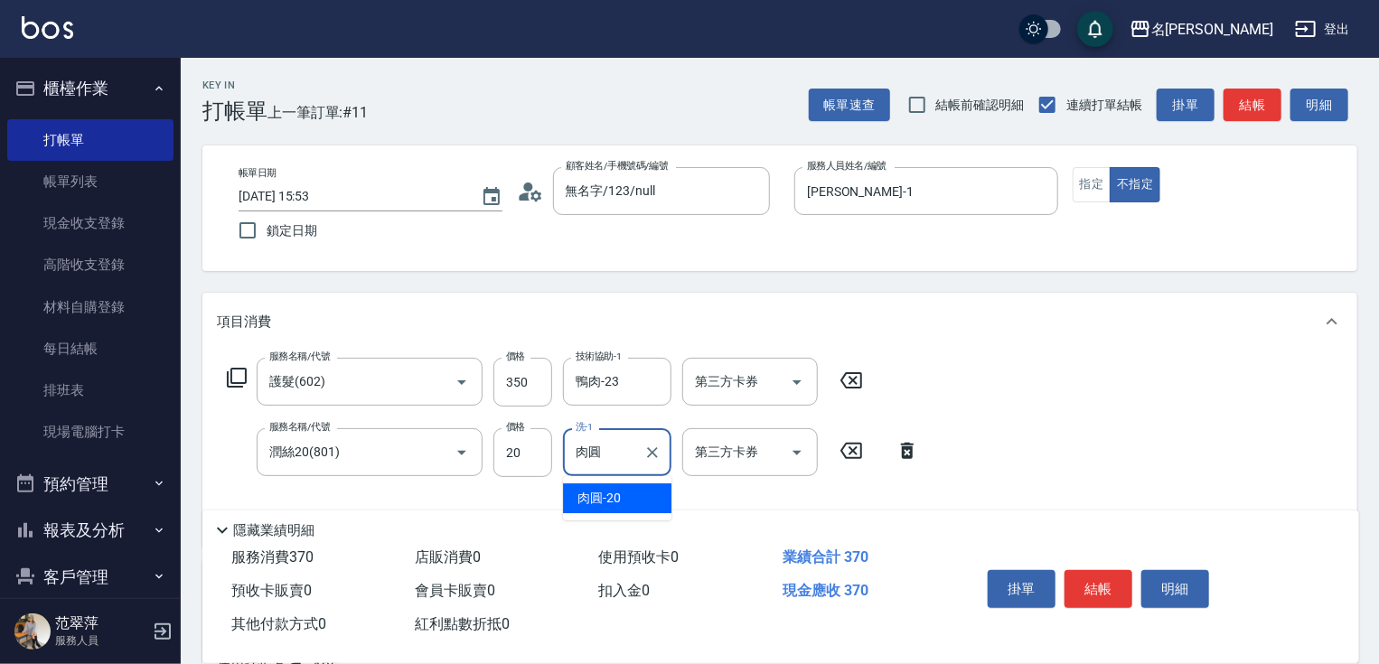
type input "肉"
type input "鴨肉-23"
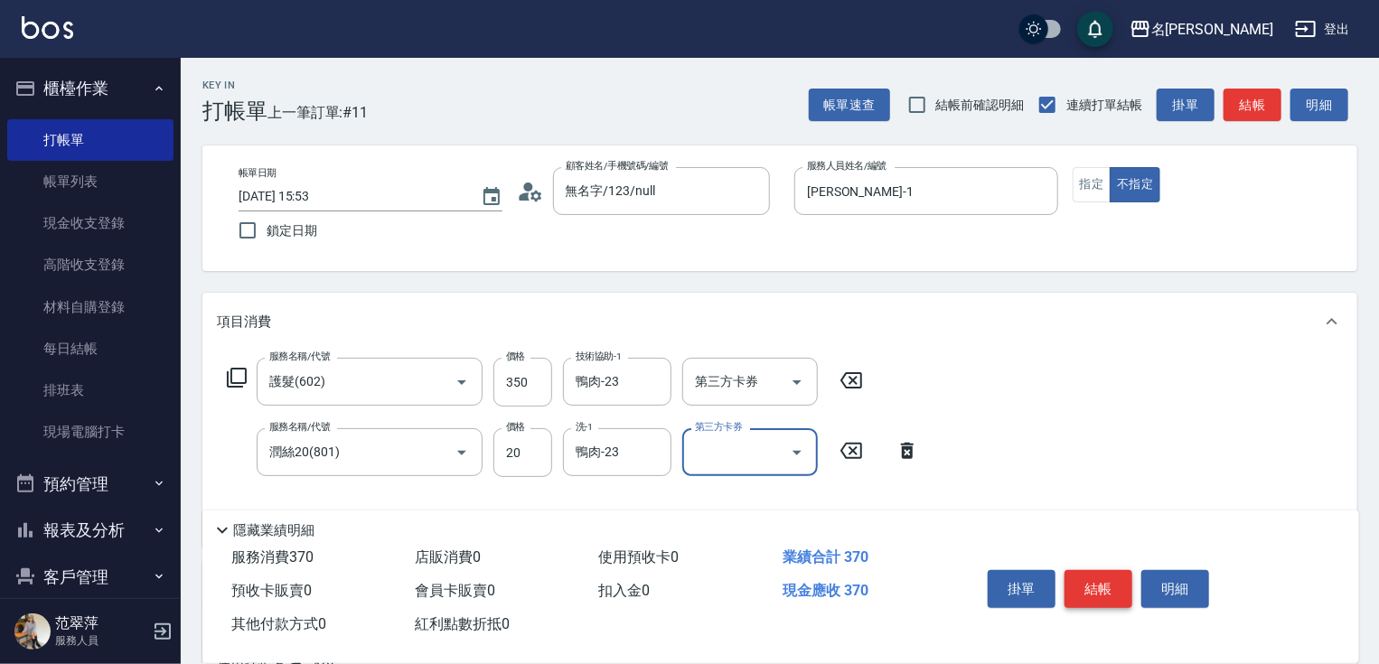
click at [1103, 581] on button "結帳" at bounding box center [1099, 589] width 68 height 38
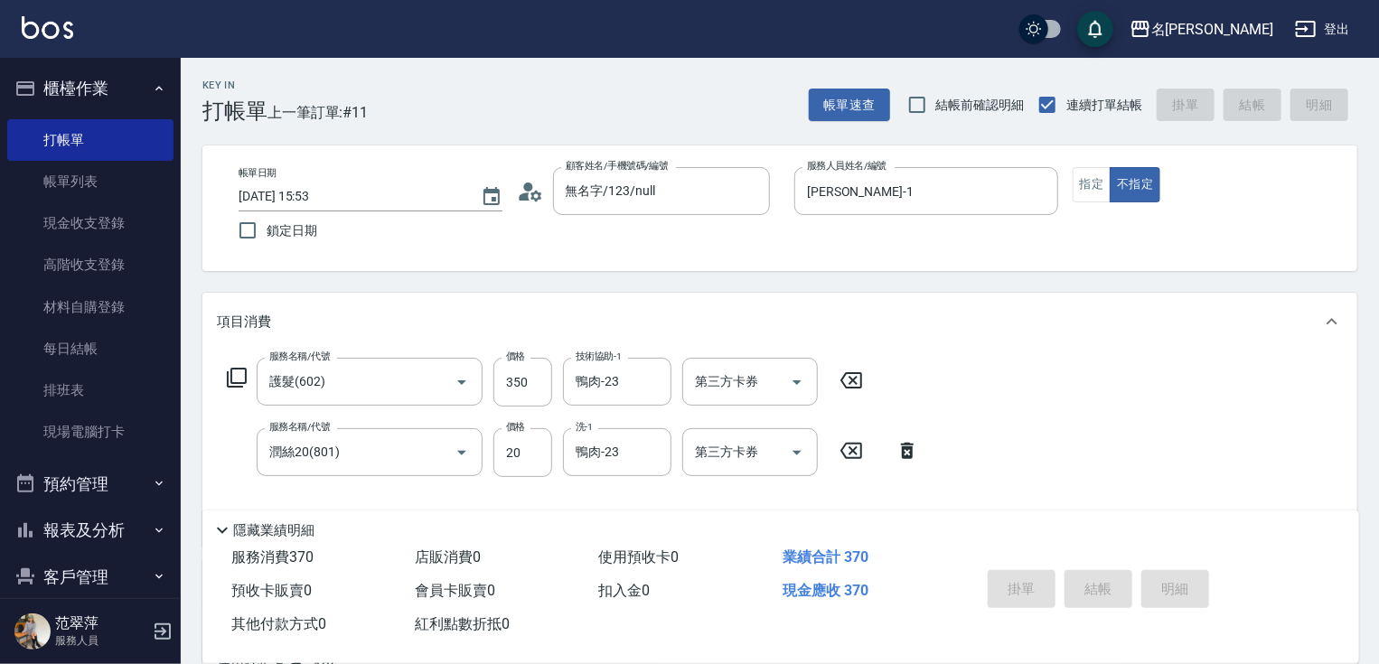
type input "[DATE] 15:54"
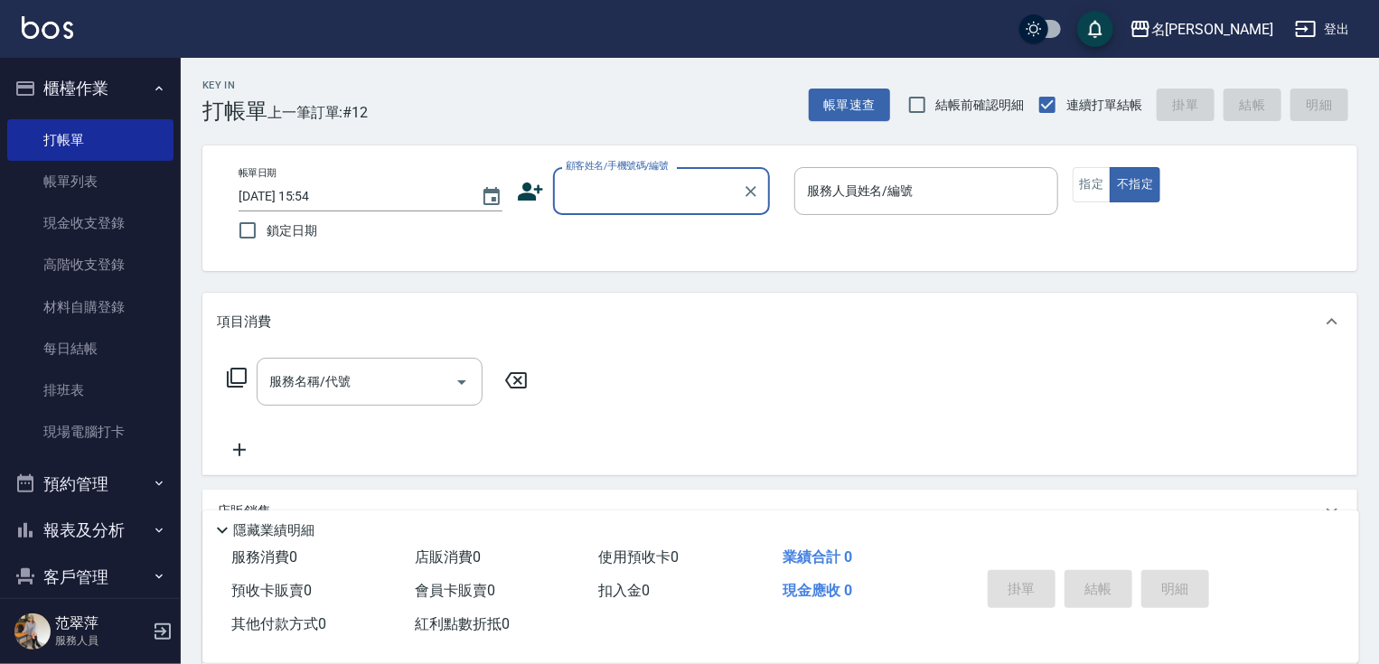
click at [601, 186] on input "顧客姓名/手機號碼/編號" at bounding box center [648, 191] width 174 height 32
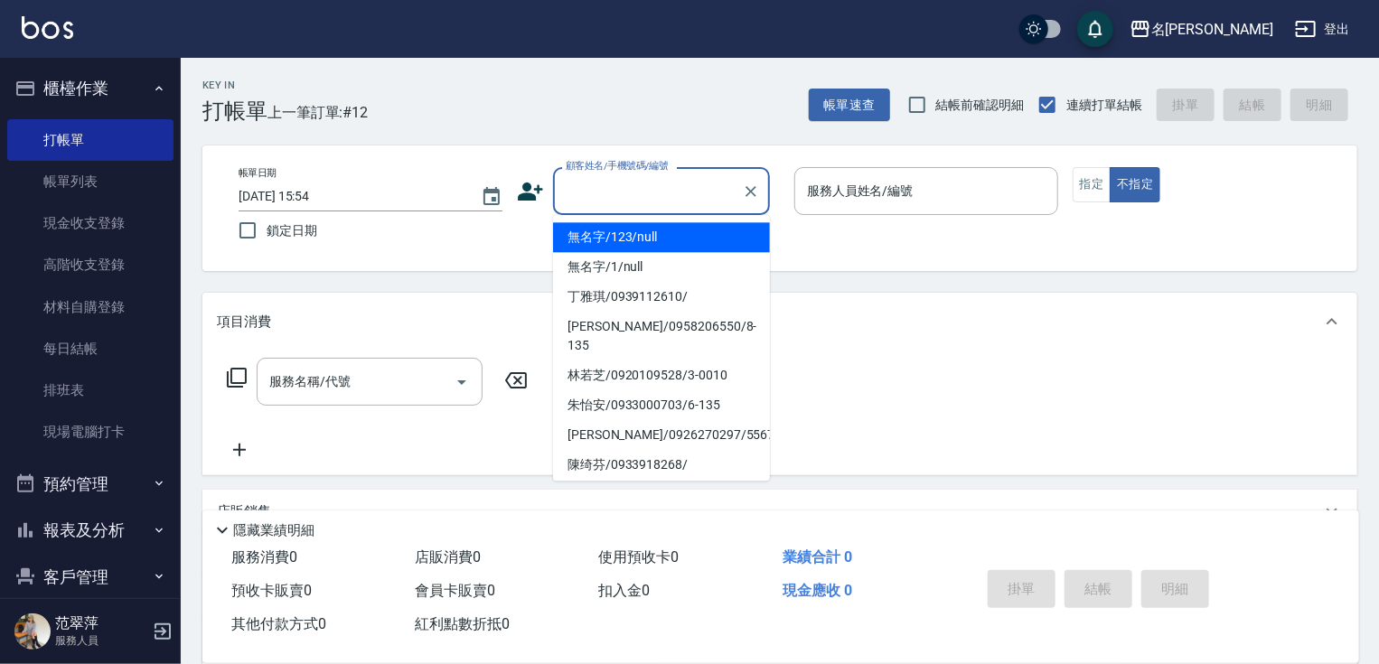
click at [643, 236] on li "無名字/123/null" at bounding box center [661, 237] width 217 height 30
type input "無名字/123/null"
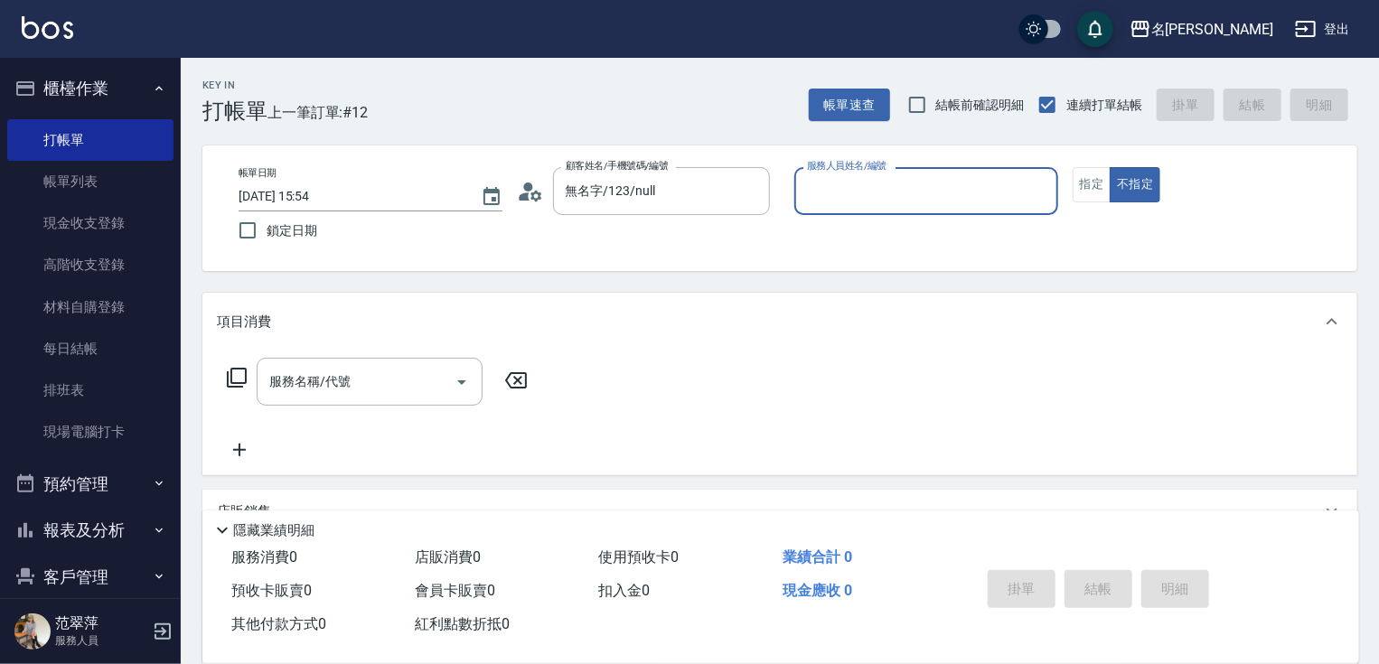
click at [836, 202] on input "服務人員姓名/編號" at bounding box center [927, 191] width 248 height 32
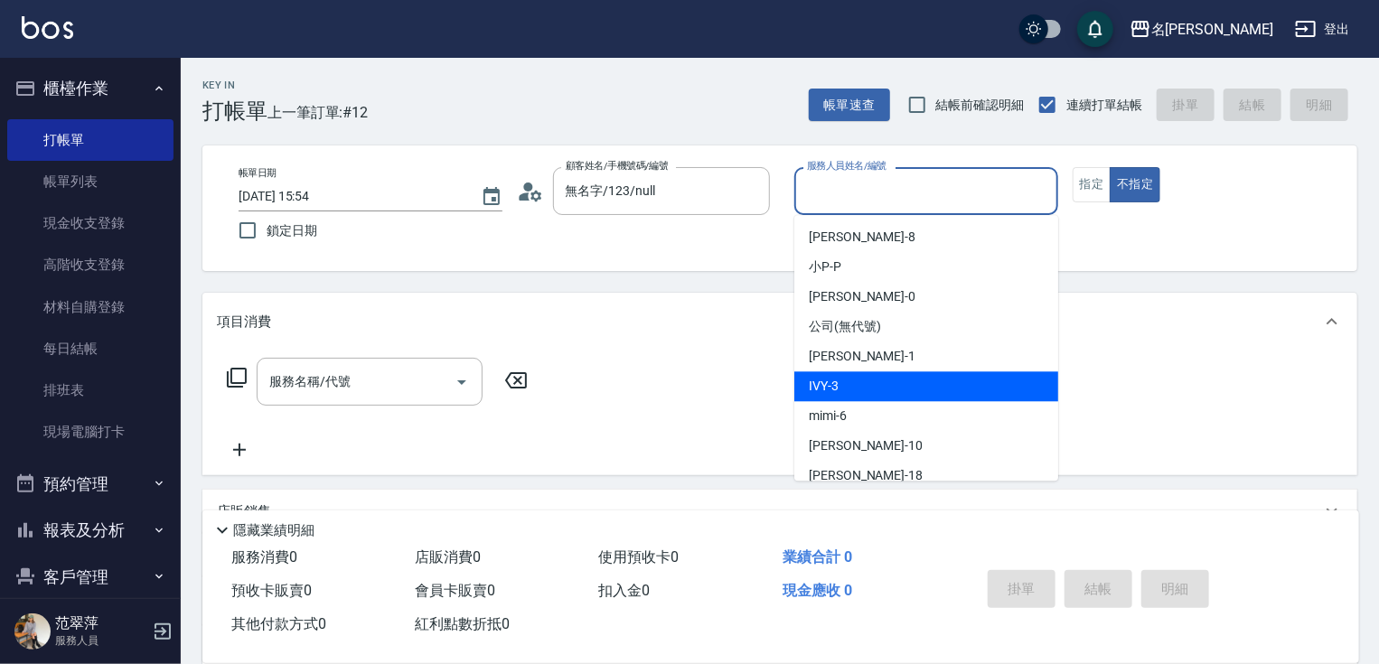
click at [872, 387] on div "IVY -3" at bounding box center [926, 386] width 264 height 30
type input "IVY-3"
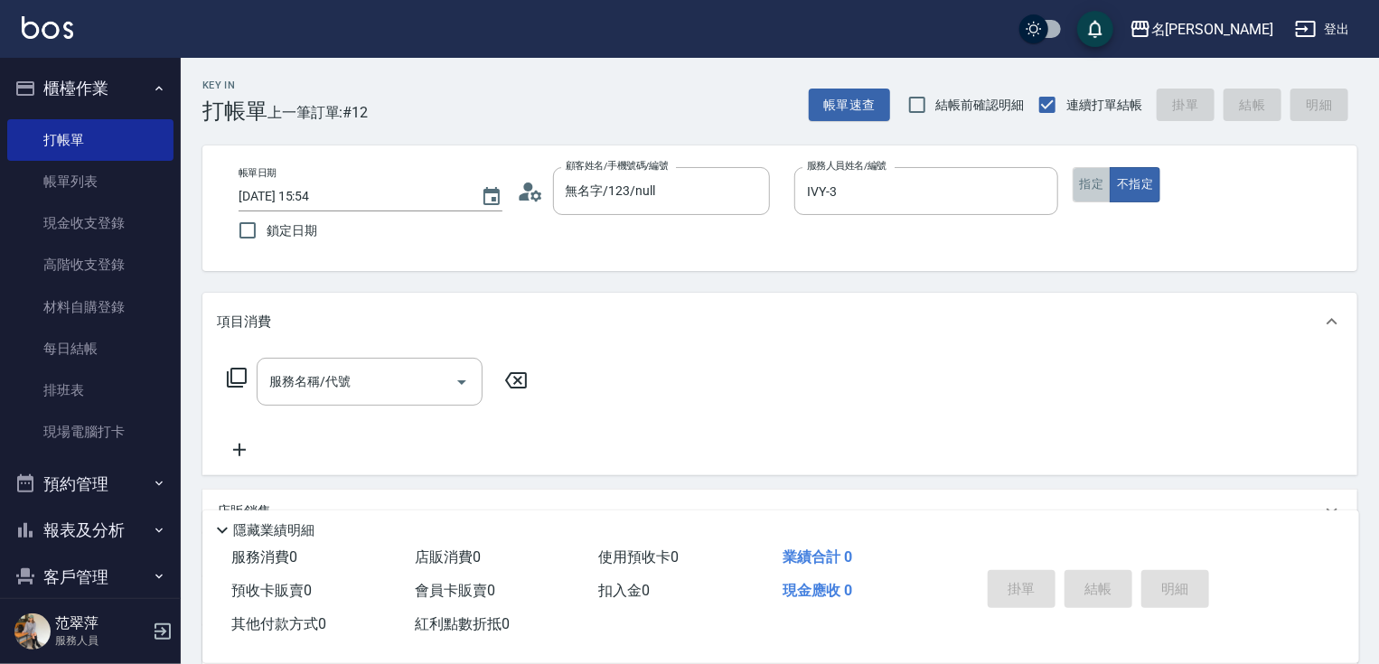
click at [1092, 188] on button "指定" at bounding box center [1092, 184] width 39 height 35
click at [239, 378] on icon at bounding box center [237, 378] width 22 height 22
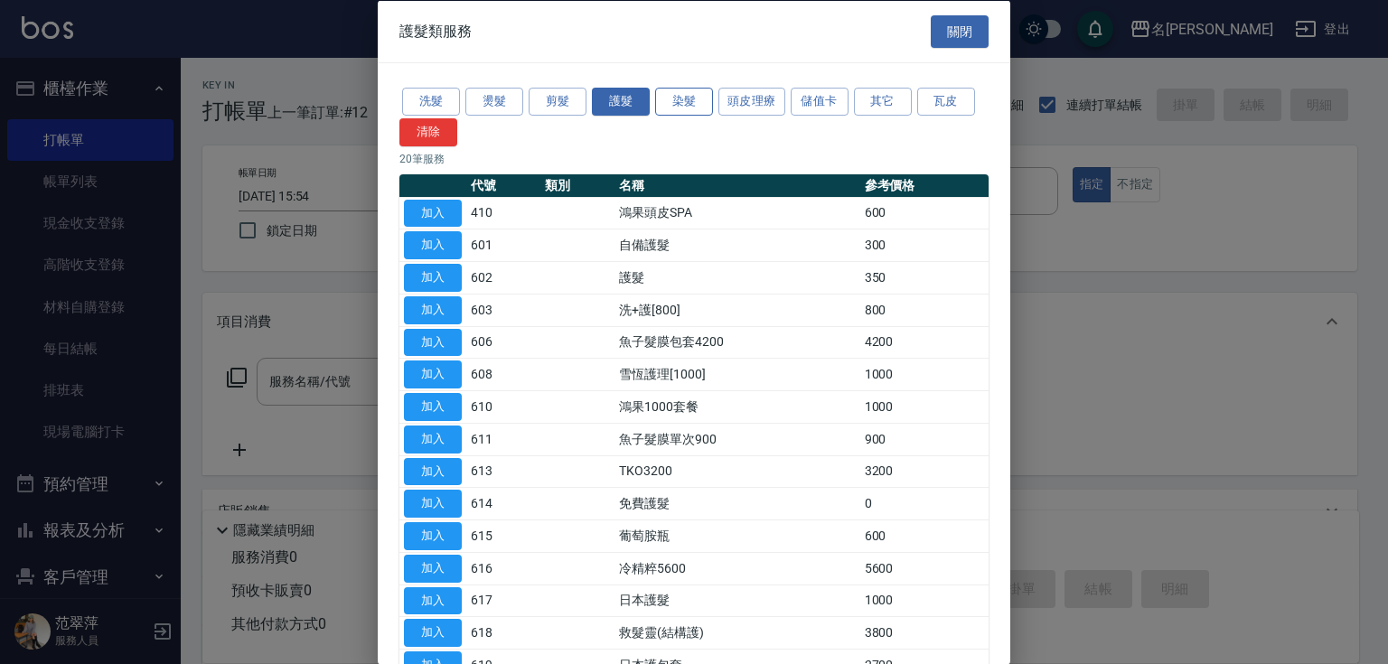
click at [676, 107] on button "染髮" at bounding box center [684, 102] width 58 height 28
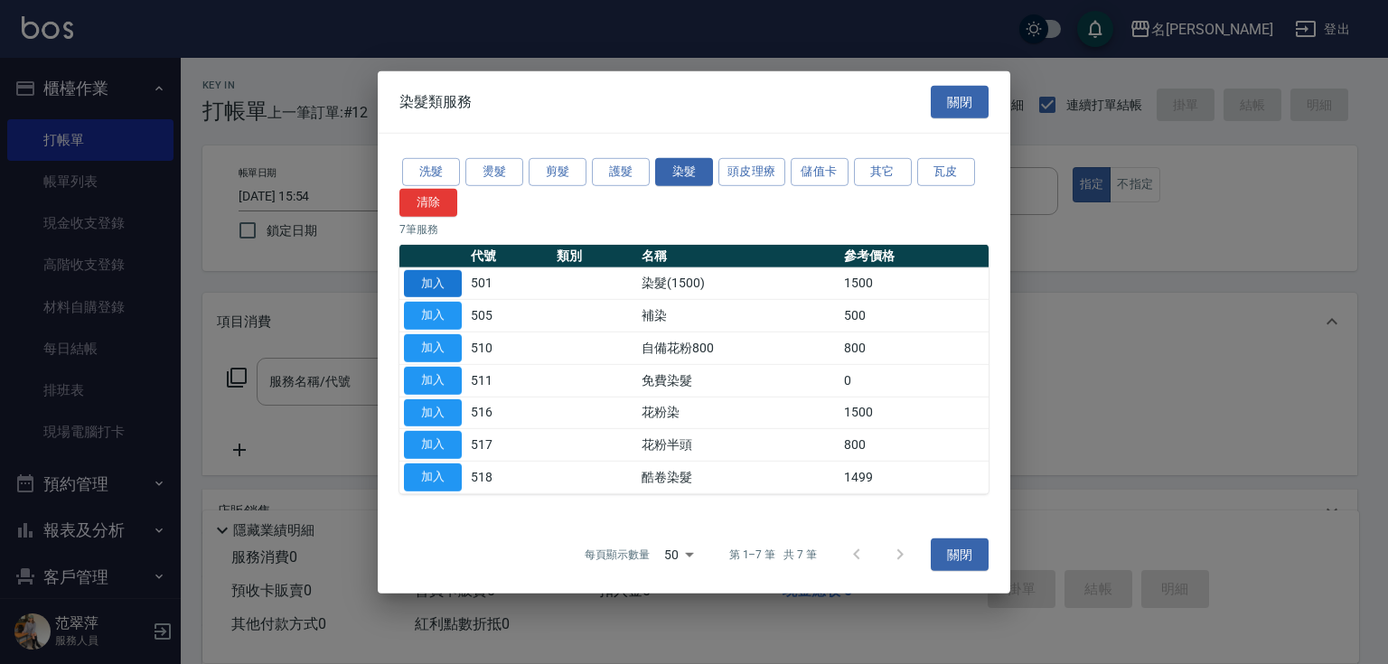
click at [436, 278] on button "加入" at bounding box center [433, 283] width 58 height 28
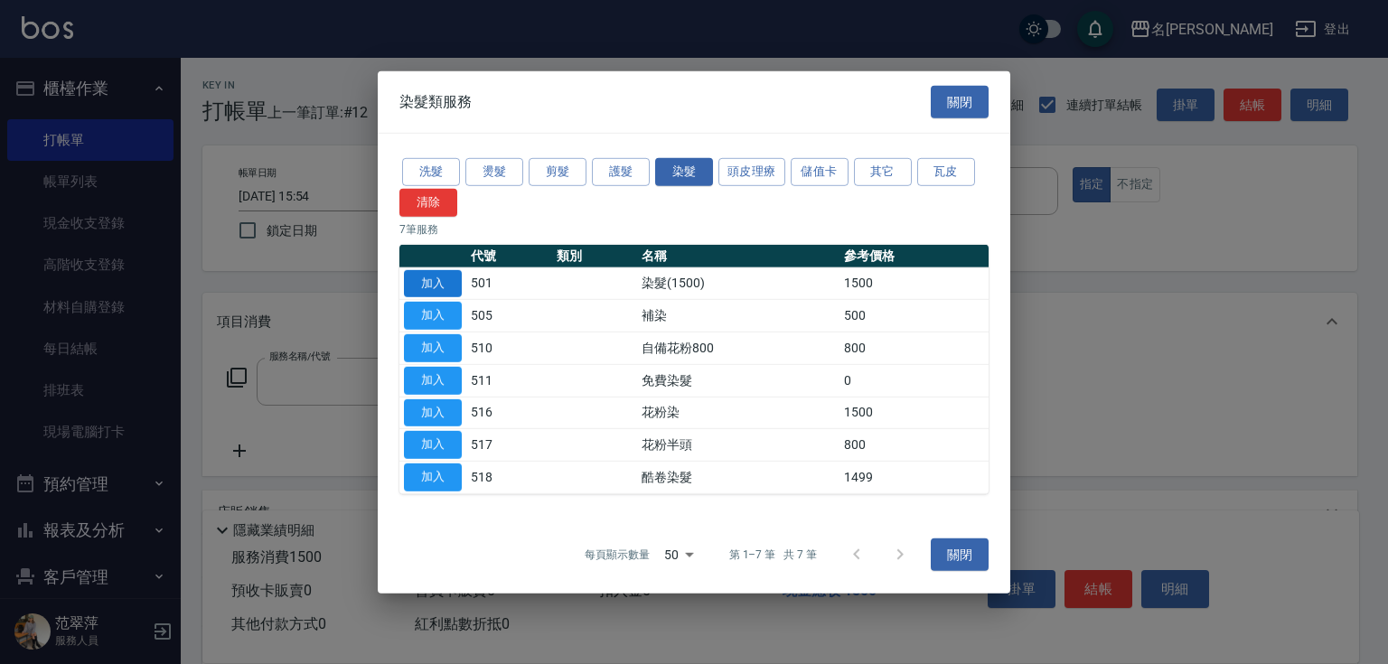
type input "染髮(1500)(501)"
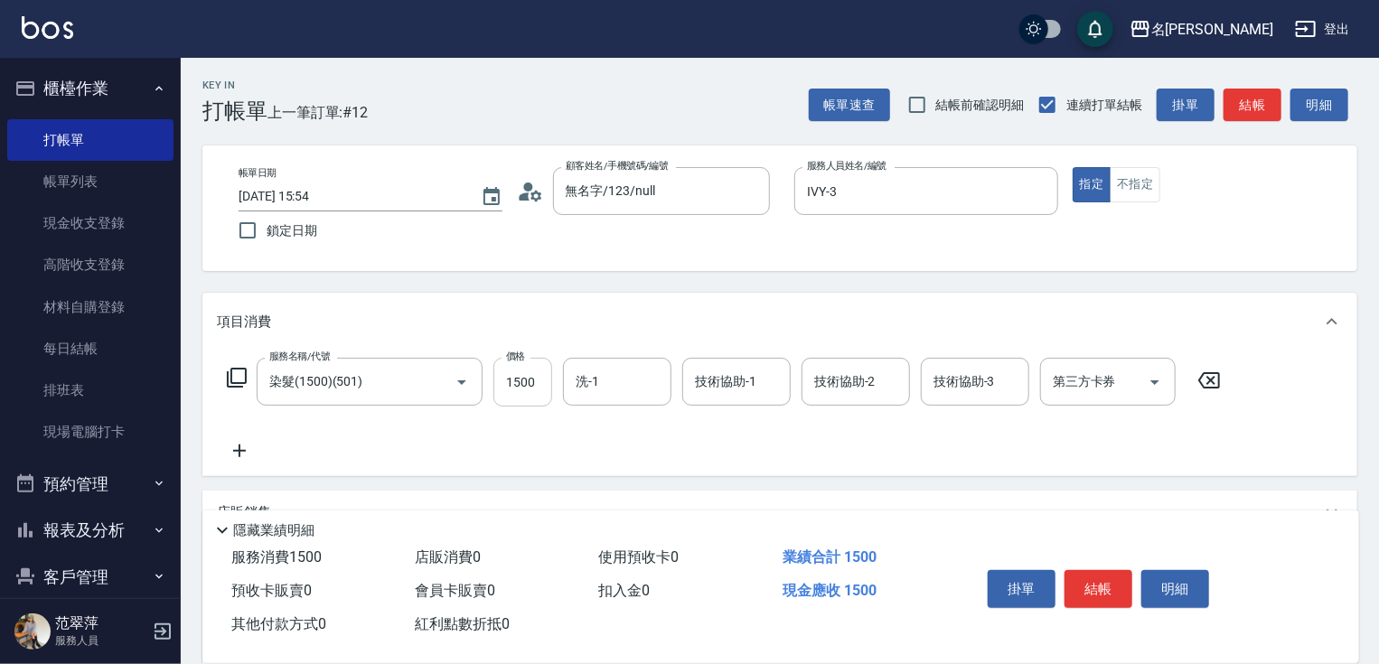
click at [512, 383] on input "1500" at bounding box center [522, 382] width 59 height 49
type input "1800"
type input "IVY-3"
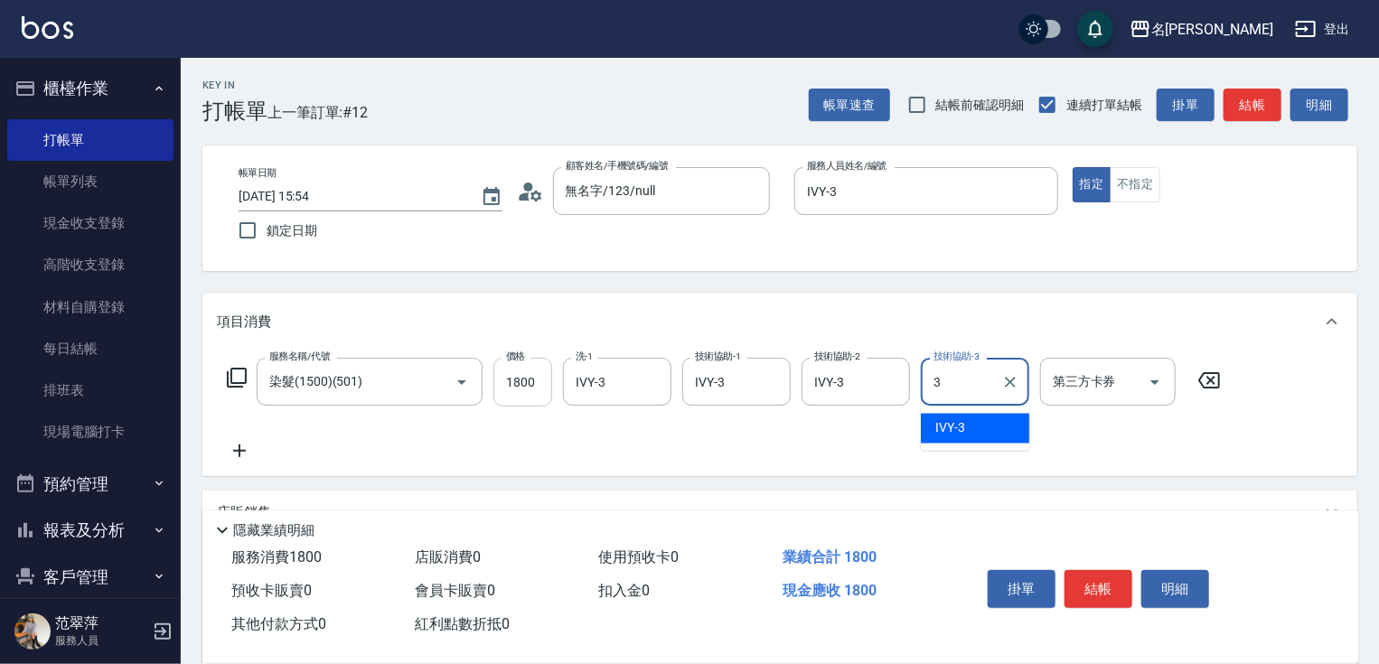
type input "IVY-3"
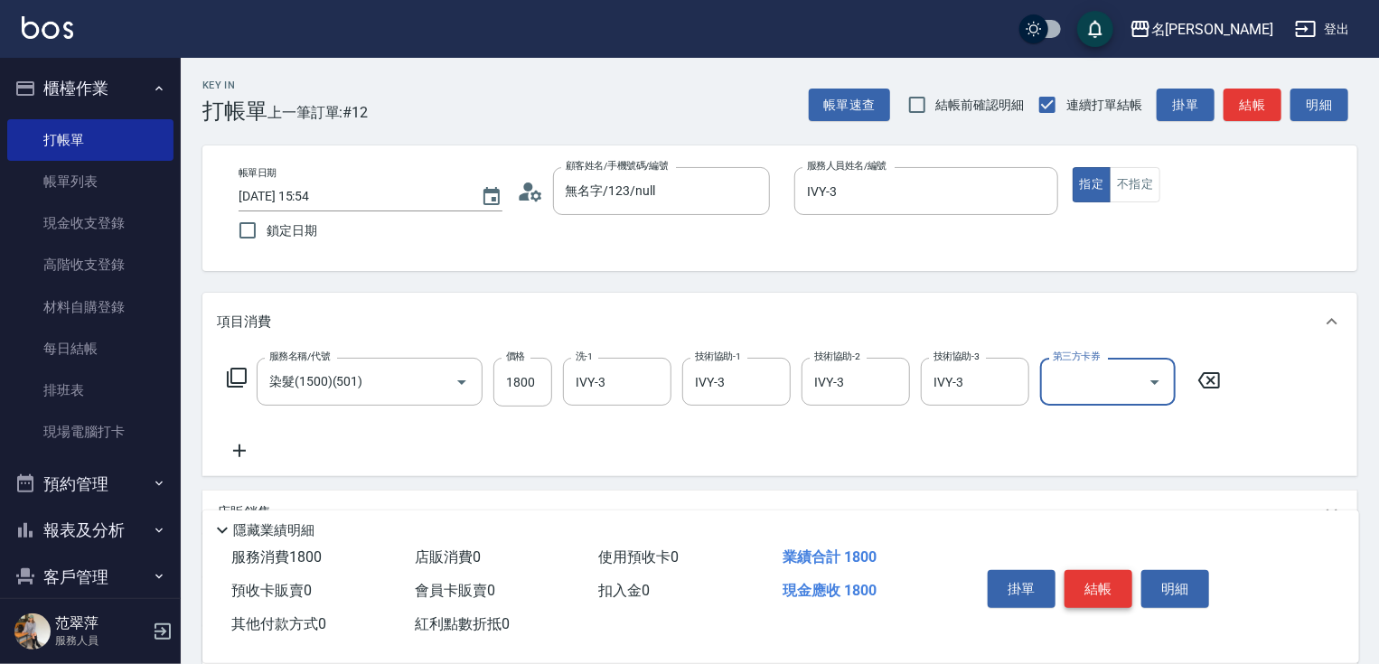
click at [1086, 570] on button "結帳" at bounding box center [1099, 589] width 68 height 38
